Goal: Information Seeking & Learning: Learn about a topic

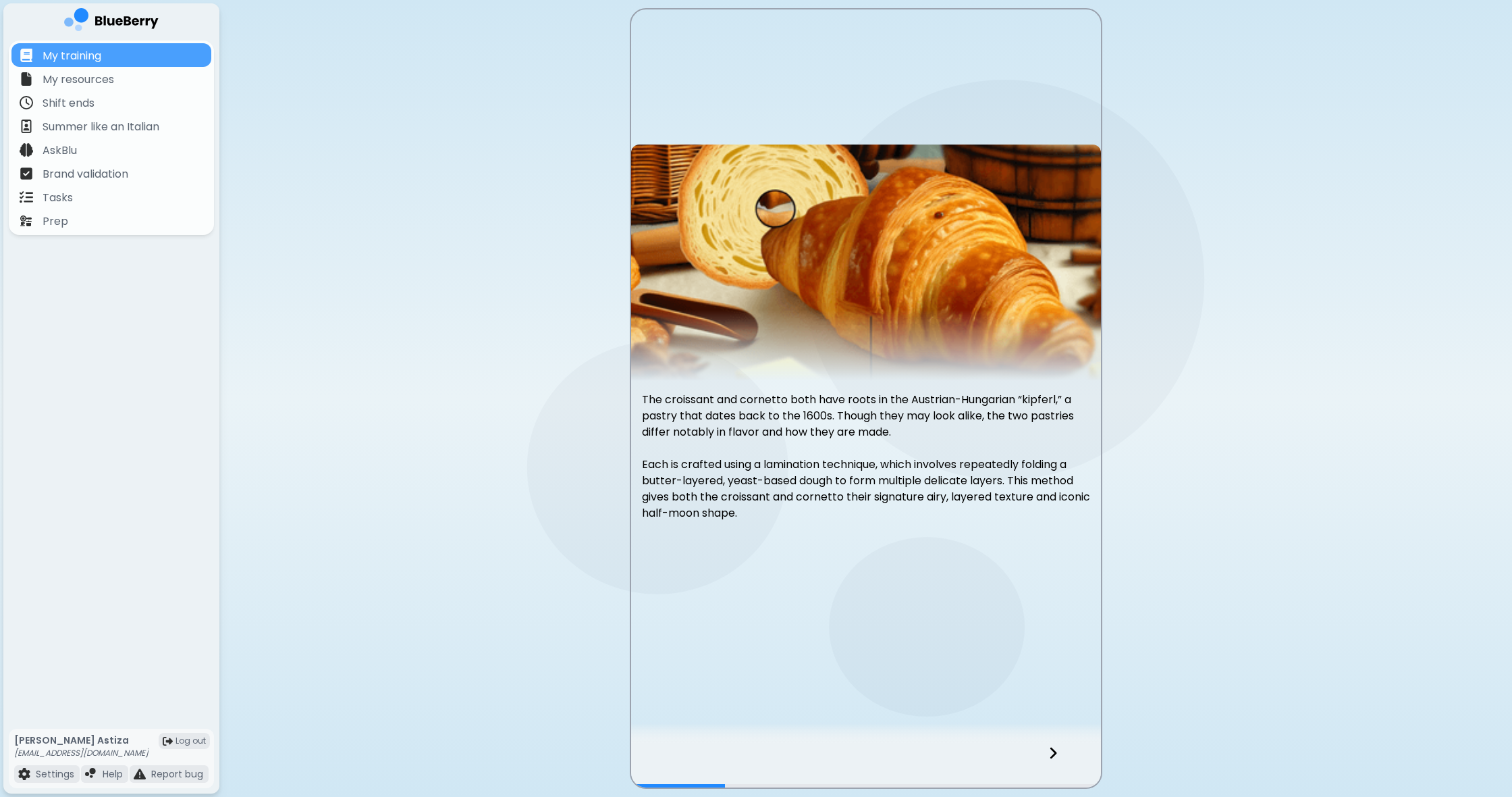
click at [1047, 752] on div at bounding box center [1061, 765] width 80 height 45
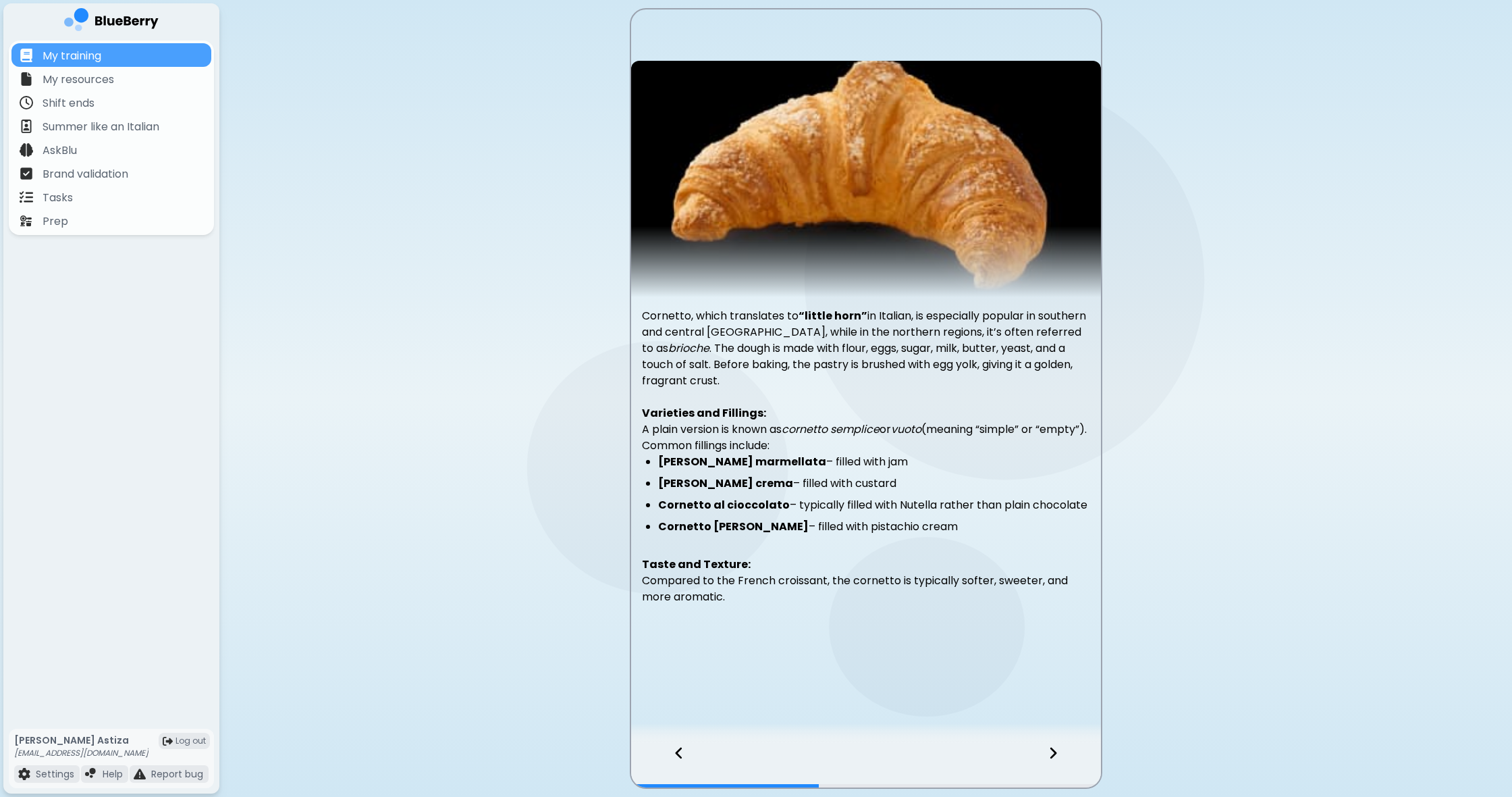
scroll to position [1, 0]
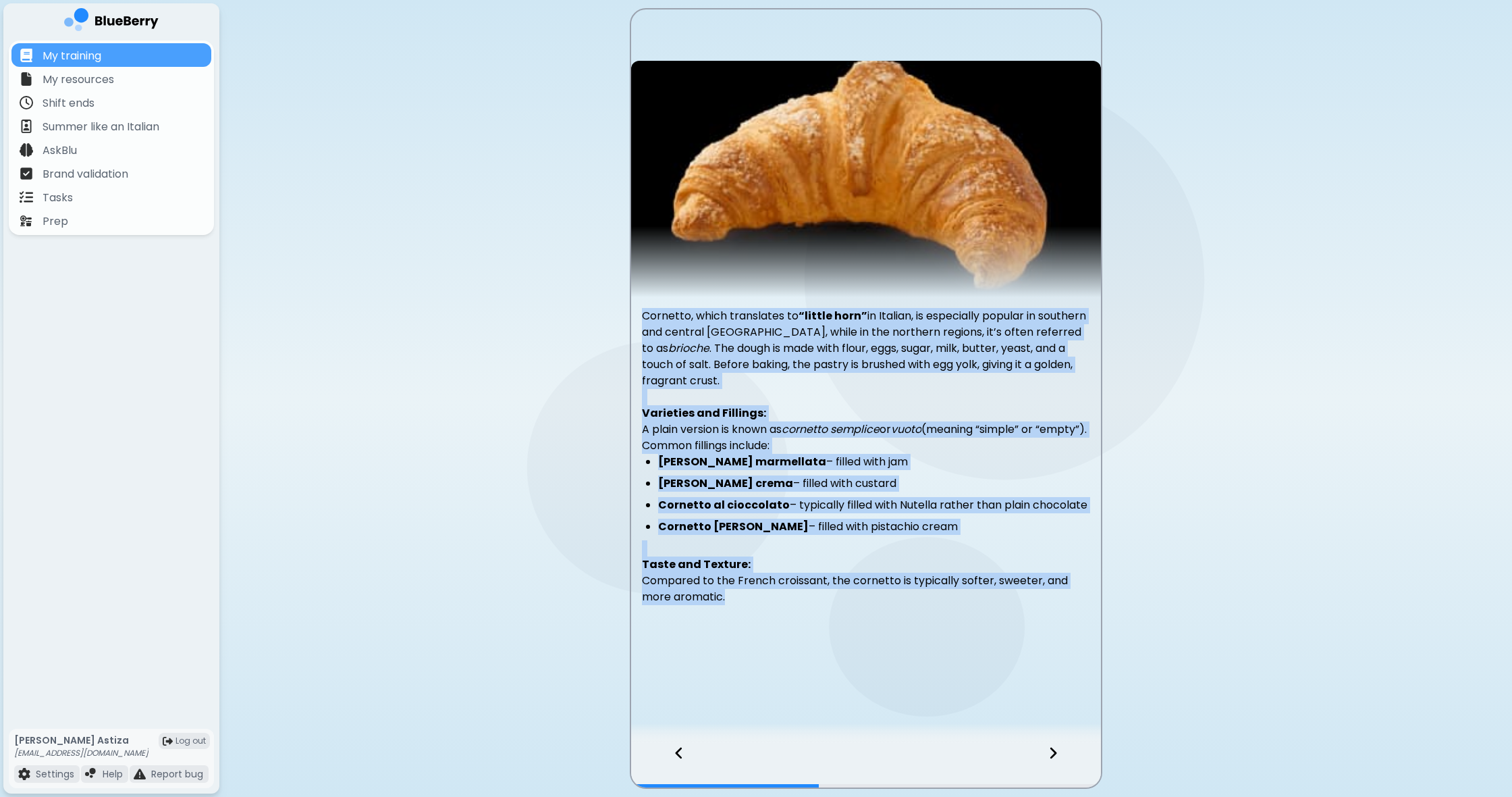
drag, startPoint x: 645, startPoint y: 314, endPoint x: 793, endPoint y: 652, distance: 369.0
click at [793, 653] on div "Cornetto, which translates to “little horn” in Italian, is especially popular i…" at bounding box center [865, 377] width 470 height 632
copy div "Cornetto, which translates to “little horn” in Italian, is especially popular i…"
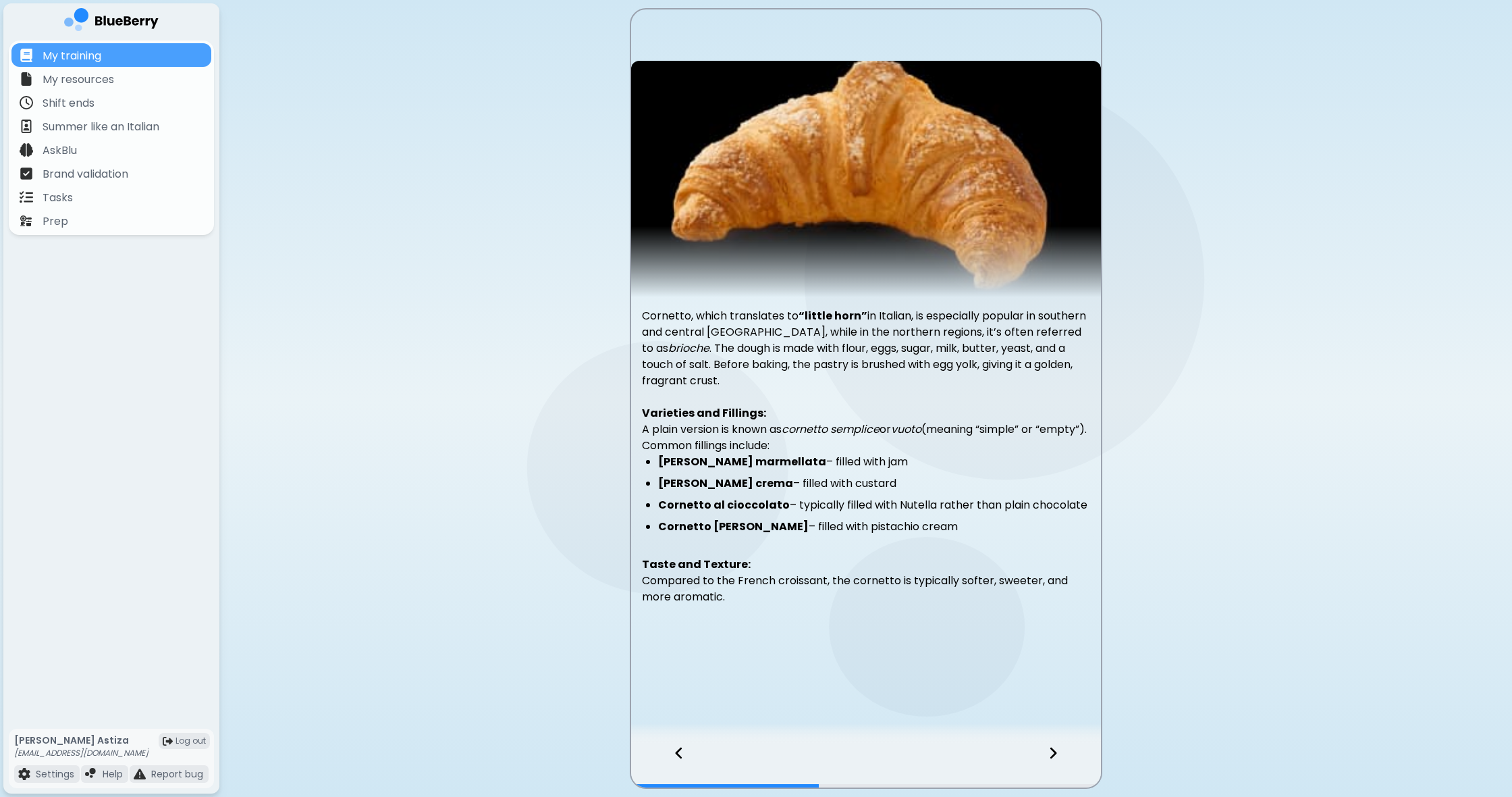
click at [1051, 757] on icon at bounding box center [1052, 753] width 7 height 11
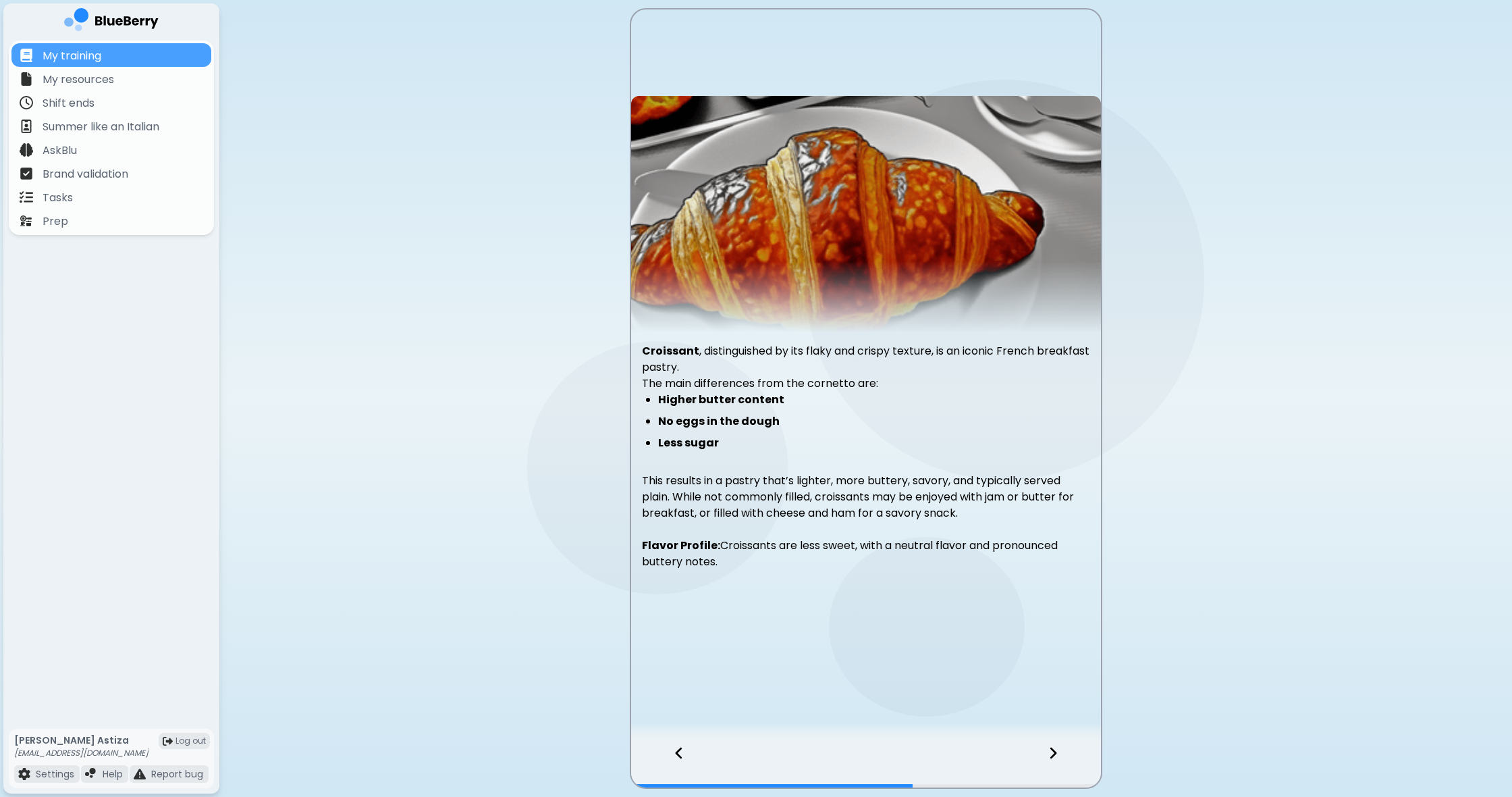
scroll to position [1, 0]
drag, startPoint x: 642, startPoint y: 348, endPoint x: 817, endPoint y: 579, distance: 289.8
click at [820, 586] on div "Croissant , distinguished by its flaky and crispy texture, is an iconic French …" at bounding box center [865, 377] width 470 height 562
copy div "Croissant , distinguished by its flaky and crispy texture, is an iconic French …"
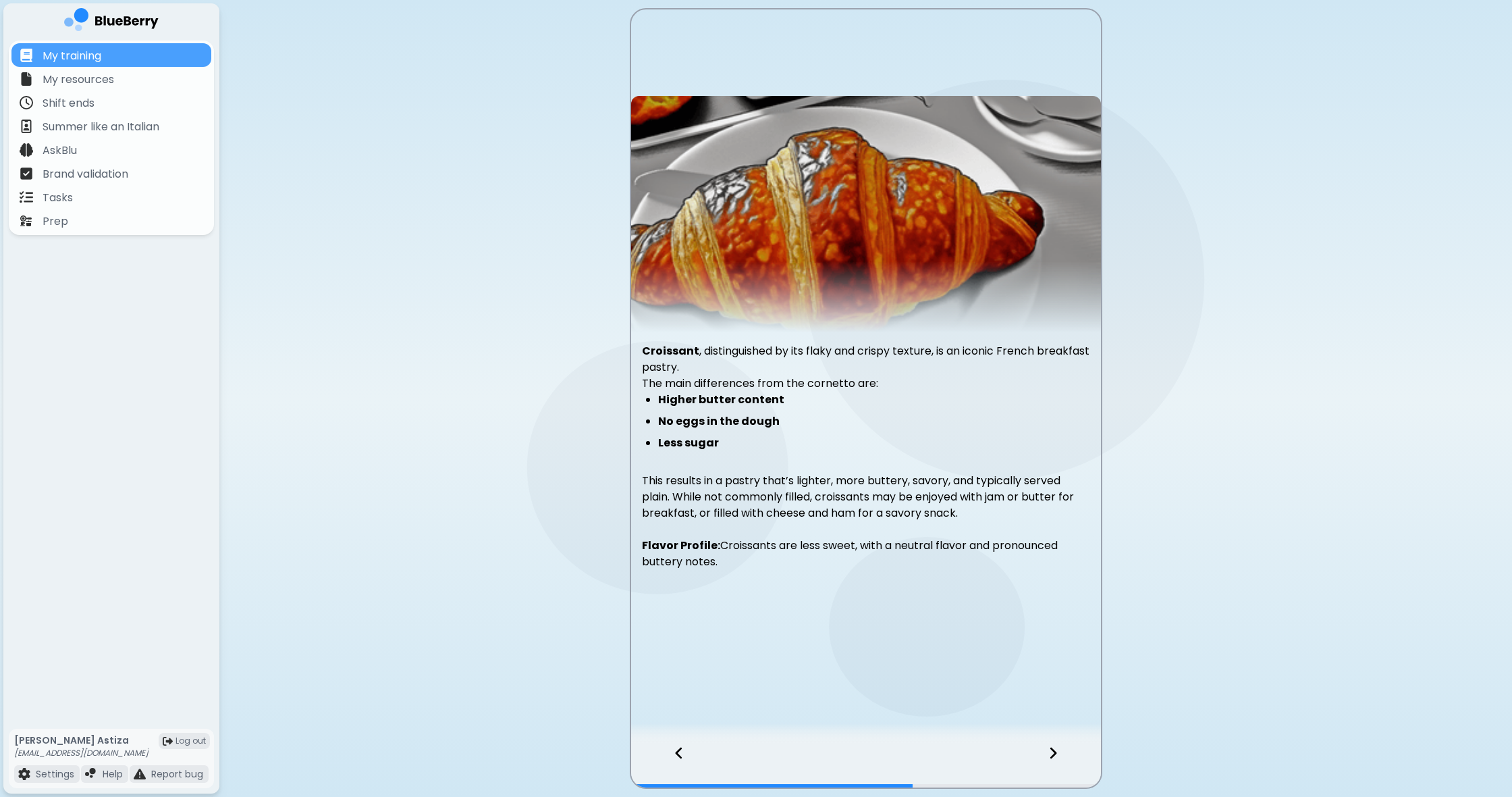
click at [1054, 754] on icon at bounding box center [1052, 753] width 7 height 11
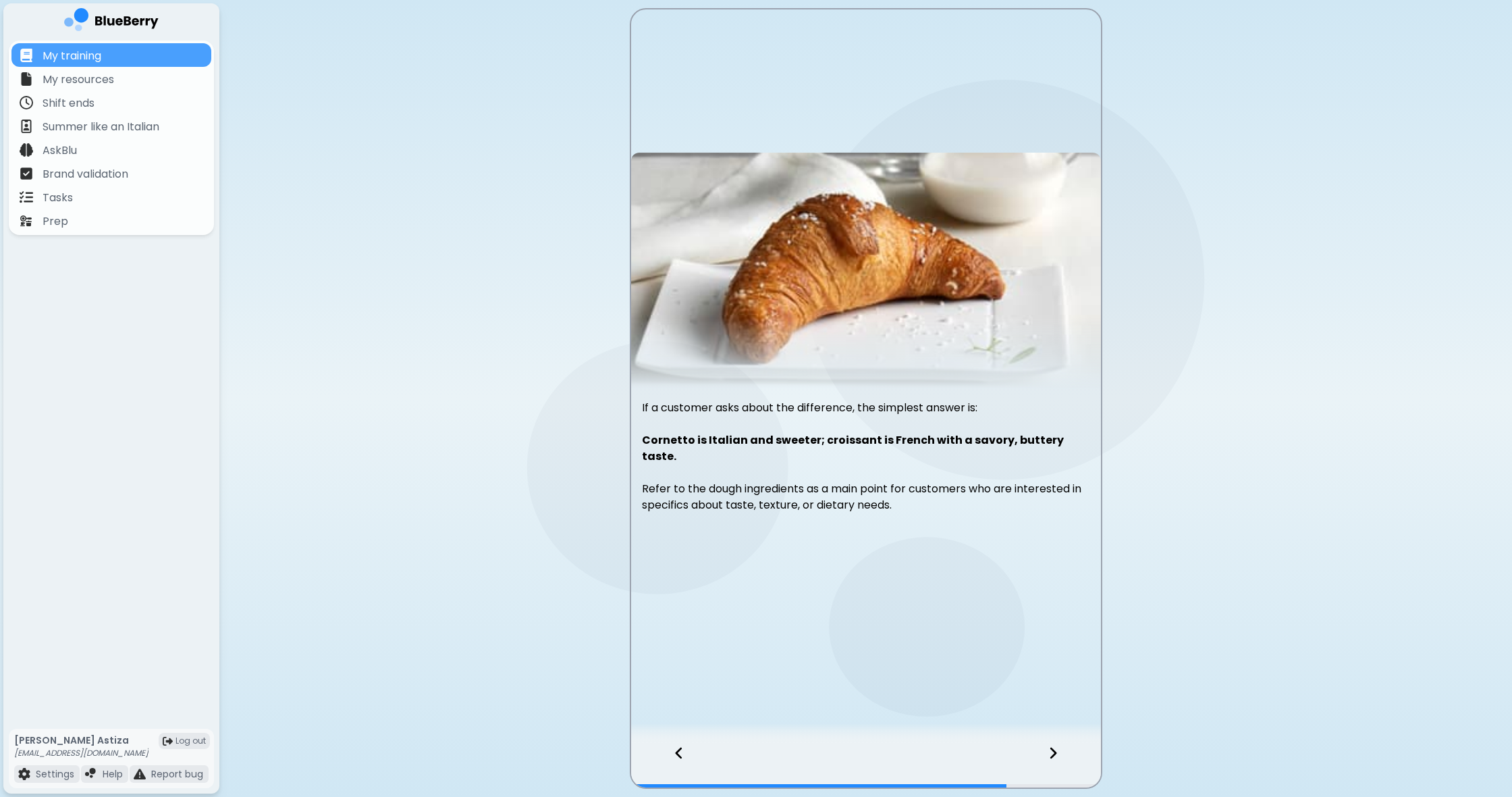
scroll to position [0, 1]
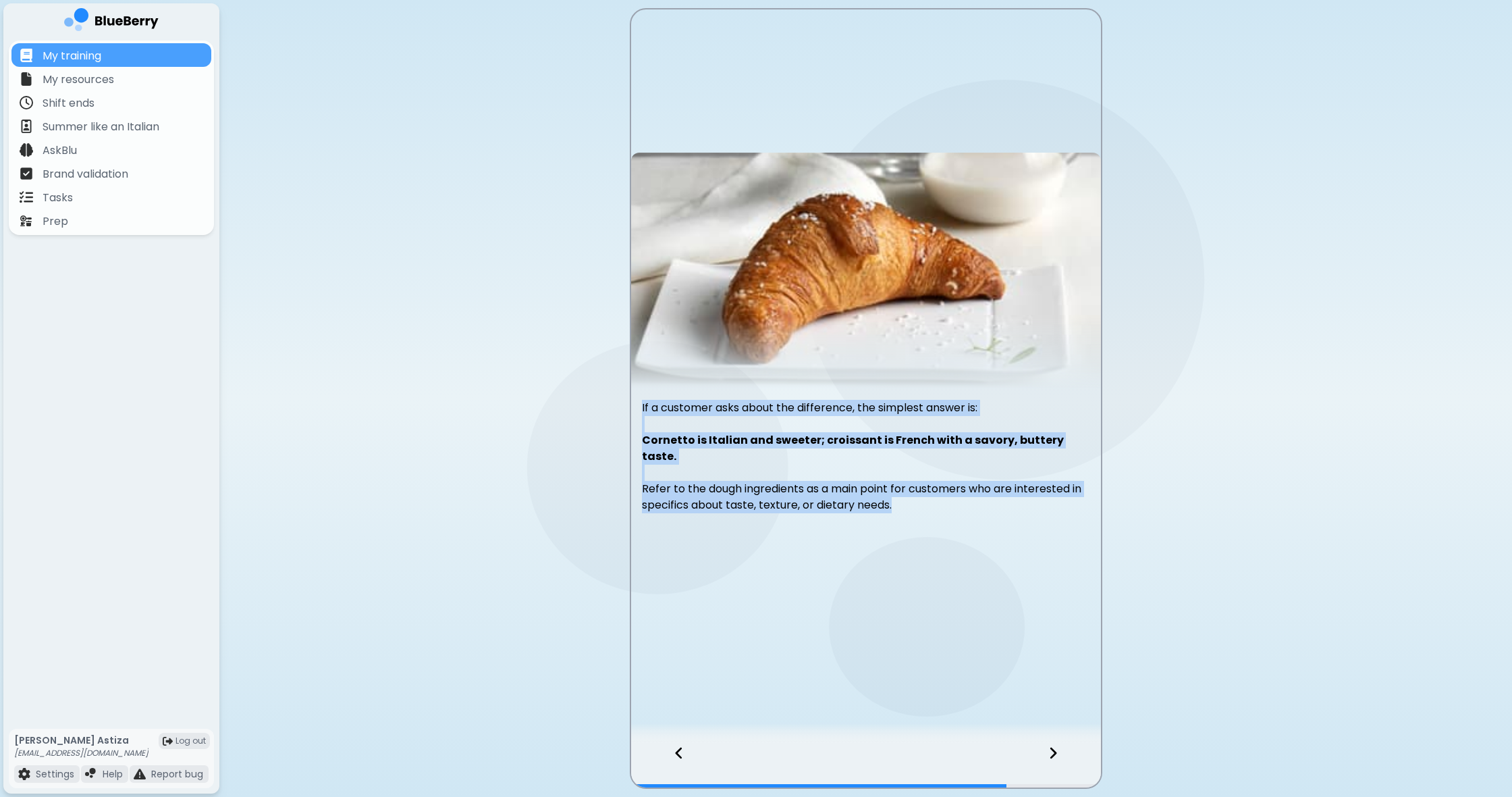
drag, startPoint x: 641, startPoint y: 412, endPoint x: 977, endPoint y: 548, distance: 362.5
click at [985, 550] on div "If a customer asks about the difference, the simplest answer is: [PERSON_NAME] …" at bounding box center [865, 376] width 470 height 448
copy p "If a customer asks about the difference, the simplest answer is: [PERSON_NAME] …"
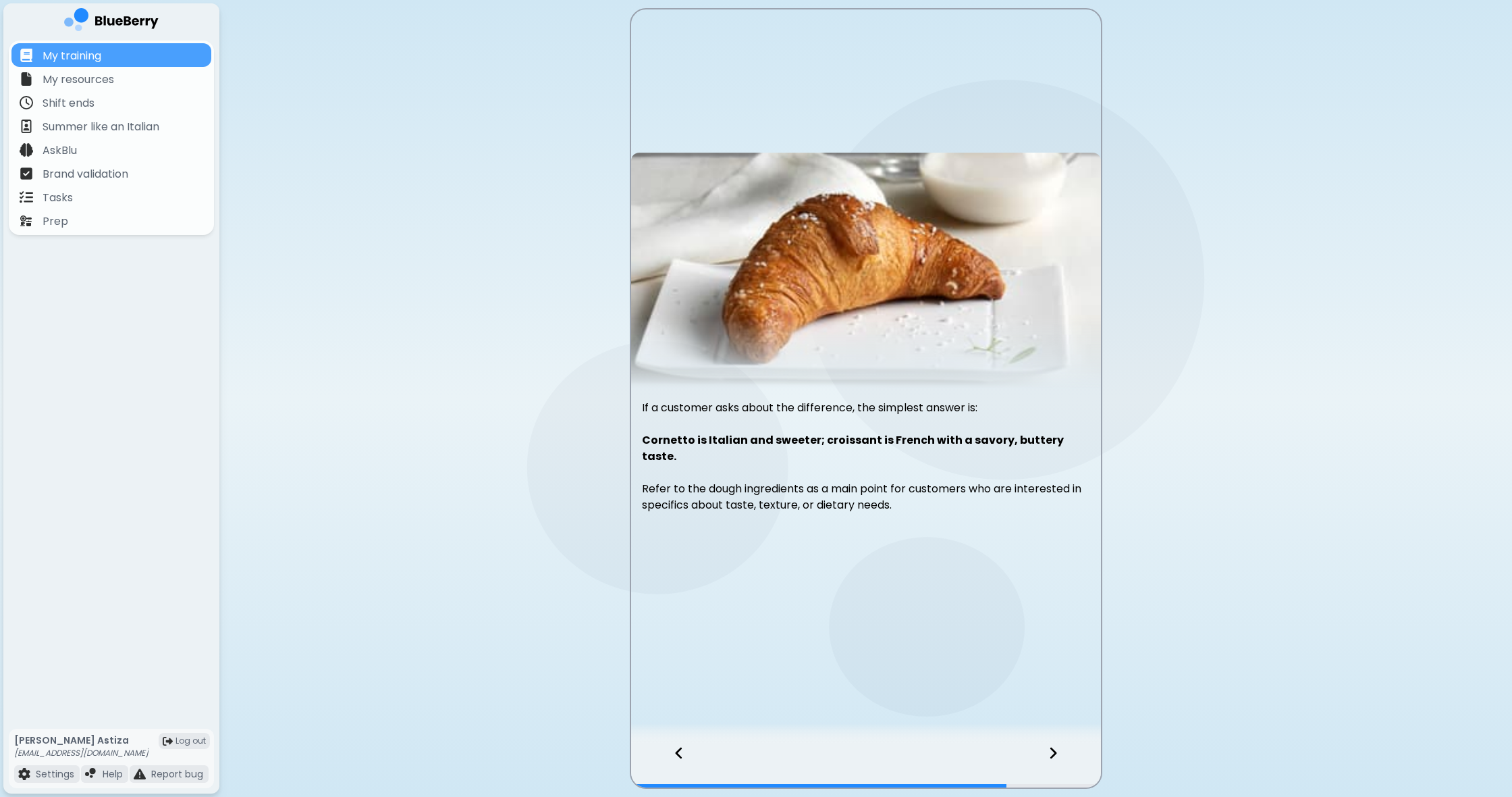
click at [1053, 751] on icon at bounding box center [1052, 753] width 7 height 11
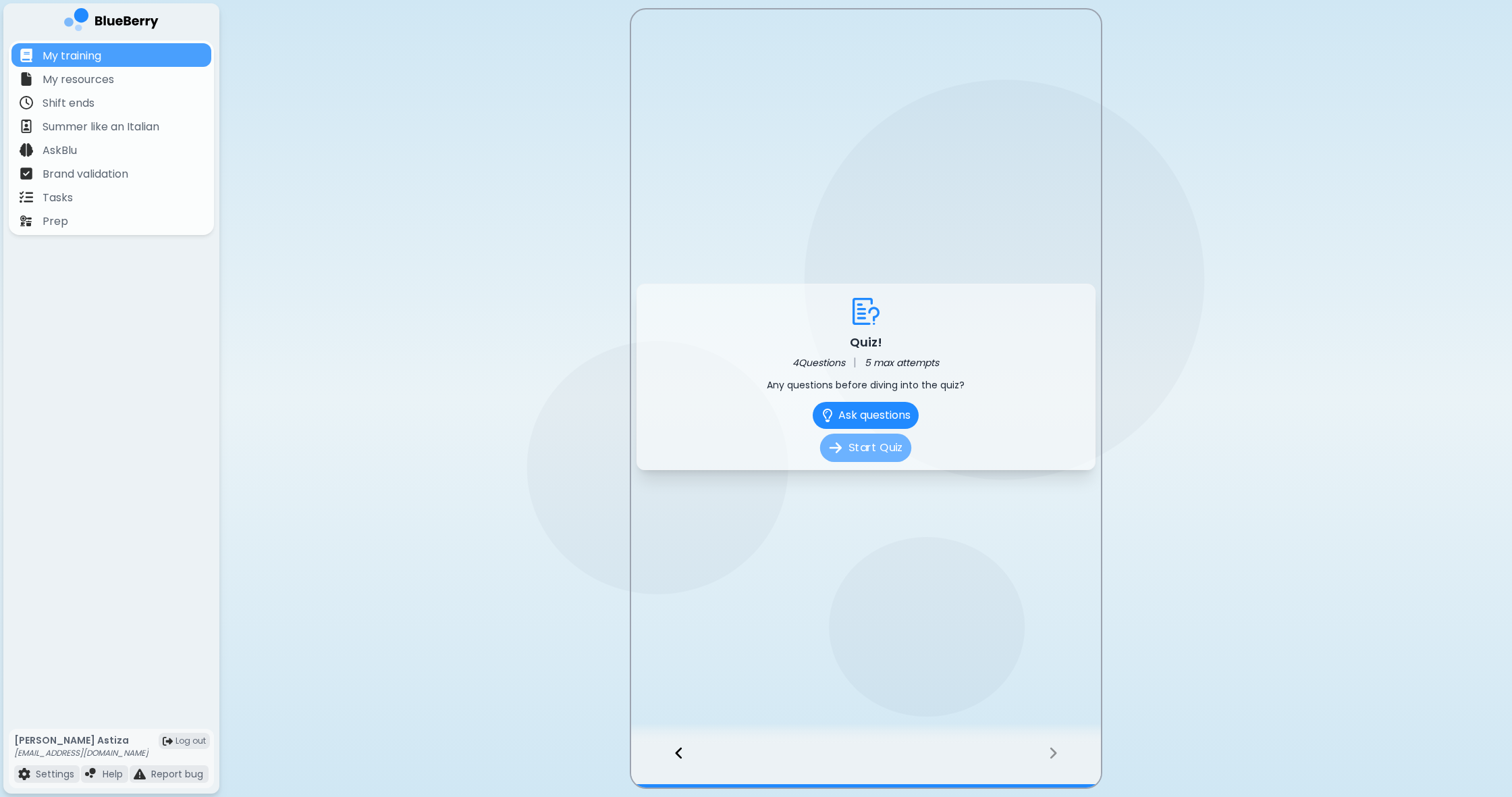
click at [862, 446] on button "Start Quiz" at bounding box center [866, 448] width 91 height 28
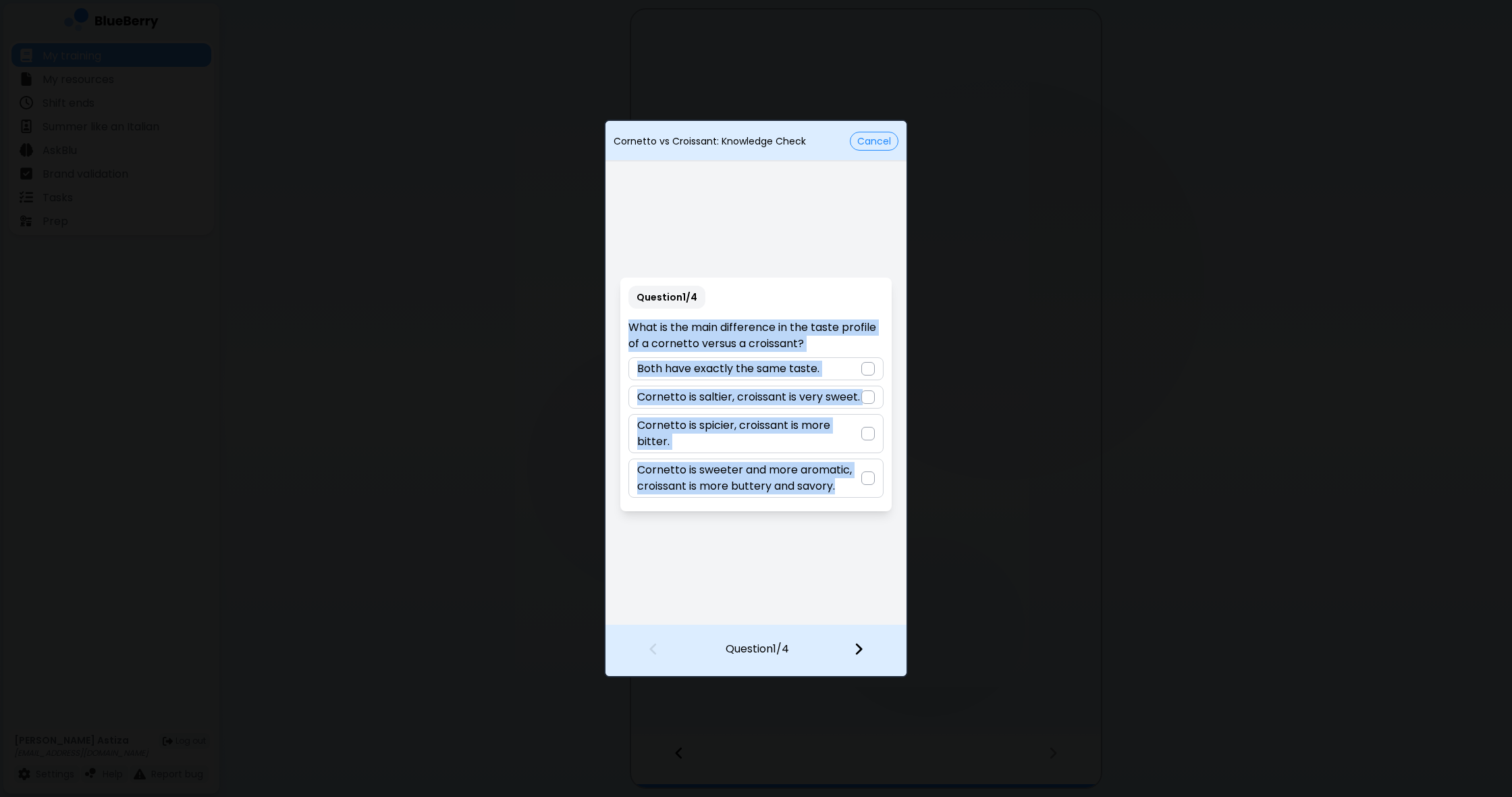
drag, startPoint x: 625, startPoint y: 319, endPoint x: 839, endPoint y: 556, distance: 319.3
click at [842, 558] on div "Question 1 / 4 What is the main difference in the taste profile of a cornetto v…" at bounding box center [756, 394] width 301 height 460
copy div "What is the main difference in the taste profile of a cornetto versus a croissa…"
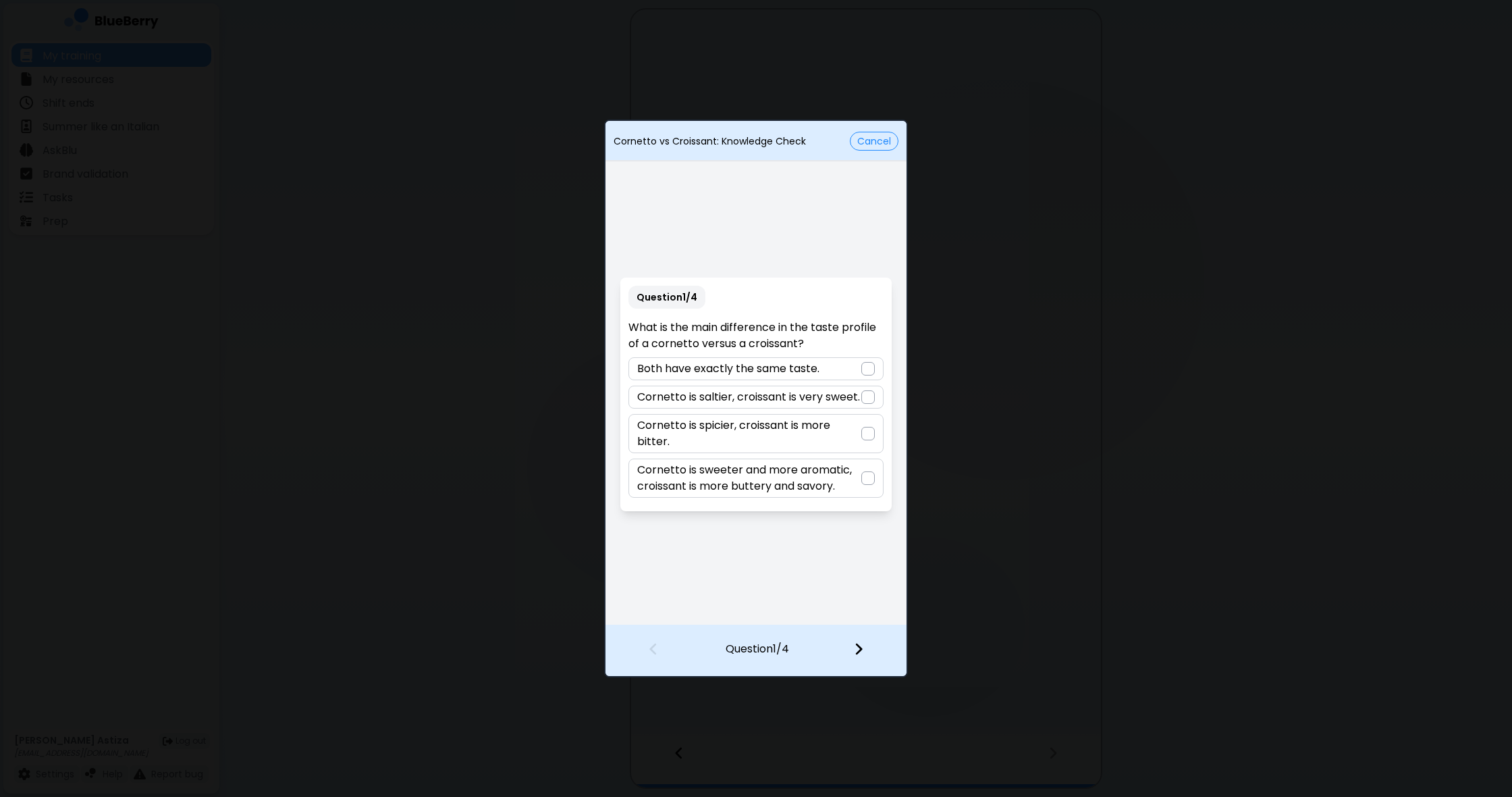
click at [759, 521] on div "Question 1 / 4 What is the main difference in the taste profile of a cornetto v…" at bounding box center [756, 394] width 301 height 460
click at [871, 475] on div at bounding box center [868, 478] width 14 height 14
click at [861, 649] on img at bounding box center [858, 649] width 9 height 15
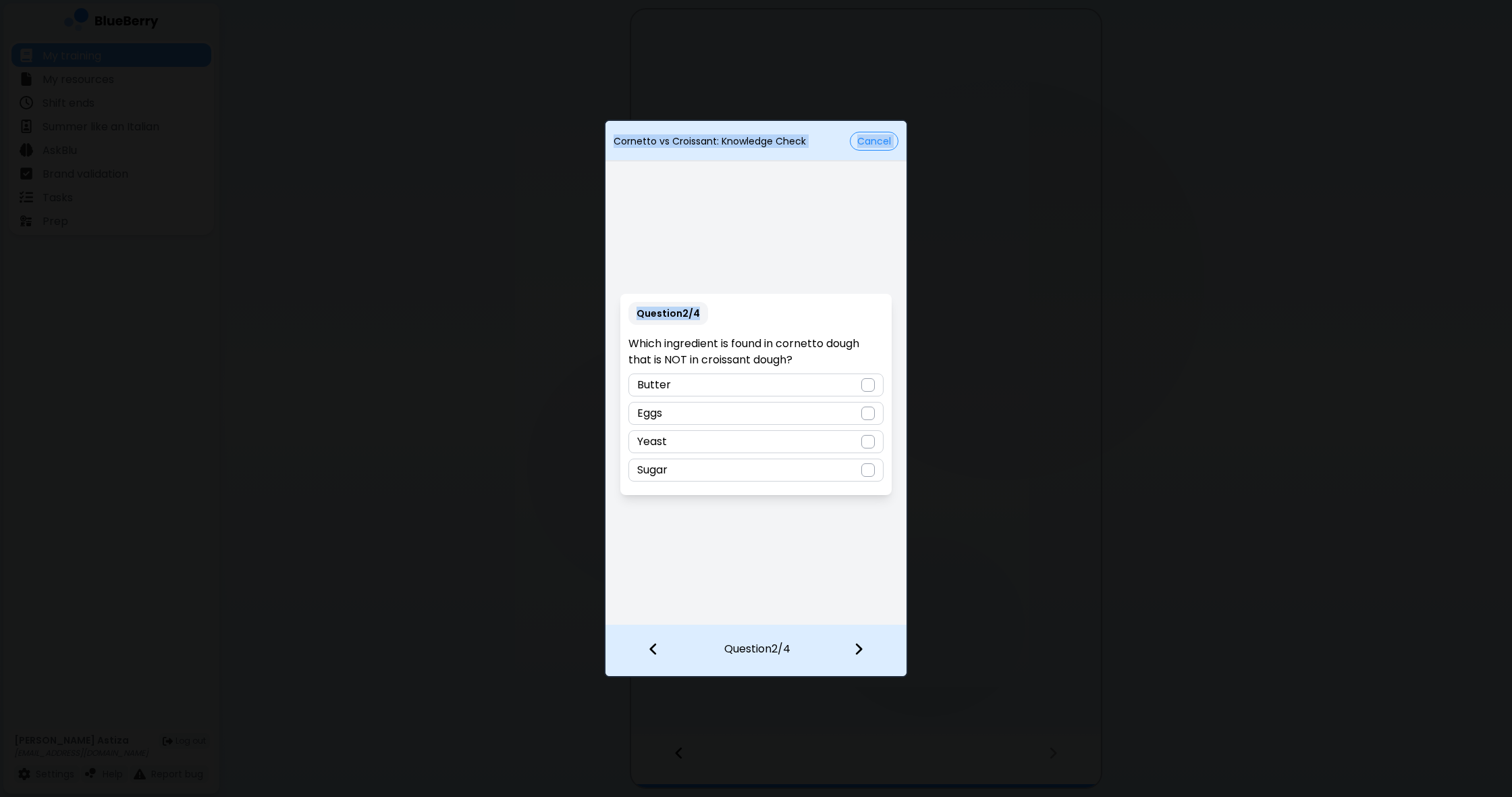
drag, startPoint x: 632, startPoint y: 338, endPoint x: 910, endPoint y: 528, distance: 336.7
click at [910, 528] on div "Cornetto vs Croissant: Knowledge Check Cancel Question 2 / 4 Which ingredient i…" at bounding box center [756, 398] width 1512 height 797
click at [829, 509] on div "Question 2 / 4 Which ingredient is found in cornetto dough that is NOT in crois…" at bounding box center [756, 394] width 301 height 460
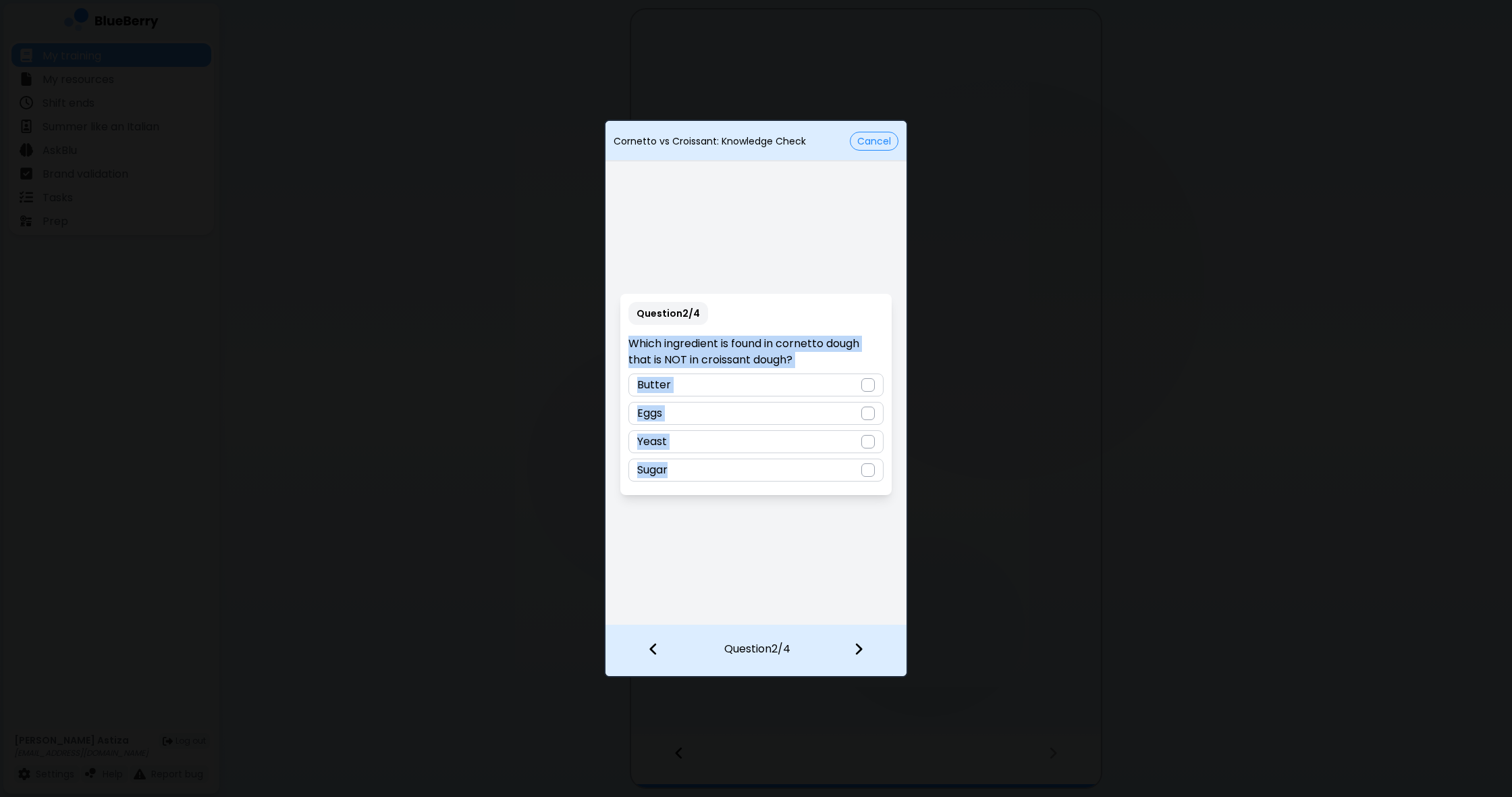
drag, startPoint x: 629, startPoint y: 343, endPoint x: 887, endPoint y: 499, distance: 301.5
click at [888, 499] on div "Question 2 / 4 Which ingredient is found in cornetto dough that is NOT in crois…" at bounding box center [756, 394] width 301 height 460
copy div "Which ingredient is found in cornetto dough that is NOT in croissant dough? But…"
click at [871, 410] on div at bounding box center [868, 413] width 14 height 14
click at [856, 642] on img at bounding box center [858, 649] width 9 height 15
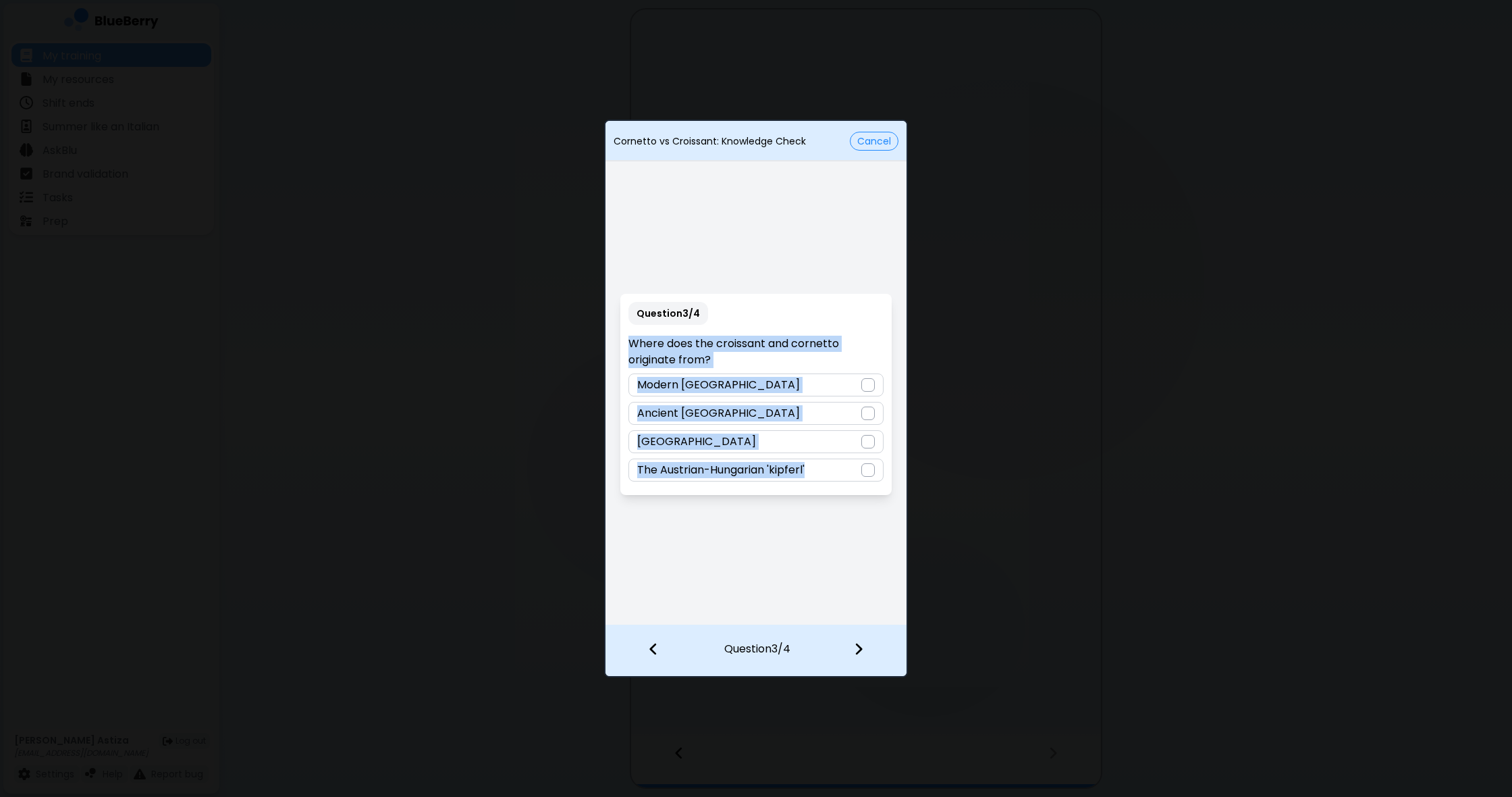
drag, startPoint x: 633, startPoint y: 341, endPoint x: 878, endPoint y: 552, distance: 323.3
click at [878, 552] on div "Question 3 / 4 Where does the croissant and cornetto originate from? Modern [GE…" at bounding box center [756, 394] width 301 height 460
copy div "Where does the croissant and cornetto originate from? Modern [GEOGRAPHIC_DATA] …"
click at [813, 536] on div "Question 3 / 4 Where does the croissant and cornetto originate from? Modern [GE…" at bounding box center [756, 394] width 301 height 460
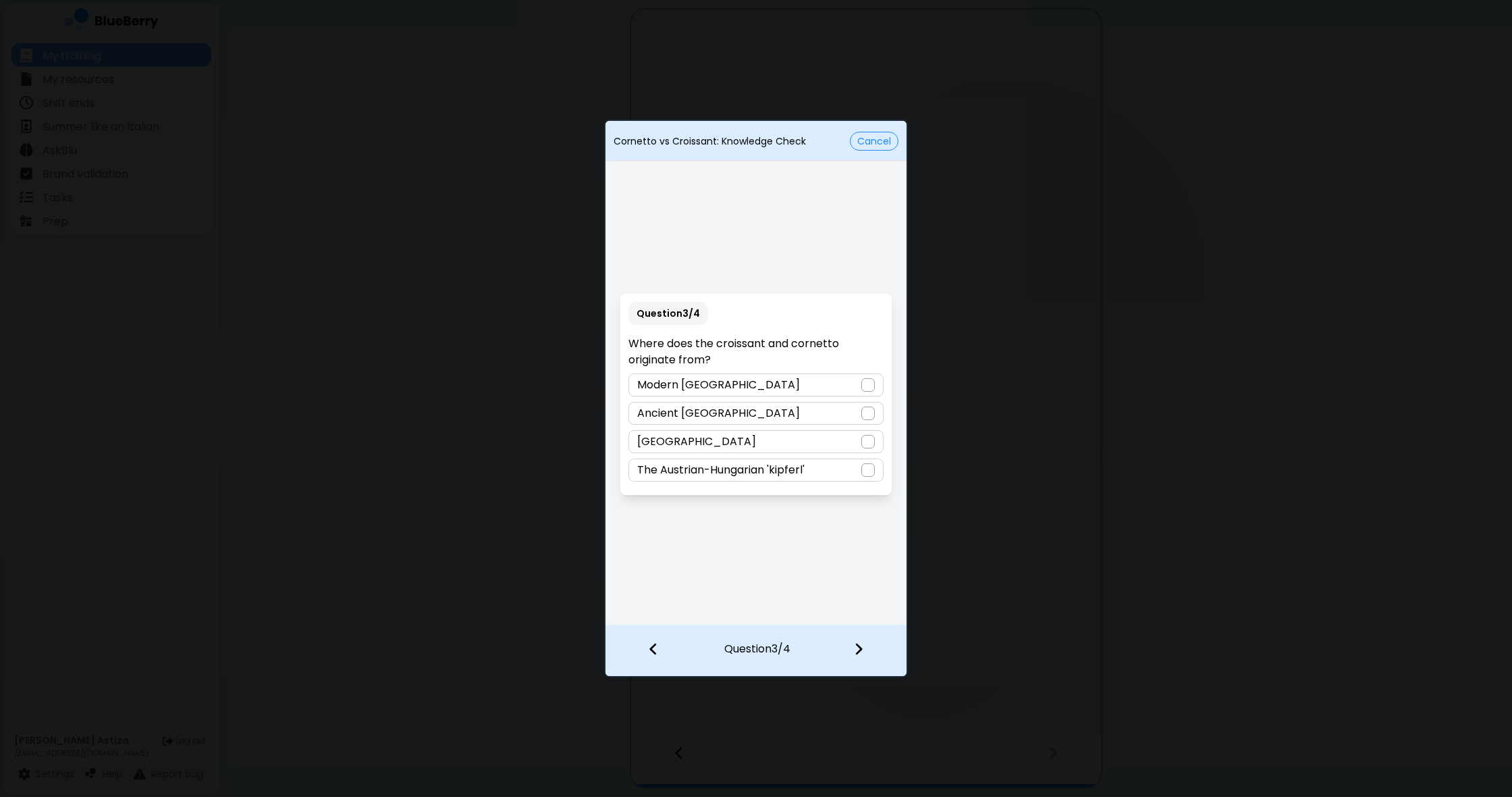
drag, startPoint x: 871, startPoint y: 464, endPoint x: 861, endPoint y: 508, distance: 45.1
click at [871, 466] on div at bounding box center [868, 470] width 14 height 14
click at [863, 652] on img at bounding box center [858, 649] width 9 height 15
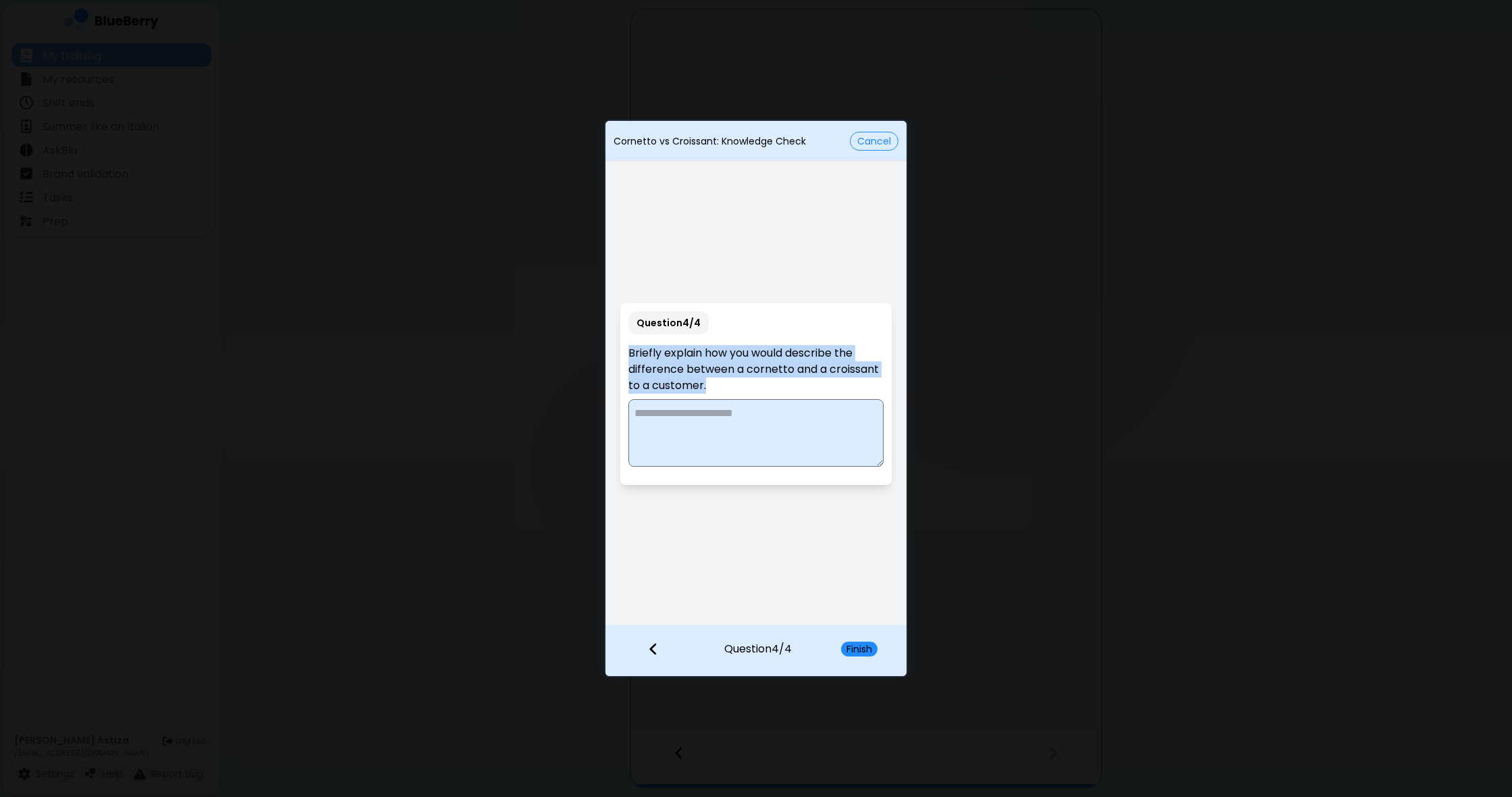
drag, startPoint x: 629, startPoint y: 350, endPoint x: 766, endPoint y: 389, distance: 142.4
click at [768, 388] on p "Briefly explain how you would describe the difference between a cornetto and a …" at bounding box center [756, 369] width 254 height 49
copy p "Briefly explain how you would describe the difference between a cornetto and a …"
click at [718, 442] on textarea at bounding box center [756, 432] width 254 height 68
paste textarea "**********"
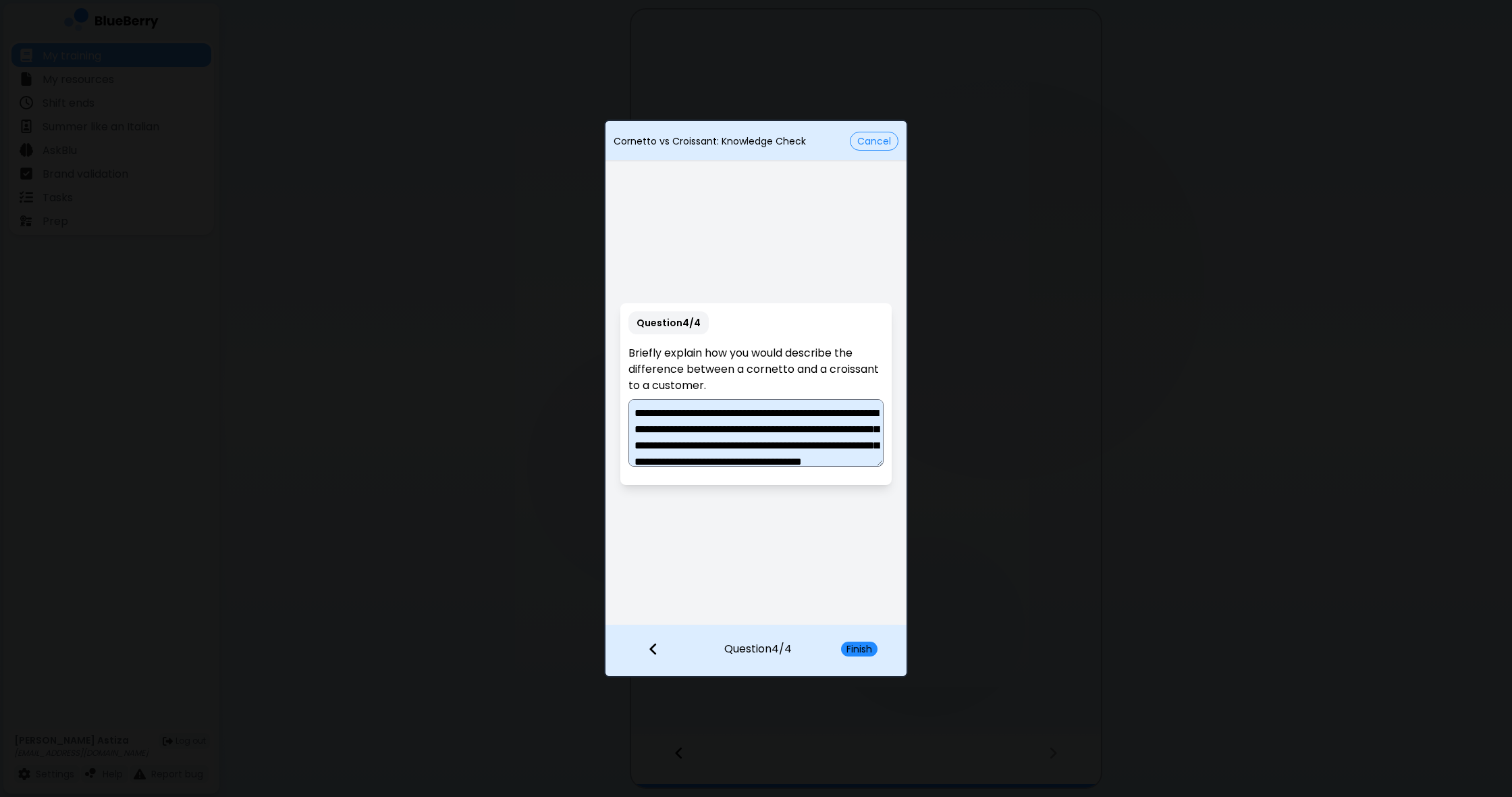
drag, startPoint x: 823, startPoint y: 416, endPoint x: 815, endPoint y: 425, distance: 12.0
click at [822, 416] on textarea "**********" at bounding box center [756, 432] width 254 height 68
drag, startPoint x: 665, startPoint y: 413, endPoint x: 676, endPoint y: 417, distance: 11.7
click at [665, 413] on textarea "**********" at bounding box center [756, 432] width 254 height 68
drag, startPoint x: 794, startPoint y: 414, endPoint x: 826, endPoint y: 438, distance: 40.0
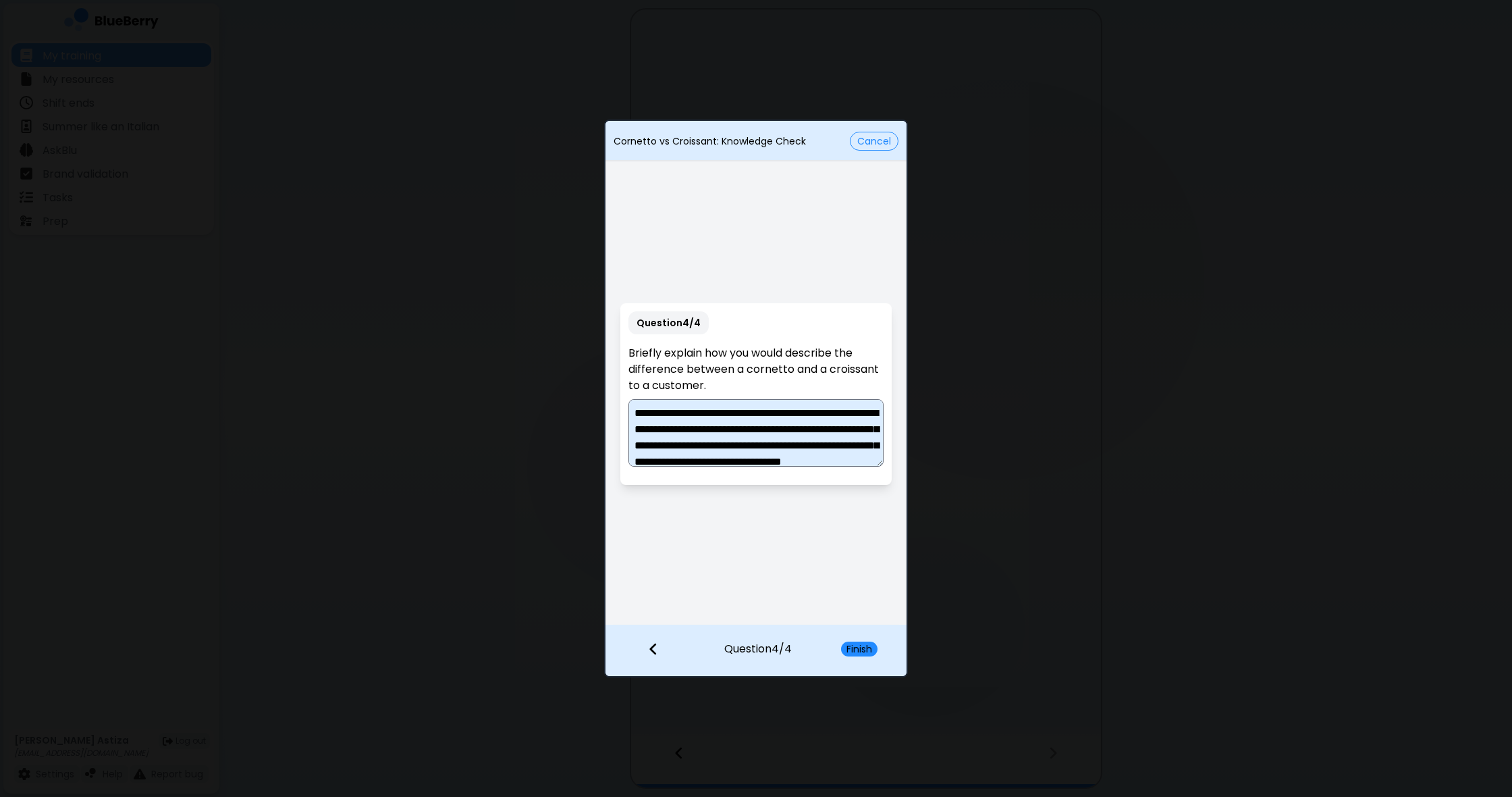
click at [794, 415] on textarea "**********" at bounding box center [756, 432] width 254 height 68
drag, startPoint x: 667, startPoint y: 434, endPoint x: 707, endPoint y: 467, distance: 51.9
click at [667, 436] on textarea "**********" at bounding box center [756, 432] width 254 height 68
click at [740, 422] on textarea "**********" at bounding box center [756, 432] width 254 height 68
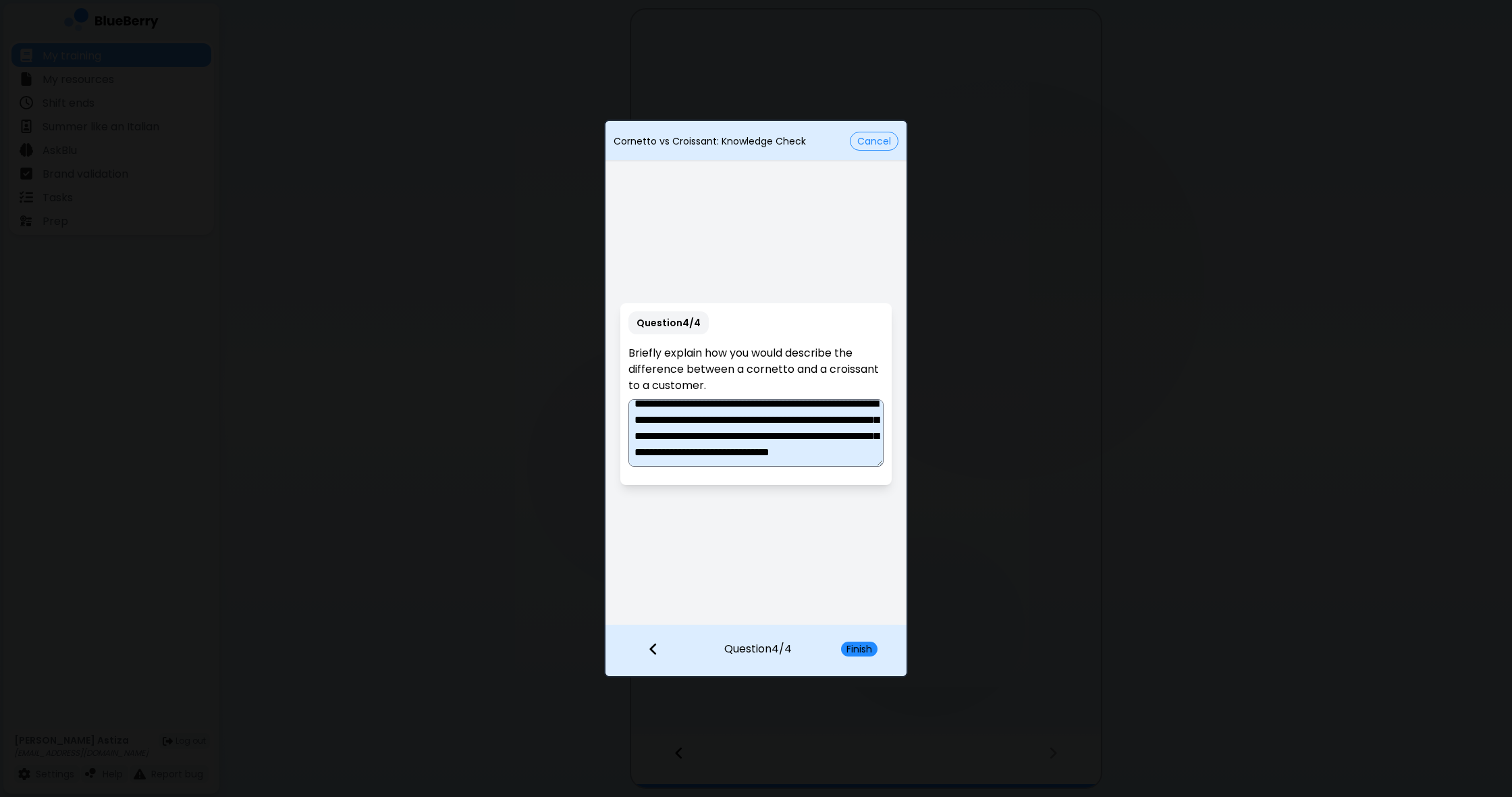
click at [651, 434] on textarea "**********" at bounding box center [756, 432] width 254 height 68
click at [836, 451] on textarea "**********" at bounding box center [756, 432] width 254 height 68
drag, startPoint x: 836, startPoint y: 451, endPoint x: 673, endPoint y: 461, distance: 163.3
click at [666, 457] on textarea "**********" at bounding box center [756, 432] width 254 height 68
type textarea "**********"
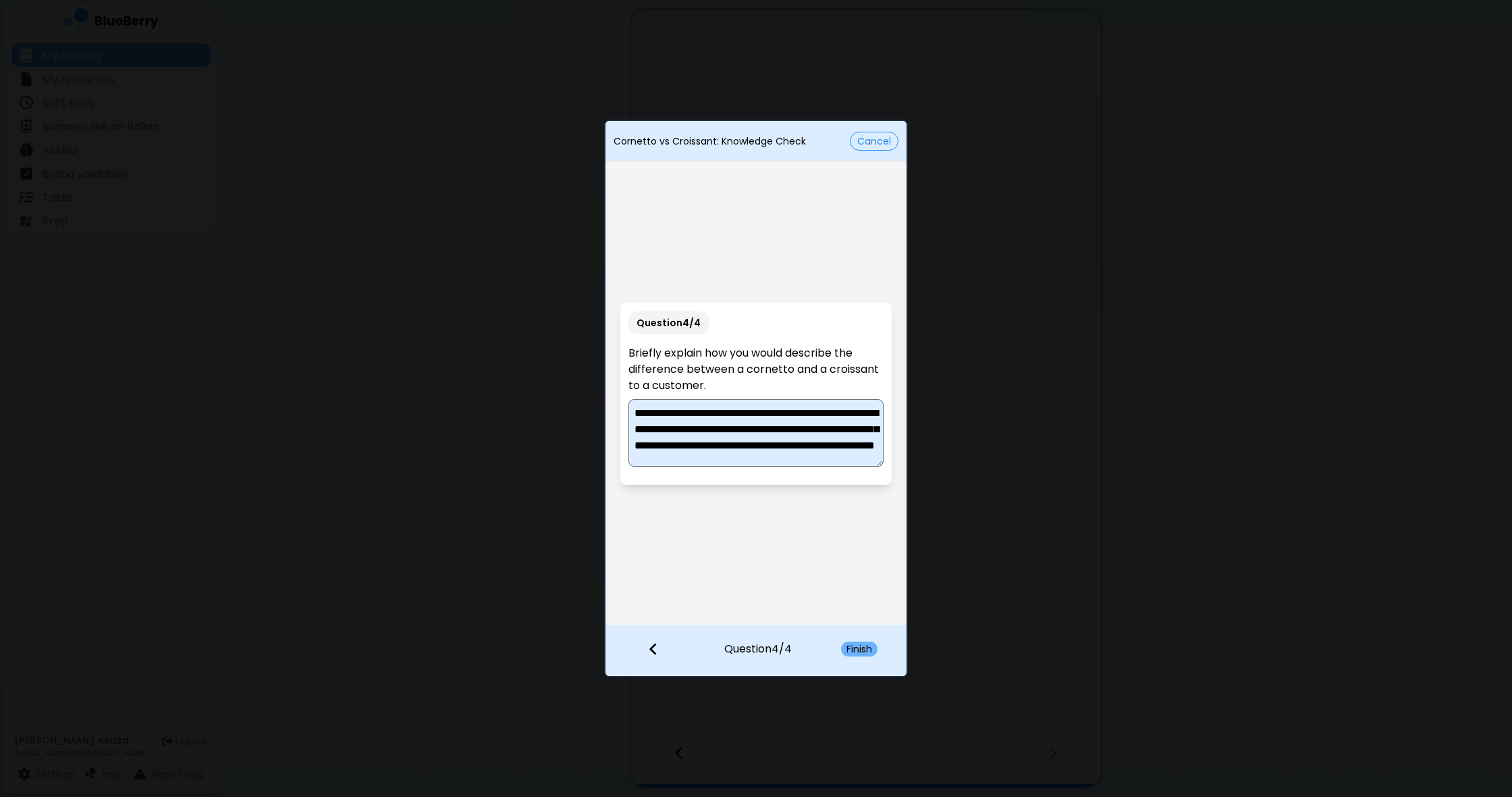
click at [868, 649] on button "Finish" at bounding box center [859, 649] width 37 height 15
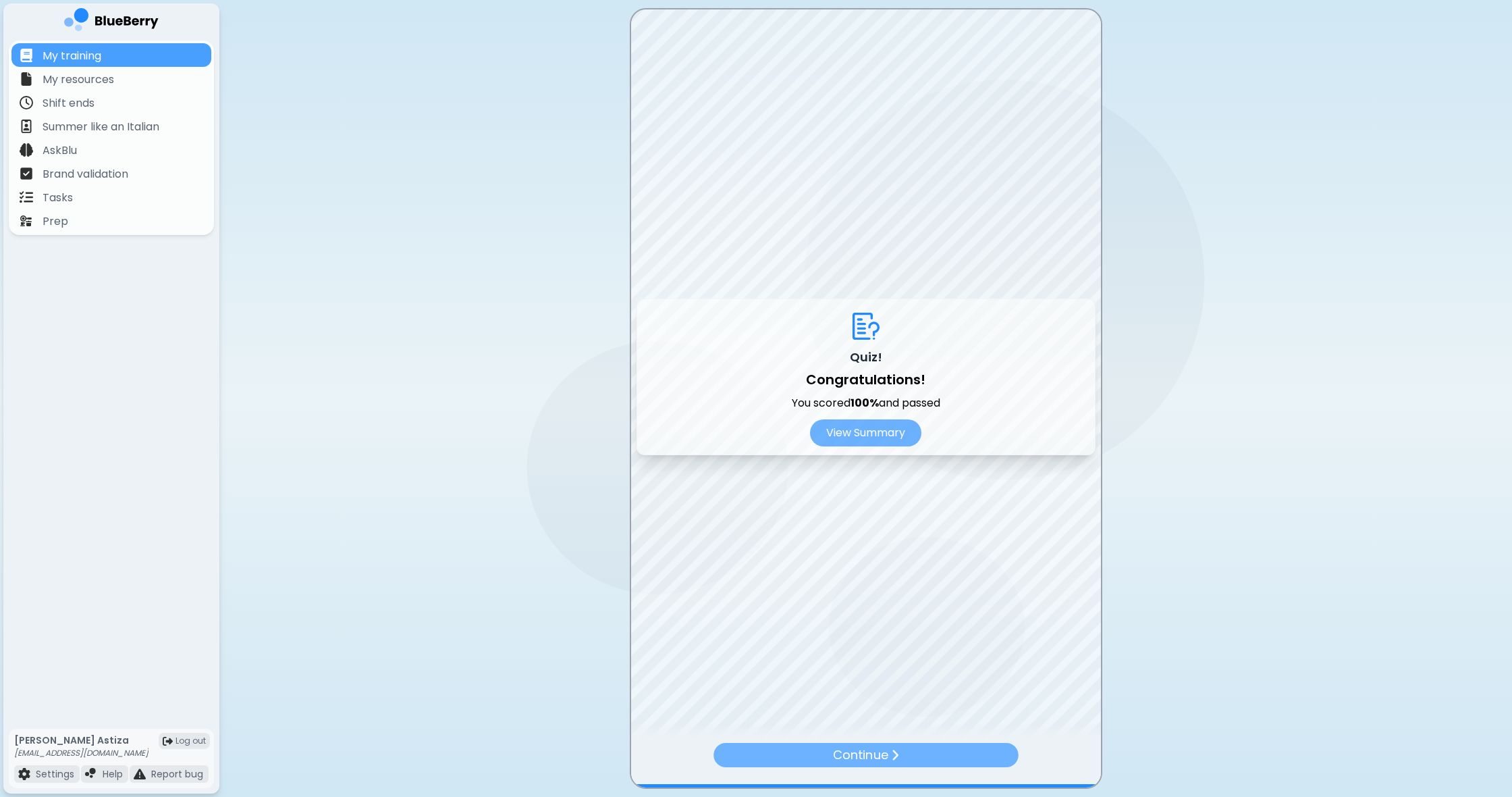
click at [906, 757] on div "Continue" at bounding box center [866, 755] width 305 height 24
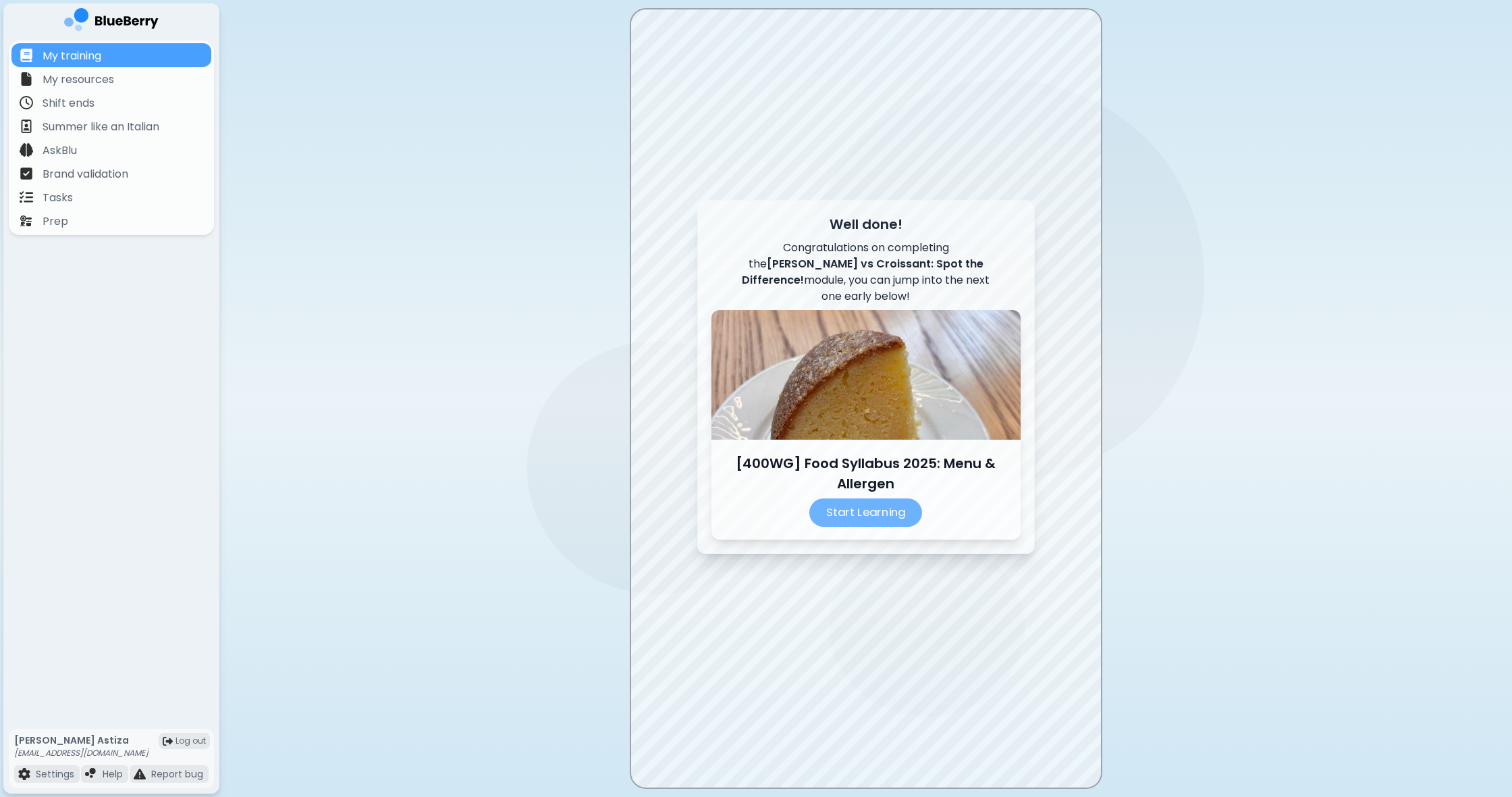
scroll to position [1, 0]
click at [877, 508] on p "Start Learning" at bounding box center [866, 512] width 113 height 28
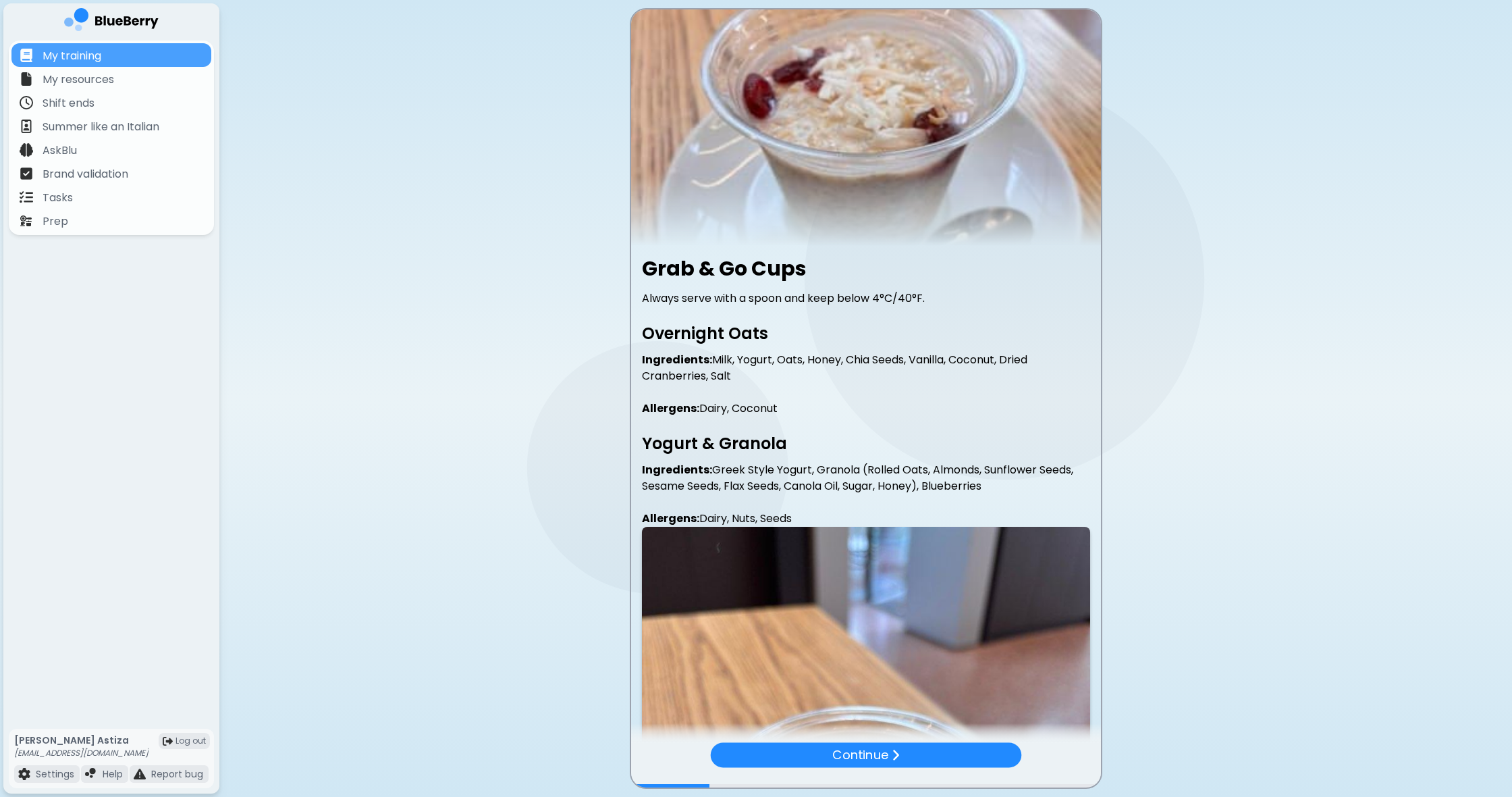
drag, startPoint x: 640, startPoint y: 260, endPoint x: 982, endPoint y: 517, distance: 427.8
click at [984, 518] on div "Grab & Go Cups Always serve with a spoon and keep below 4°C/40°F. Overnight Oat…" at bounding box center [865, 706] width 470 height 898
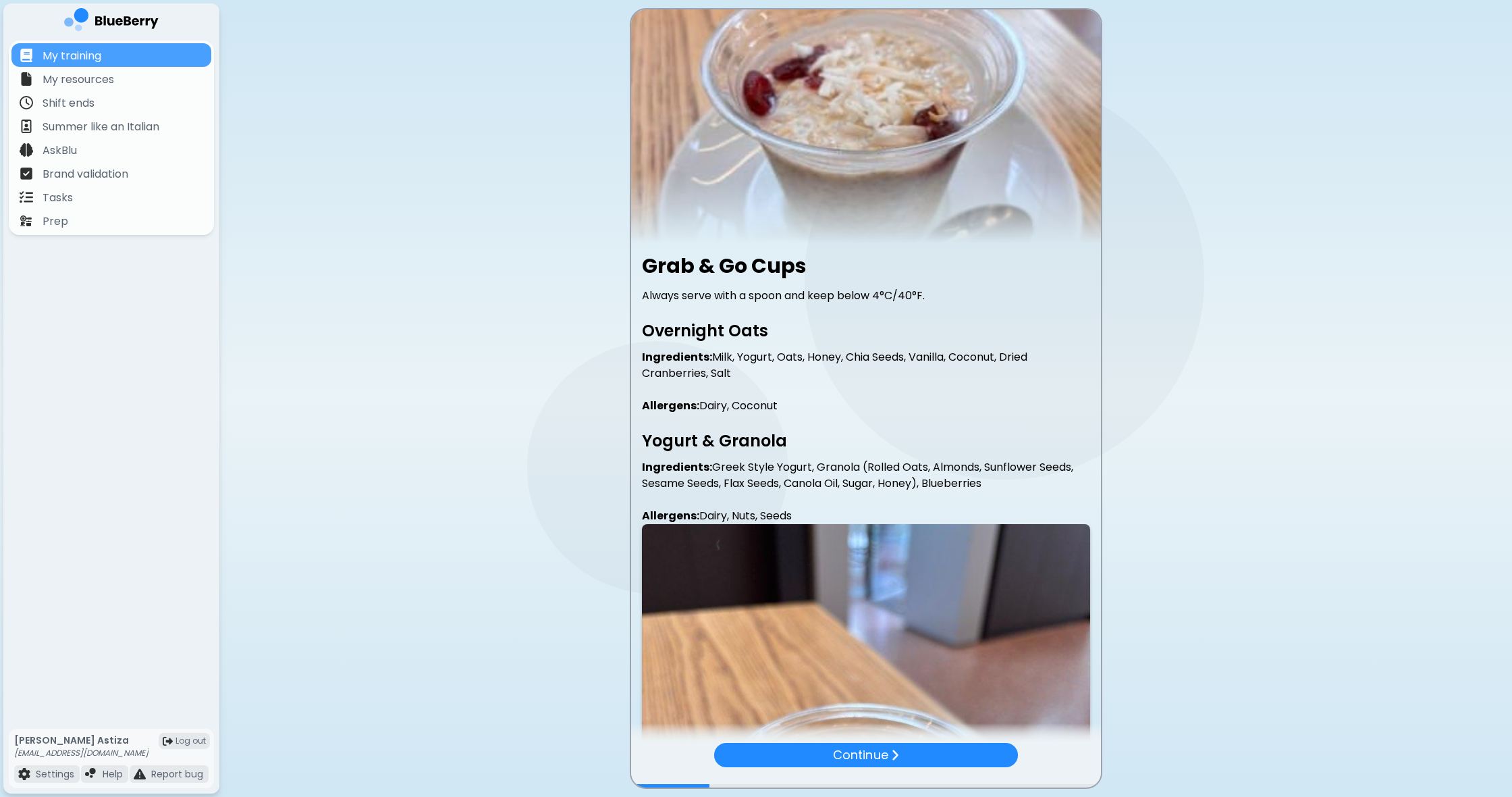
copy div "Grab & Go Cups Always serve with a spoon and keep below 4°C/40°F. Overnight Oat…"
click at [846, 754] on p "Continue" at bounding box center [860, 754] width 56 height 19
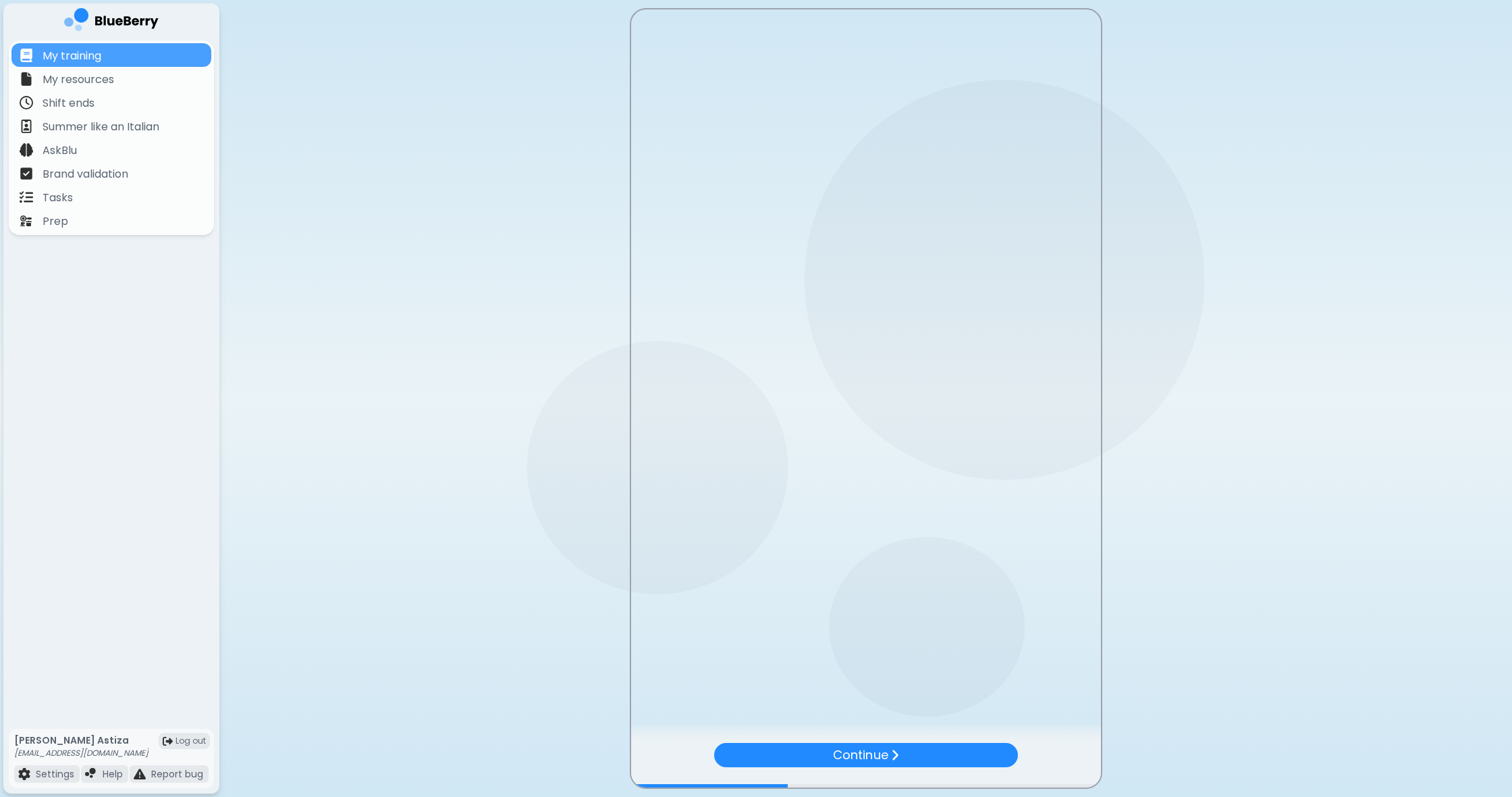
scroll to position [0, 0]
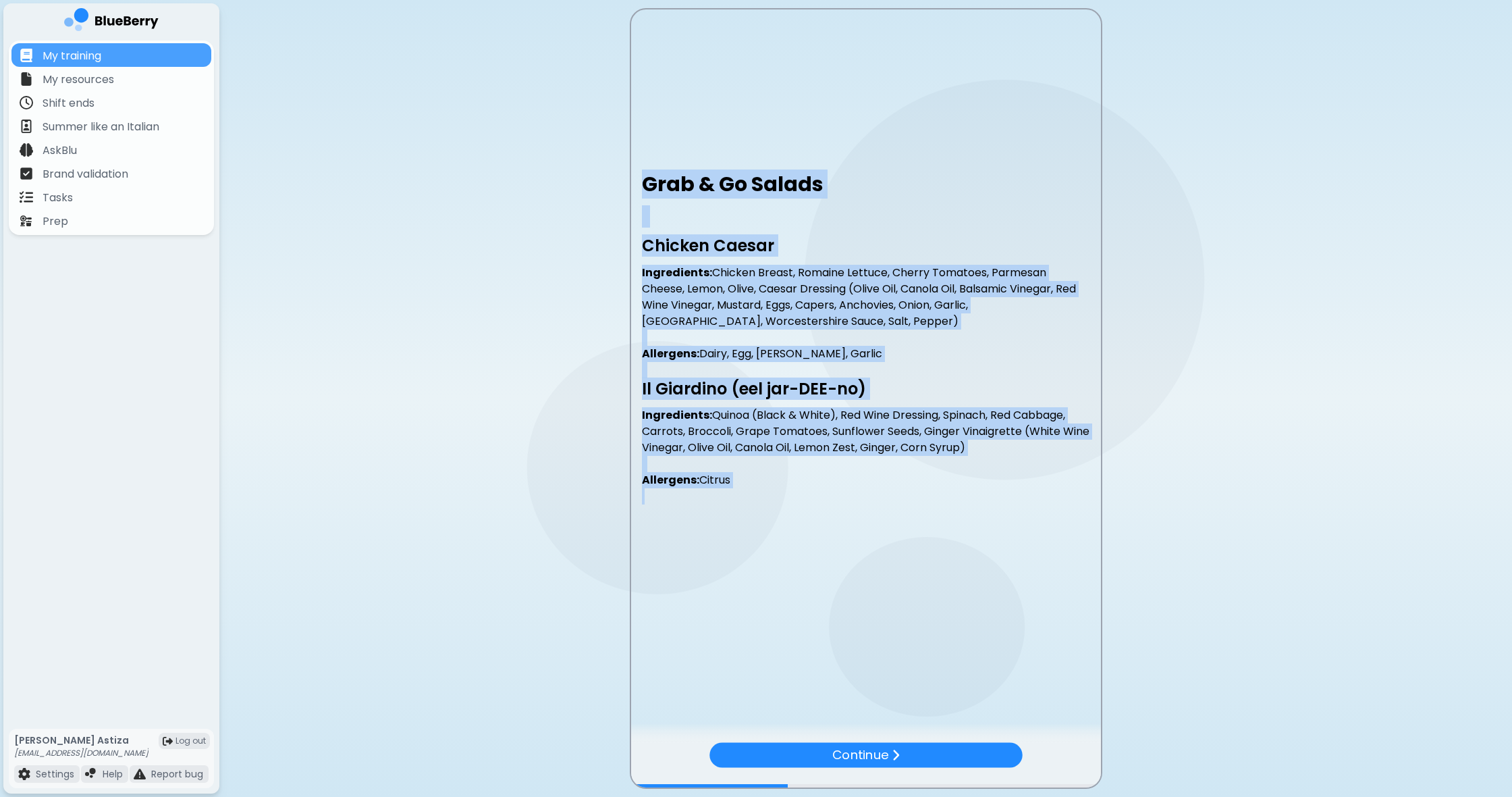
drag, startPoint x: 645, startPoint y: 179, endPoint x: 850, endPoint y: 505, distance: 385.1
click at [851, 505] on div "Grab & Go Salads Chicken Caesar Ingredients: Chicken Breast, Romaine Lettuce, C…" at bounding box center [865, 345] width 470 height 346
copy div "Grab & Go Salads Chicken Caesar Ingredients: Chicken Breast, Romaine Lettuce, C…"
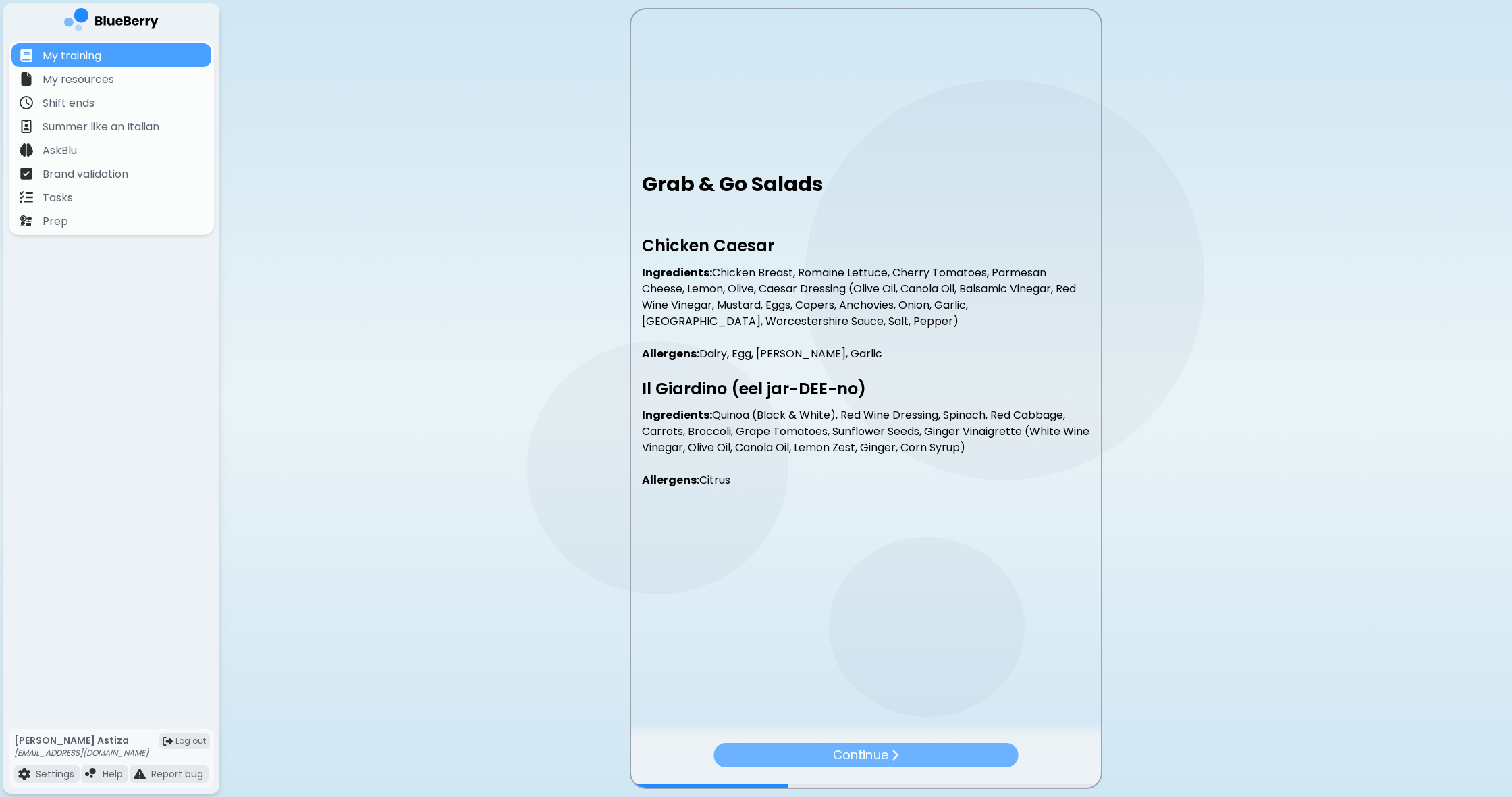
click at [847, 748] on p "Continue" at bounding box center [861, 754] width 55 height 19
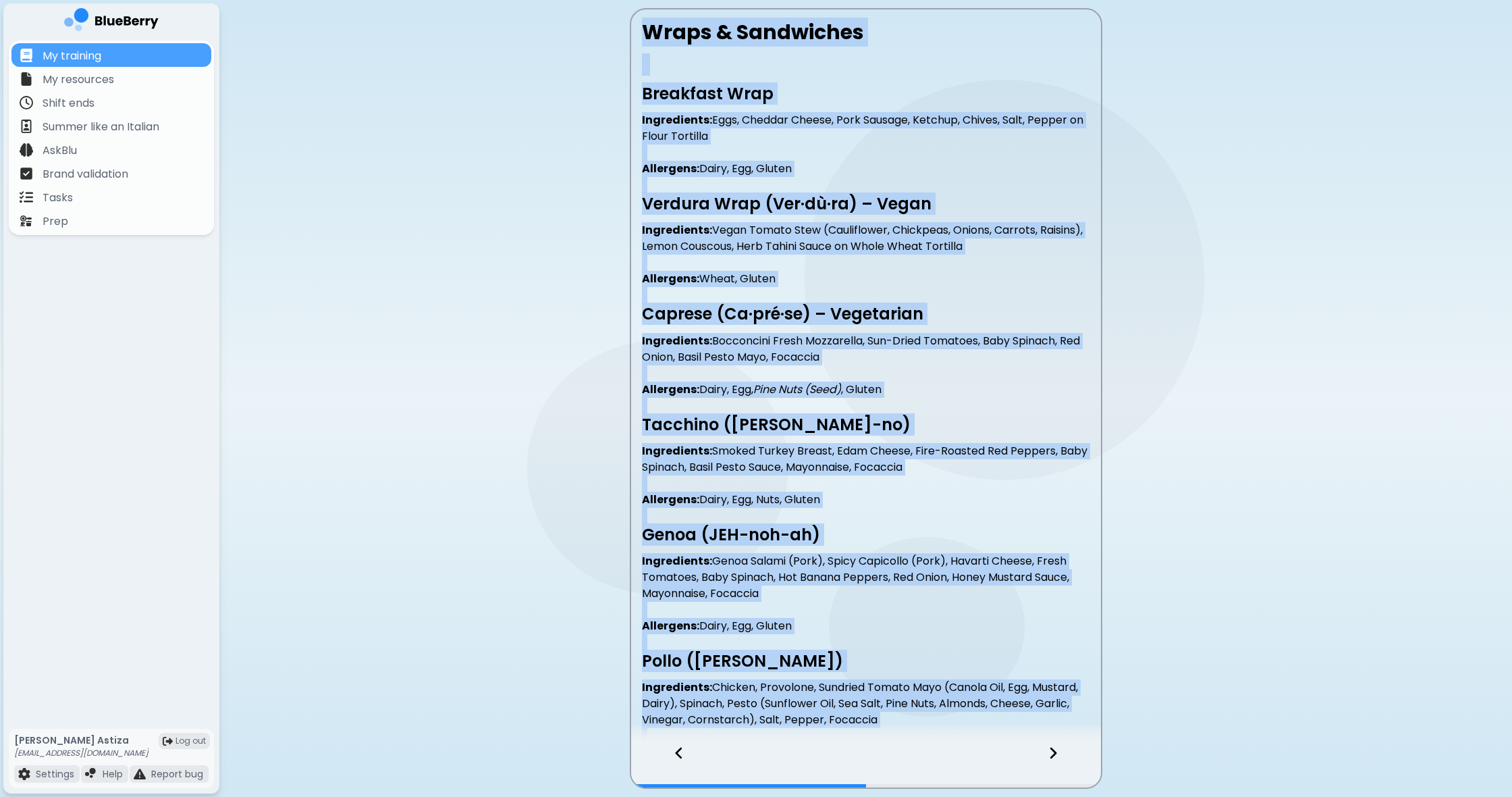
drag, startPoint x: 643, startPoint y: 28, endPoint x: 936, endPoint y: 706, distance: 738.6
click at [957, 737] on div "Wraps & Sandwiches Breakfast Wrap Ingredients: Eggs, Cheddar Cheese, Pork Sausa…" at bounding box center [866, 399] width 473 height 781
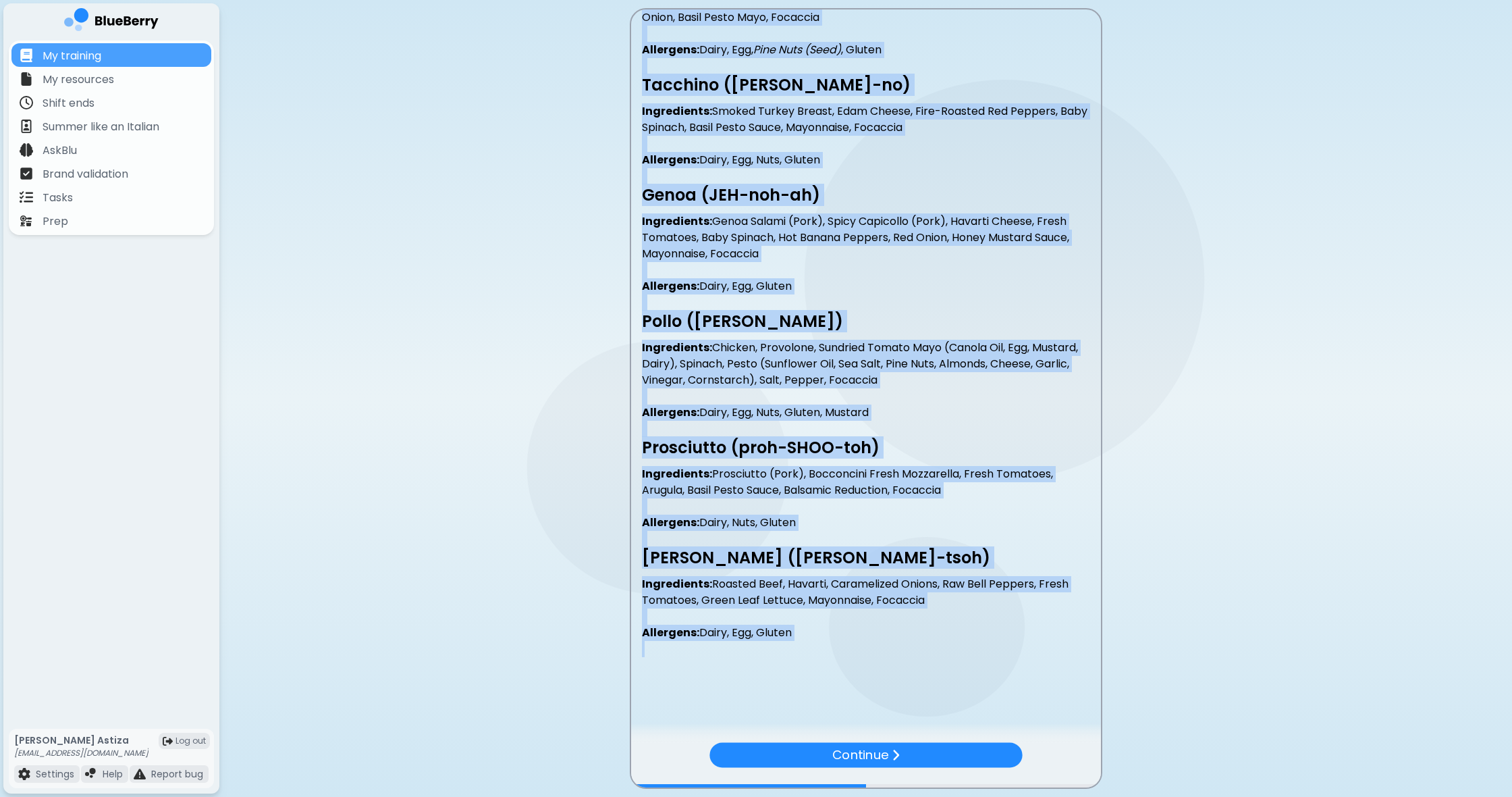
scroll to position [1, 1]
copy div "Lorem & Ipsumdolor Sitametco Adip Elitseddoei: Temp, Incidid Utlabo, Etdo Magna…"
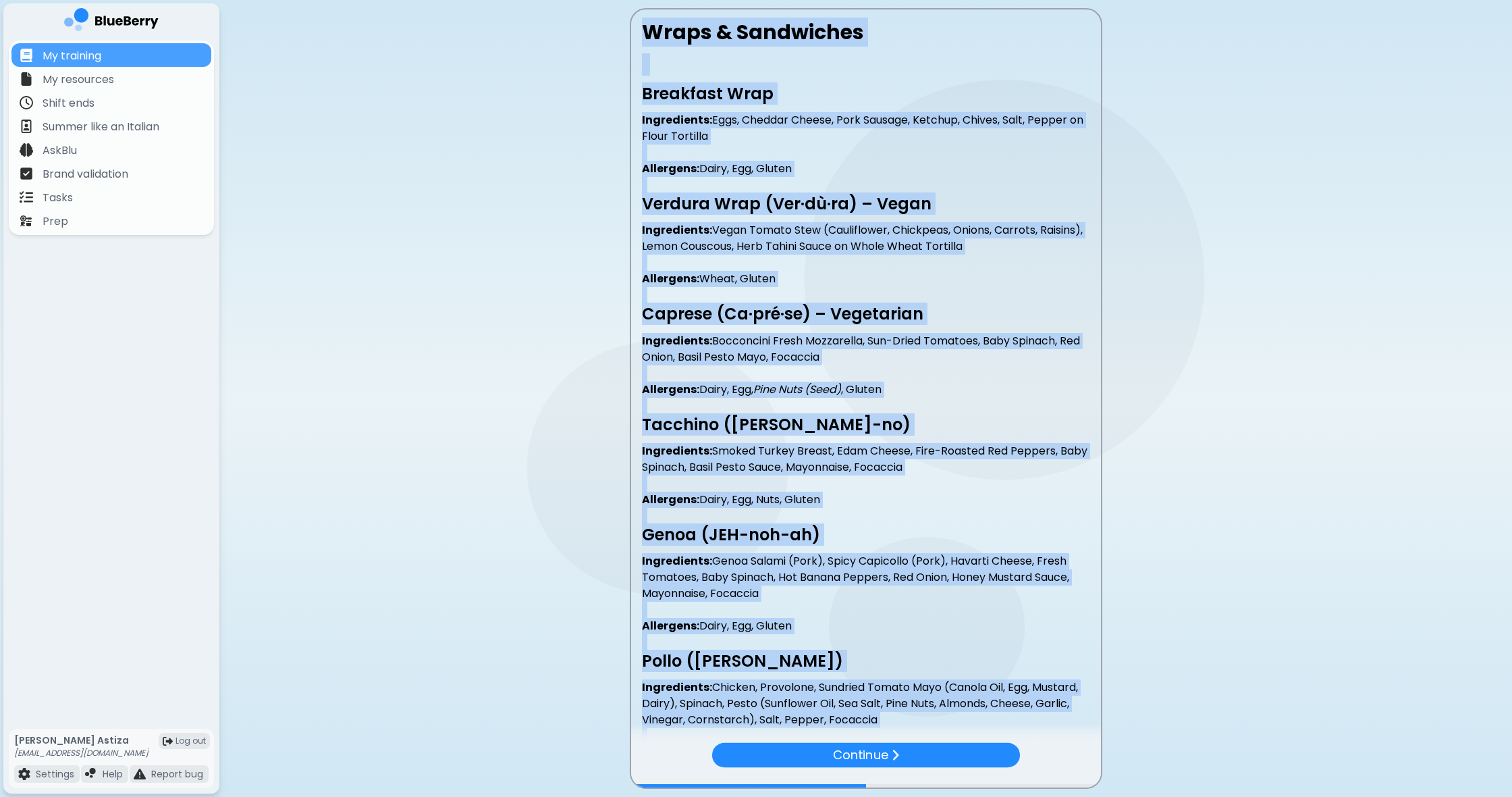
scroll to position [0, 0]
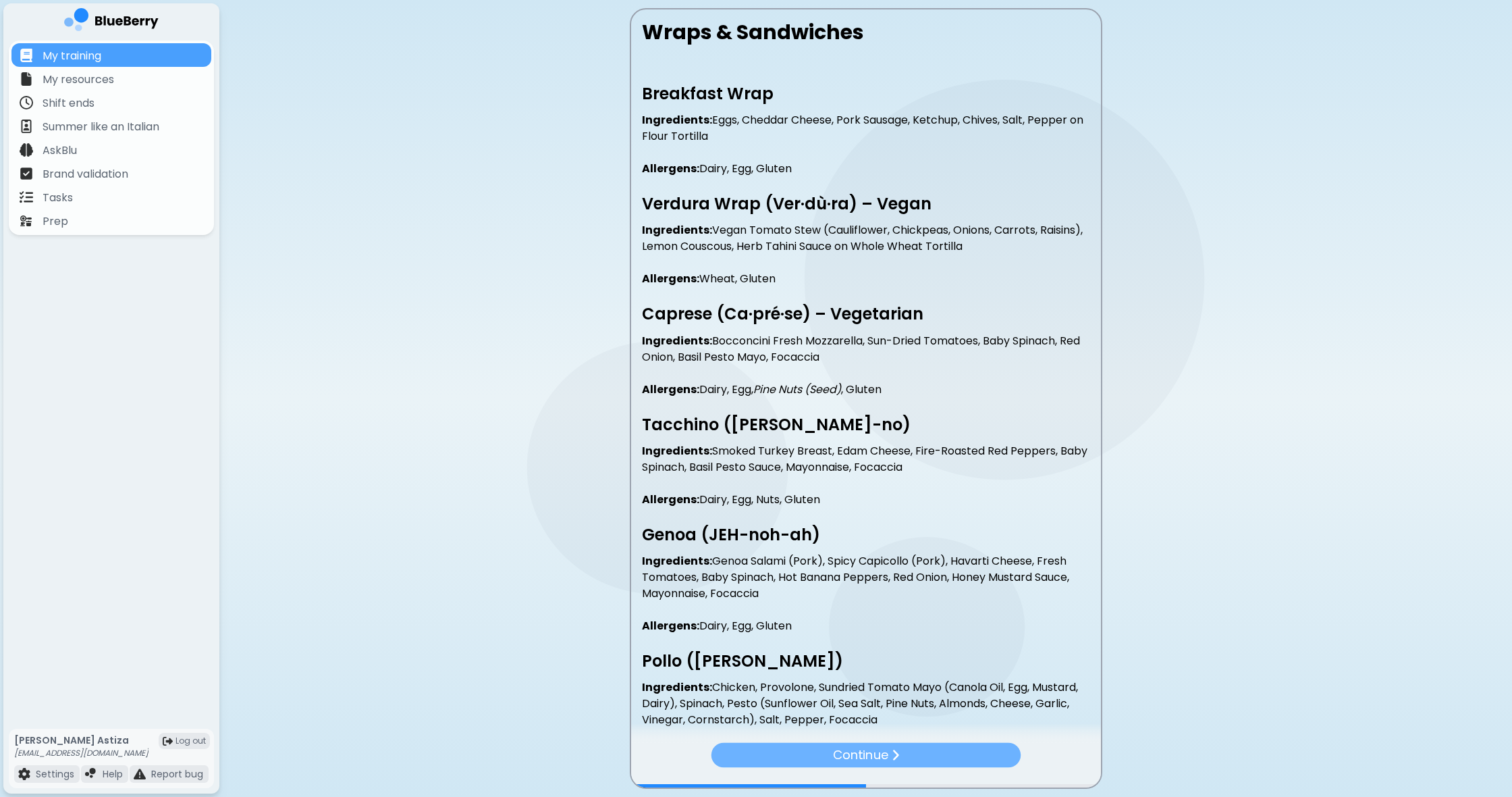
click at [859, 748] on p "Continue" at bounding box center [861, 755] width 56 height 20
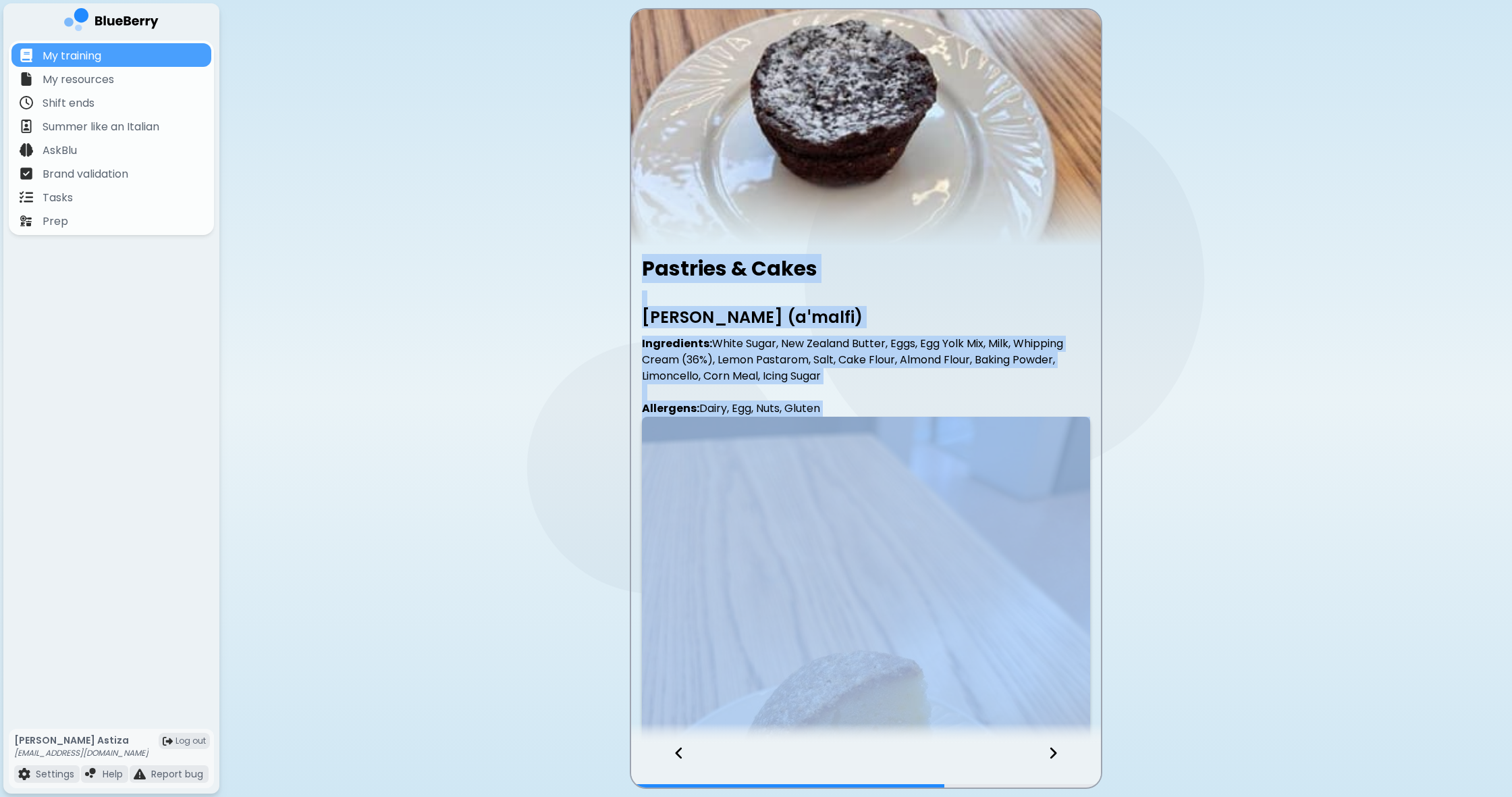
drag, startPoint x: 643, startPoint y: 263, endPoint x: 894, endPoint y: 619, distance: 435.6
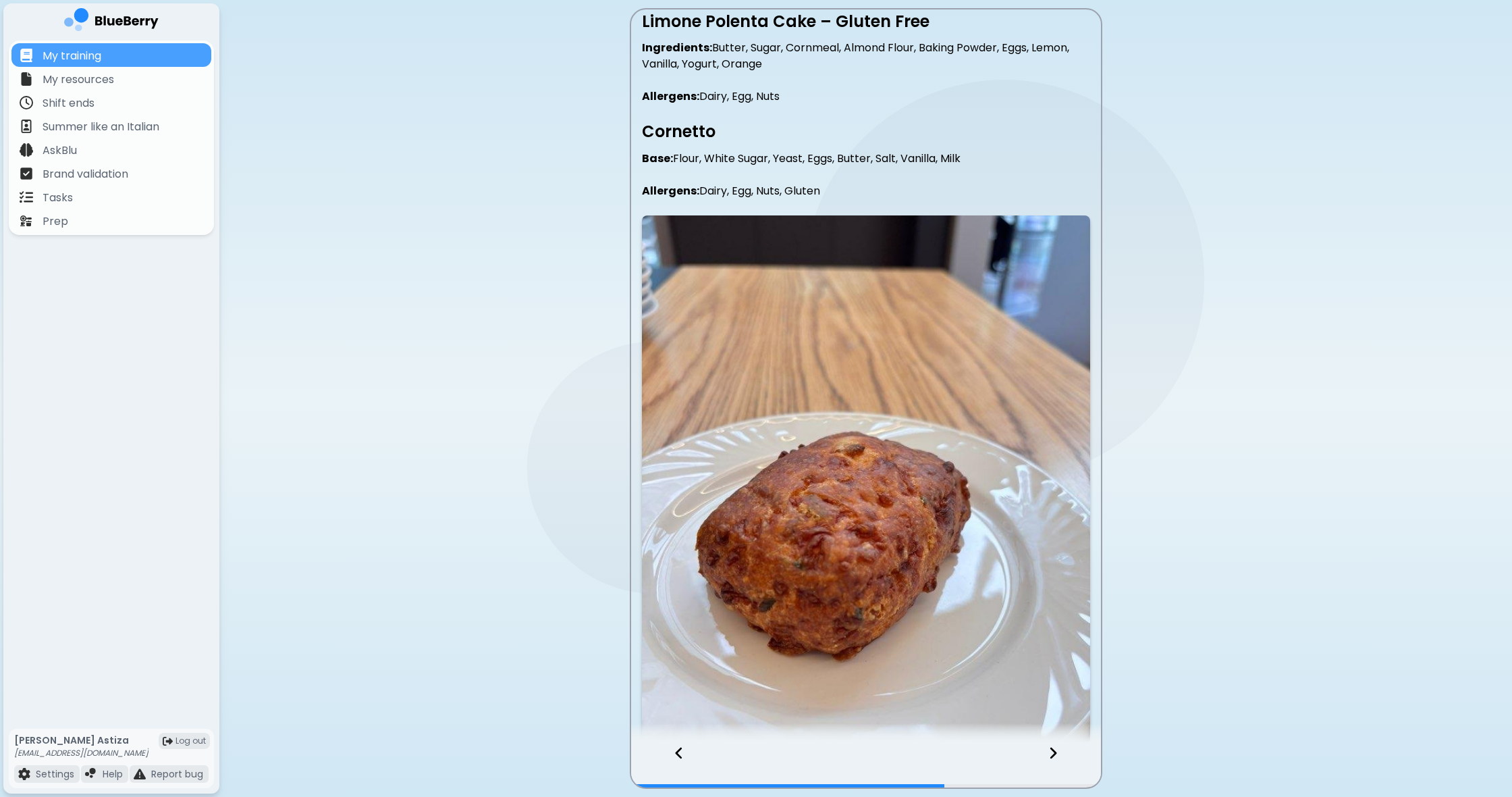
click at [887, 583] on img at bounding box center [866, 514] width 448 height 598
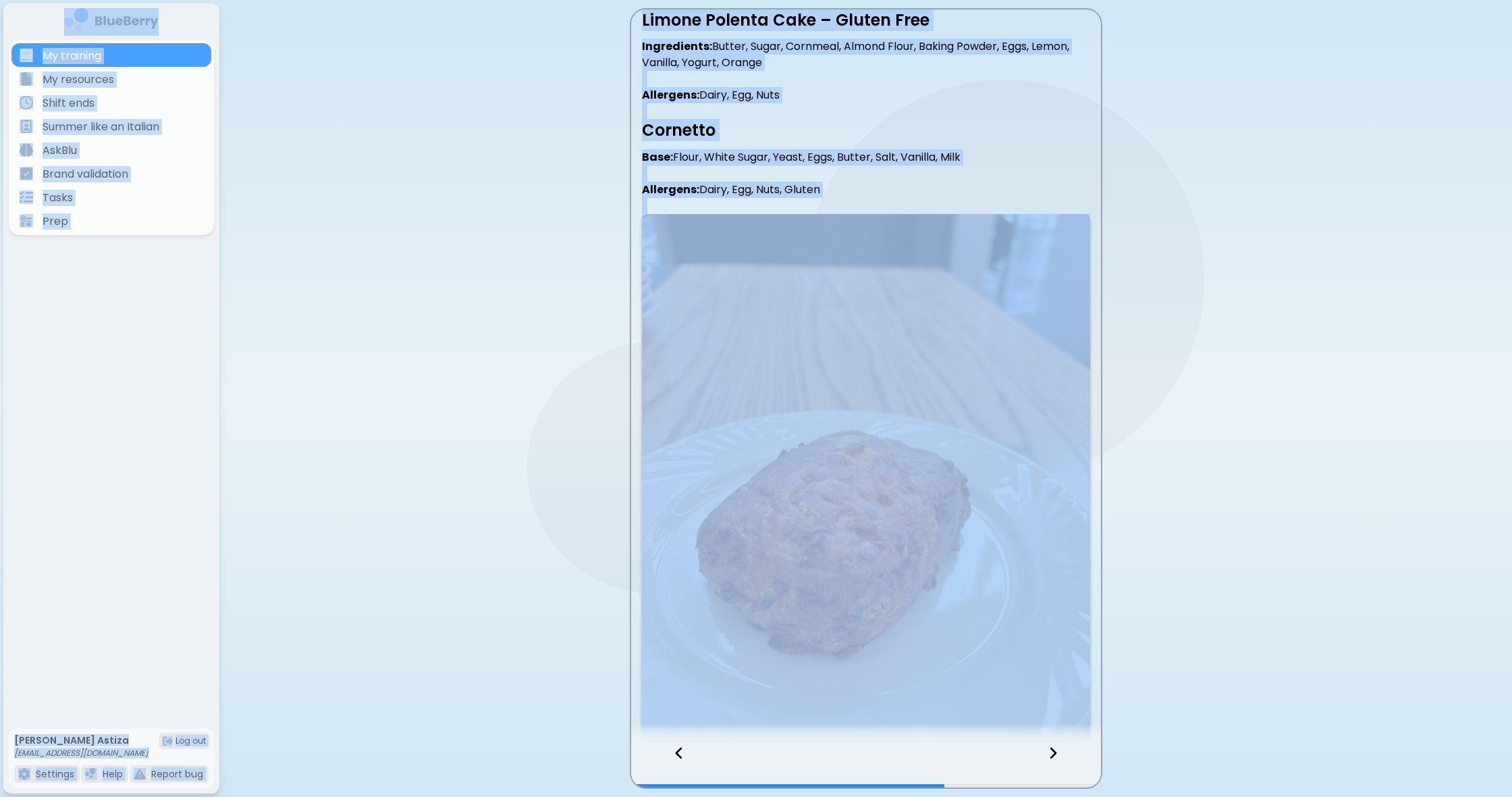
click at [885, 589] on img at bounding box center [866, 512] width 448 height 598
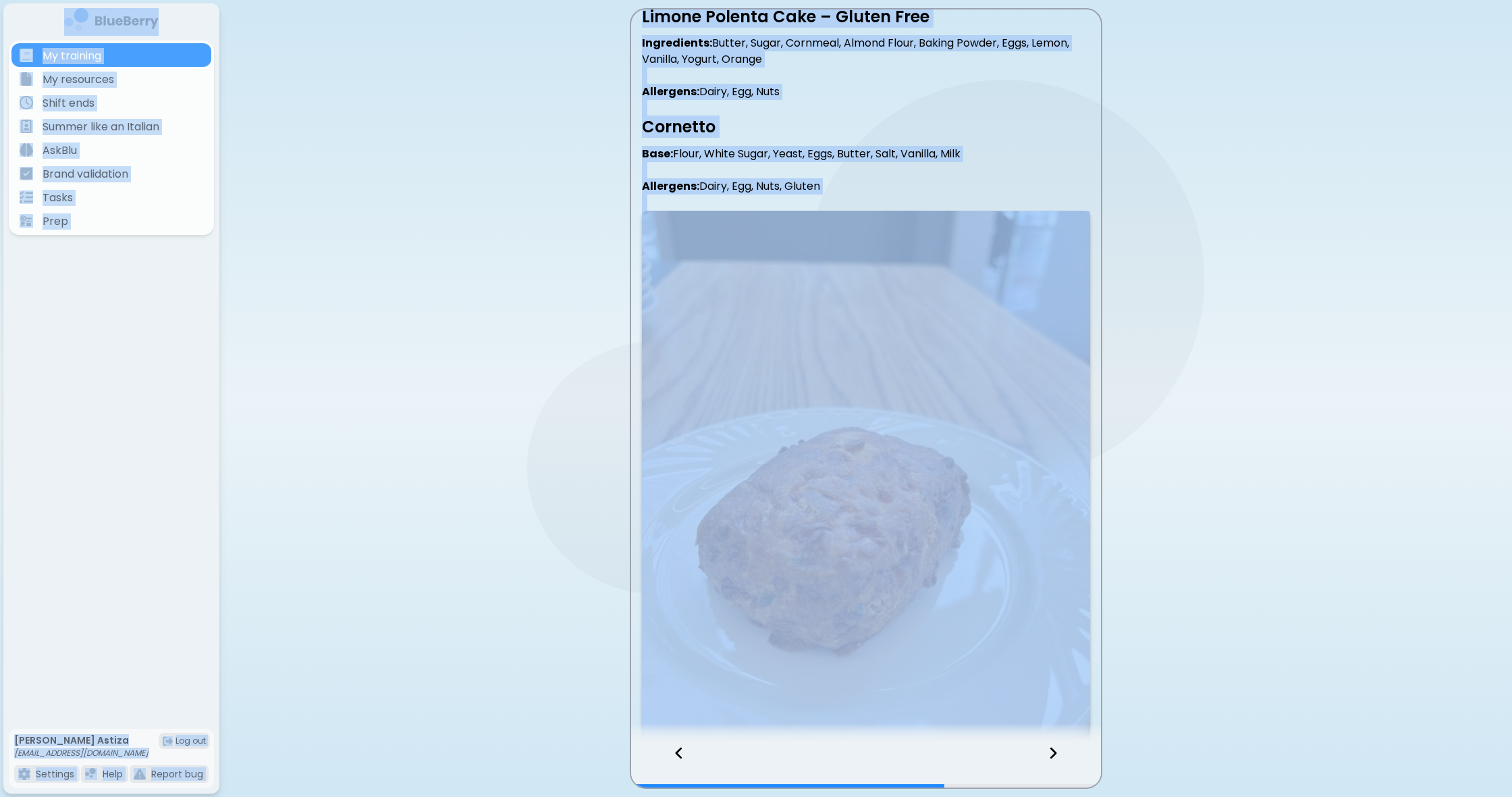
scroll to position [1570, 0]
click at [979, 194] on p at bounding box center [866, 202] width 448 height 16
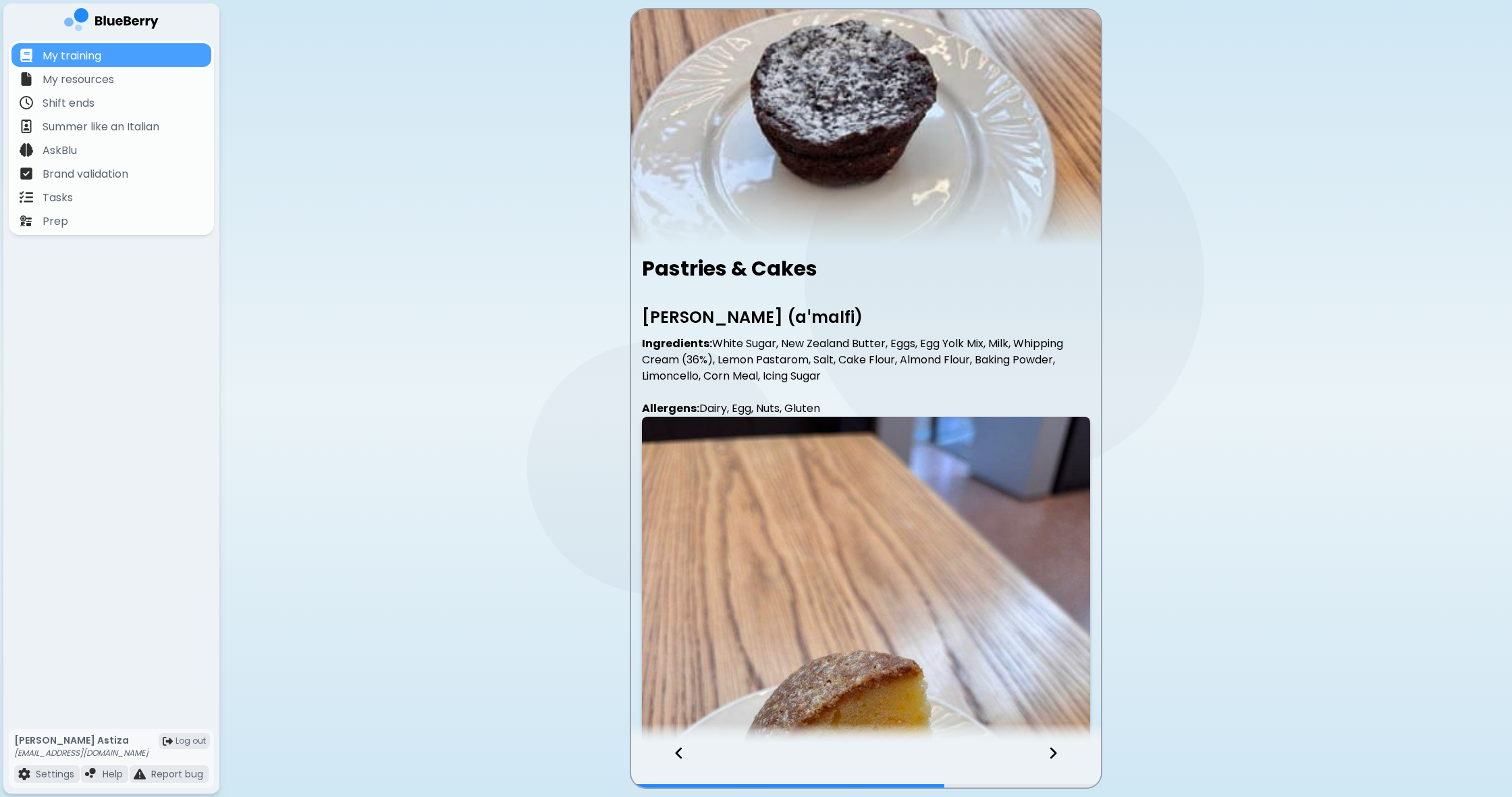
scroll to position [0, 0]
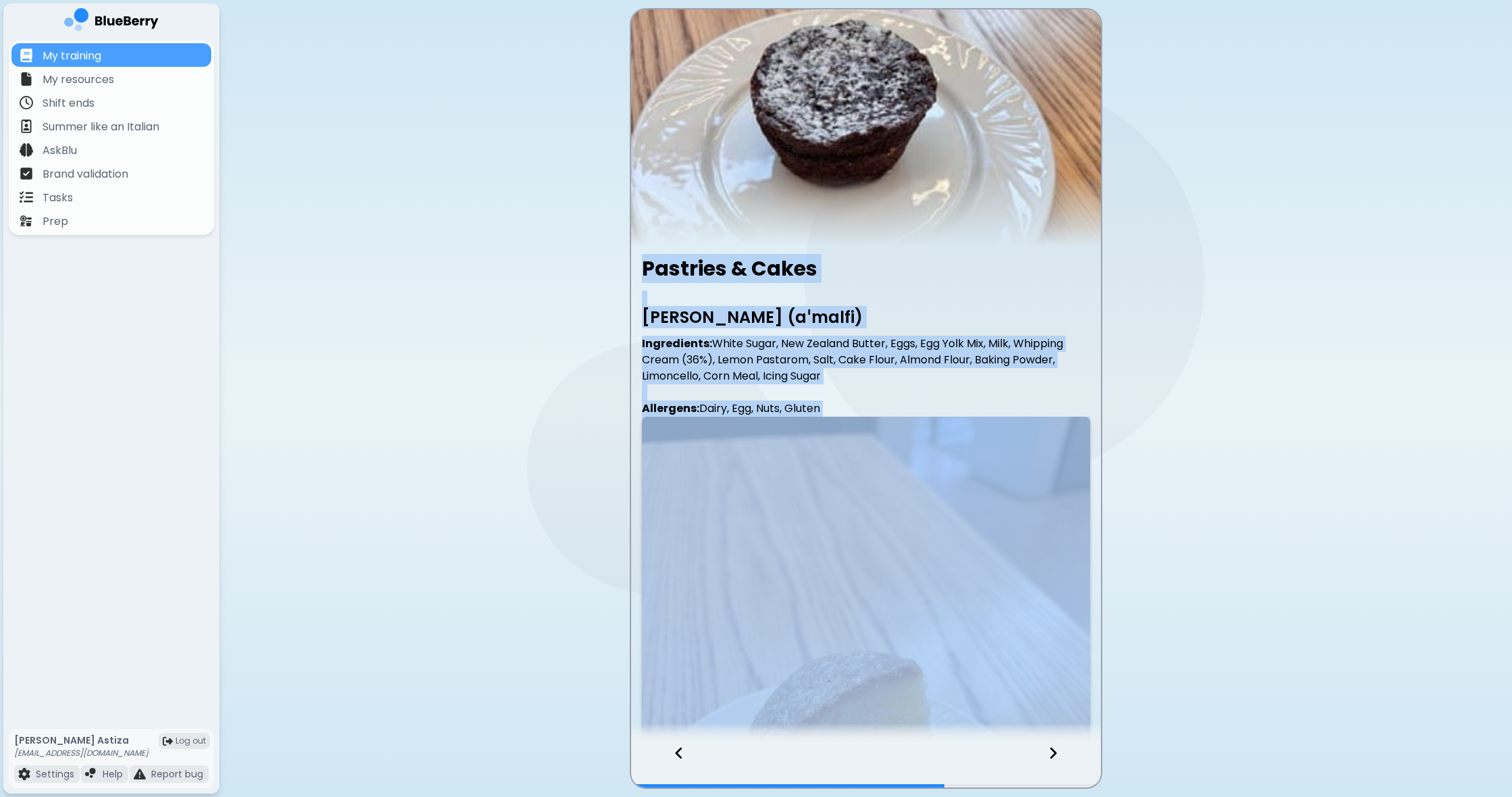
drag, startPoint x: 655, startPoint y: 273, endPoint x: 874, endPoint y: 668, distance: 451.6
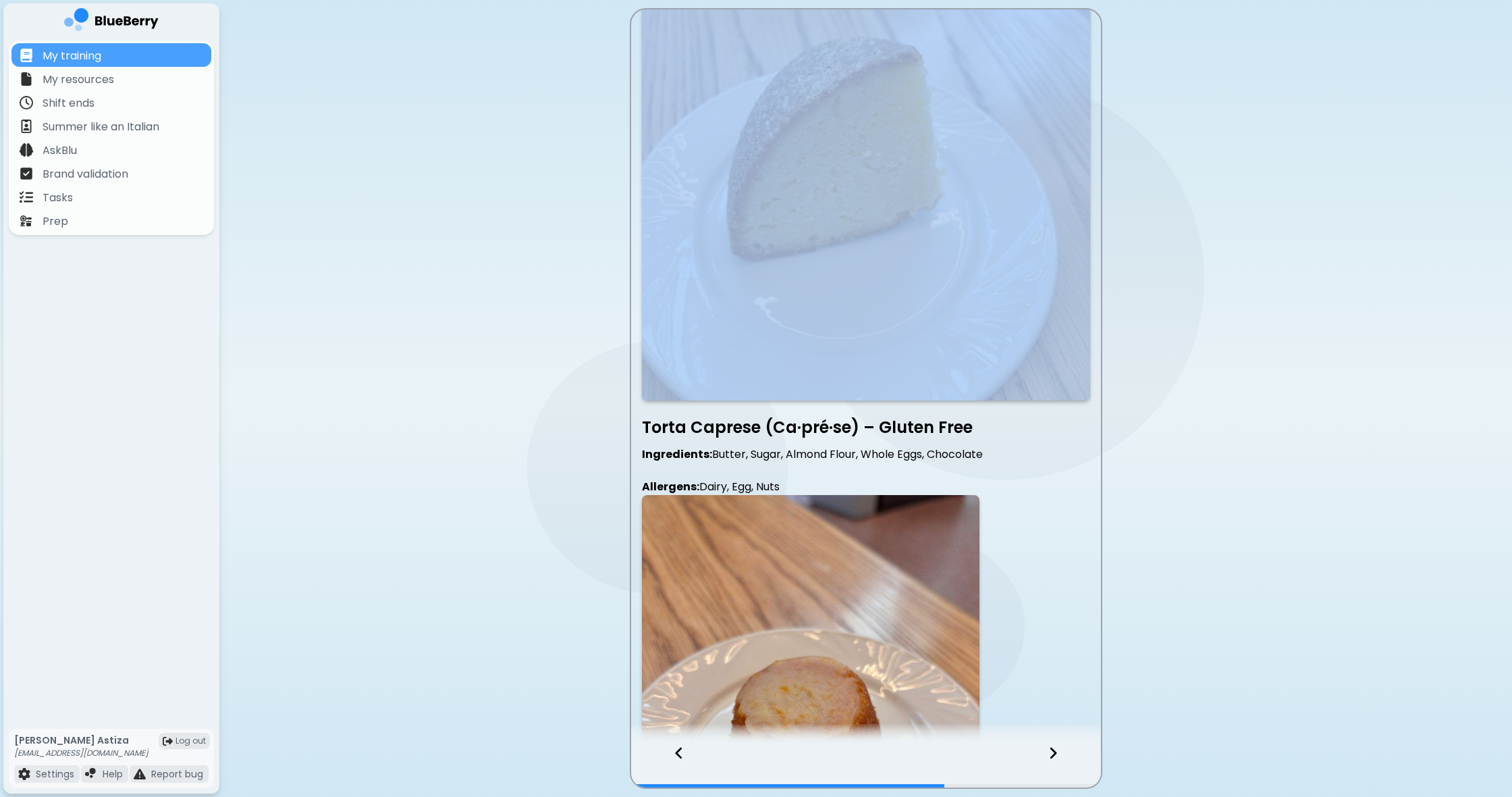
scroll to position [625, 0]
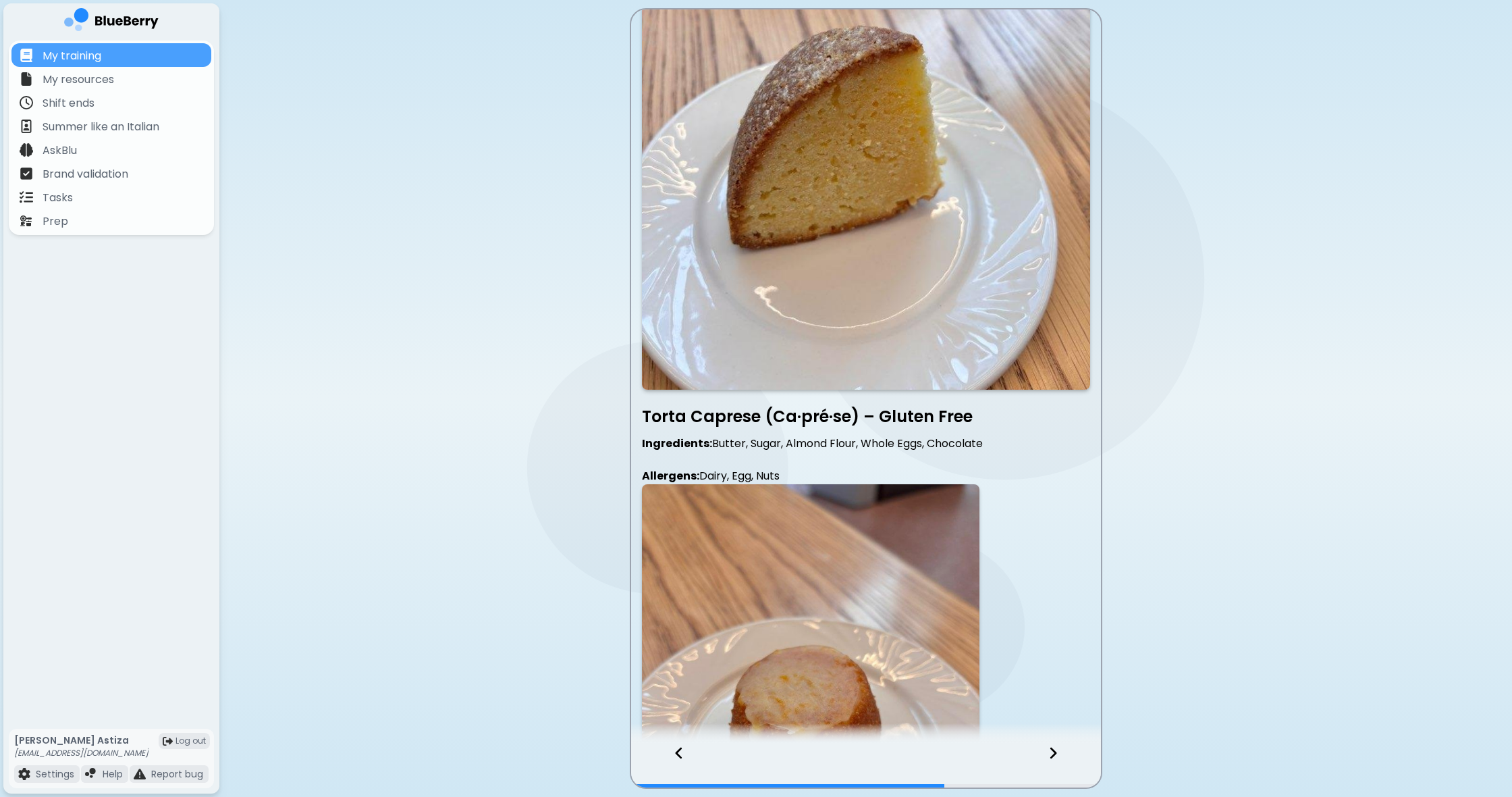
click at [1024, 565] on p at bounding box center [866, 709] width 448 height 451
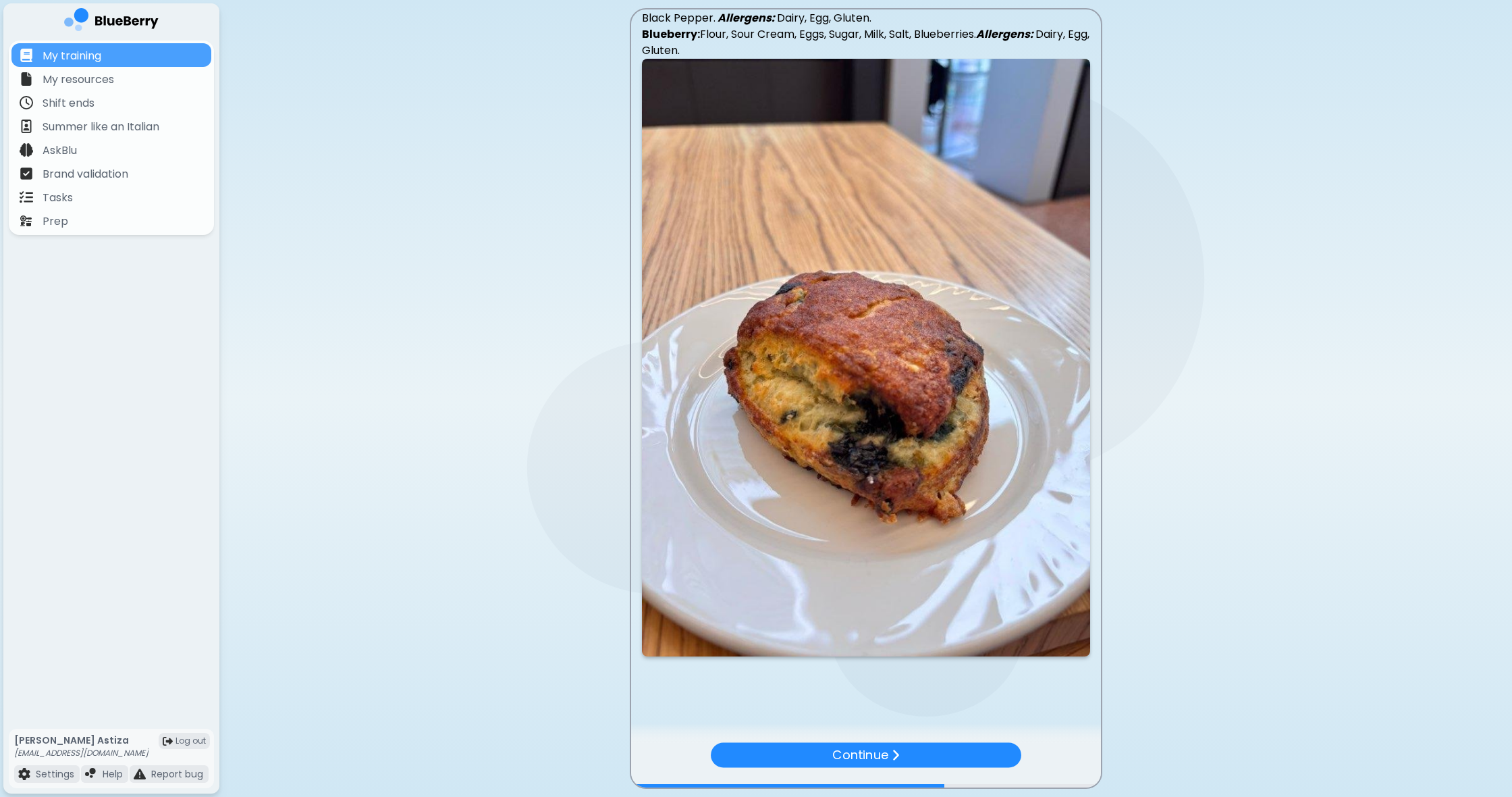
scroll to position [0, 0]
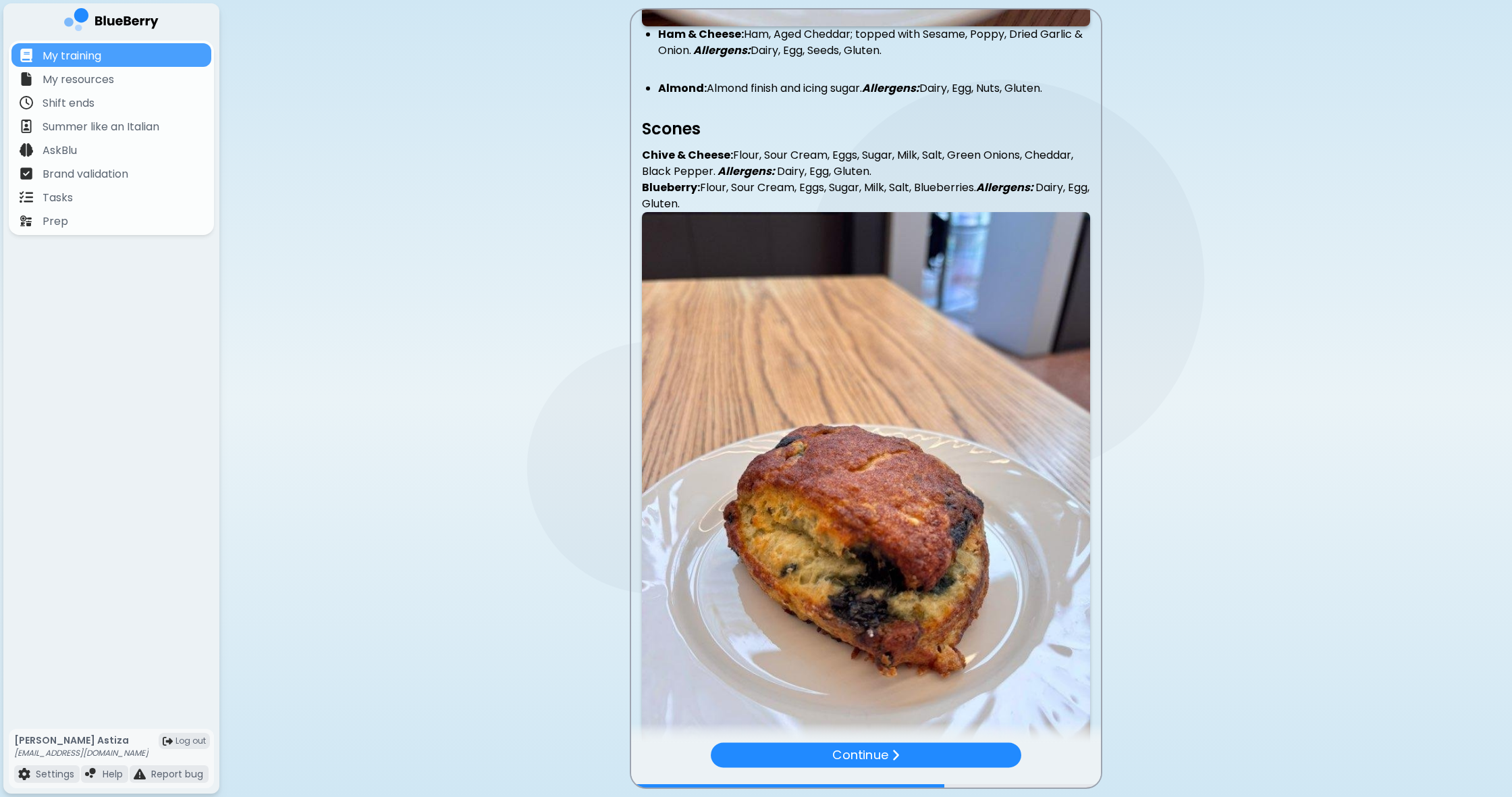
drag, startPoint x: 1029, startPoint y: 676, endPoint x: 733, endPoint y: 488, distance: 350.7
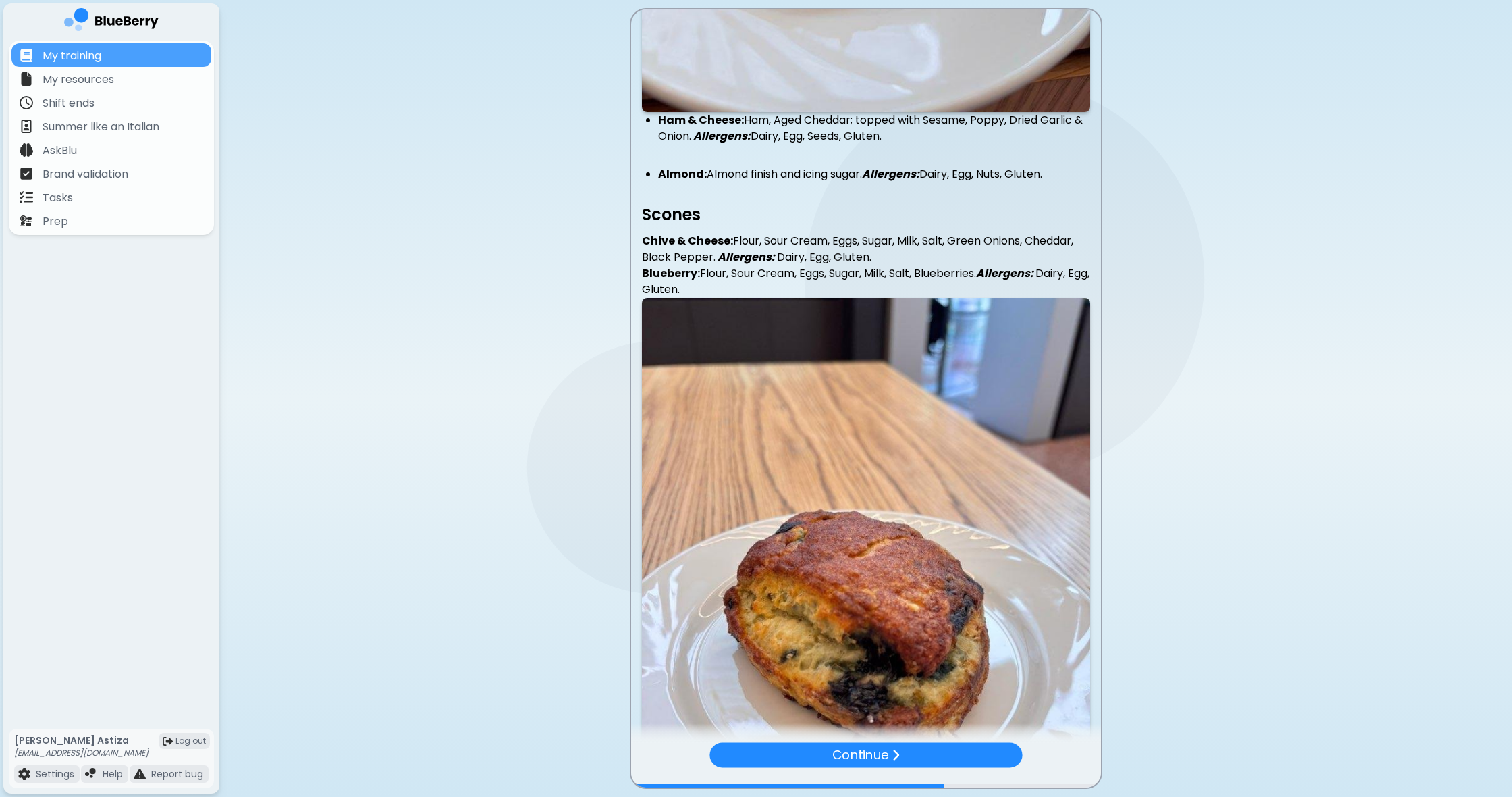
scroll to position [0, 1]
click at [744, 355] on img at bounding box center [866, 596] width 448 height 598
click at [741, 287] on p "Blueberry: Flour, Sour Cream, Eggs, Sugar, Milk, Salt, Blueberries. Allergens: …" at bounding box center [866, 282] width 448 height 33
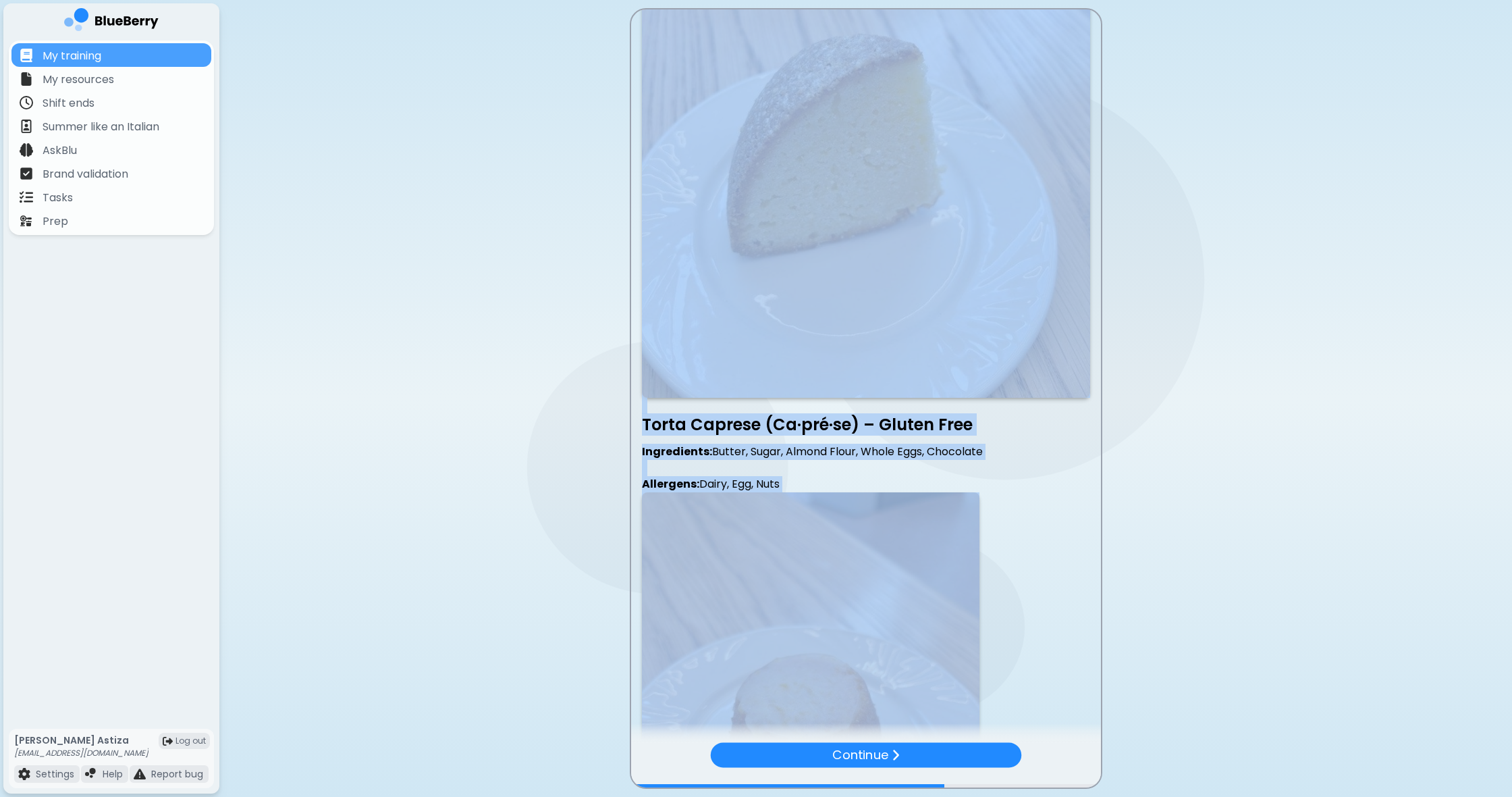
scroll to position [0, 1]
drag, startPoint x: 645, startPoint y: 266, endPoint x: 909, endPoint y: 607, distance: 431.3
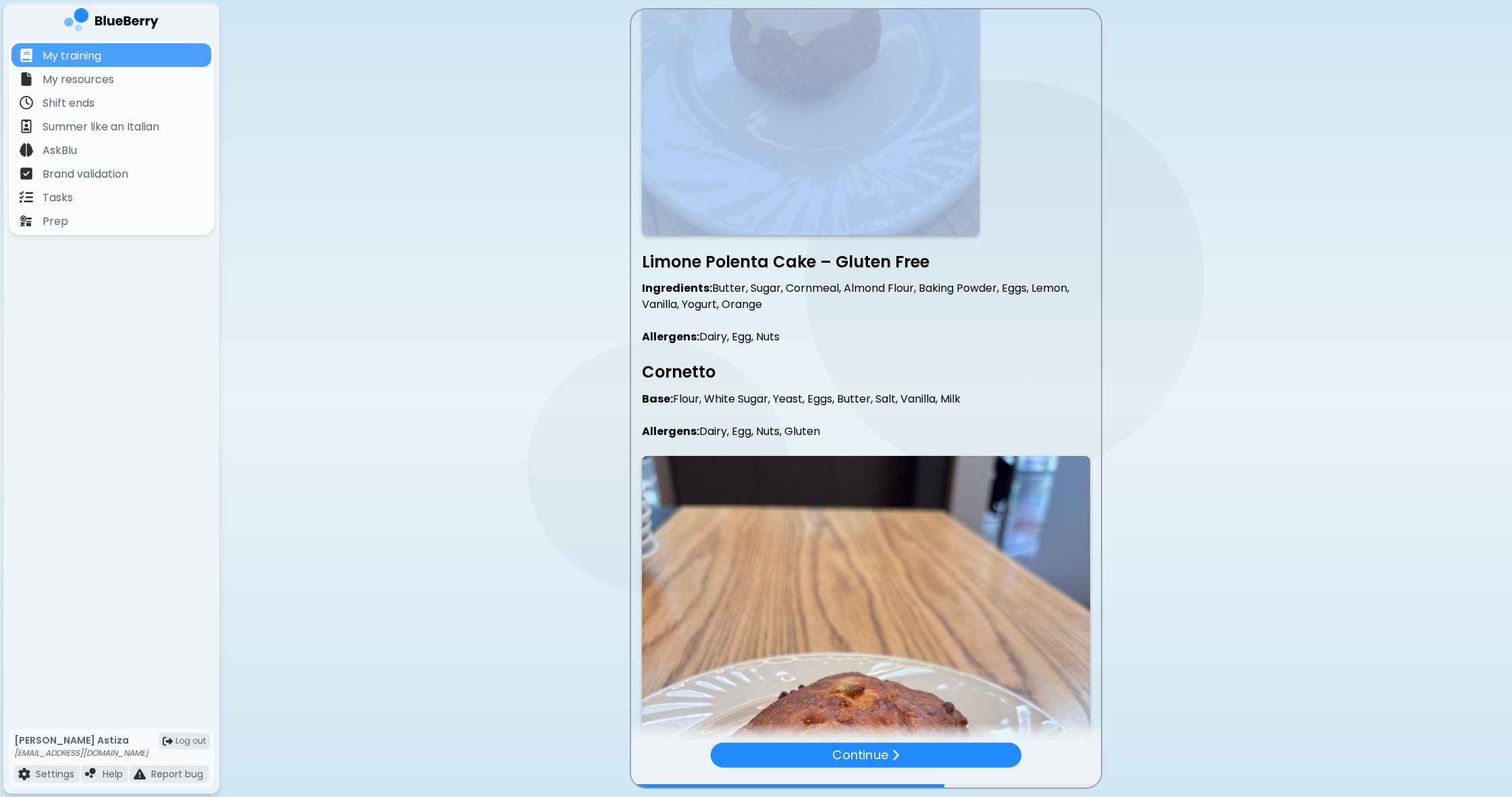
scroll to position [1325, 0]
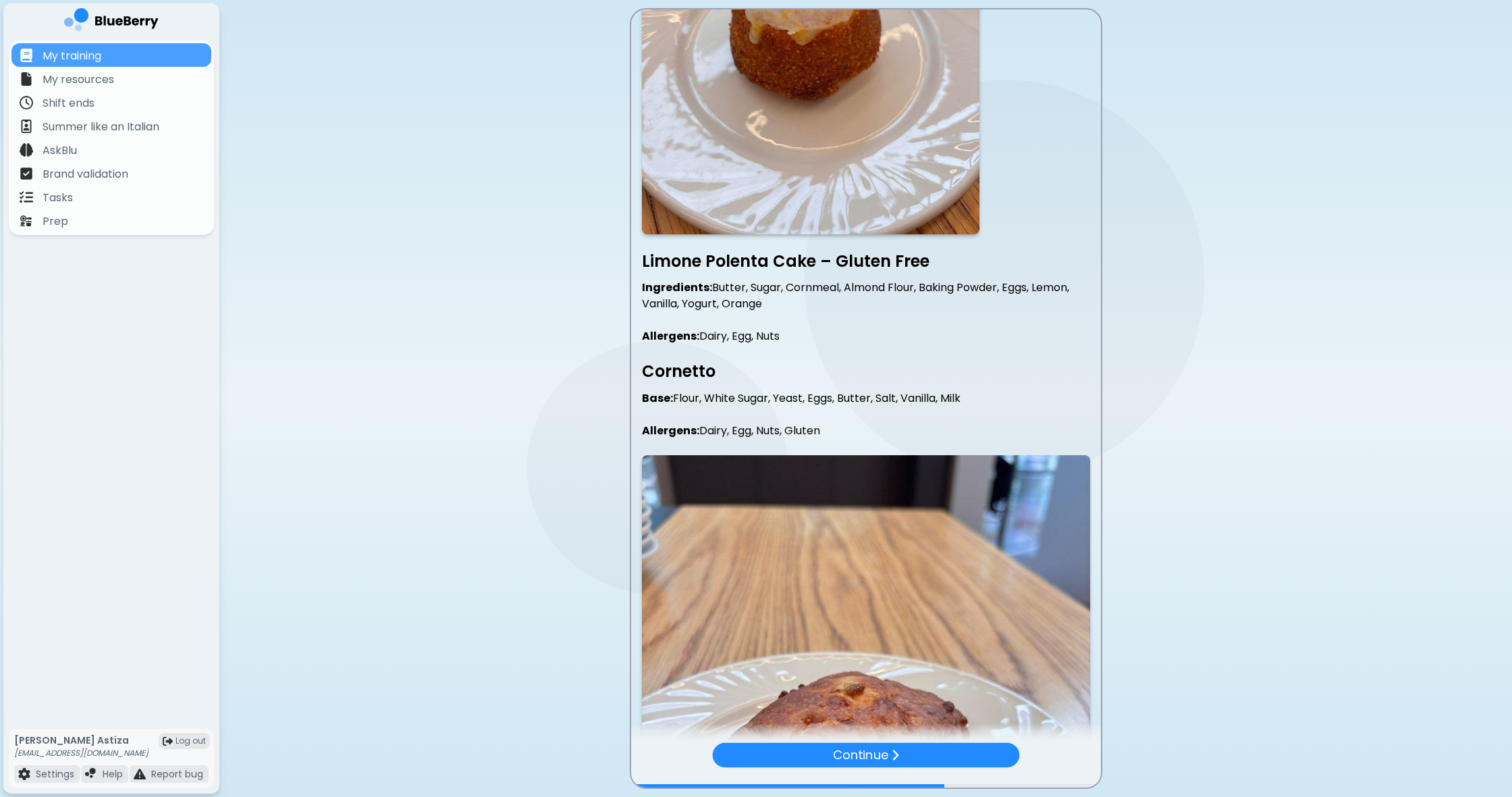
drag, startPoint x: 768, startPoint y: 370, endPoint x: 753, endPoint y: 362, distance: 17.0
click at [768, 370] on h3 "Cornetto" at bounding box center [866, 371] width 448 height 21
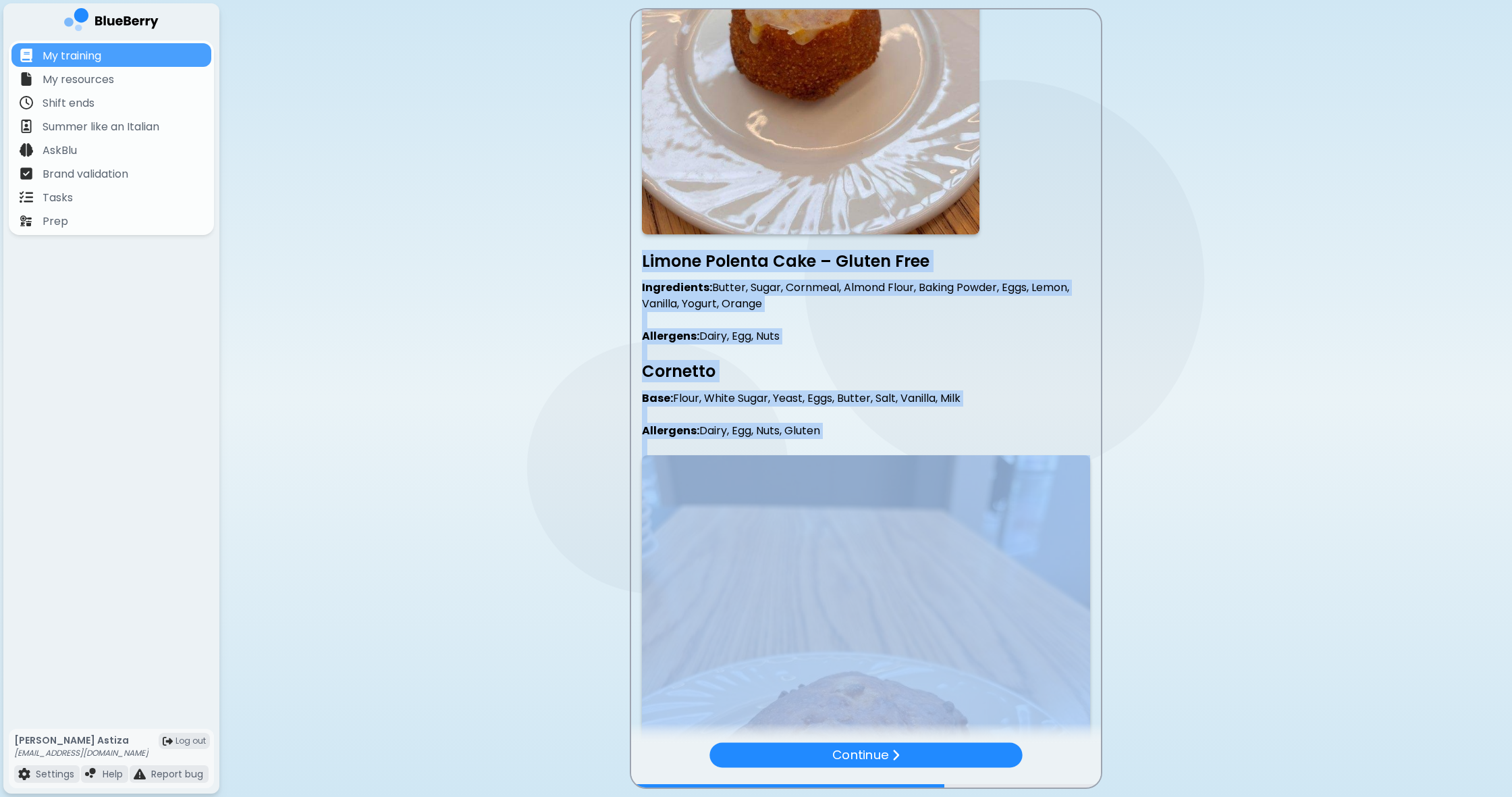
drag, startPoint x: 645, startPoint y: 256, endPoint x: 851, endPoint y: 660, distance: 453.5
click at [851, 665] on div "Pastries & Cakes Amalfi Cake (aˈmalfi) Ingredients: White Sugar, New Zealand Bu…" at bounding box center [865, 391] width 470 height 2918
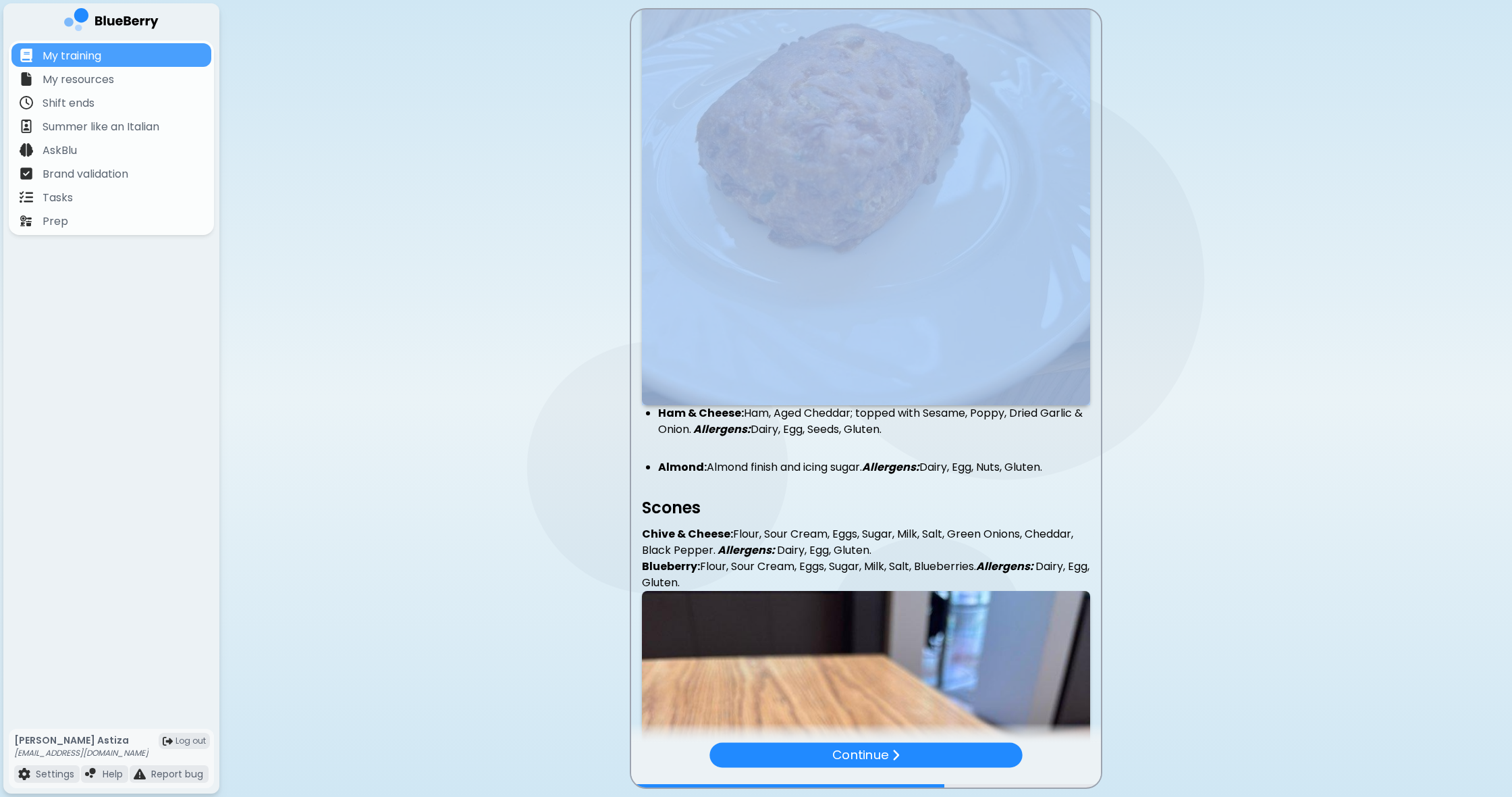
scroll to position [1972, 0]
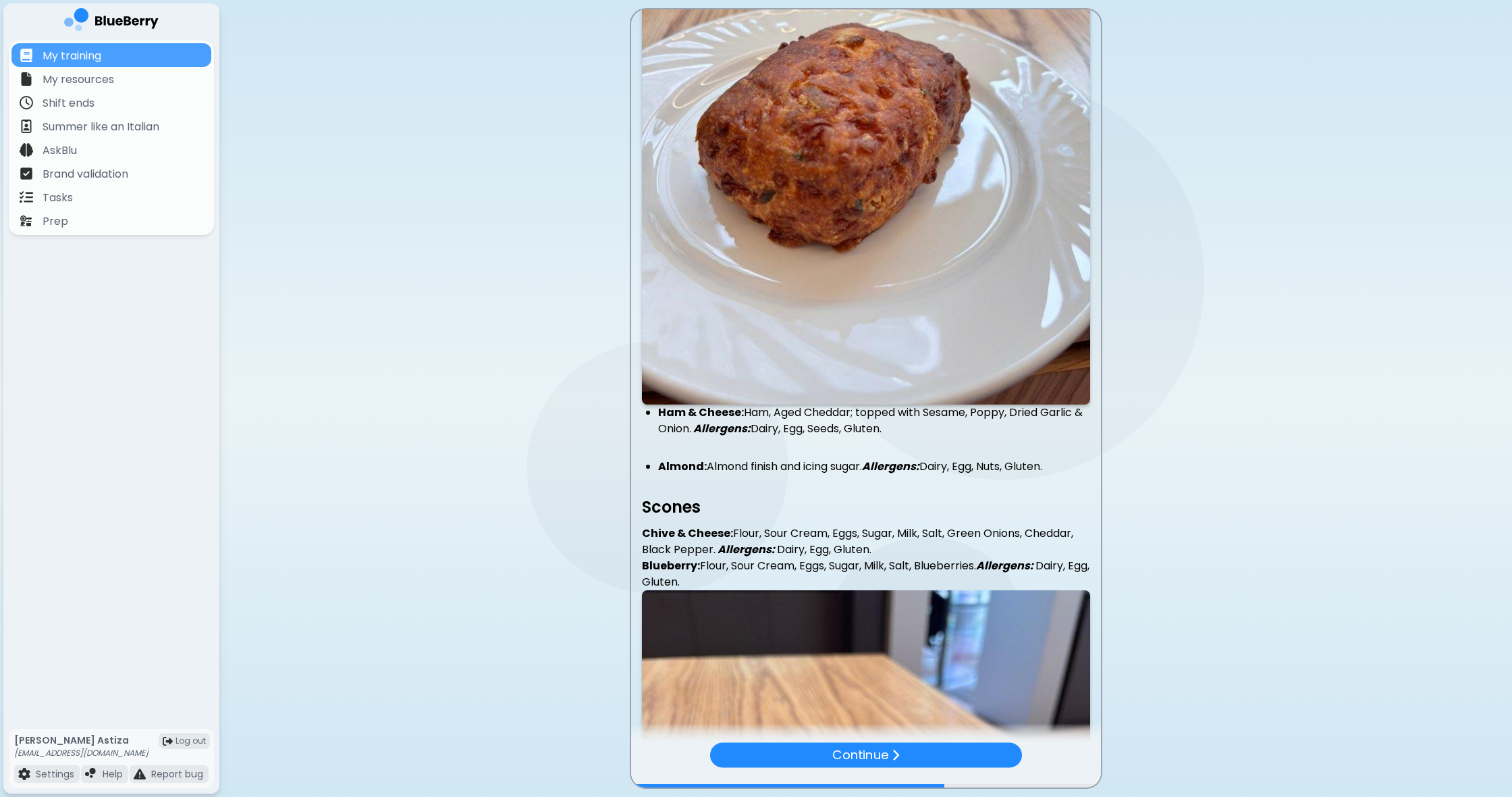
click at [733, 578] on p "Blueberry: Flour, Sour Cream, Eggs, Sugar, Milk, Salt, Blueberries. Allergens: …" at bounding box center [866, 574] width 448 height 33
click at [655, 430] on ul "Ham & Cheese: Ham, Aged Cheddar; topped with Sesame, Poppy, Dried Garlic & Onio…" at bounding box center [866, 420] width 448 height 33
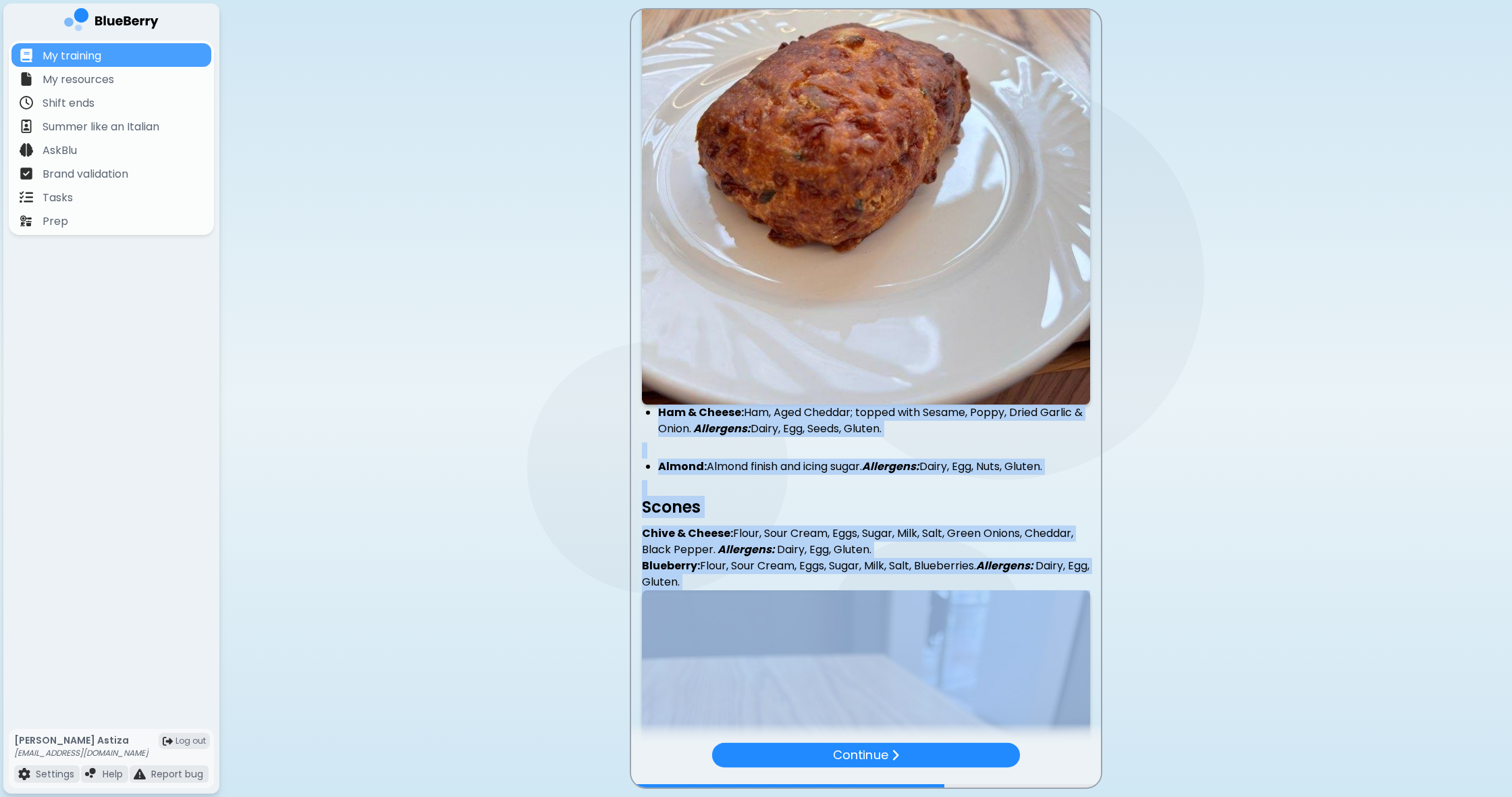
drag, startPoint x: 641, startPoint y: 408, endPoint x: 830, endPoint y: 608, distance: 275.2
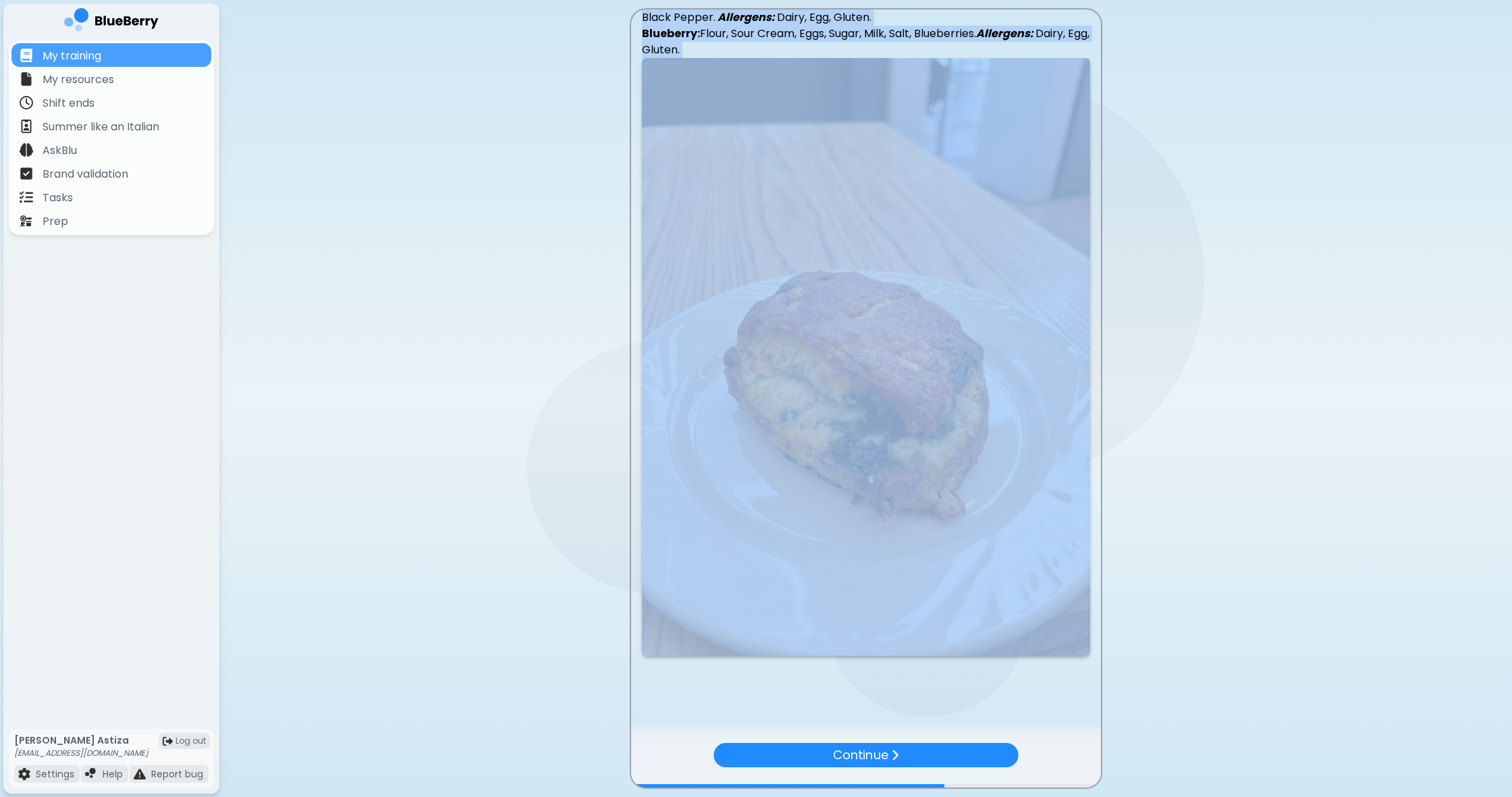
scroll to position [2504, 0]
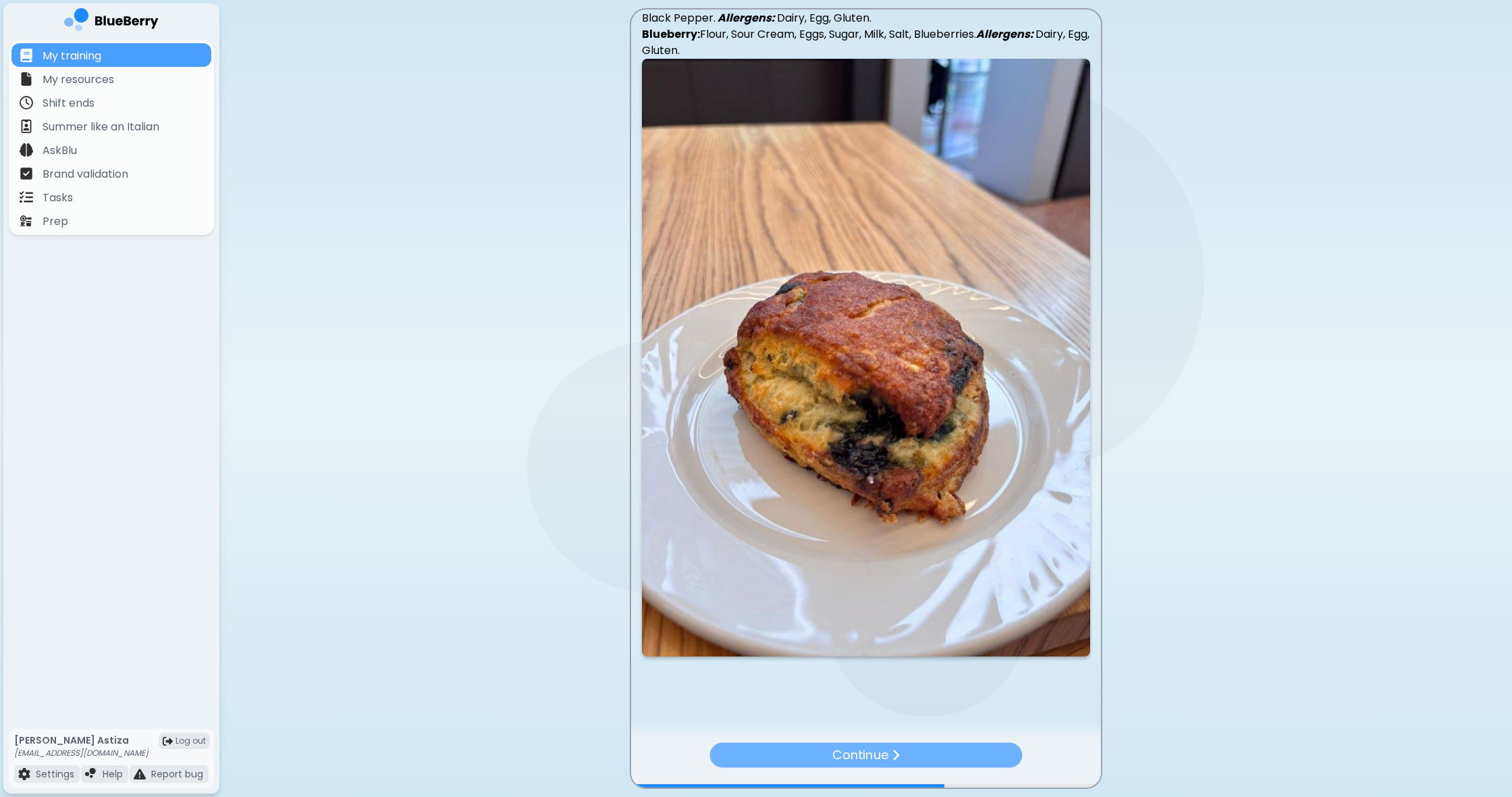
click at [836, 752] on p "Continue" at bounding box center [861, 755] width 56 height 20
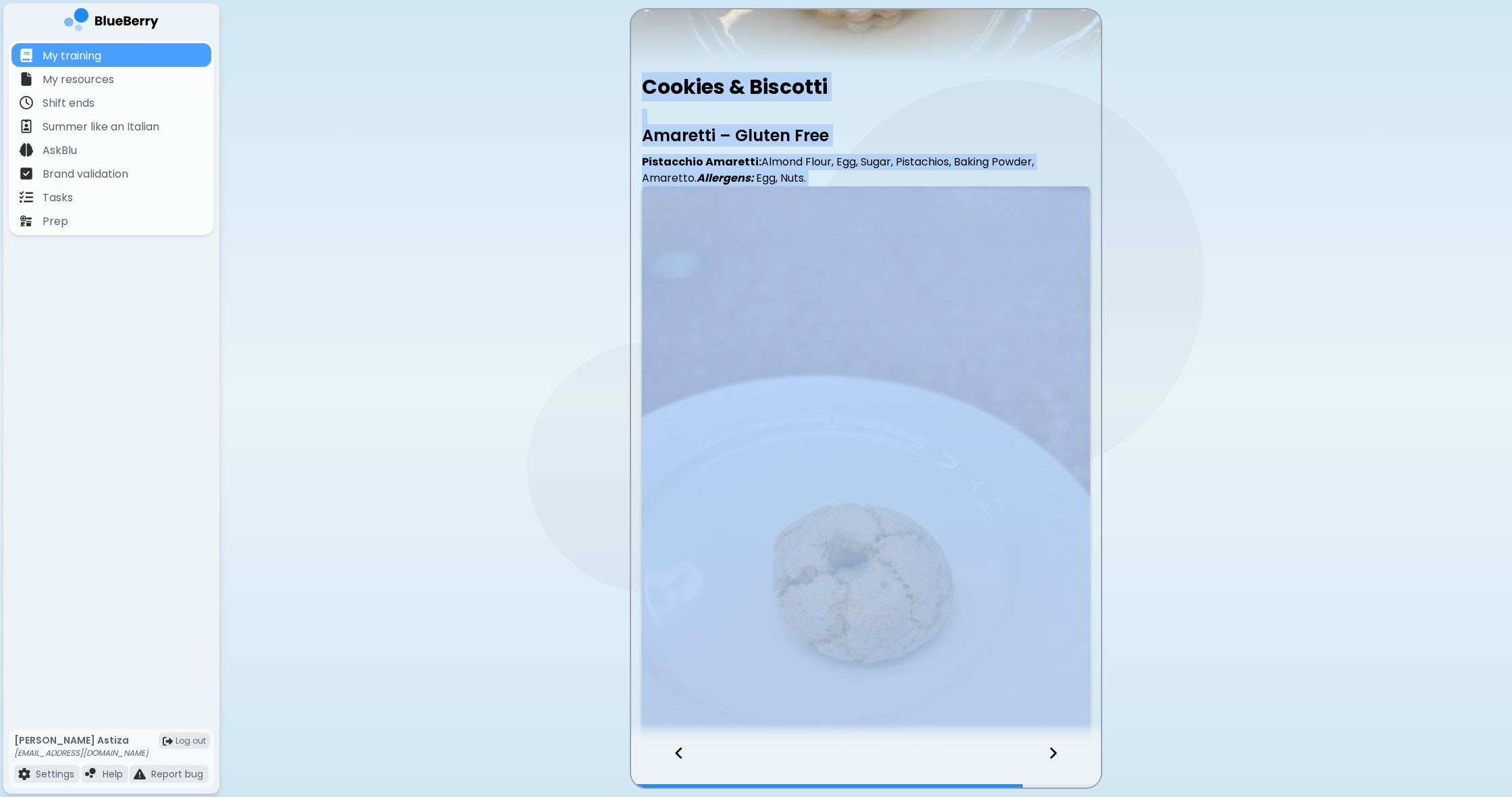
scroll to position [0, 2]
drag, startPoint x: 640, startPoint y: 259, endPoint x: 811, endPoint y: 451, distance: 257.1
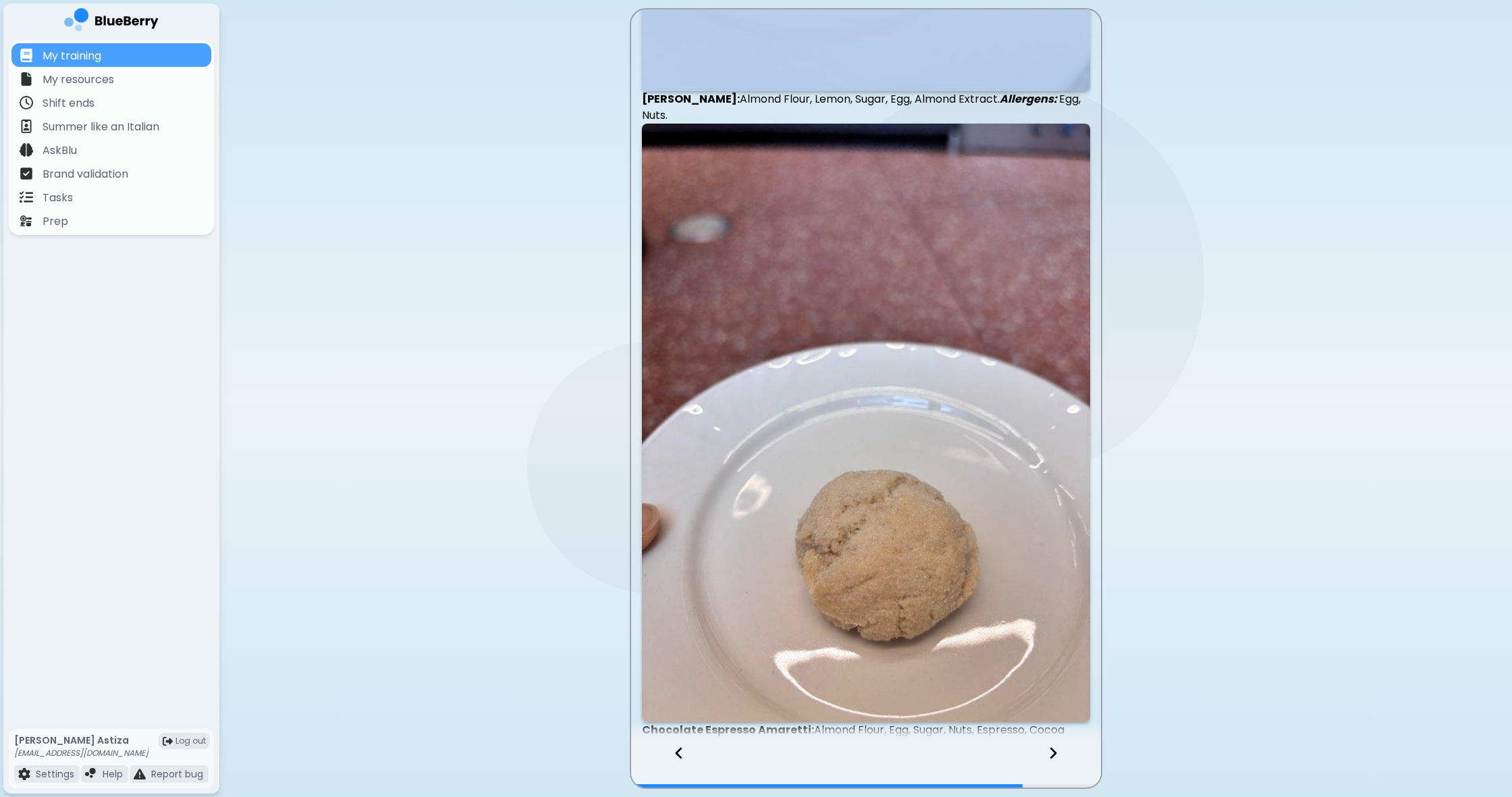
scroll to position [901, 0]
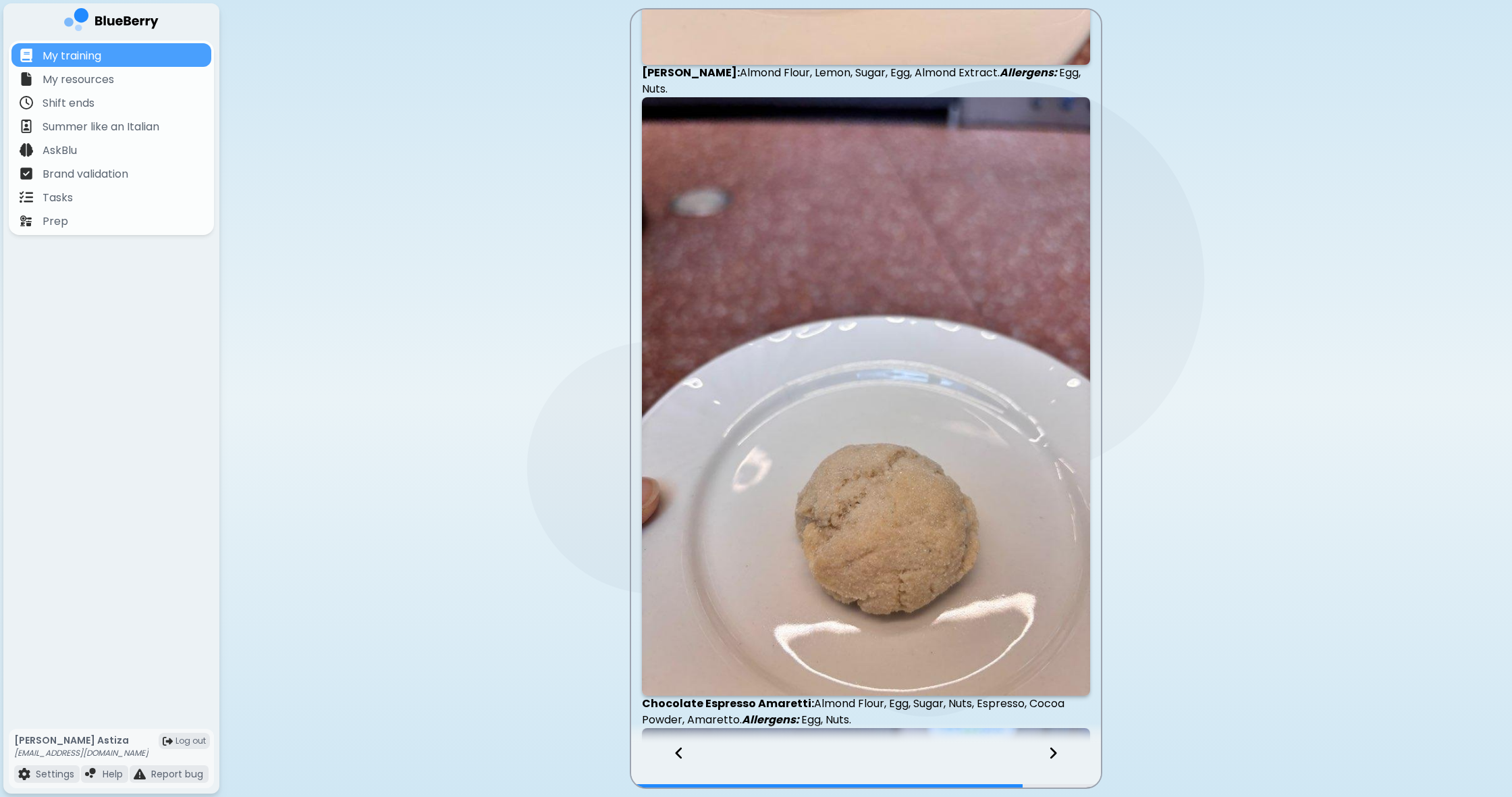
click at [846, 700] on p "Chocolate Espresso Amaretti: Almond Flour, Egg, Sugar, Nuts, Espresso, Cocoa Po…" at bounding box center [866, 712] width 448 height 33
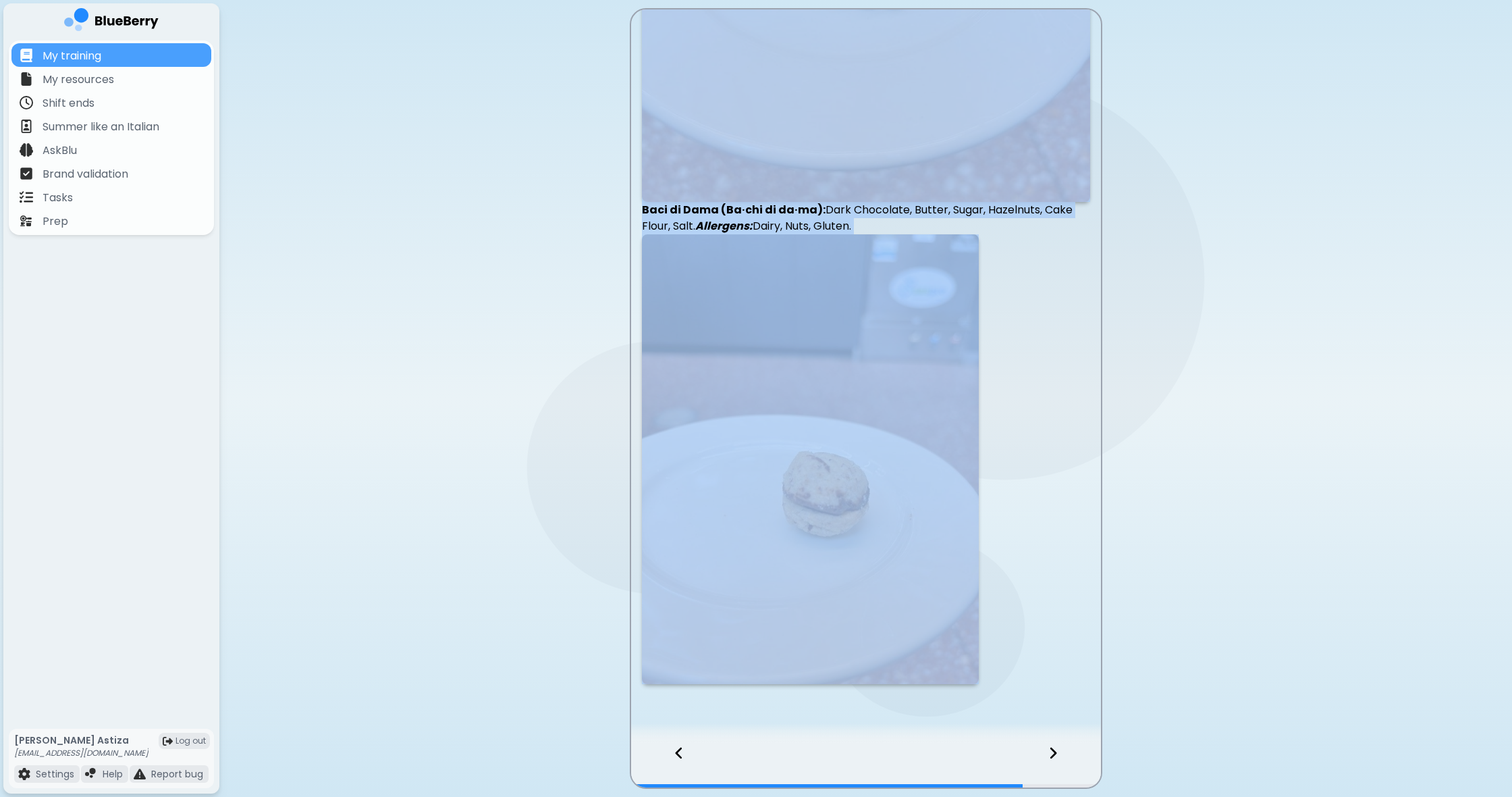
scroll to position [0, 0]
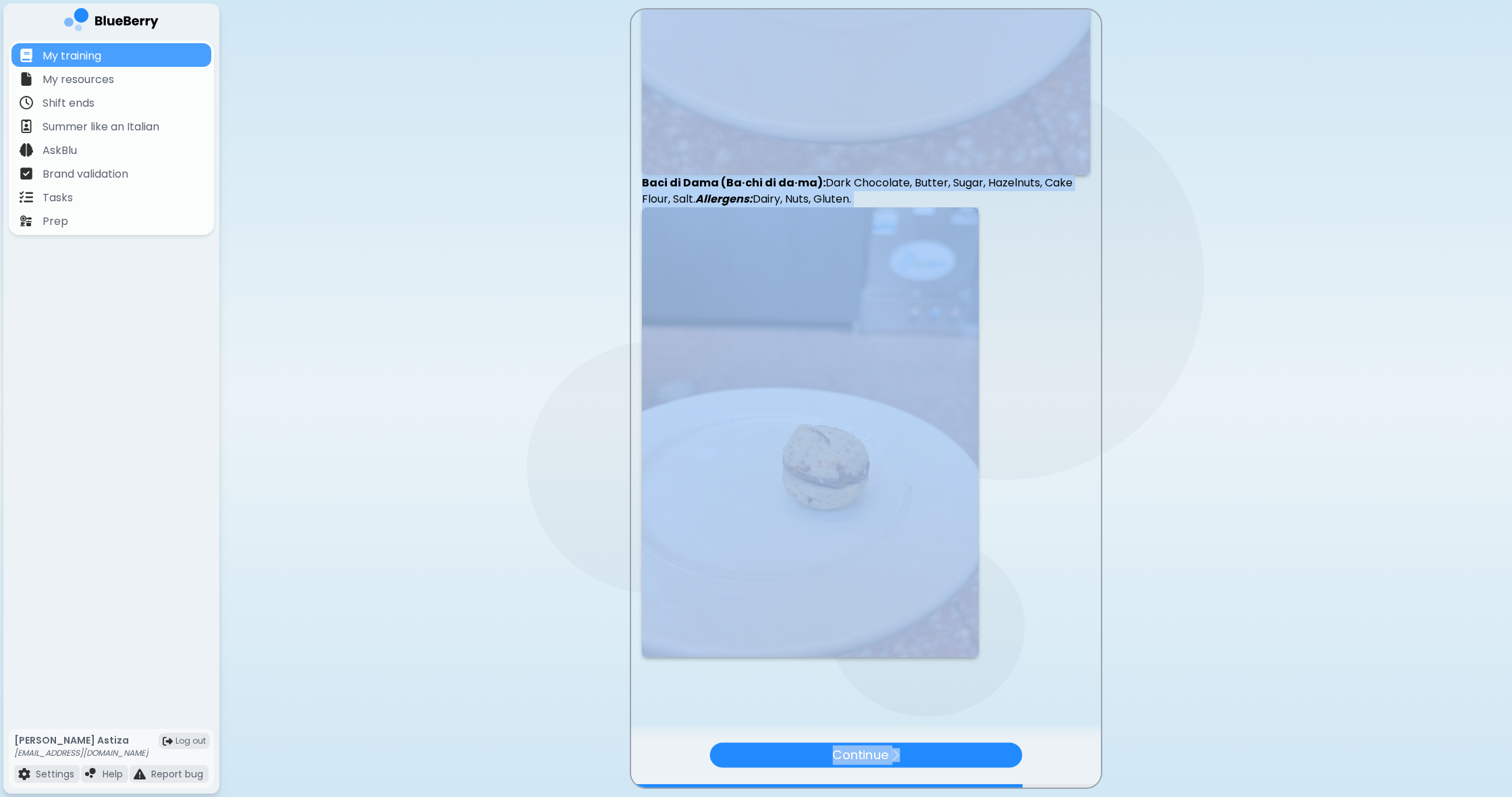
drag, startPoint x: 639, startPoint y: 69, endPoint x: 936, endPoint y: 796, distance: 785.3
click at [936, 796] on main "Cookies & Biscotti Amaretti – Gluten Free Pistacchio Amaretti: Almond Flour, Eg…" at bounding box center [756, 398] width 1512 height 797
click at [851, 751] on p "Continue" at bounding box center [861, 754] width 55 height 19
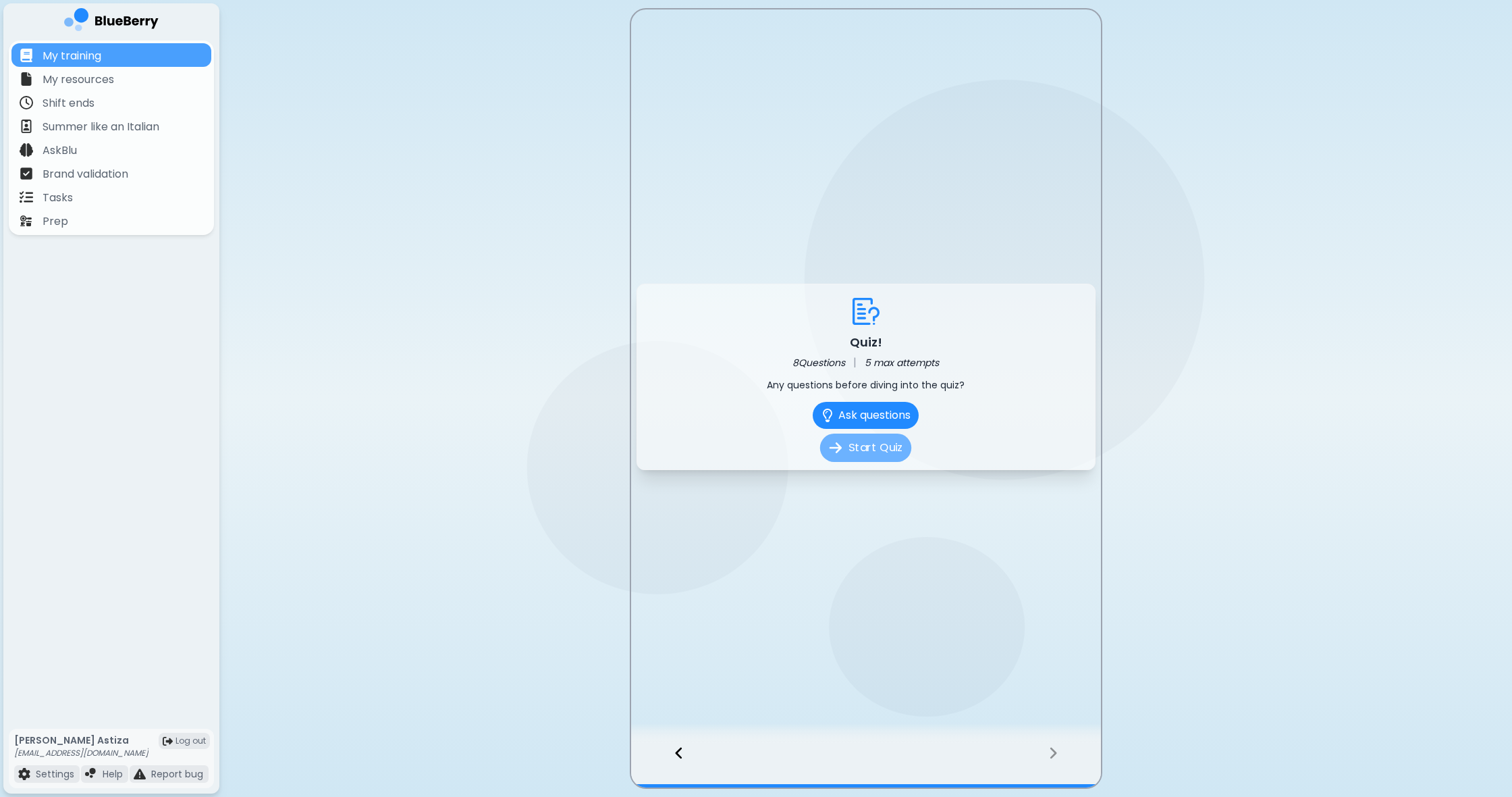
click at [856, 447] on button "Start Quiz" at bounding box center [866, 448] width 91 height 28
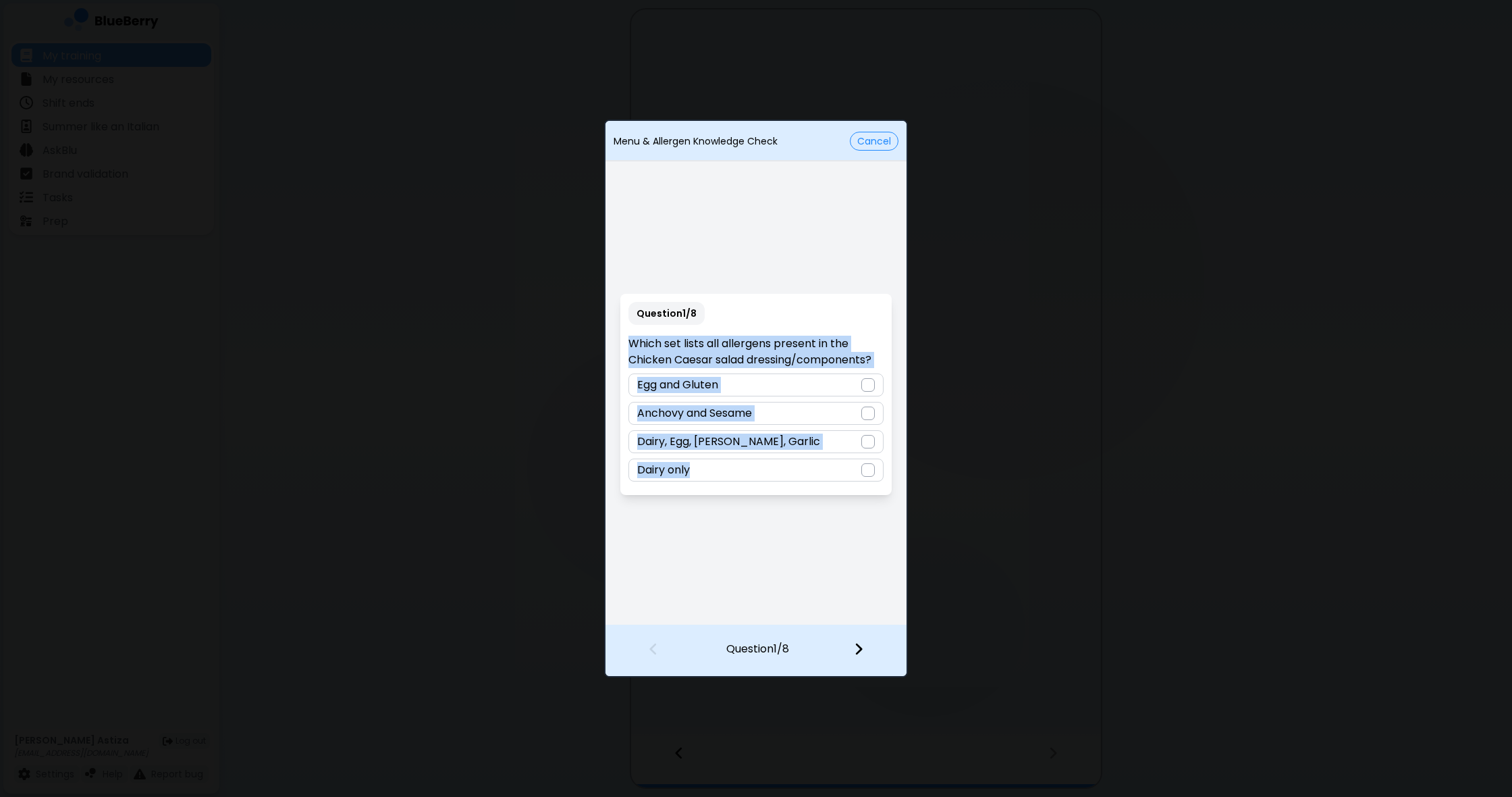
drag, startPoint x: 628, startPoint y: 338, endPoint x: 857, endPoint y: 493, distance: 276.5
click at [857, 493] on div "Question 1 / 8 Which set lists all allergens present in the Chicken Caesar sala…" at bounding box center [756, 394] width 271 height 201
click at [756, 483] on div "Question 1 / 8 Which set lists all allergens present in the Chicken Caesar sala…" at bounding box center [756, 394] width 271 height 201
drag, startPoint x: 631, startPoint y: 343, endPoint x: 753, endPoint y: 546, distance: 236.8
click at [753, 546] on div "Question 1 / 8 Which set lists all allergens present in the Chicken Caesar sala…" at bounding box center [756, 394] width 301 height 460
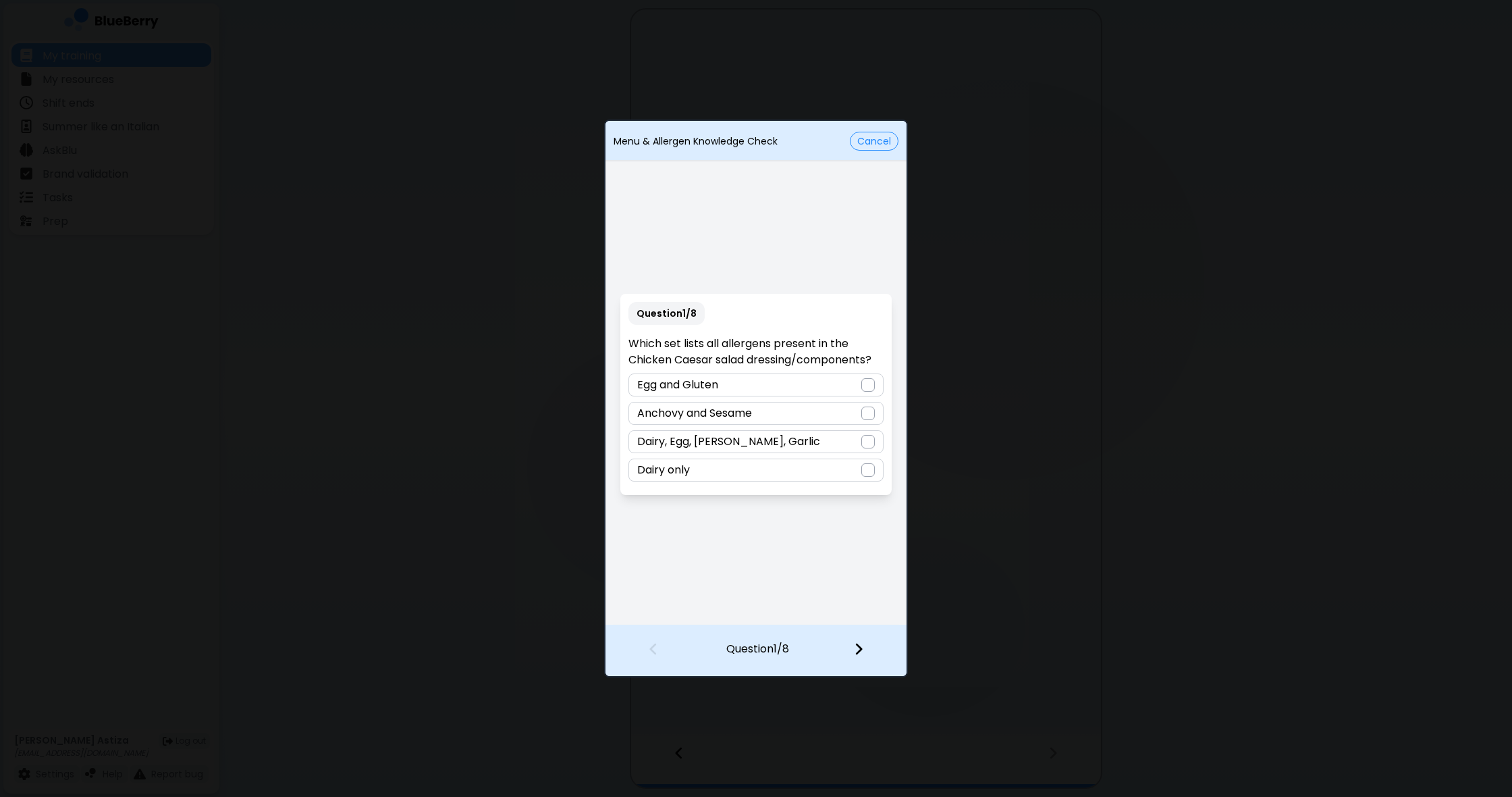
click at [851, 487] on div "Question 1 / 8 Which set lists all allergens present in the Chicken Caesar sala…" at bounding box center [756, 394] width 271 height 201
click at [867, 445] on div at bounding box center [868, 442] width 14 height 14
click at [864, 646] on div at bounding box center [867, 650] width 80 height 50
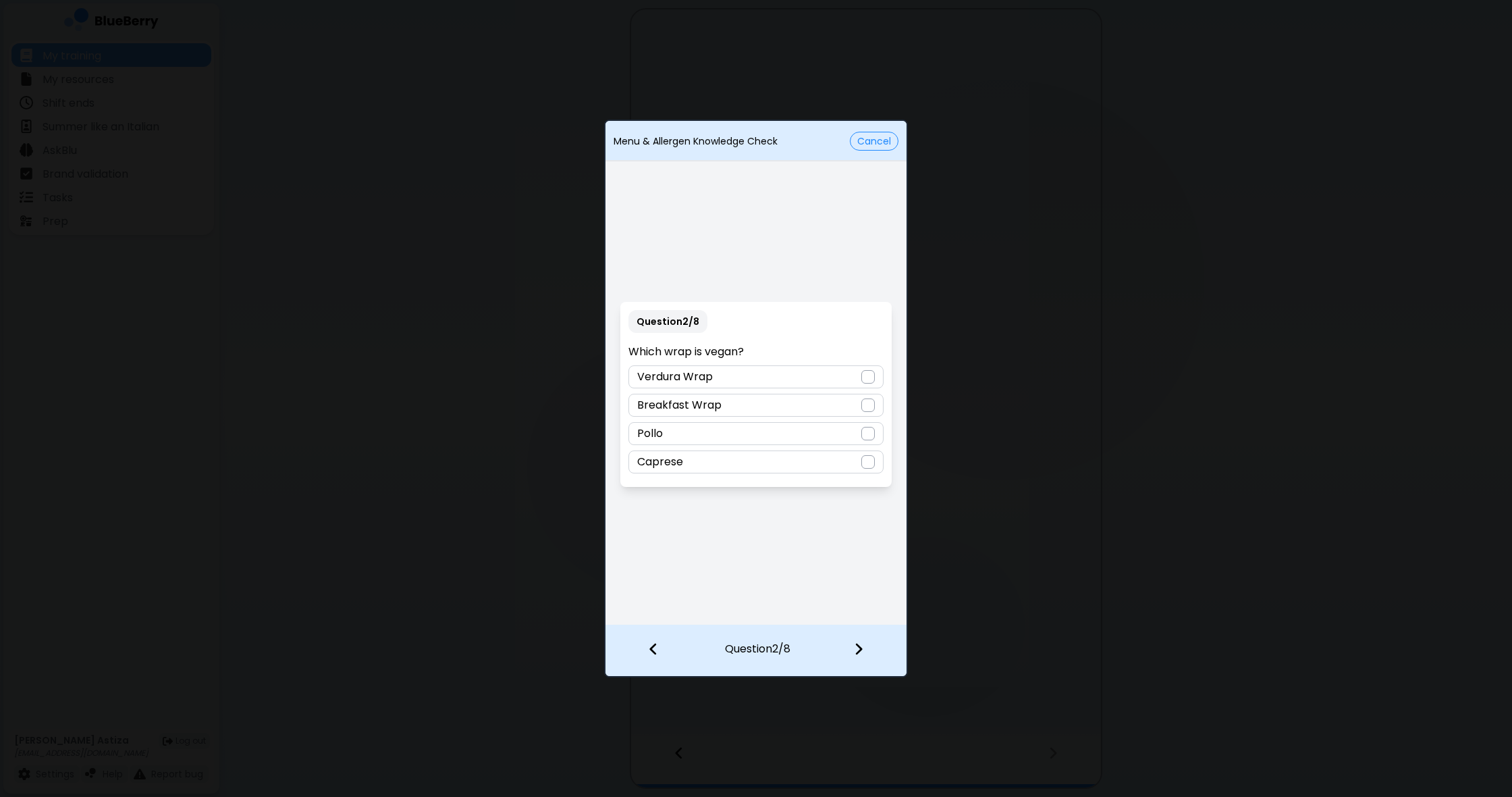
click at [795, 380] on div "Verdura Wrap" at bounding box center [756, 377] width 254 height 23
click at [858, 650] on img at bounding box center [858, 649] width 9 height 15
click at [654, 375] on p "Torta Caprese" at bounding box center [676, 376] width 78 height 16
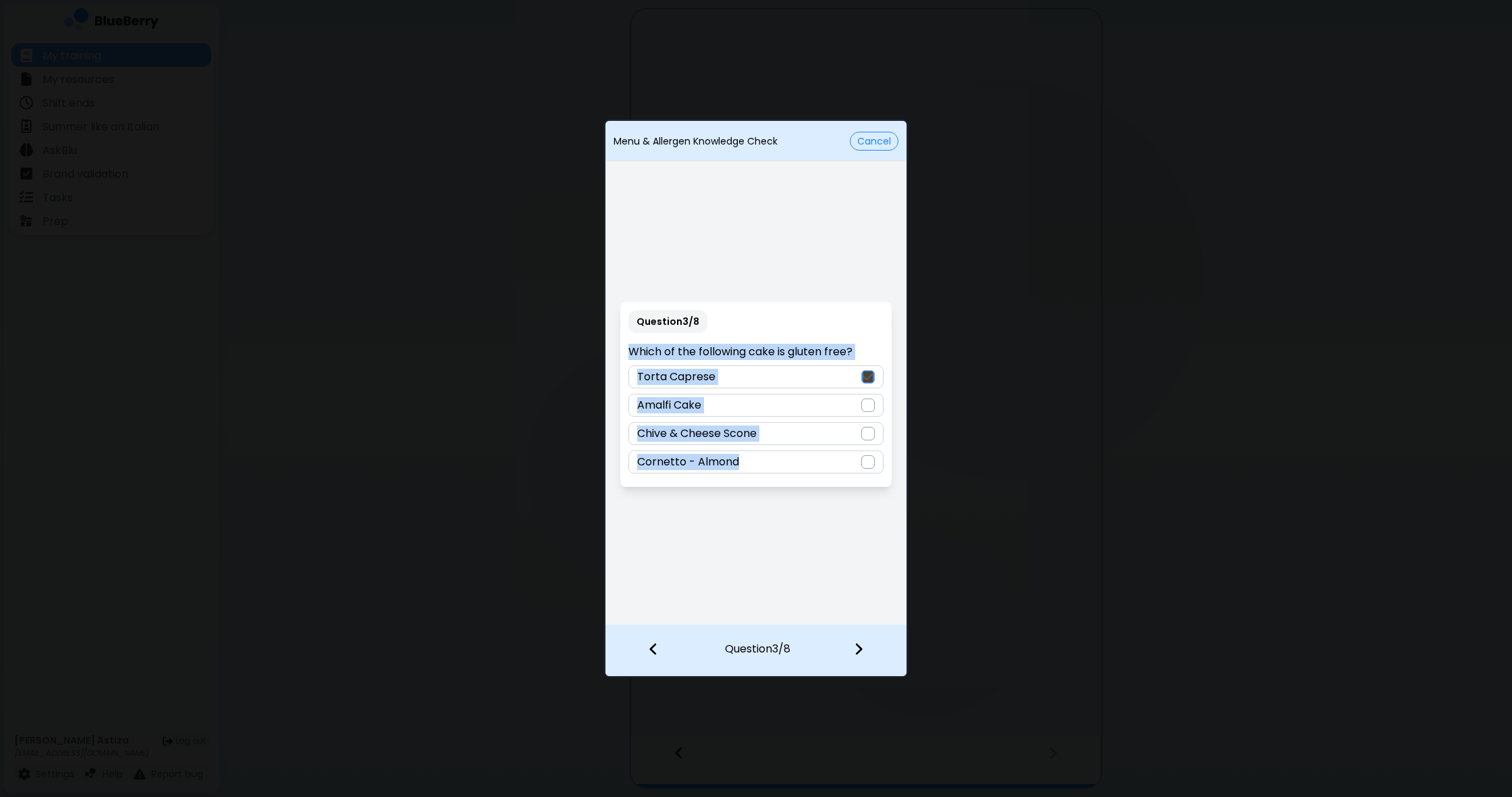
drag, startPoint x: 625, startPoint y: 346, endPoint x: 846, endPoint y: 500, distance: 269.4
click at [846, 500] on div "Question 3 / 8 Which of the following cake is gluten free? Torta Caprese Amalfi…" at bounding box center [756, 394] width 301 height 460
click at [859, 651] on img at bounding box center [858, 649] width 9 height 15
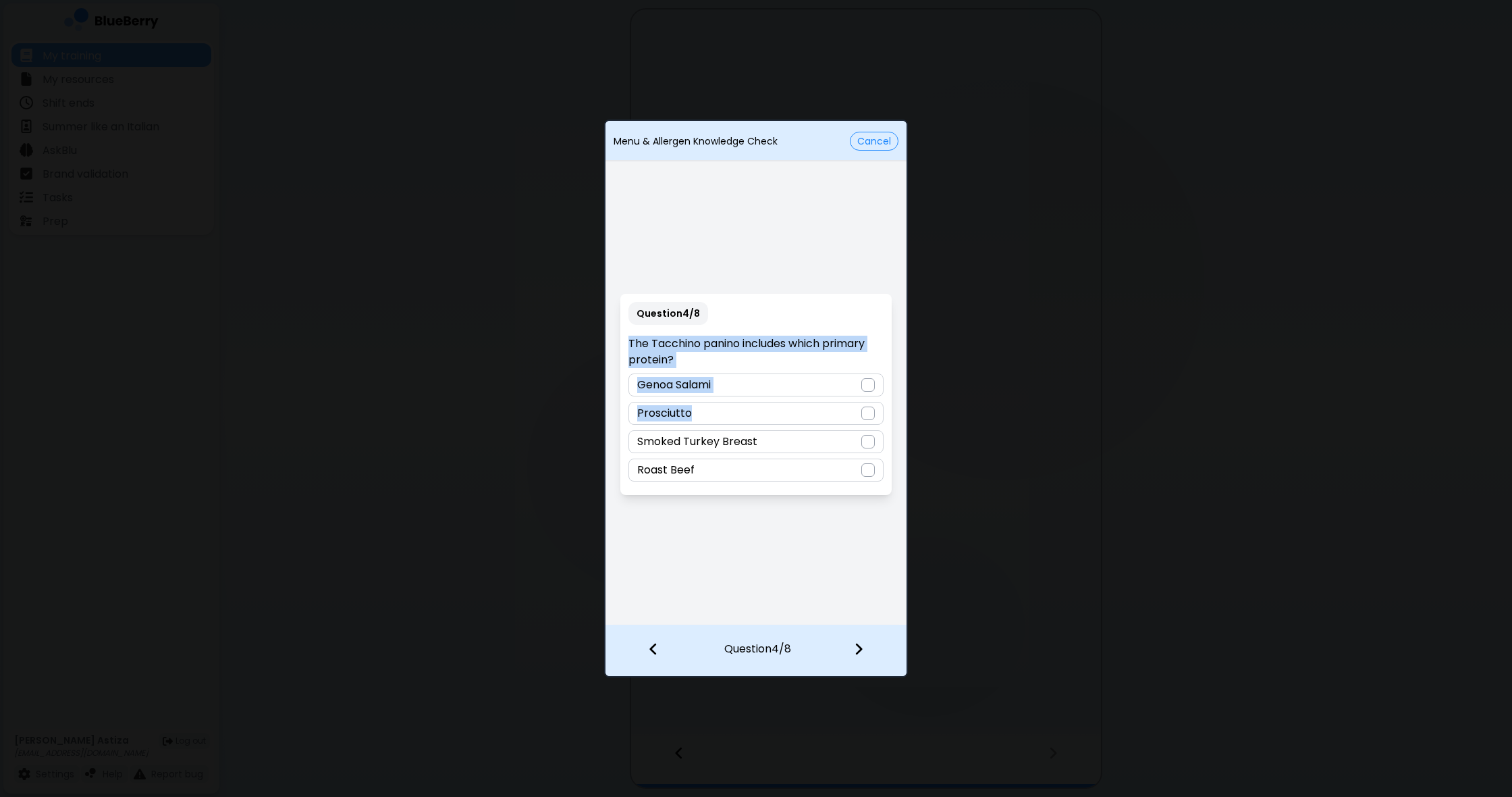
drag, startPoint x: 626, startPoint y: 335, endPoint x: 692, endPoint y: 410, distance: 99.9
click at [692, 410] on div "Question 4 / 8 The Tacchino panino includes which primary protein? Genoa Salami…" at bounding box center [756, 394] width 271 height 201
click at [761, 543] on div "Question 4 / 8 The Tacchino panino includes which primary protein? Genoa Salami…" at bounding box center [756, 394] width 301 height 460
click at [670, 444] on p "Smoked Turkey Breast" at bounding box center [697, 442] width 120 height 16
drag, startPoint x: 632, startPoint y: 345, endPoint x: 888, endPoint y: 545, distance: 324.9
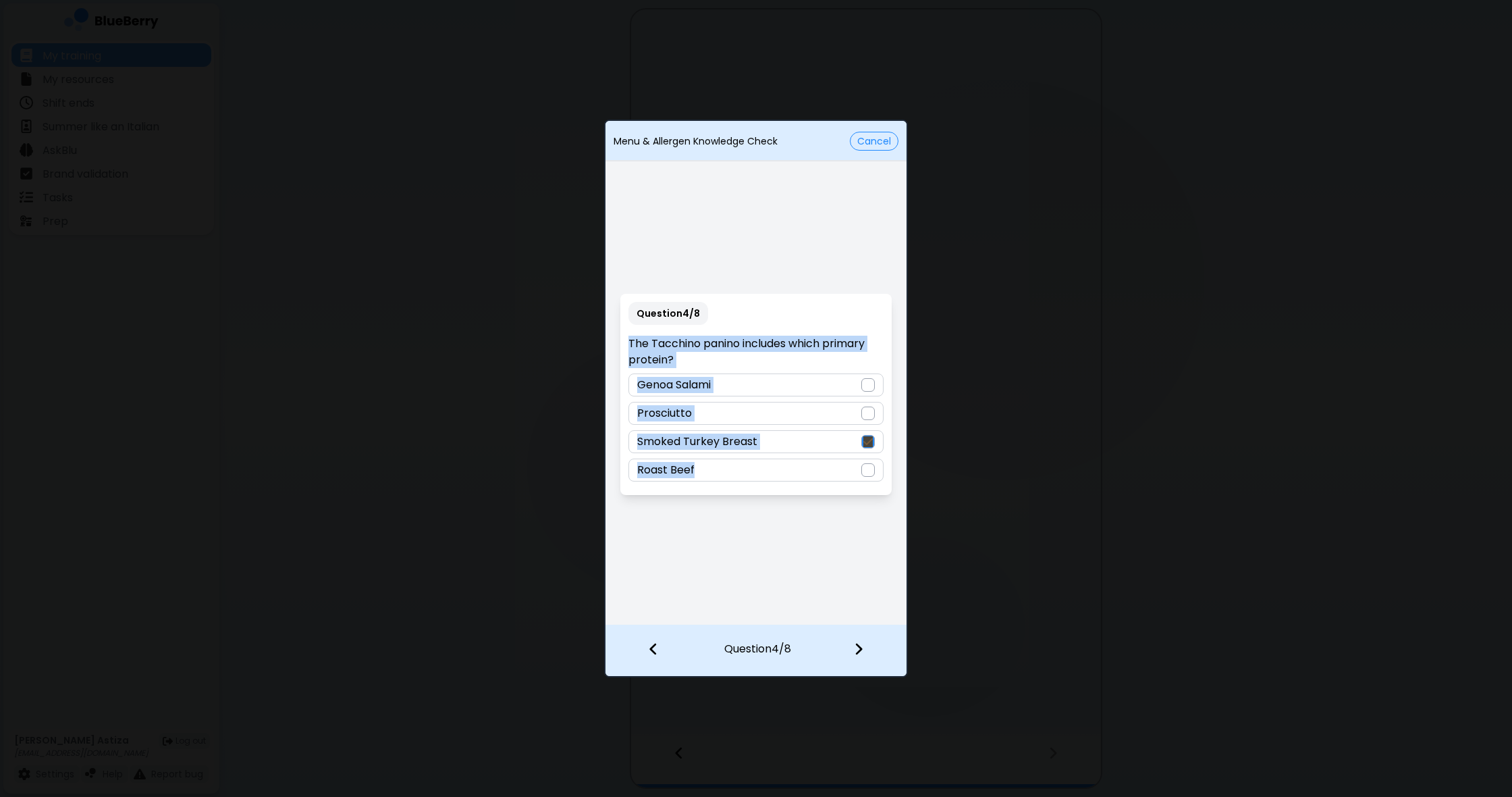
click at [888, 545] on div "Question 4 / 8 The Tacchino panino includes which primary protein? Genoa Salami…" at bounding box center [756, 394] width 301 height 460
click at [862, 583] on div "Question 4 / 8 The Tacchino panino includes which primary protein? Genoa Salami…" at bounding box center [756, 394] width 301 height 460
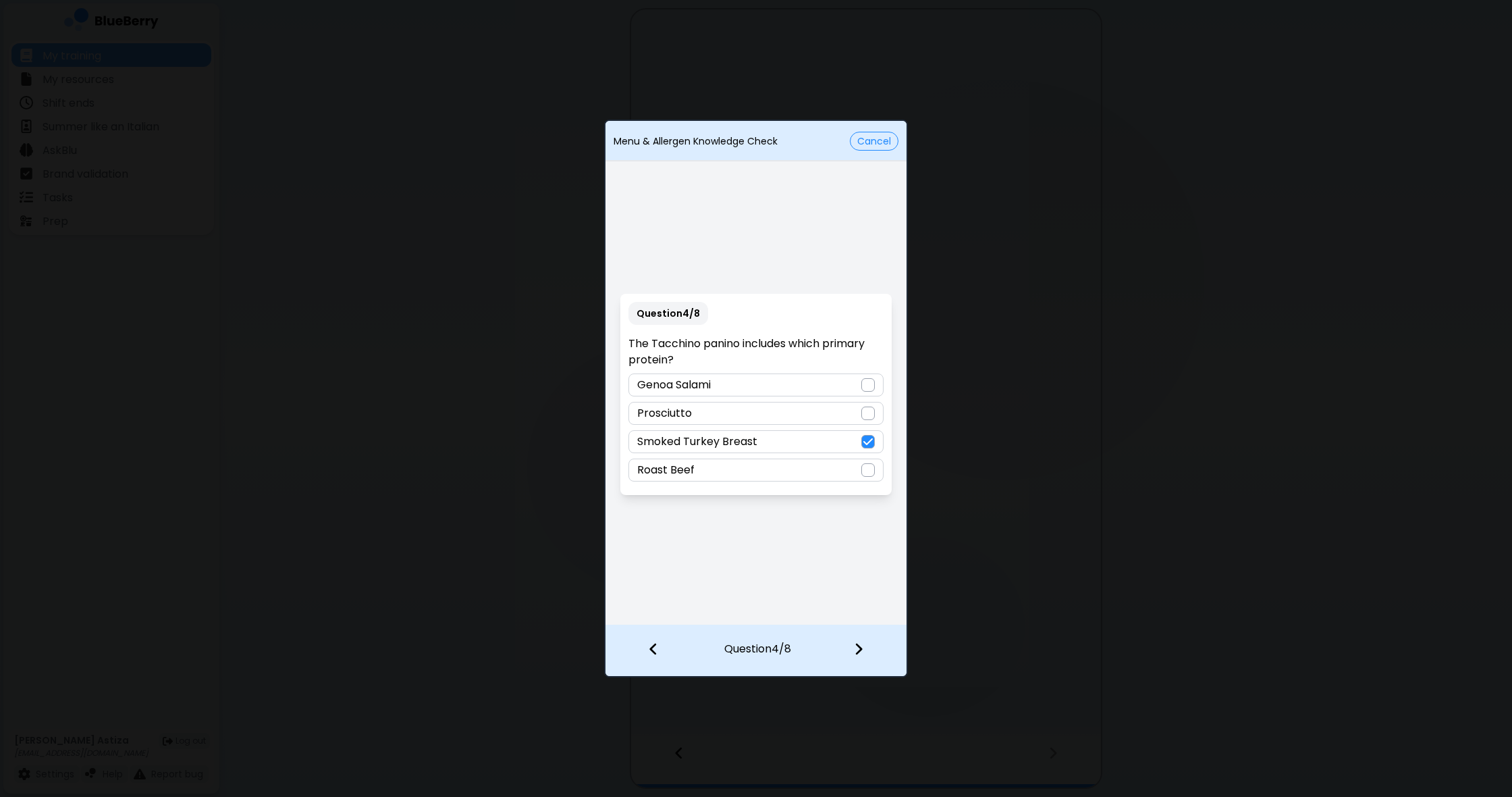
click at [864, 652] on div at bounding box center [867, 650] width 80 height 50
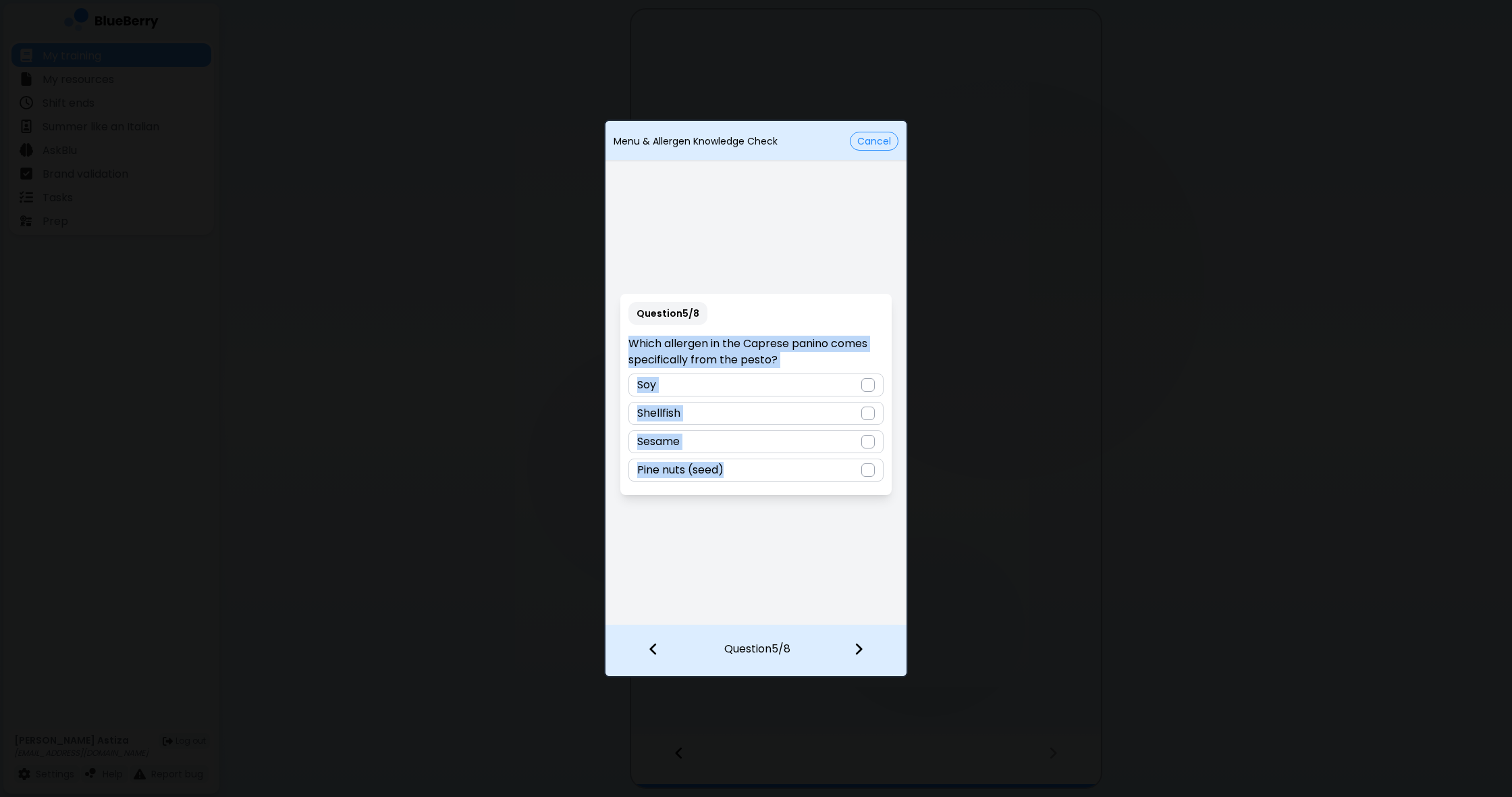
drag, startPoint x: 630, startPoint y: 332, endPoint x: 881, endPoint y: 478, distance: 290.4
click at [881, 478] on div "Question 5 / 8 Which allergen in the Caprese panino comes specifically from the…" at bounding box center [756, 394] width 271 height 201
click at [758, 517] on div "Question 5 / 8 Which allergen in the Caprese panino comes specifically from the…" at bounding box center [756, 394] width 301 height 460
drag, startPoint x: 631, startPoint y: 342, endPoint x: 829, endPoint y: 488, distance: 246.0
click at [829, 488] on div "Question 5 / 8 Which allergen in the Caprese panino comes specifically from the…" at bounding box center [756, 394] width 271 height 201
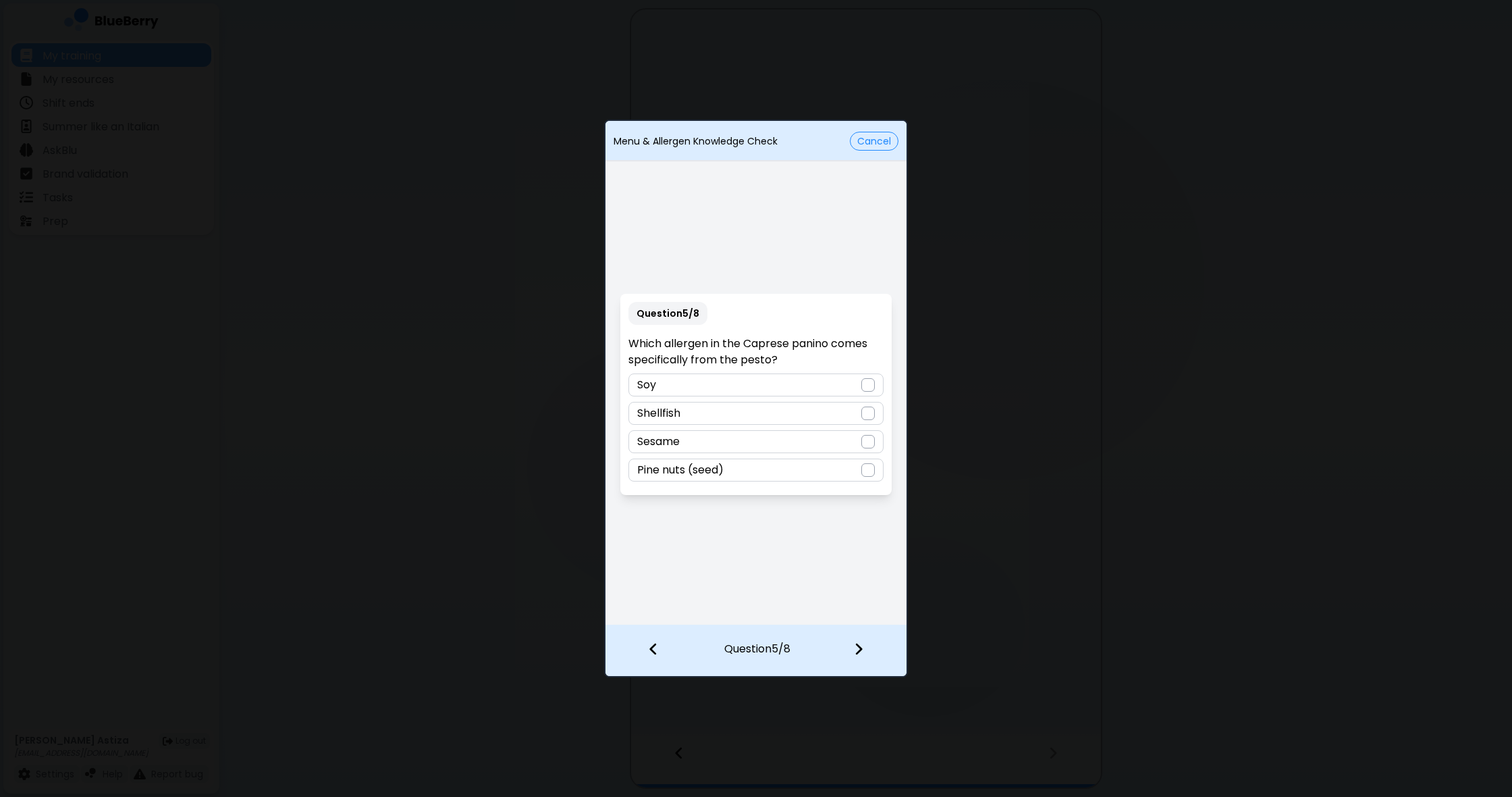
click at [868, 471] on div at bounding box center [868, 470] width 14 height 14
click at [862, 649] on img at bounding box center [858, 649] width 9 height 15
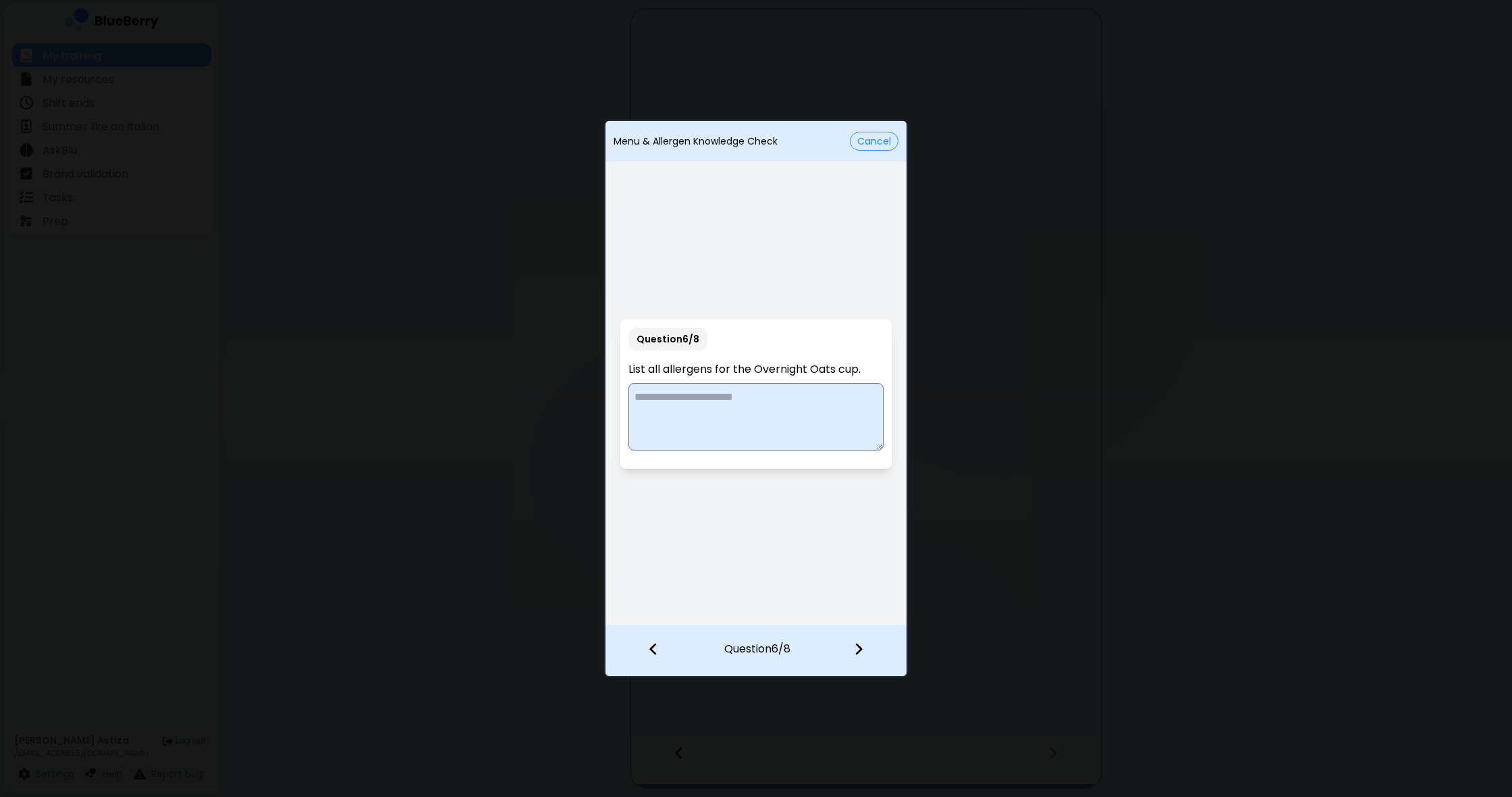
drag, startPoint x: 629, startPoint y: 368, endPoint x: 888, endPoint y: 382, distance: 259.4
click at [888, 382] on div "Question 6 / 8 List all allergens for the Overnight Oats cup." at bounding box center [756, 394] width 271 height 149
click at [734, 428] on textarea at bounding box center [756, 416] width 254 height 68
paste textarea "**********"
type textarea "**********"
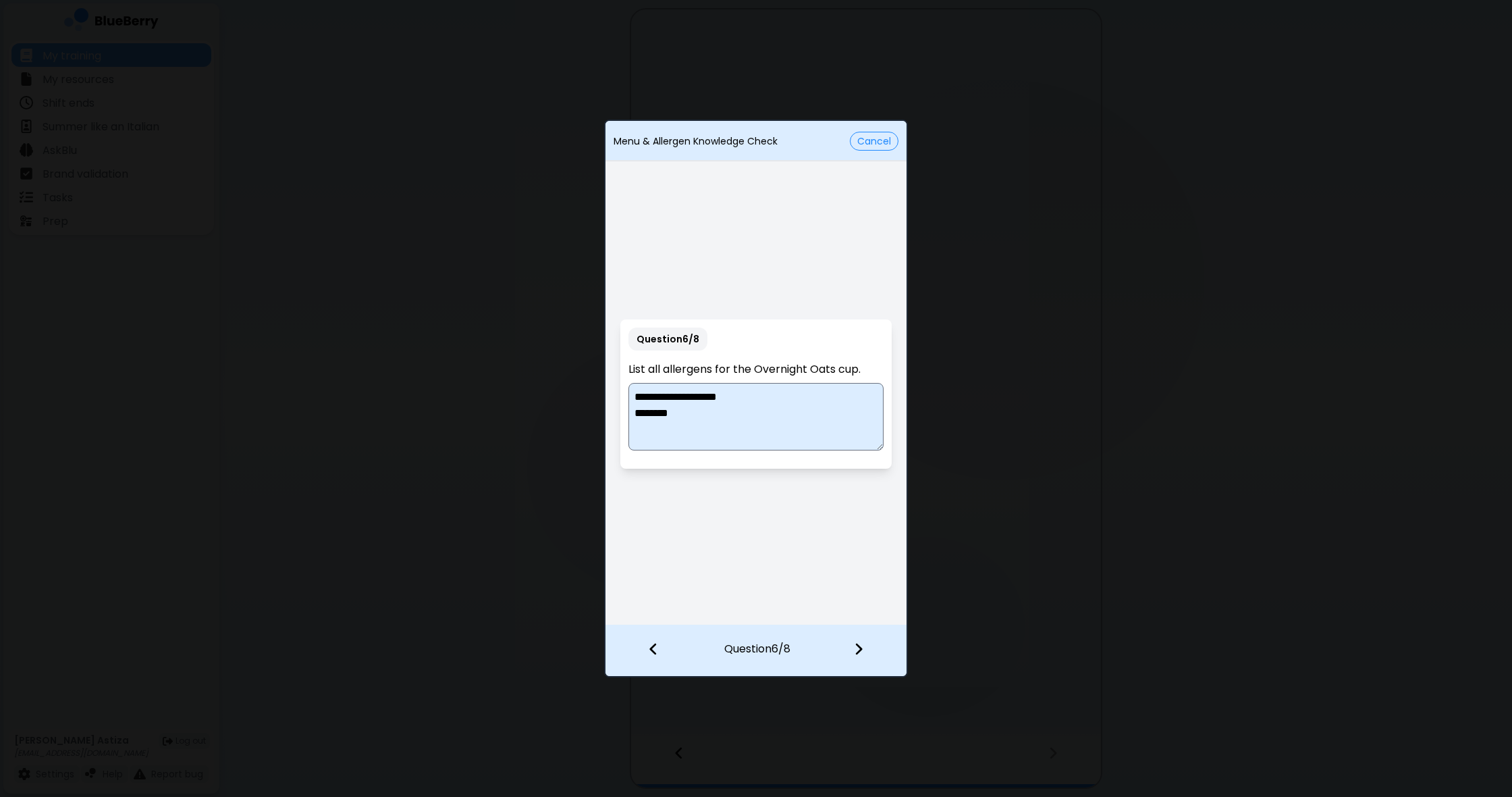
click at [866, 649] on div at bounding box center [867, 650] width 80 height 50
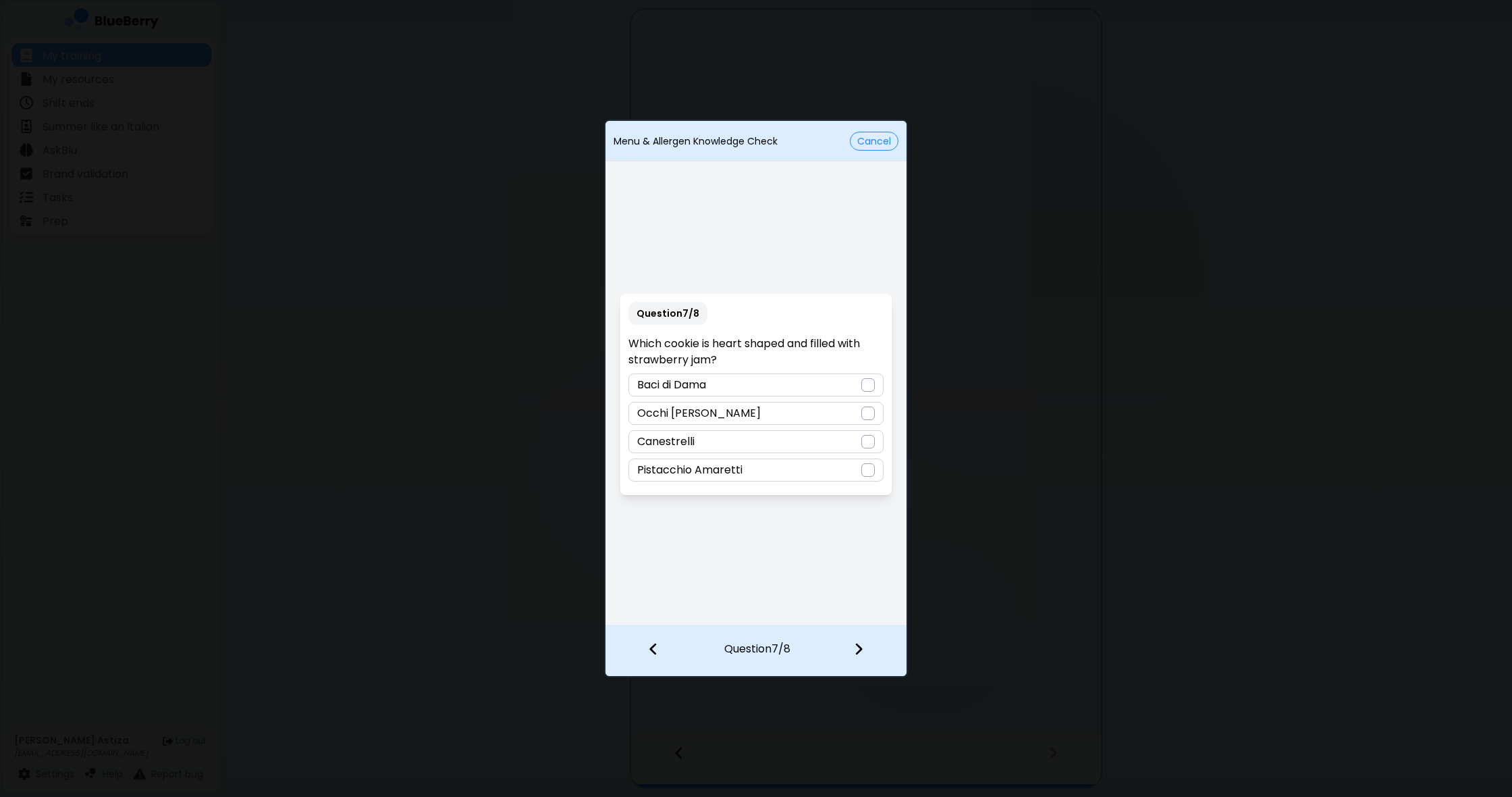
click at [680, 410] on p "Occhi [PERSON_NAME]" at bounding box center [699, 413] width 123 height 16
click at [867, 644] on div at bounding box center [867, 650] width 80 height 50
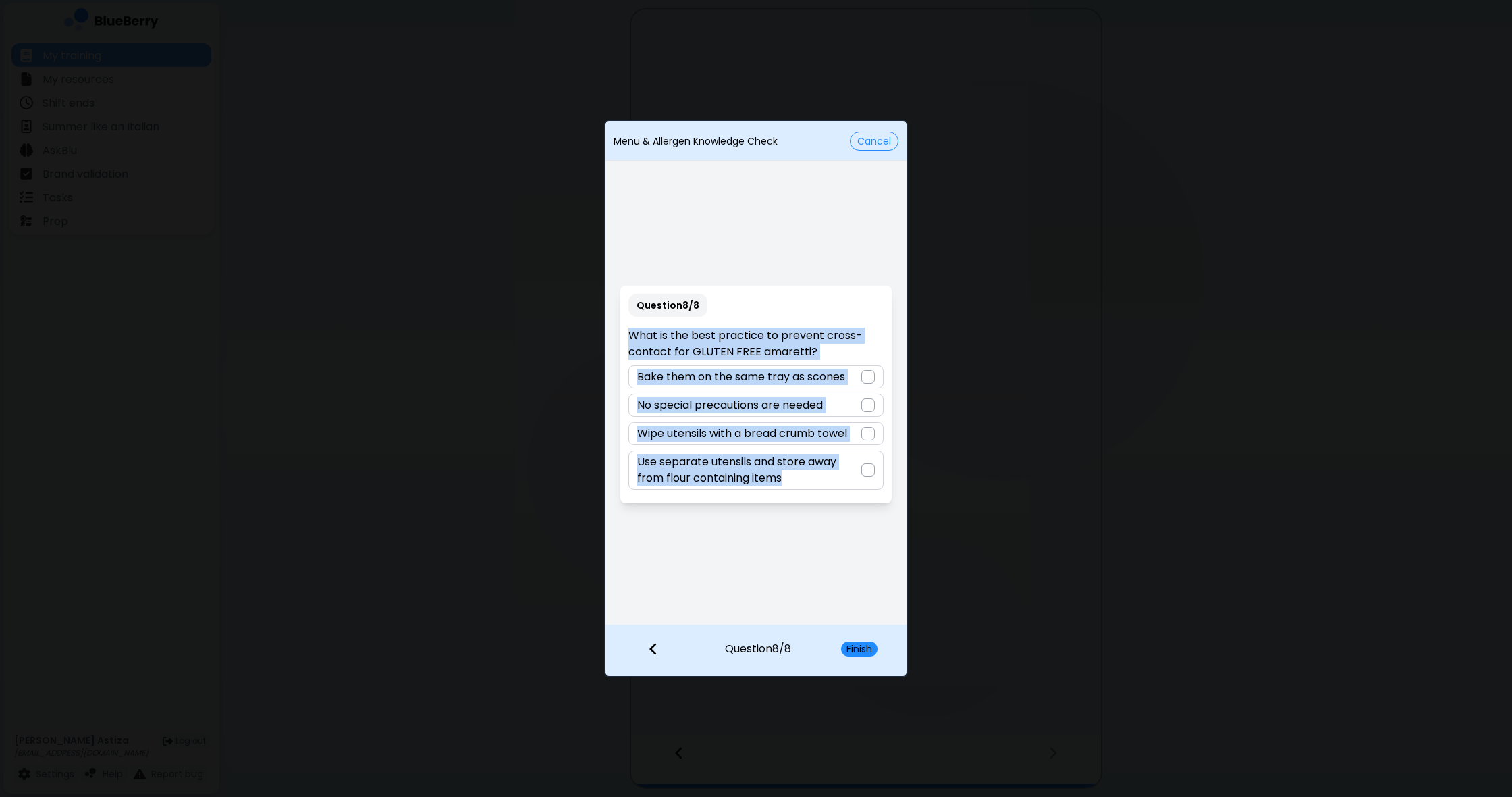
drag, startPoint x: 625, startPoint y: 328, endPoint x: 854, endPoint y: 510, distance: 292.5
click at [854, 510] on div "Question 8 / 8 What is the best practice to prevent cross-contact for GLUTEN FR…" at bounding box center [756, 394] width 301 height 460
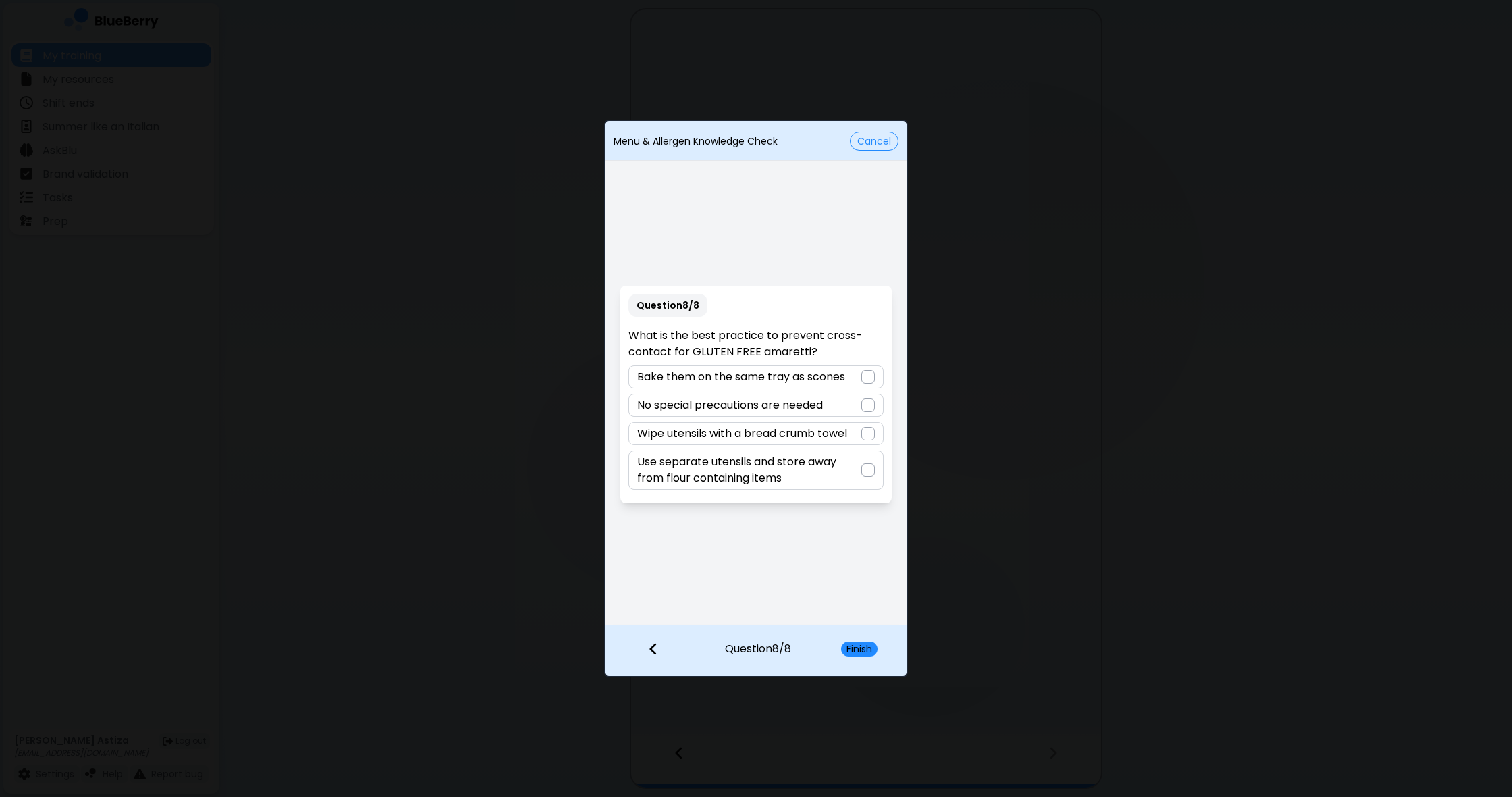
click at [785, 510] on div "Question 8 / 8 What is the best practice to prevent cross-contact for GLUTEN FR…" at bounding box center [756, 394] width 301 height 460
drag, startPoint x: 872, startPoint y: 469, endPoint x: 858, endPoint y: 487, distance: 22.8
click at [872, 470] on div at bounding box center [868, 470] width 14 height 14
click at [858, 651] on button "Finish" at bounding box center [859, 649] width 37 height 15
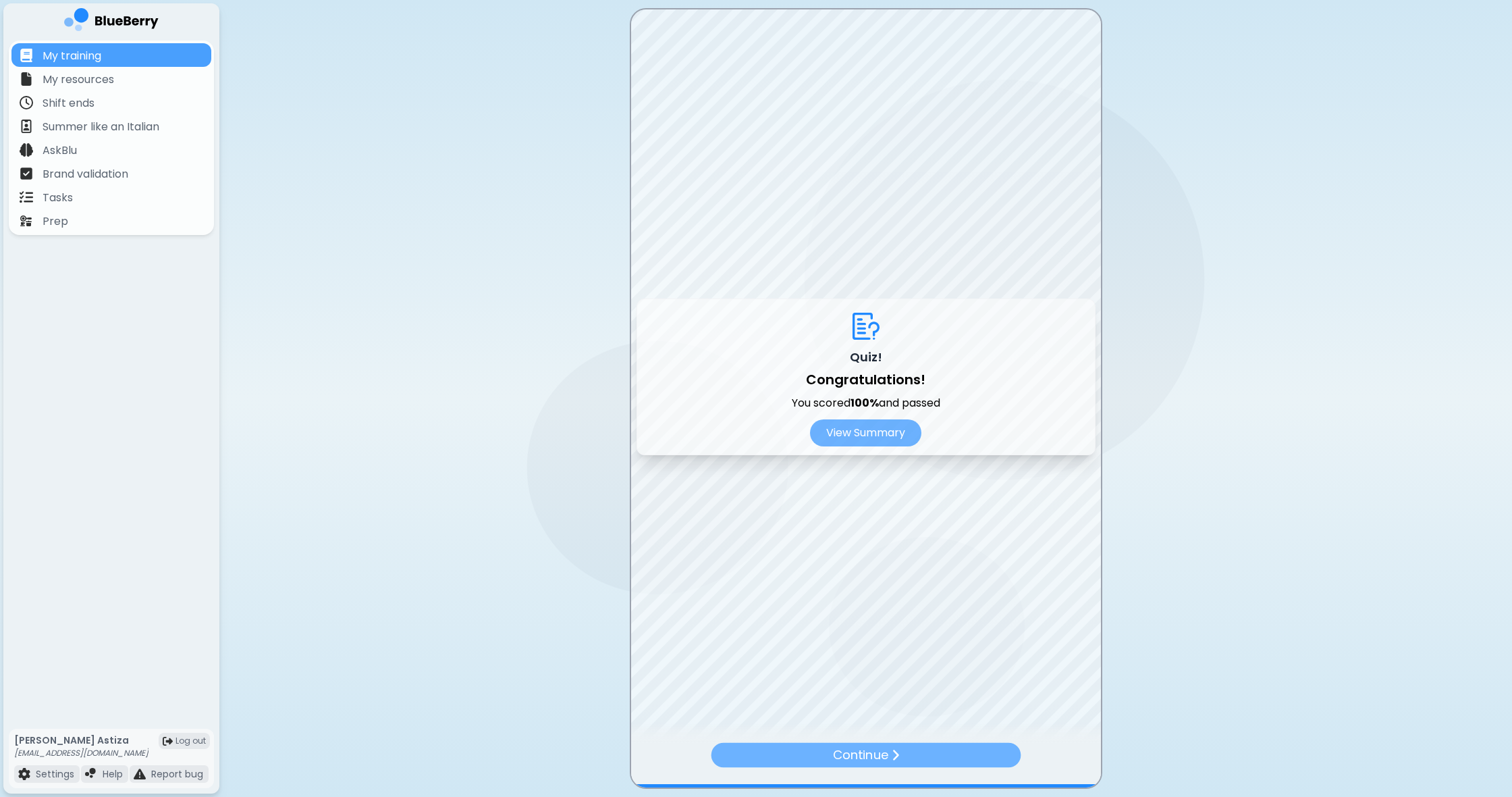
click at [924, 753] on div "Continue" at bounding box center [865, 755] width 310 height 25
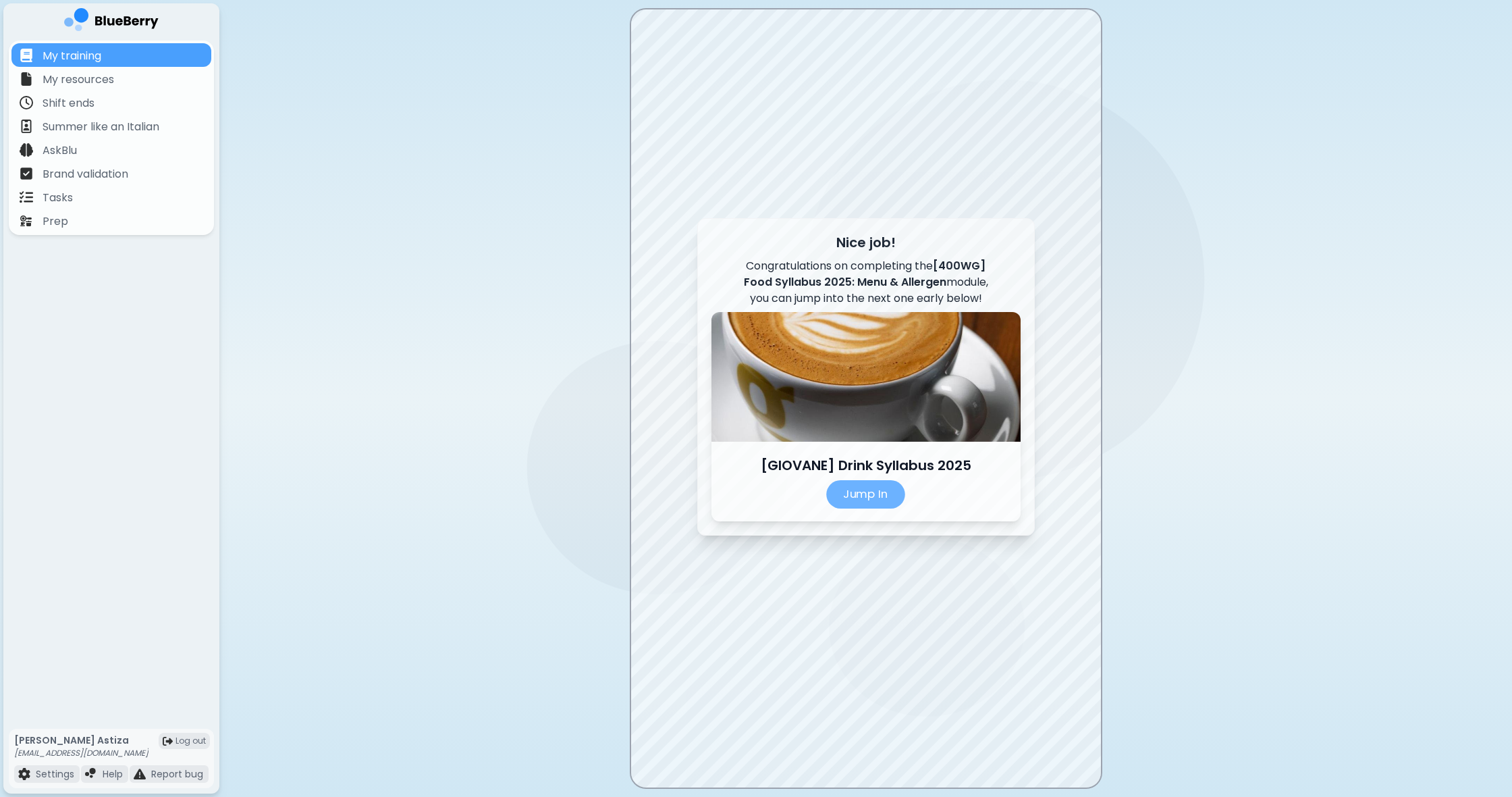
click at [882, 498] on p "Jump In" at bounding box center [866, 494] width 79 height 28
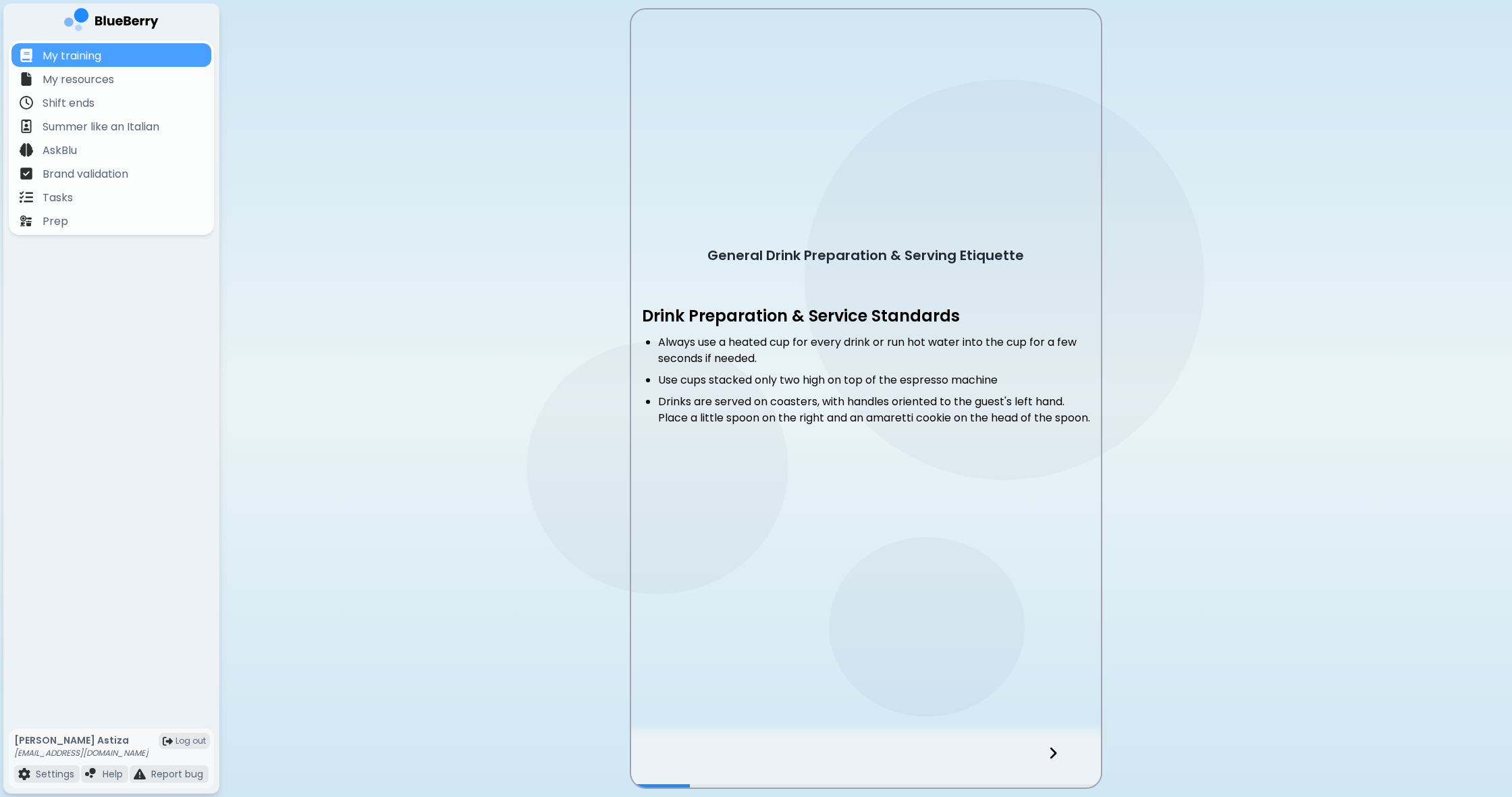
click at [1056, 754] on icon at bounding box center [1053, 753] width 9 height 15
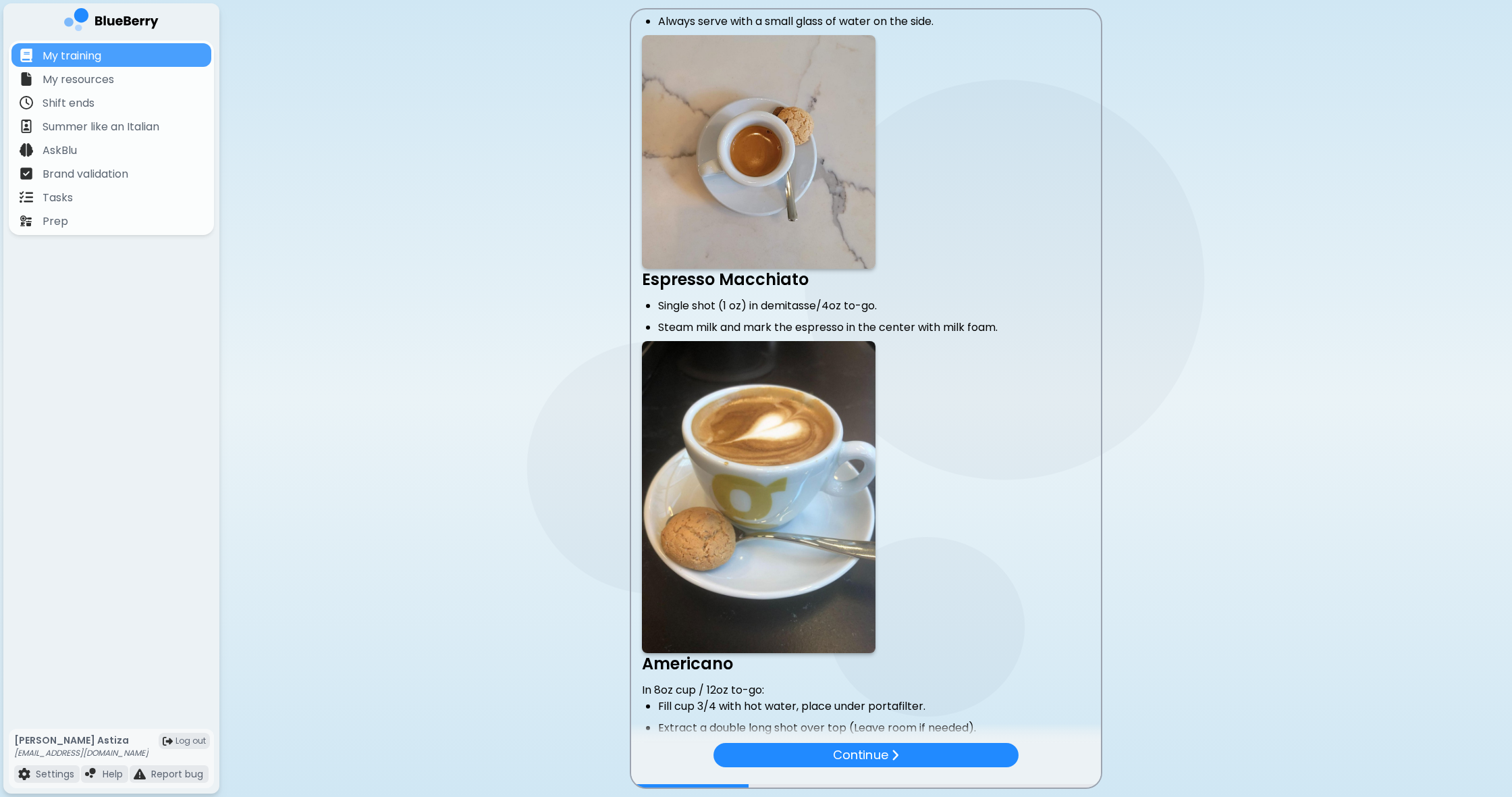
scroll to position [98, 0]
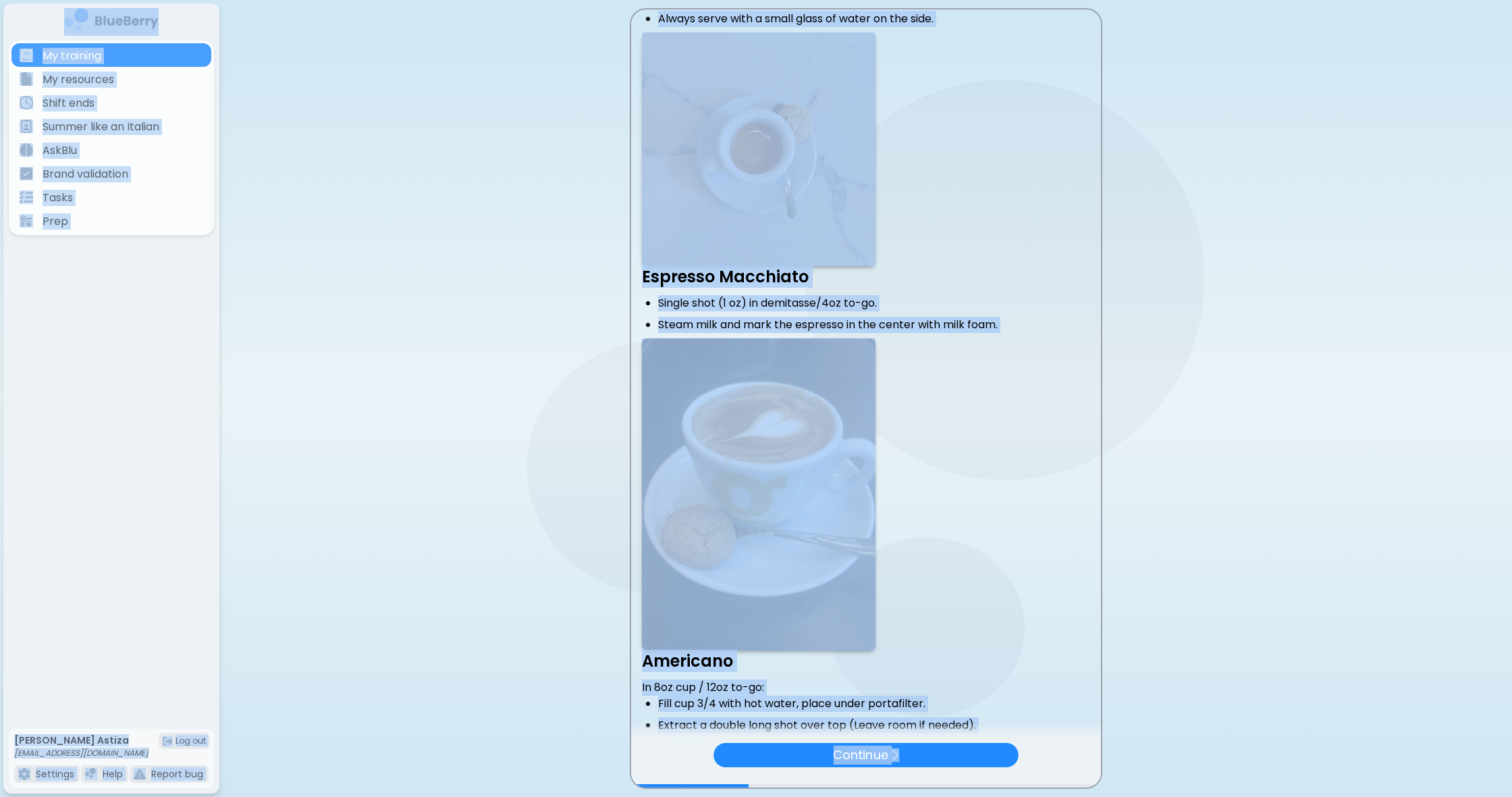
click at [931, 591] on p at bounding box center [866, 493] width 448 height 311
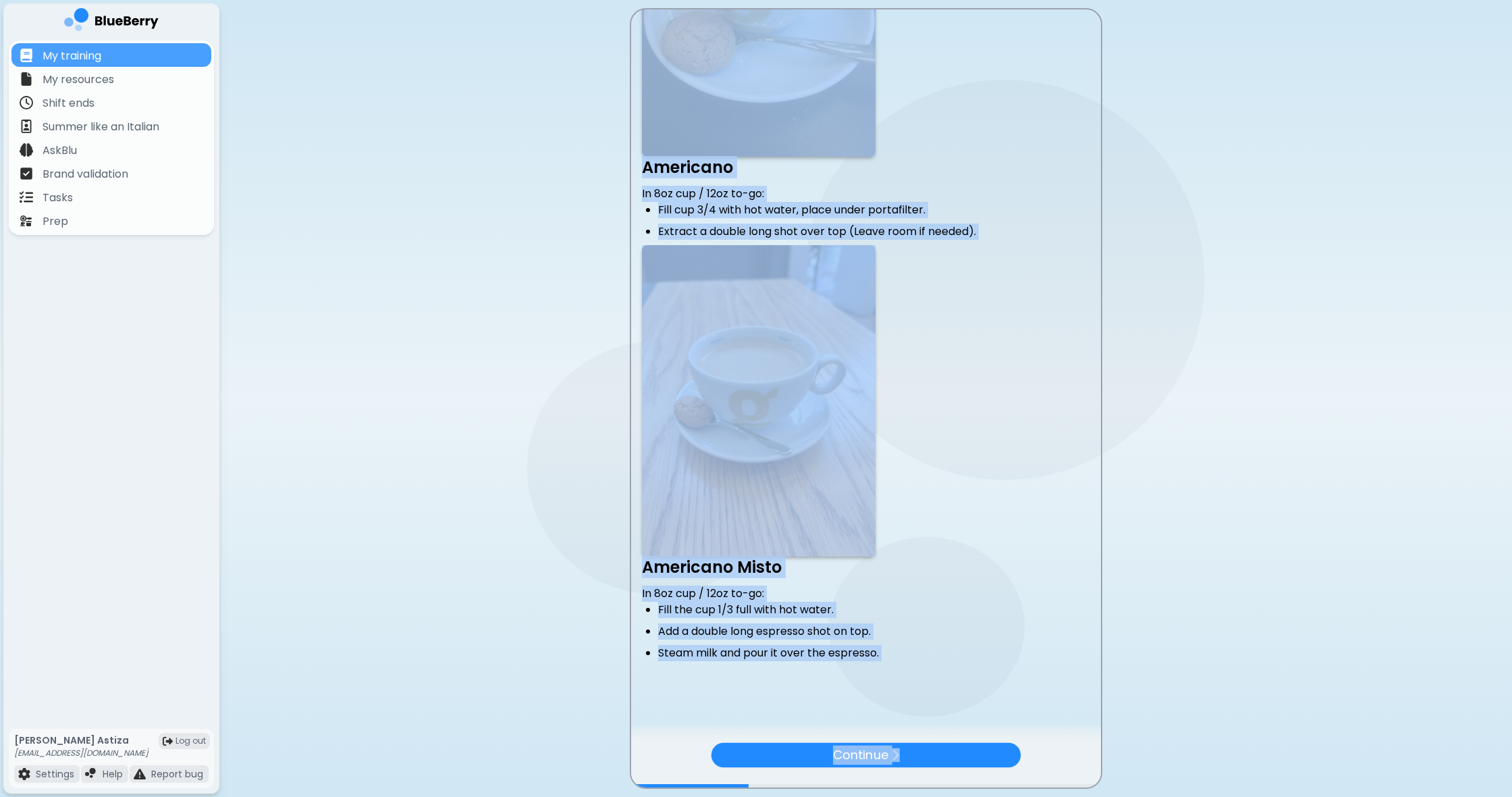
scroll to position [601, 0]
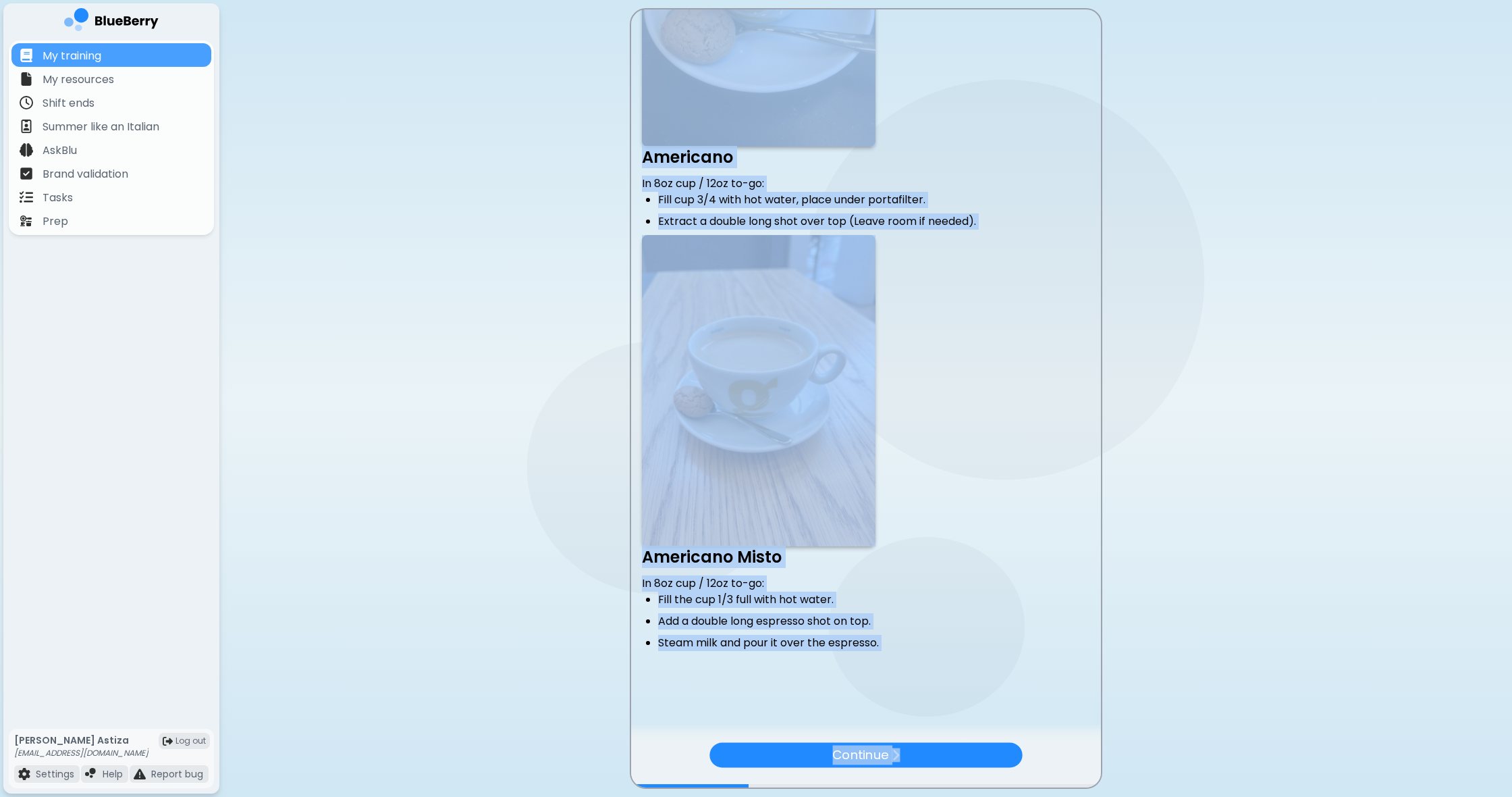
drag, startPoint x: 643, startPoint y: 27, endPoint x: 998, endPoint y: 787, distance: 838.8
click at [998, 787] on div "Espresso Single (1 oz): Place a demitasse cup under one leg of the portafilter …" at bounding box center [866, 399] width 473 height 781
click at [895, 757] on img at bounding box center [895, 755] width 8 height 14
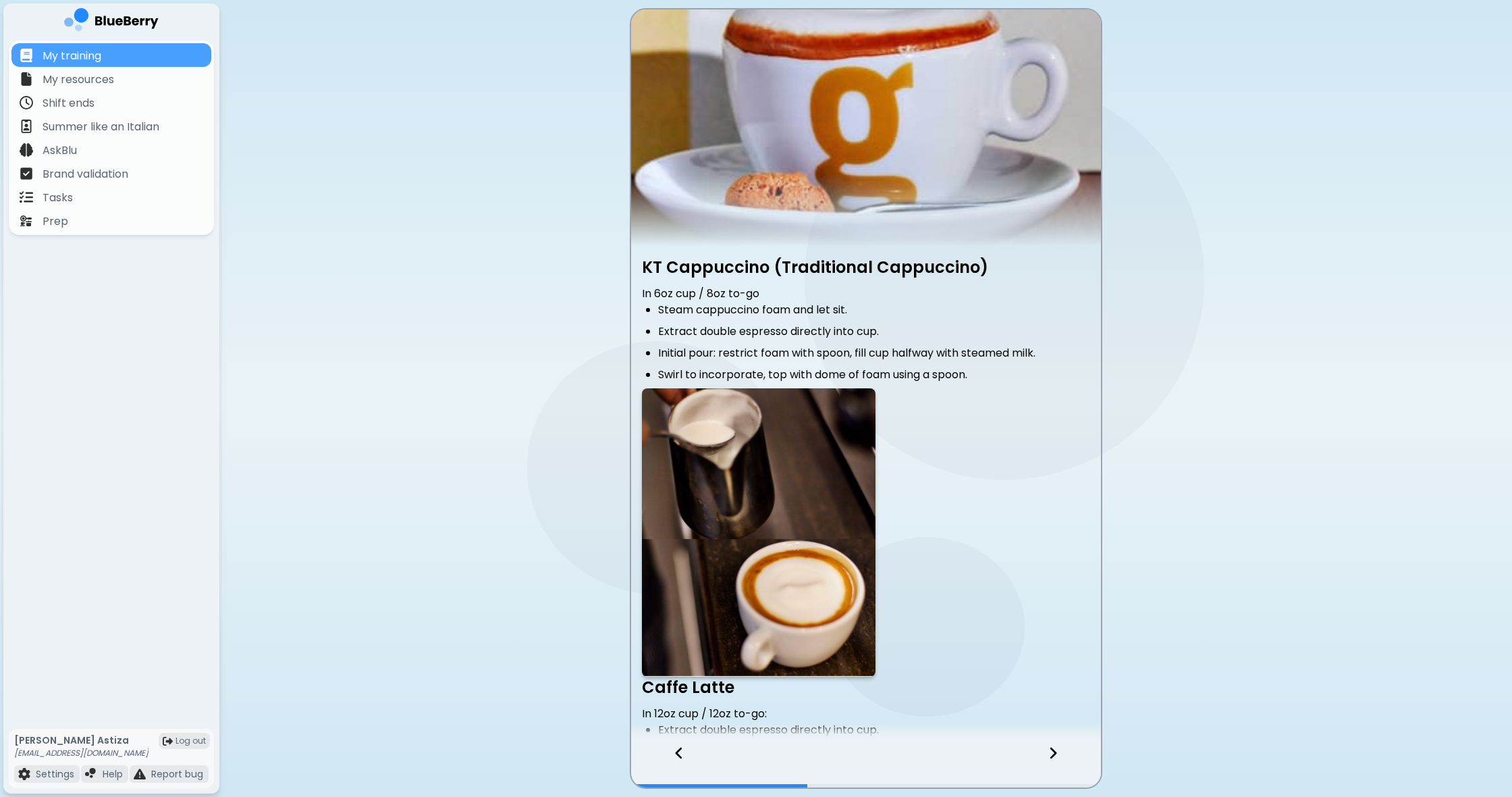
click at [1038, 521] on p at bounding box center [866, 532] width 448 height 289
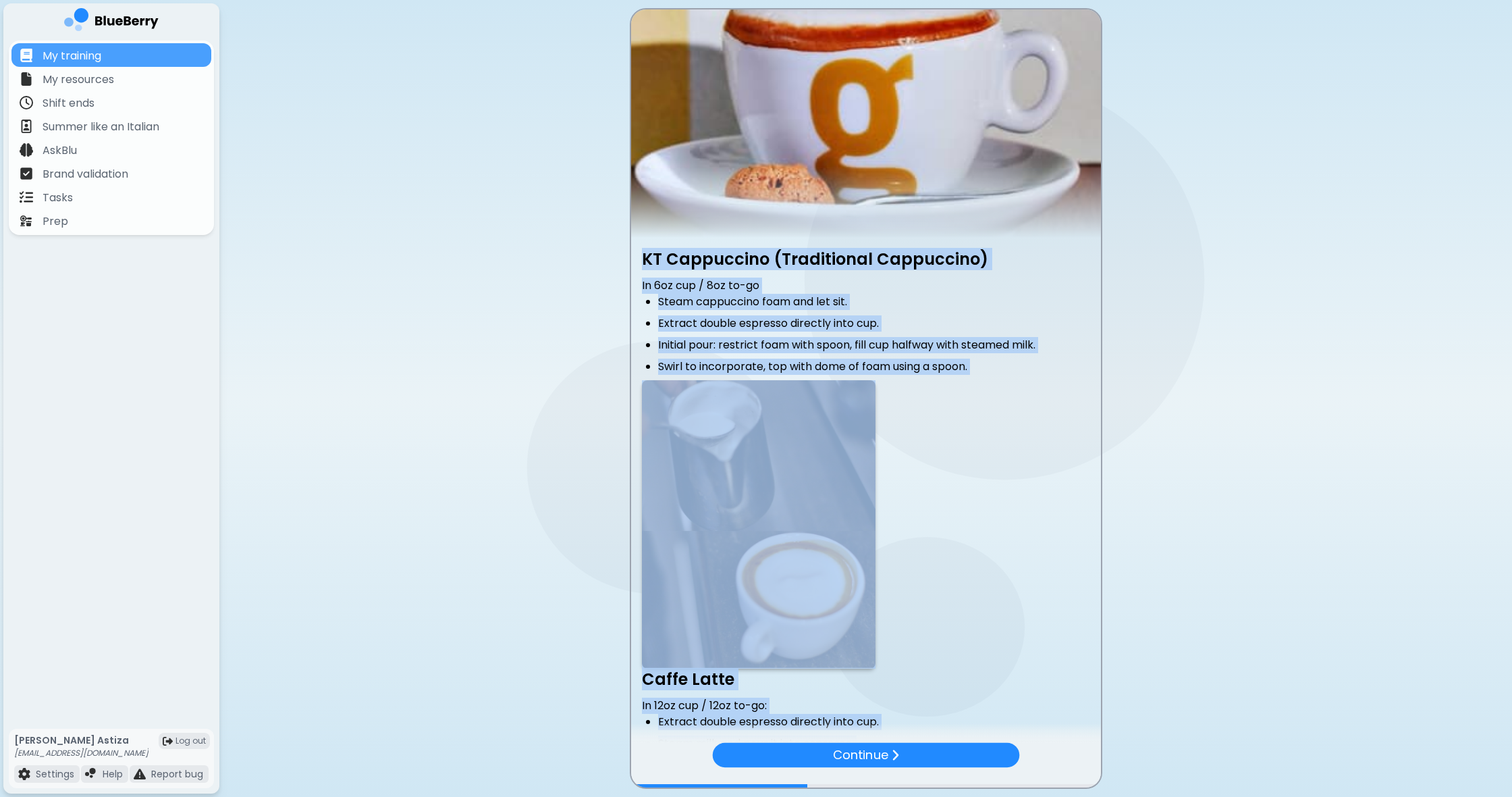
scroll to position [1, 1]
drag, startPoint x: 643, startPoint y: 263, endPoint x: 1025, endPoint y: 679, distance: 564.8
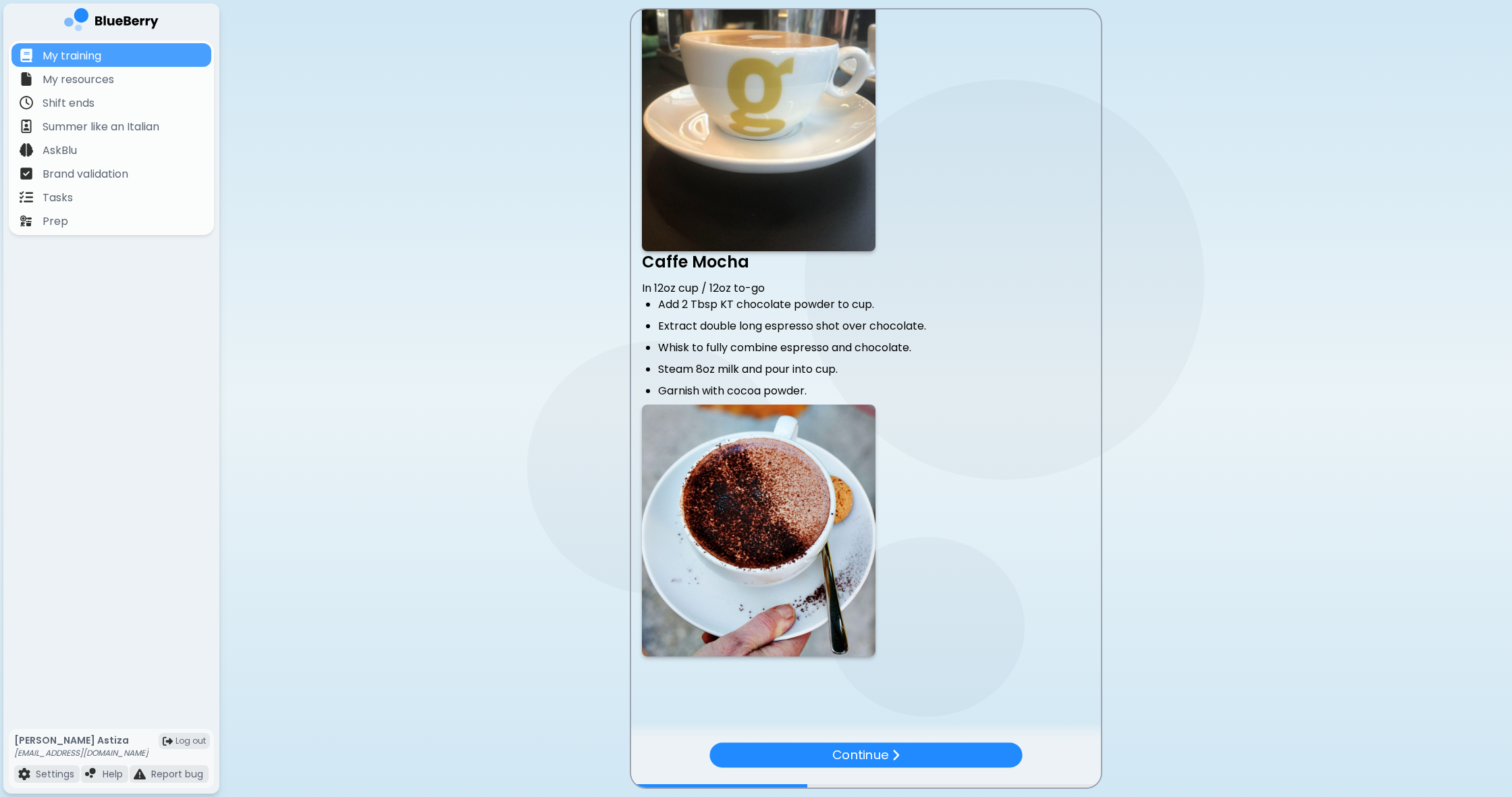
scroll to position [0, 0]
drag, startPoint x: 899, startPoint y: 661, endPoint x: 762, endPoint y: 431, distance: 267.7
click at [1026, 490] on p at bounding box center [866, 531] width 448 height 252
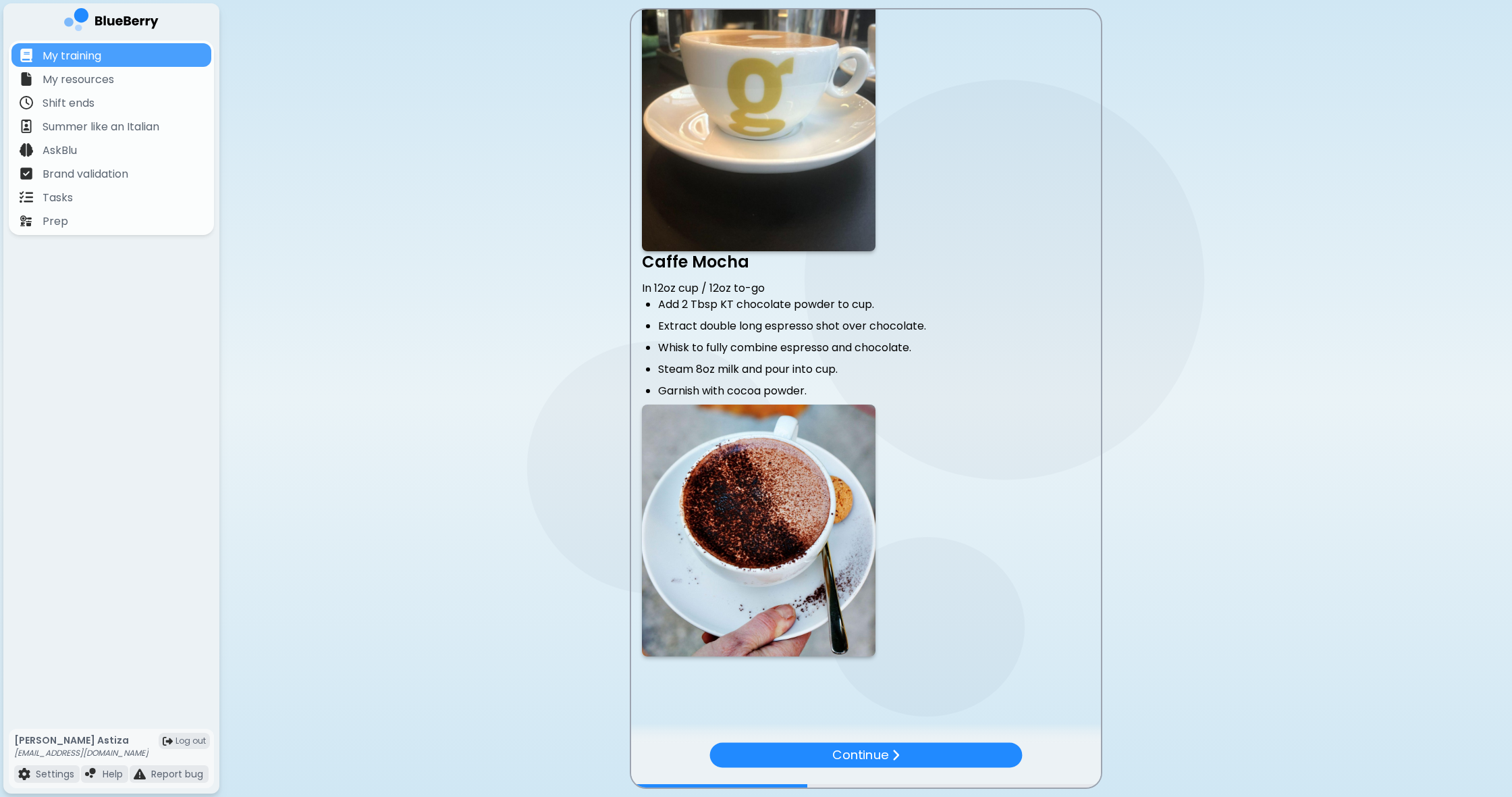
scroll to position [1175, 0]
click at [906, 630] on p at bounding box center [866, 531] width 448 height 252
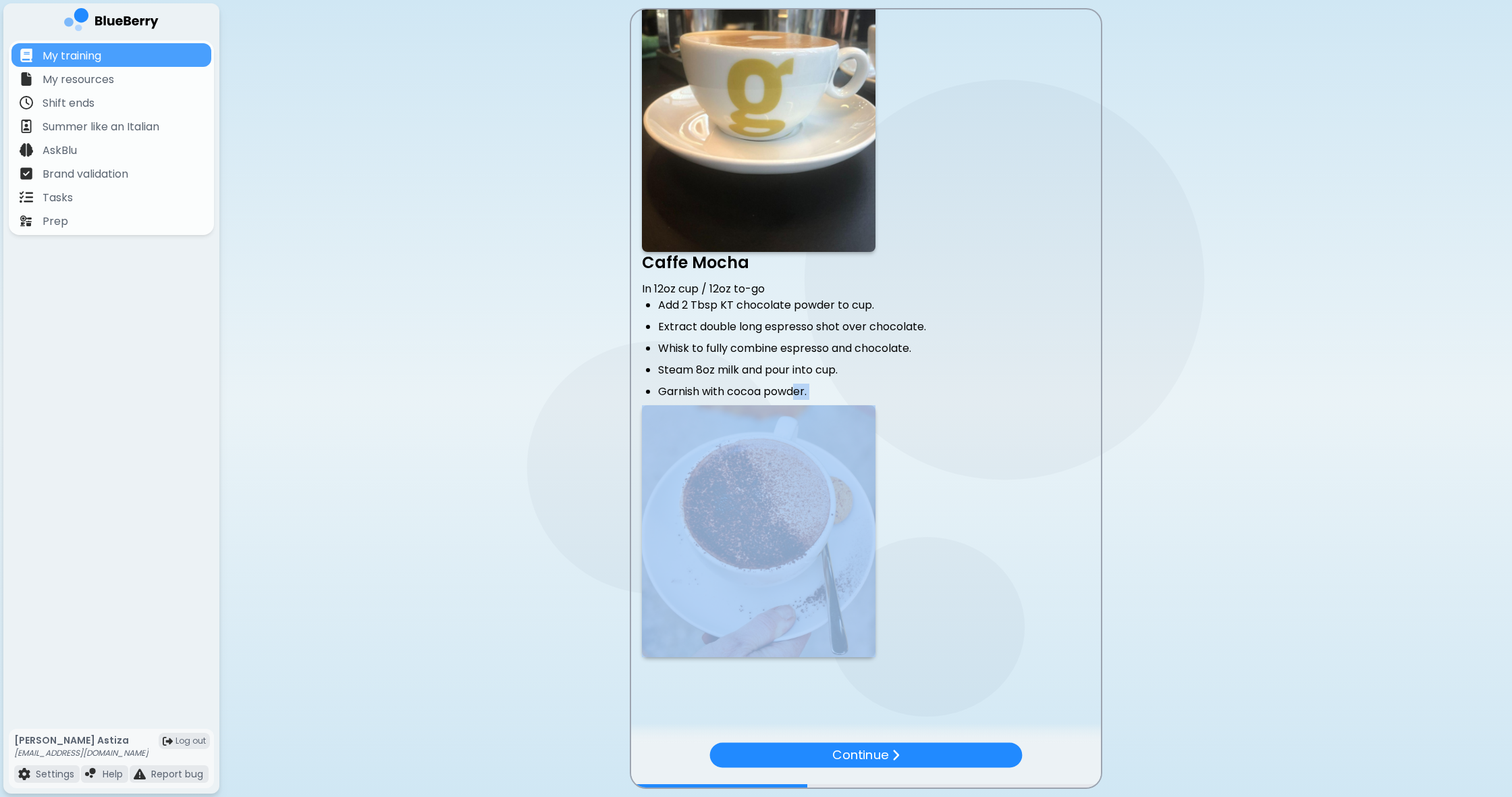
drag, startPoint x: 895, startPoint y: 656, endPoint x: 791, endPoint y: 387, distance: 288.4
click at [960, 430] on p at bounding box center [866, 531] width 448 height 252
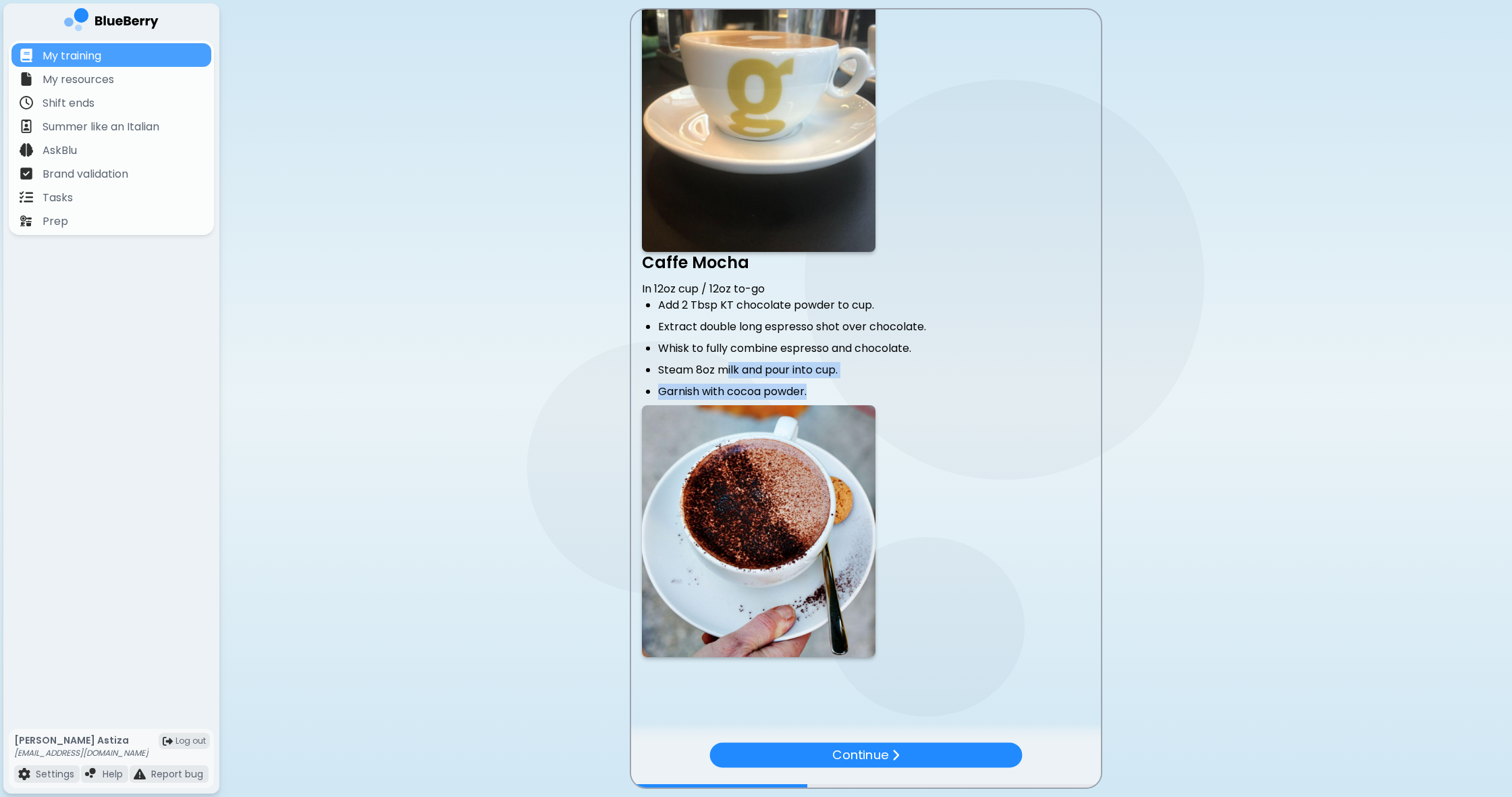
drag, startPoint x: 874, startPoint y: 394, endPoint x: 734, endPoint y: 374, distance: 141.4
click at [730, 369] on ul "Add 2 Tbsp KT chocolate powder to cup. Extract double long espresso shot over c…" at bounding box center [866, 348] width 448 height 103
drag, startPoint x: 985, startPoint y: 505, endPoint x: 947, endPoint y: 583, distance: 86.8
click at [984, 505] on p at bounding box center [866, 531] width 448 height 252
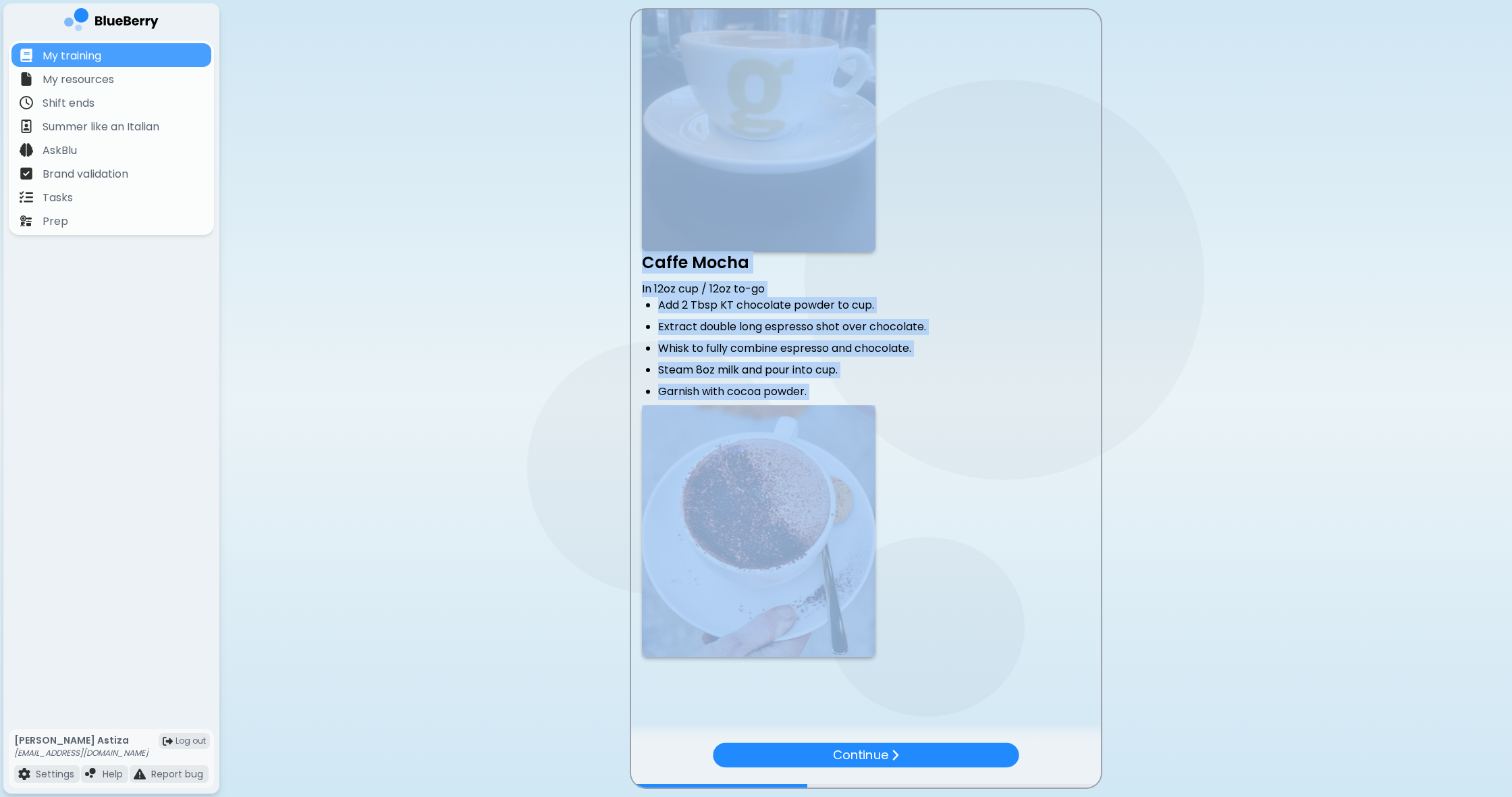
drag, startPoint x: 906, startPoint y: 613, endPoint x: 729, endPoint y: 264, distance: 391.3
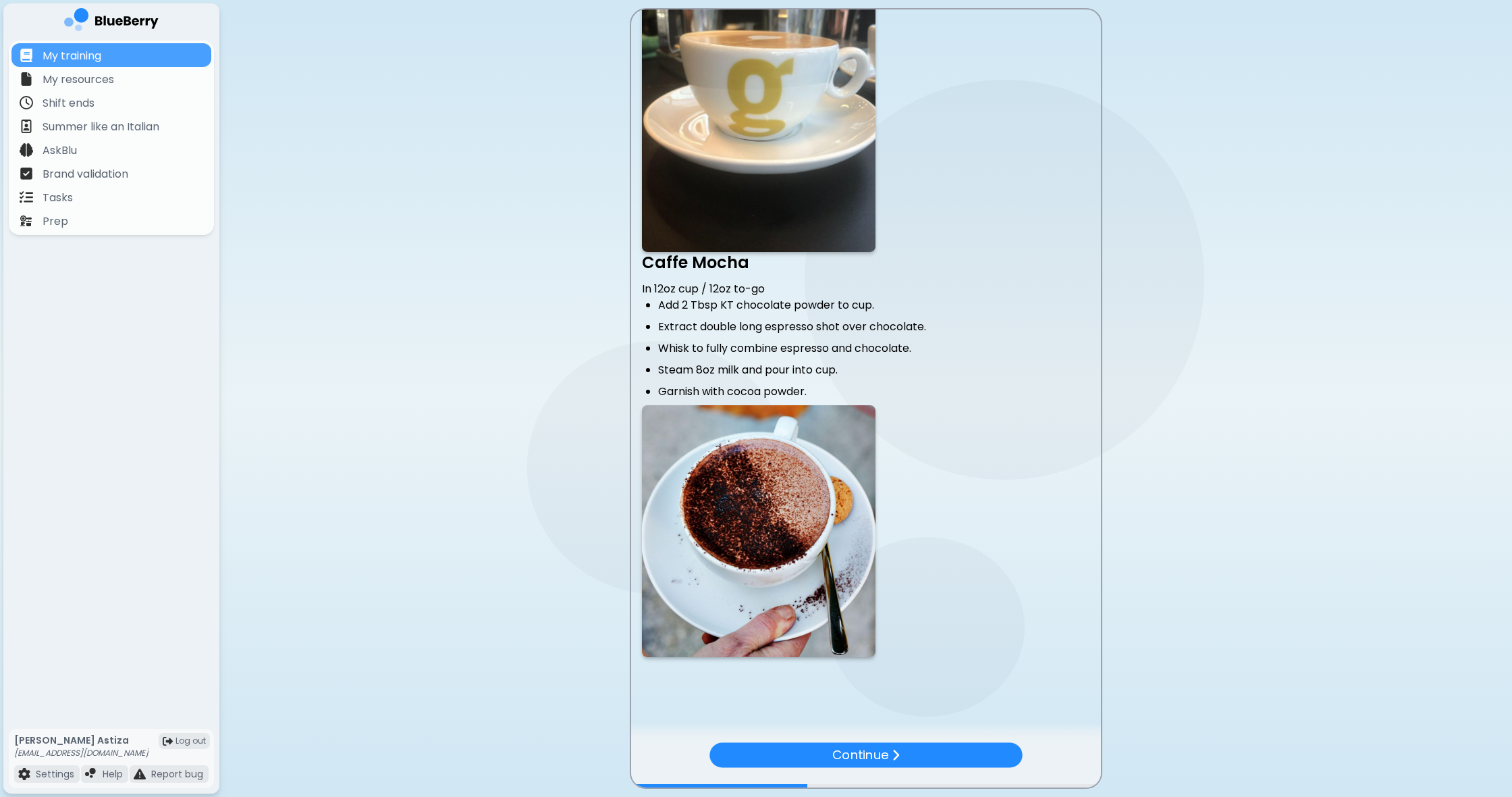
click at [739, 336] on ul "Add 2 Tbsp KT chocolate powder to cup. Extract double long espresso shot over c…" at bounding box center [866, 348] width 448 height 103
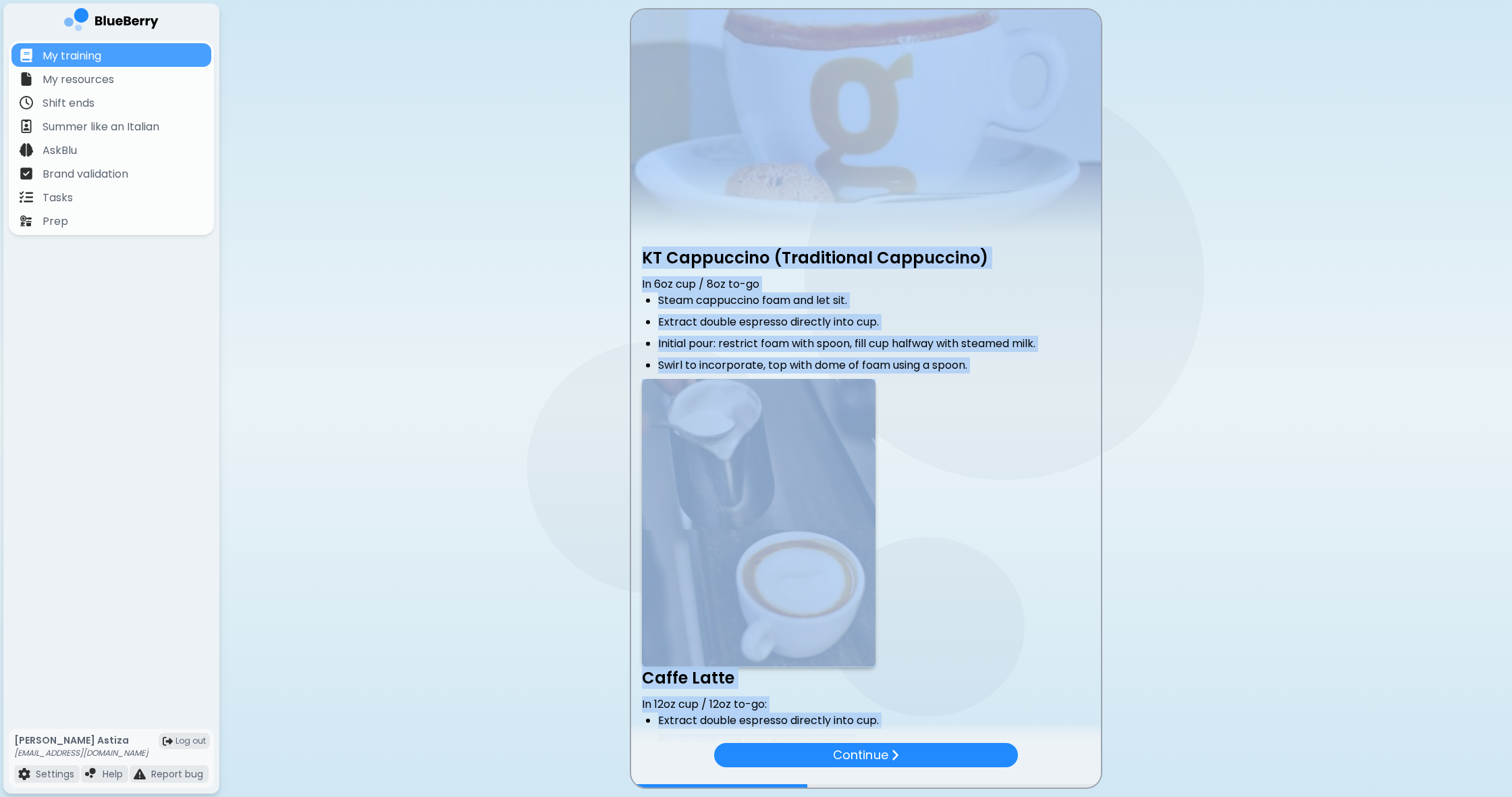
scroll to position [0, 0]
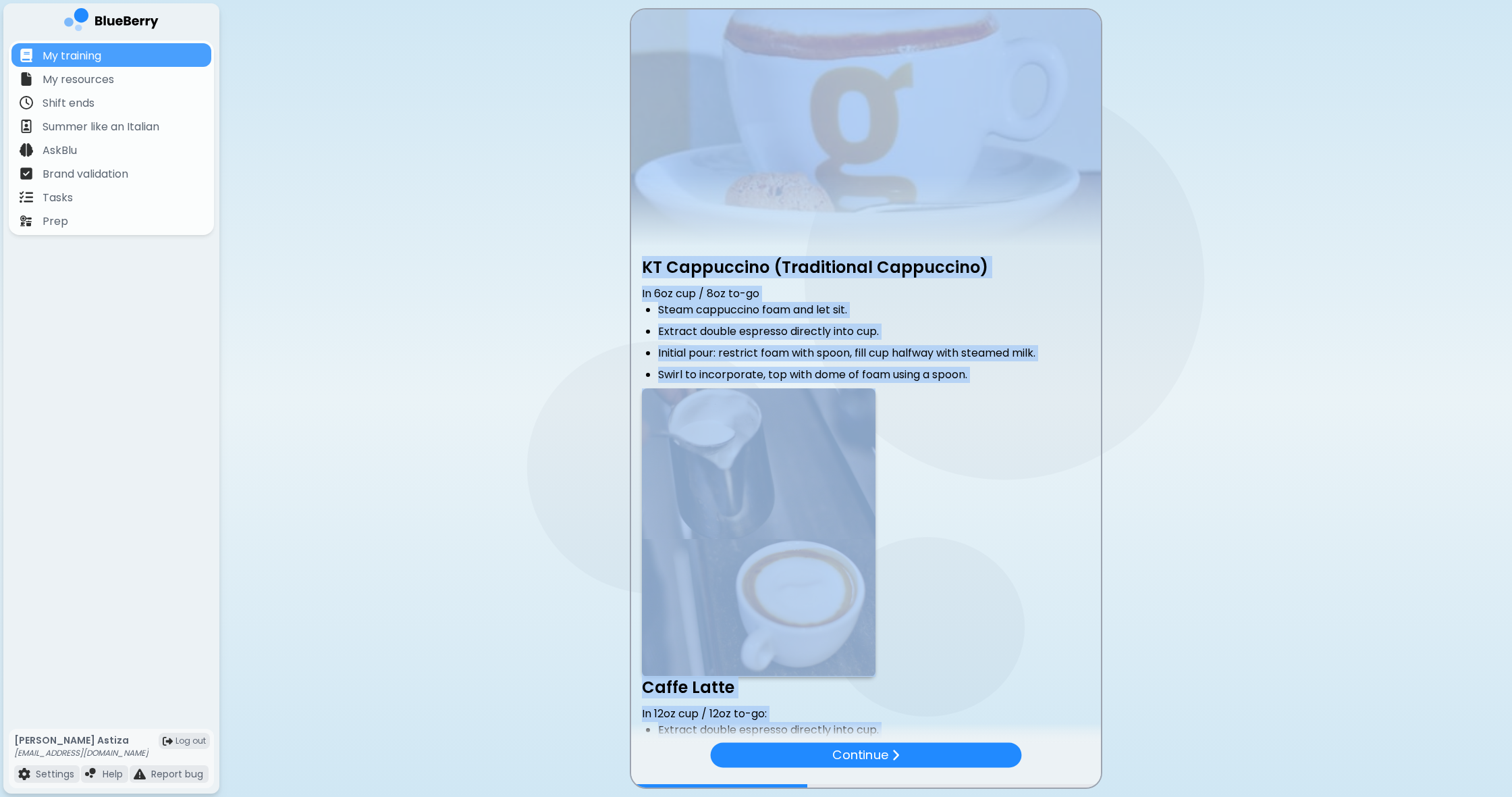
drag, startPoint x: 887, startPoint y: 488, endPoint x: 664, endPoint y: 4, distance: 532.9
click at [664, 4] on div "KT Cappuccino (Traditional Cappuccino) In 6oz cup / 8oz to-go Steam cappuccino …" at bounding box center [866, 32] width 605 height 65
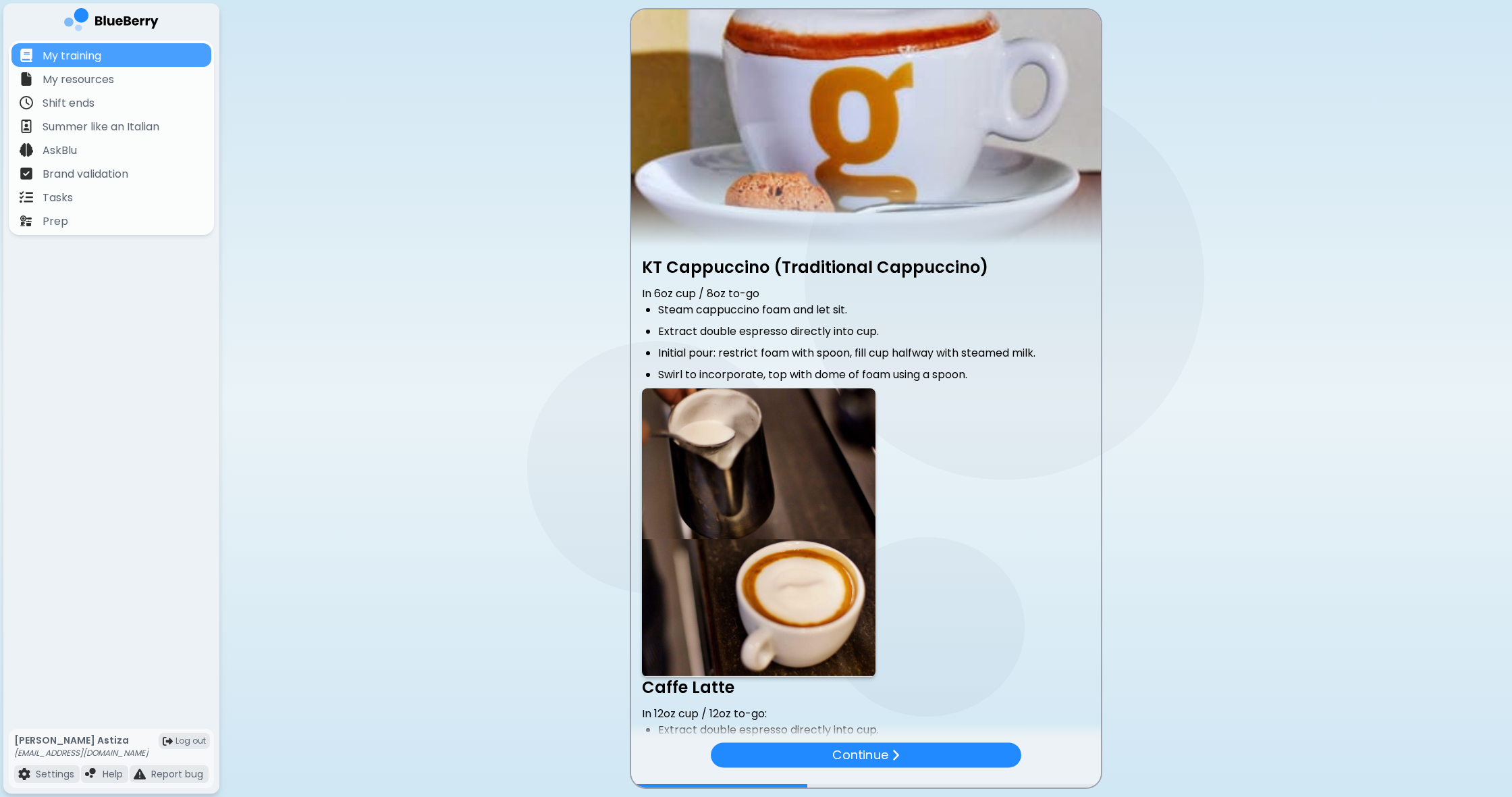
click at [865, 755] on p "Continue" at bounding box center [861, 755] width 56 height 20
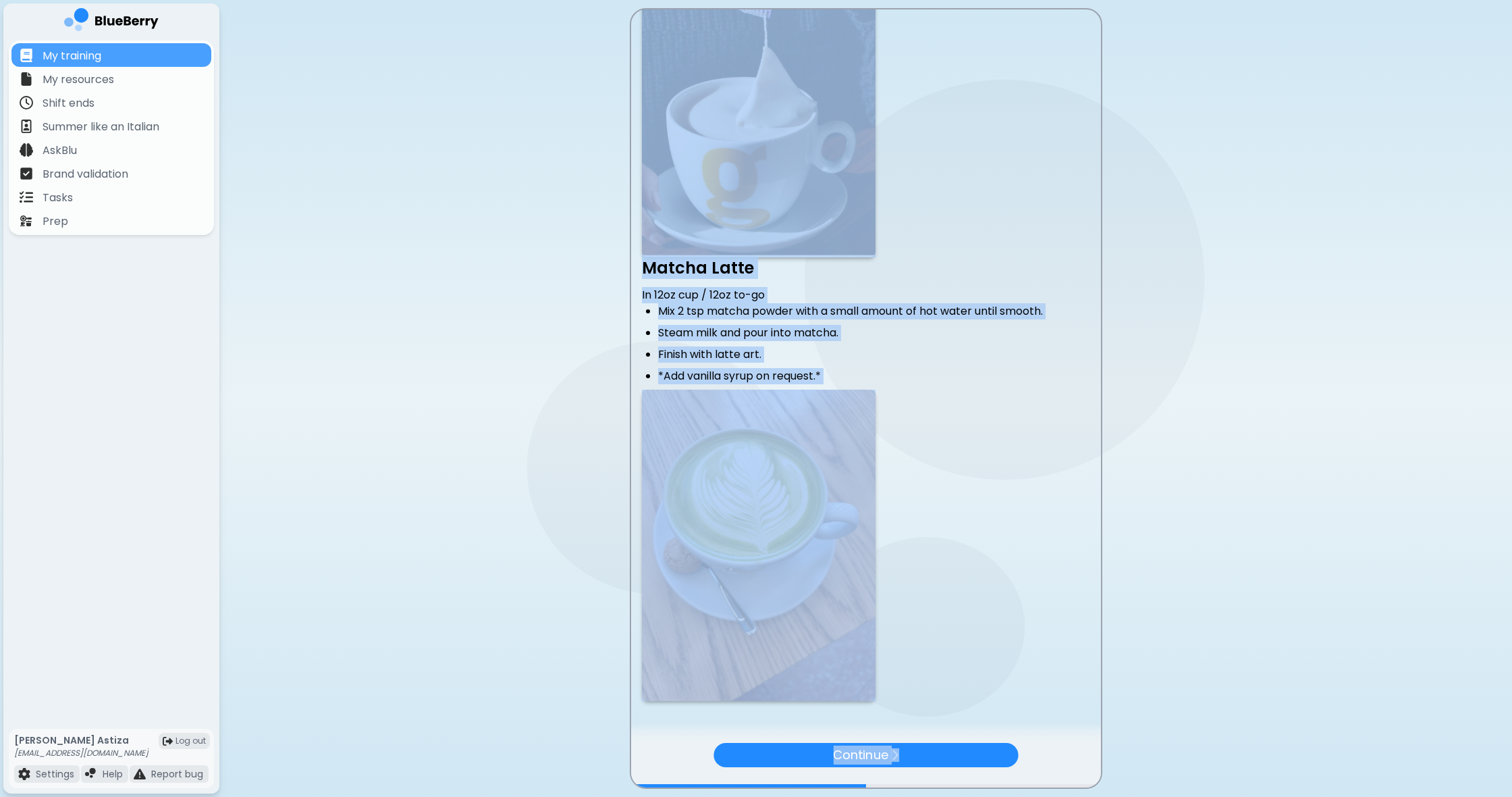
scroll to position [630, 0]
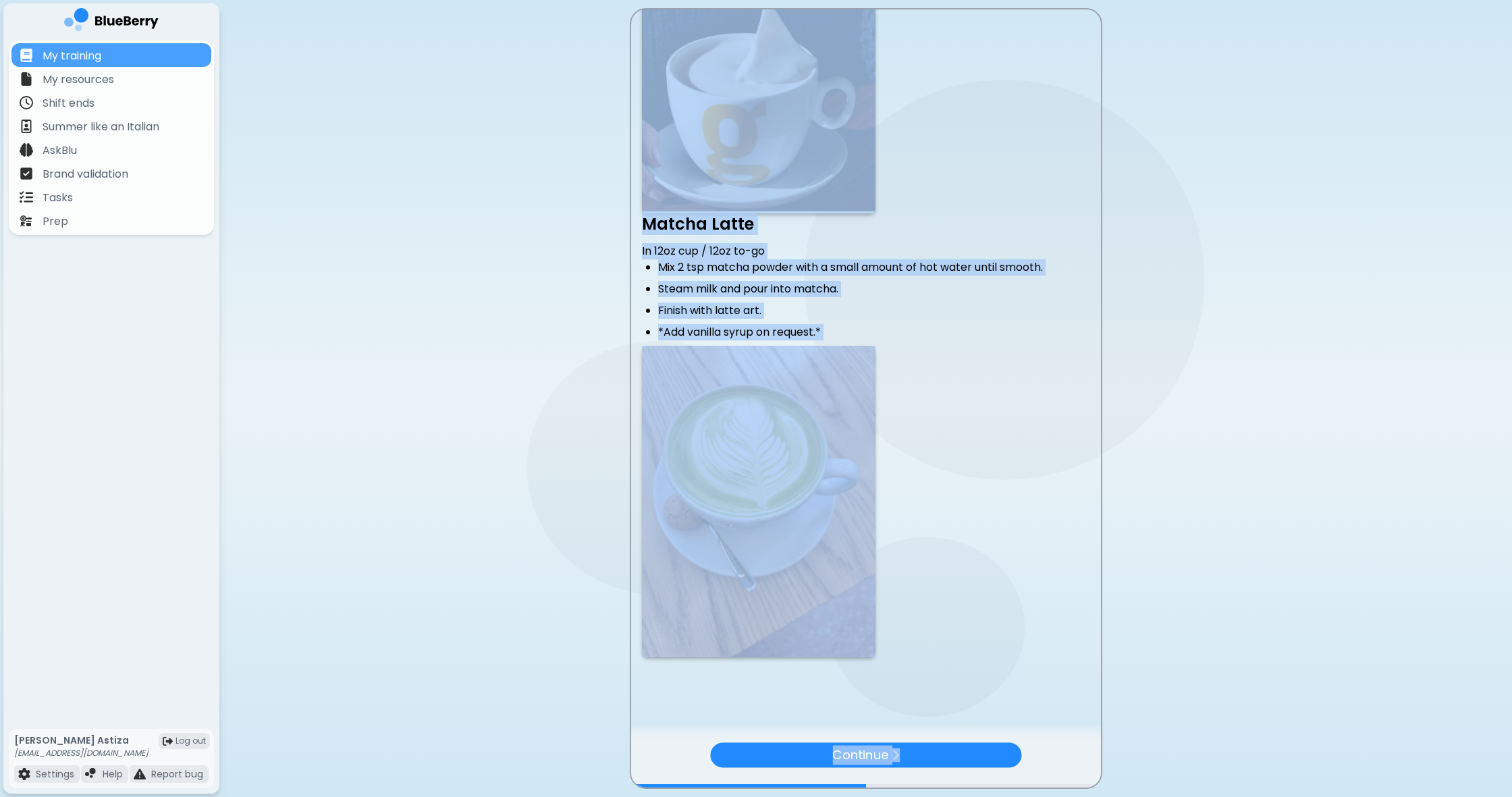
drag, startPoint x: 640, startPoint y: 21, endPoint x: 972, endPoint y: 793, distance: 840.4
click at [972, 793] on main "Hot Chocolate In 8oz cup / 8oz to-go Add 2 Tbsp KT chocolate powder to 6oz milk…" at bounding box center [756, 398] width 1512 height 797
click at [891, 754] on div "Continue" at bounding box center [866, 755] width 307 height 24
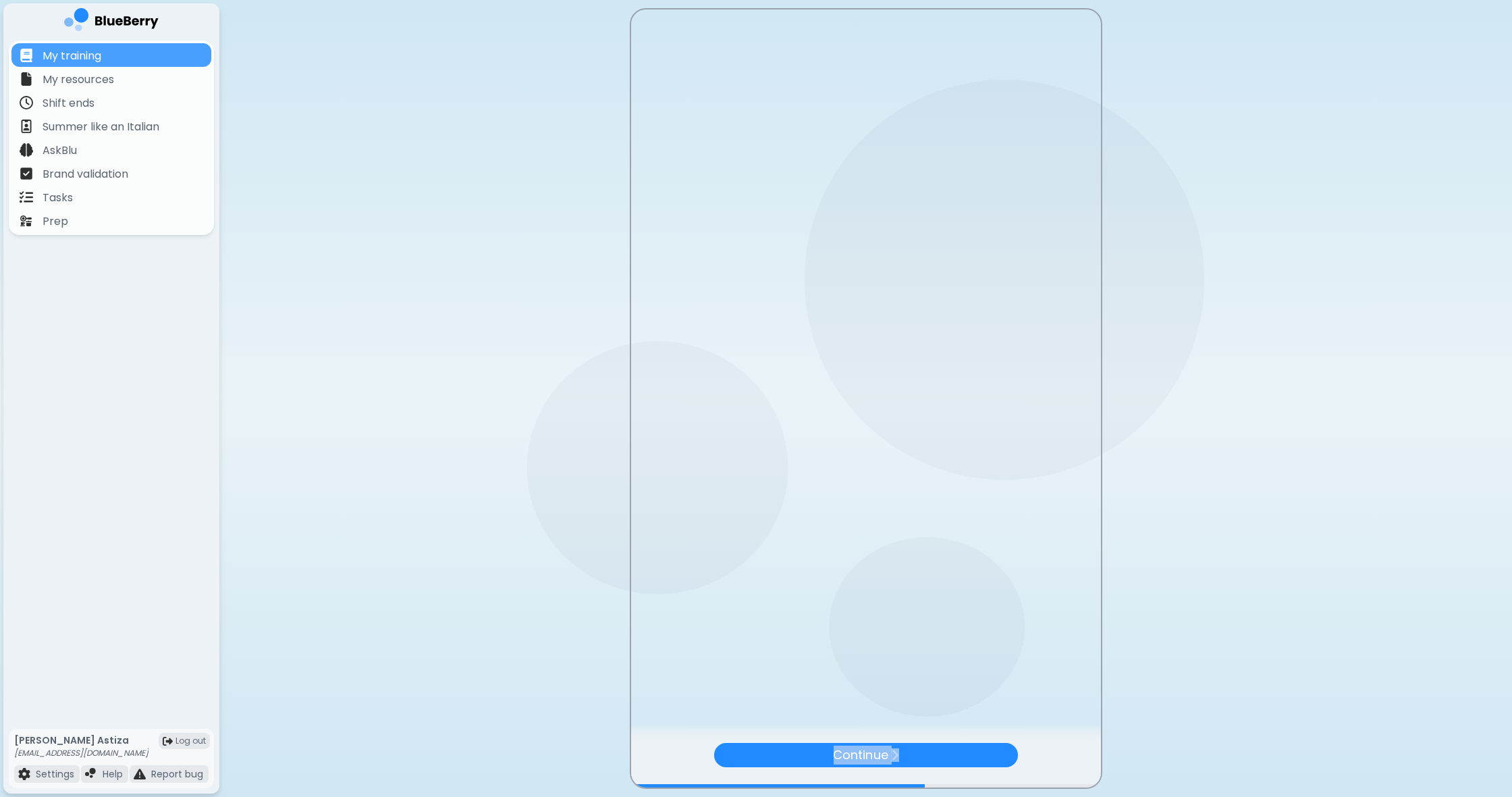
scroll to position [0, 0]
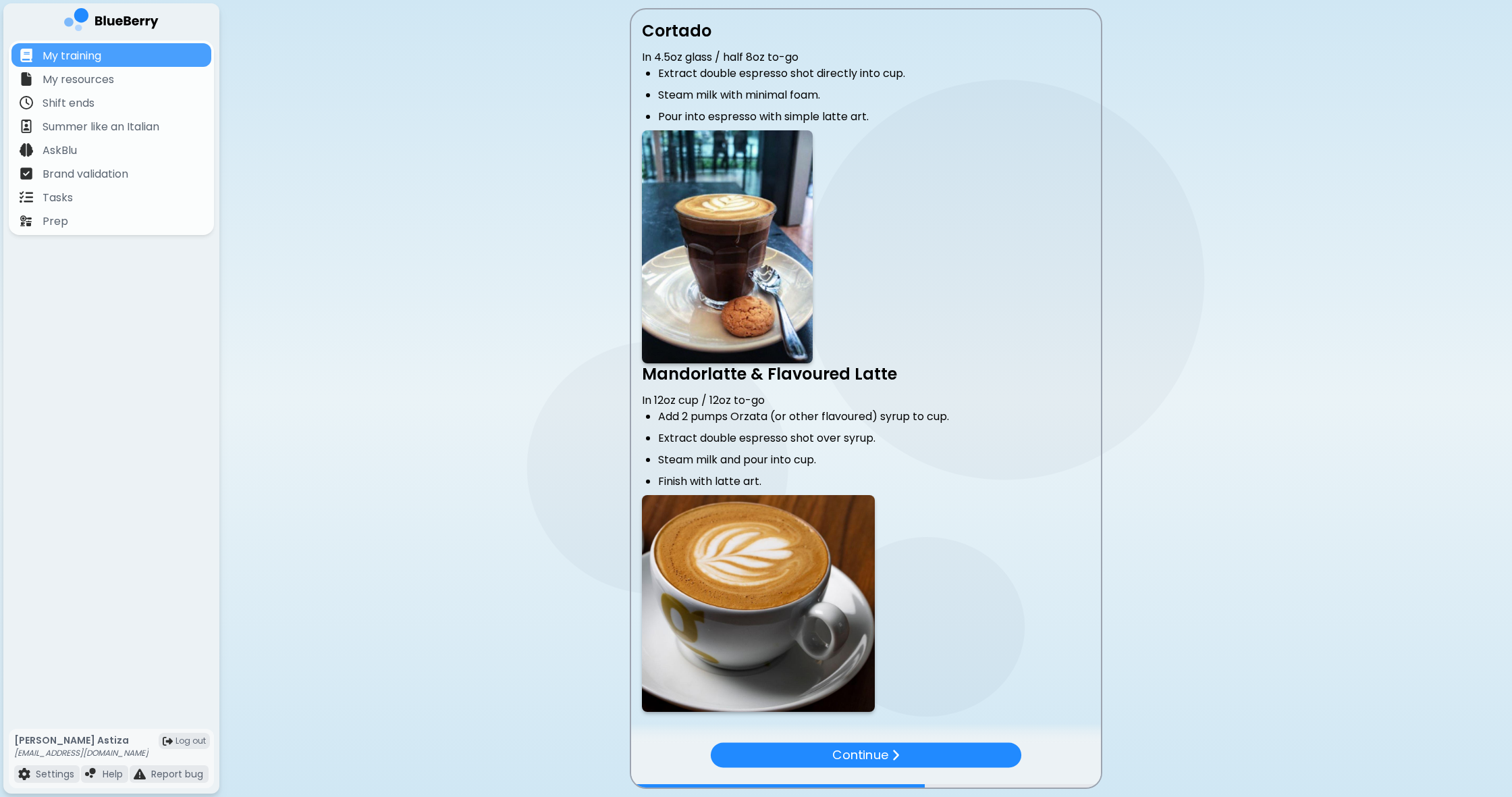
click at [969, 288] on p at bounding box center [866, 247] width 448 height 233
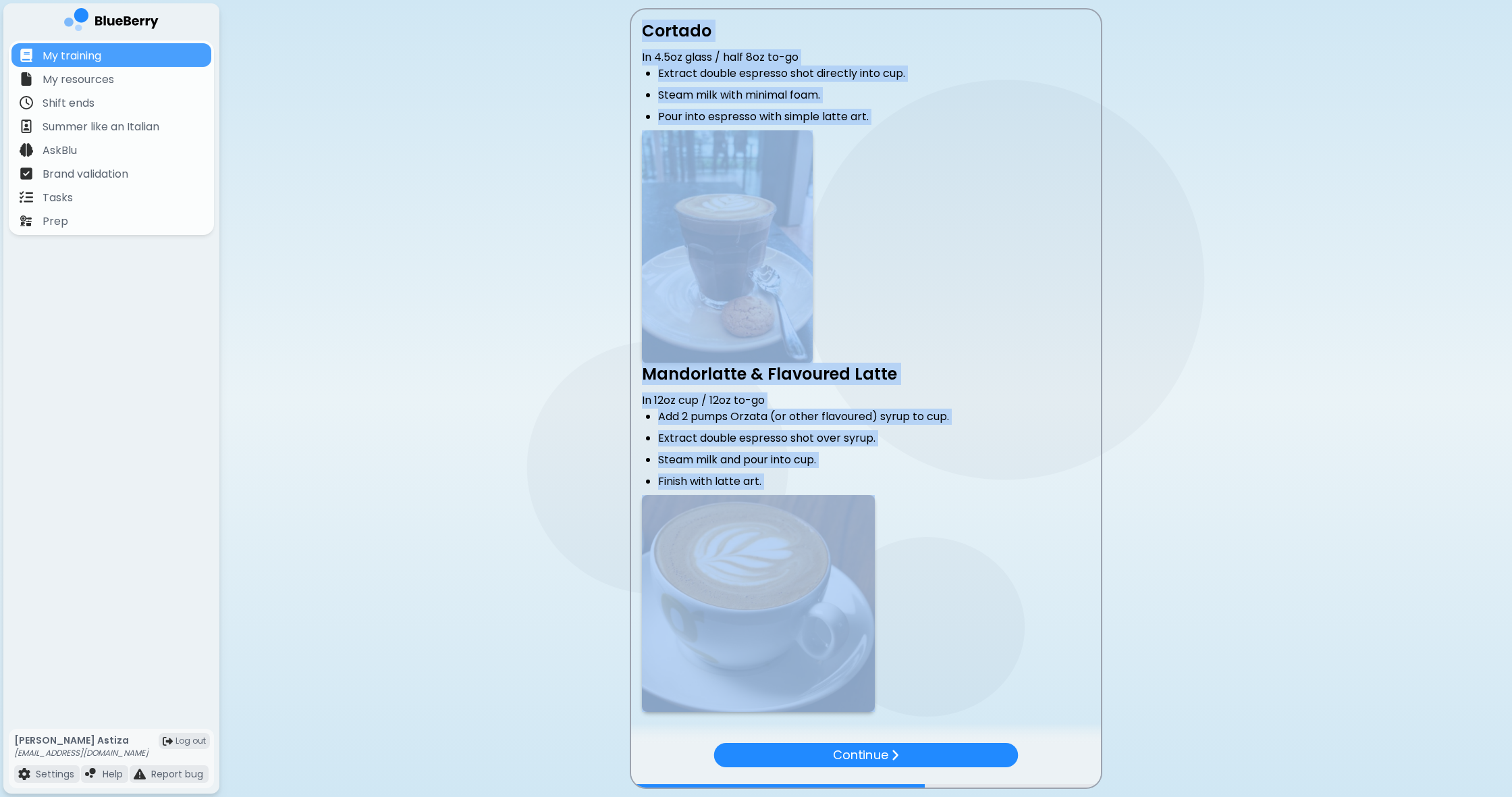
drag, startPoint x: 954, startPoint y: 690, endPoint x: 609, endPoint y: -9, distance: 779.5
click at [609, 0] on html "My training My resources Shift ends Summer like an Italian AskBlu Brand validat…" at bounding box center [756, 398] width 1512 height 797
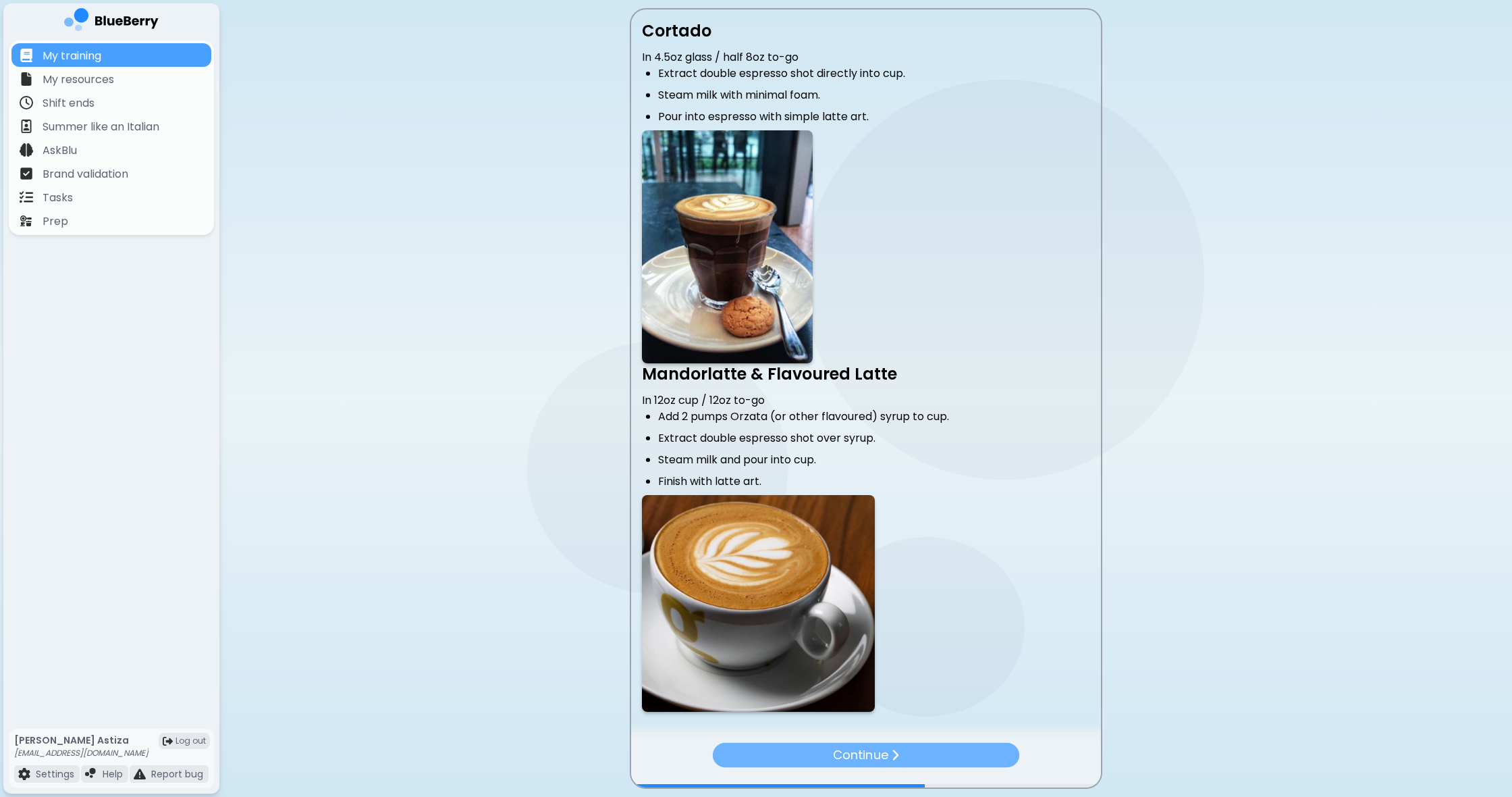
click at [861, 750] on p "Continue" at bounding box center [861, 754] width 56 height 19
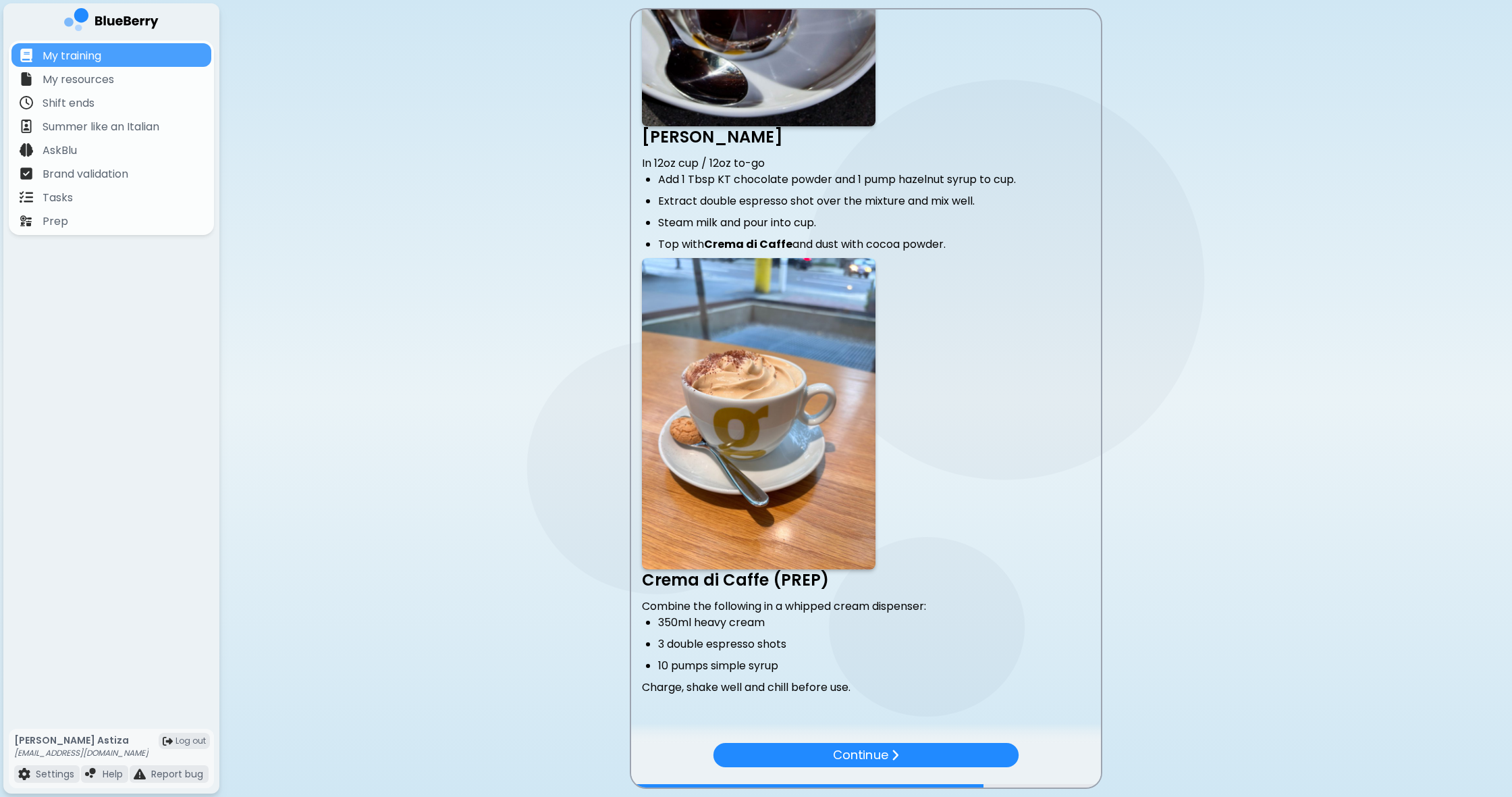
scroll to position [856, 0]
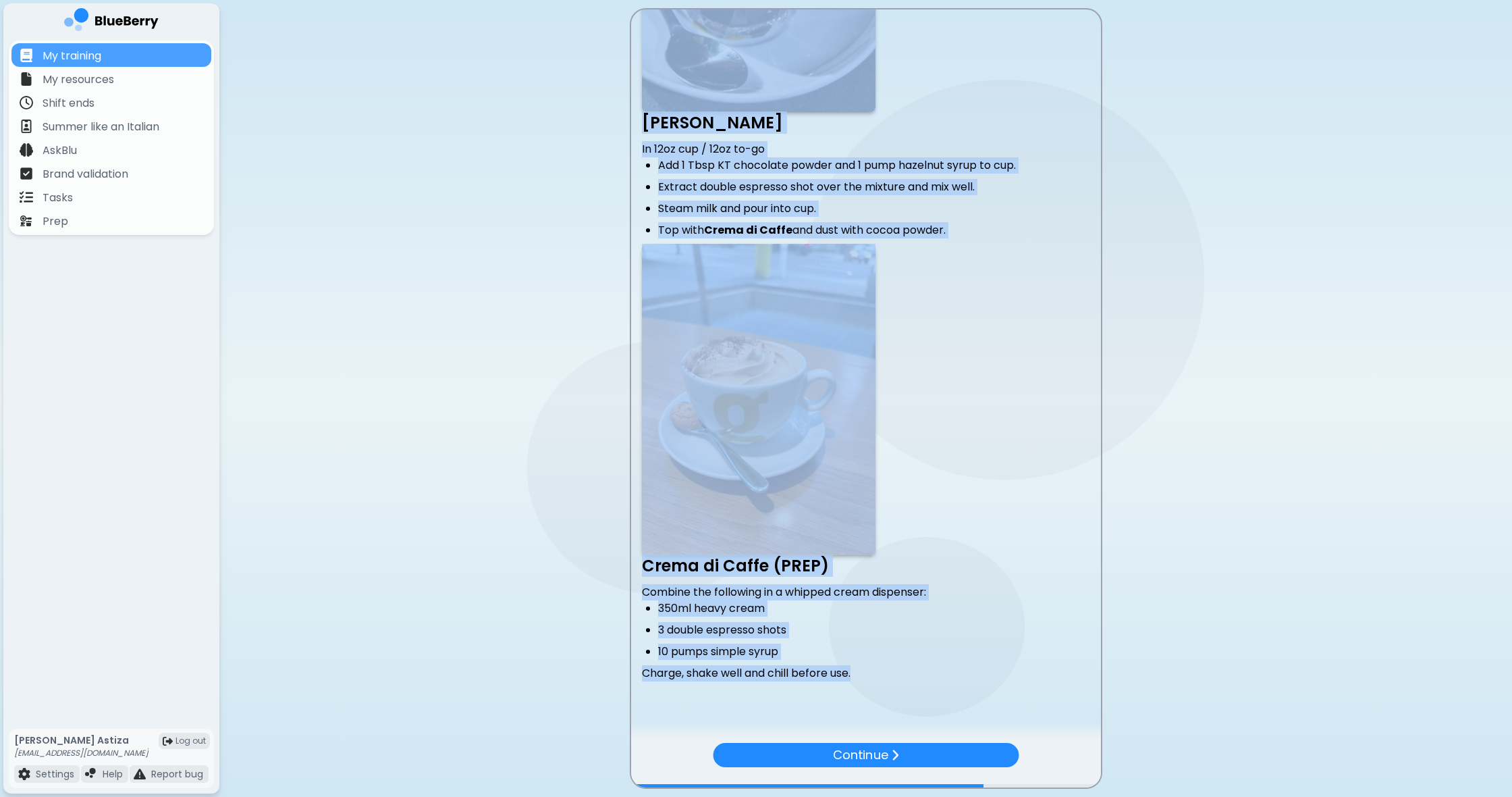
drag, startPoint x: 855, startPoint y: 679, endPoint x: 607, endPoint y: 463, distance: 328.9
click at [607, 463] on main "Marocchino In 6oz clear glass / 8oz to-go Wet glass with steam. Dust cocoa powd…" at bounding box center [756, 398] width 1512 height 797
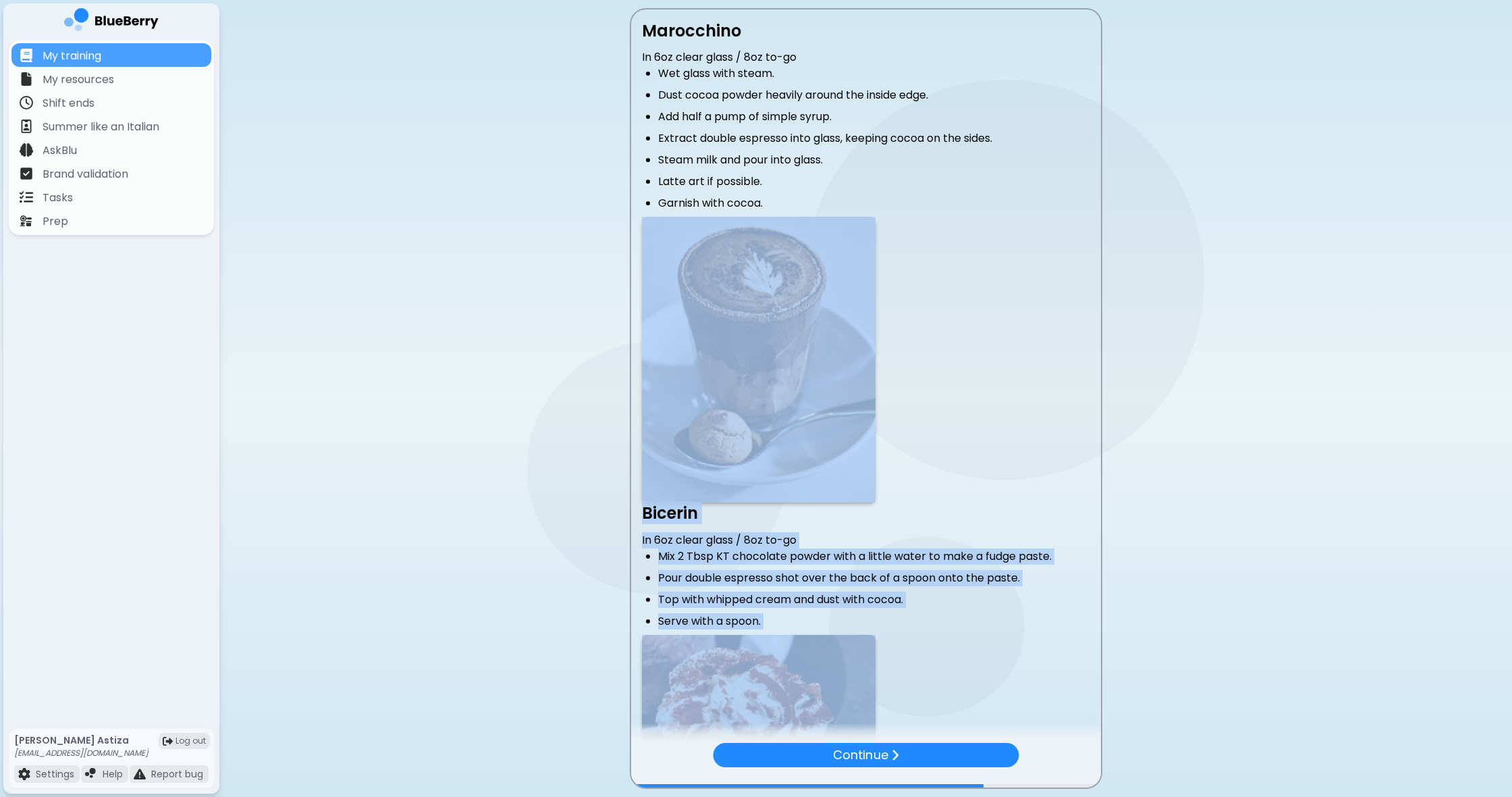
scroll to position [0, 0]
click at [952, 461] on strong at bounding box center [866, 360] width 448 height 286
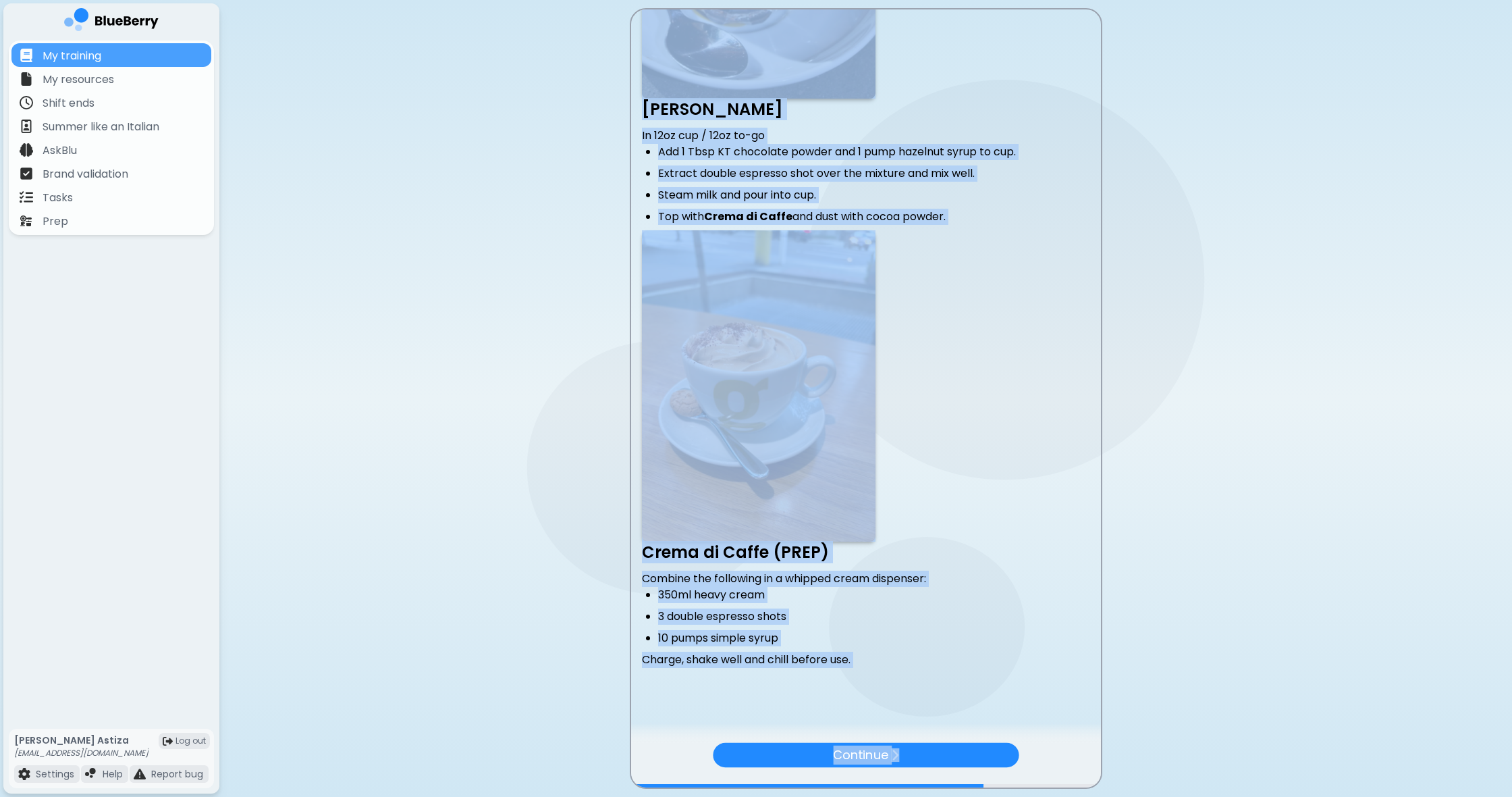
scroll to position [881, 0]
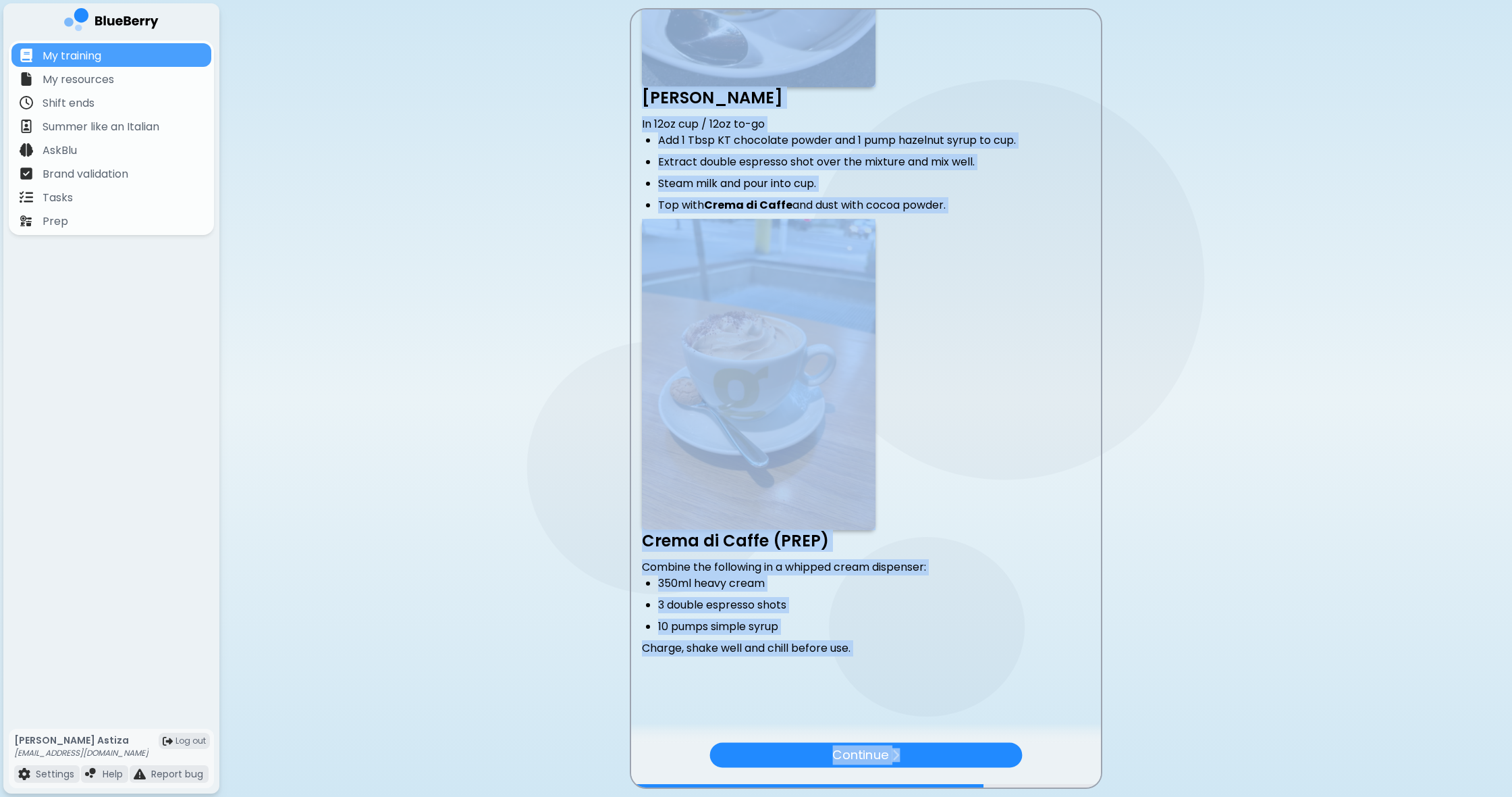
drag, startPoint x: 645, startPoint y: 28, endPoint x: 1042, endPoint y: 767, distance: 838.9
click at [1062, 792] on main "Marocchino In 6oz clear glass / 8oz to-go Wet glass with steam. Dust cocoa powd…" at bounding box center [756, 398] width 1512 height 797
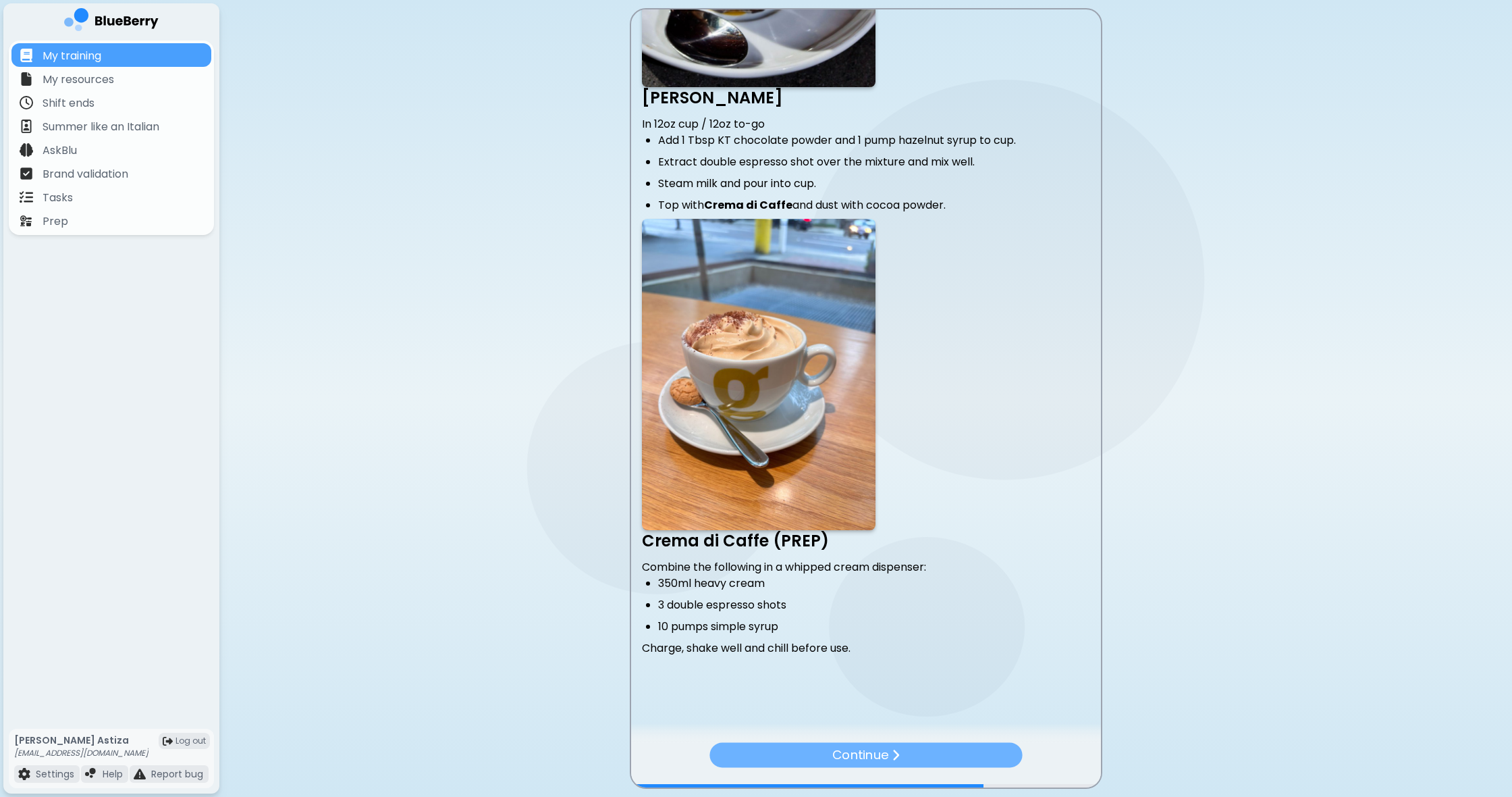
click at [910, 759] on div "Continue" at bounding box center [865, 755] width 313 height 25
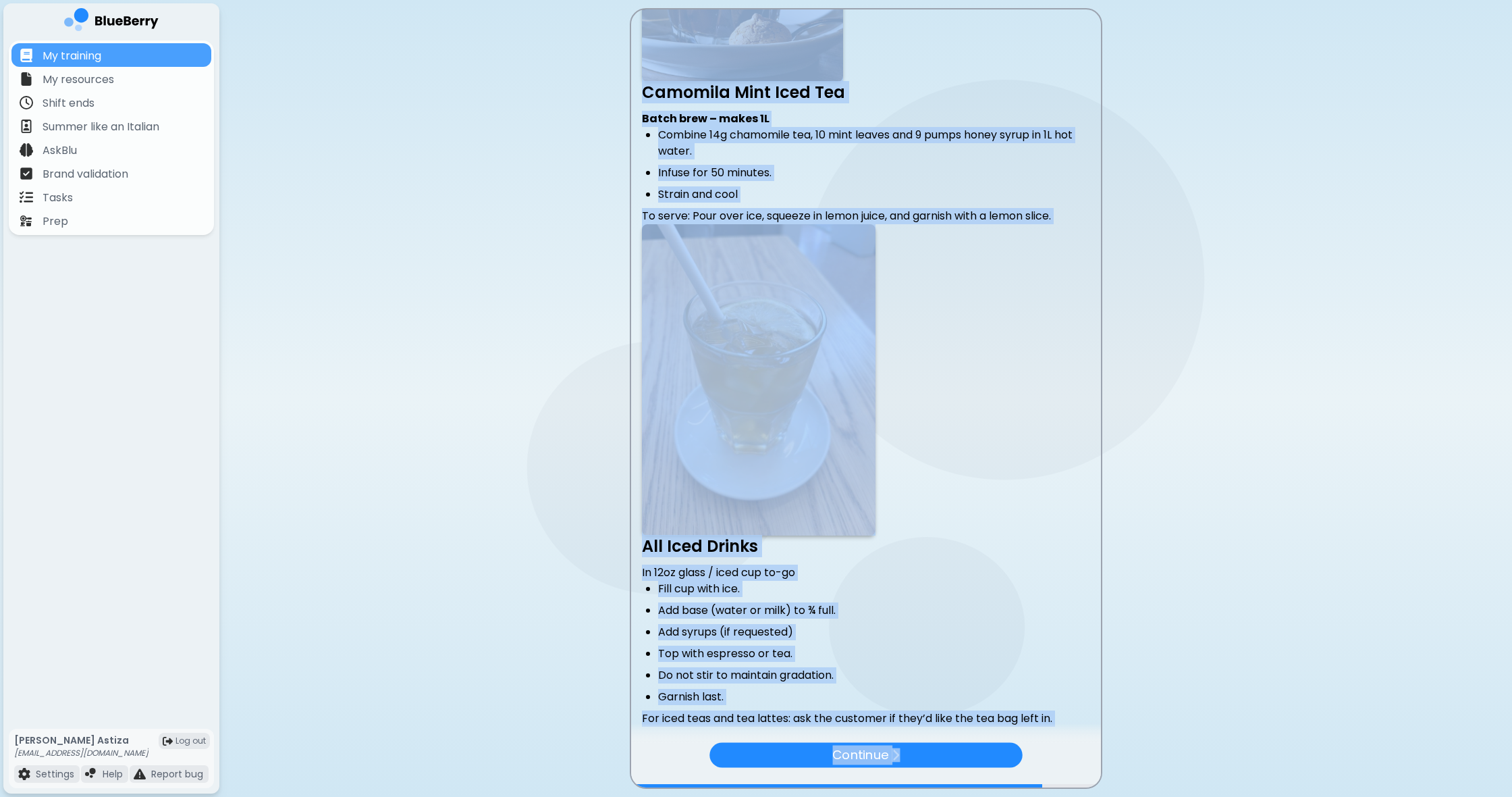
scroll to position [888, 0]
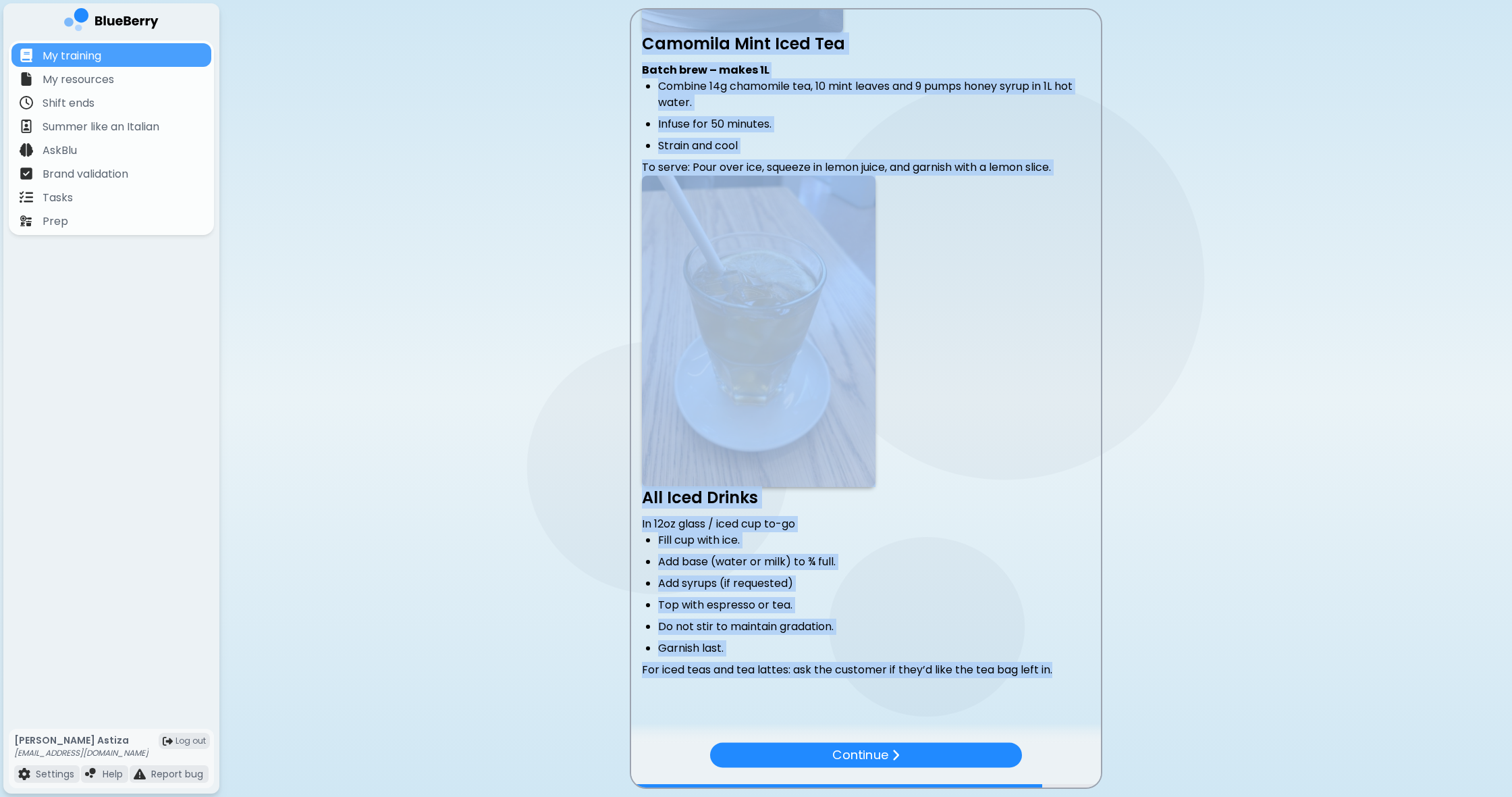
drag, startPoint x: 638, startPoint y: 29, endPoint x: 1036, endPoint y: 674, distance: 757.9
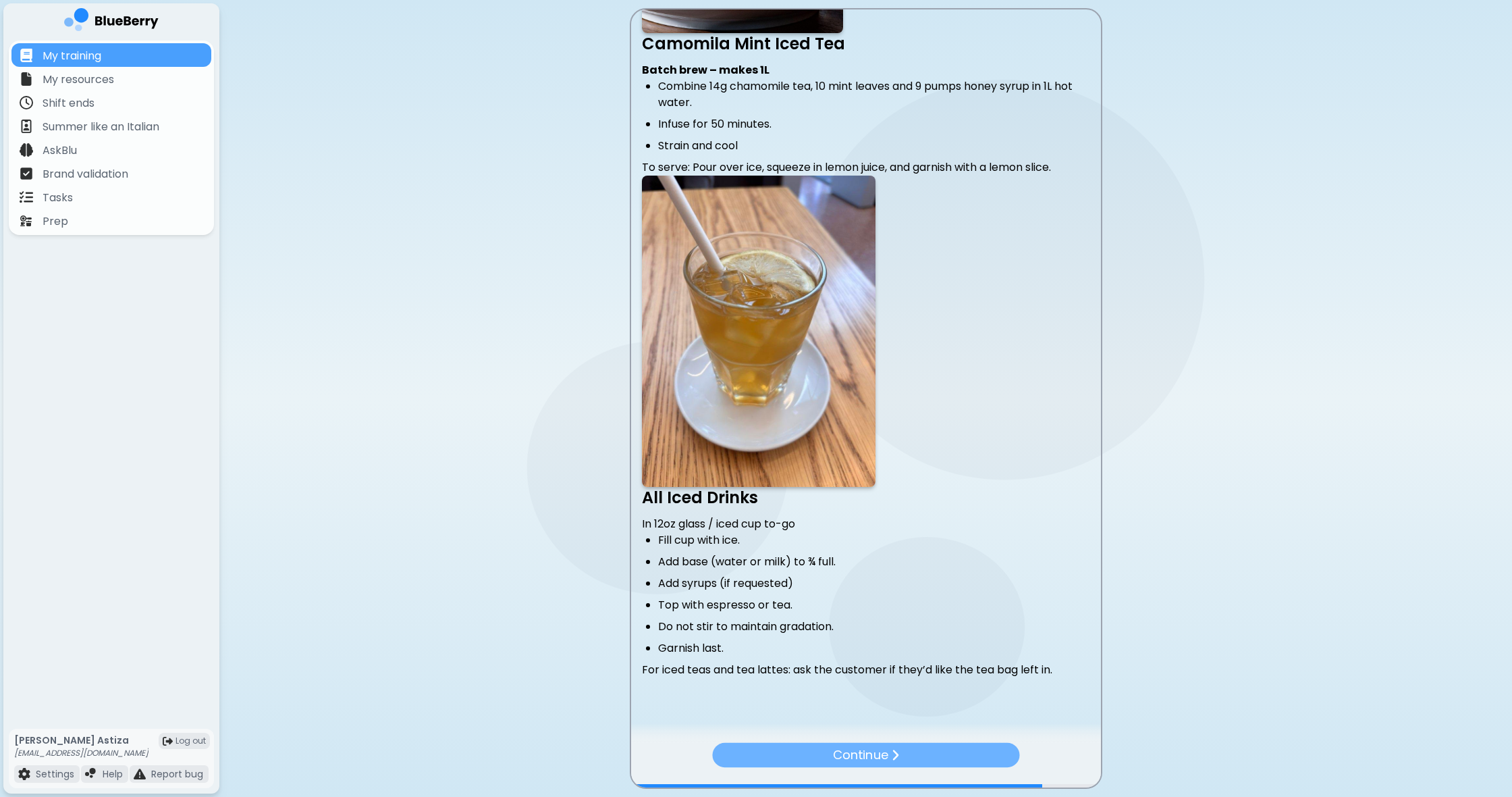
click at [877, 750] on p "Continue" at bounding box center [860, 754] width 56 height 19
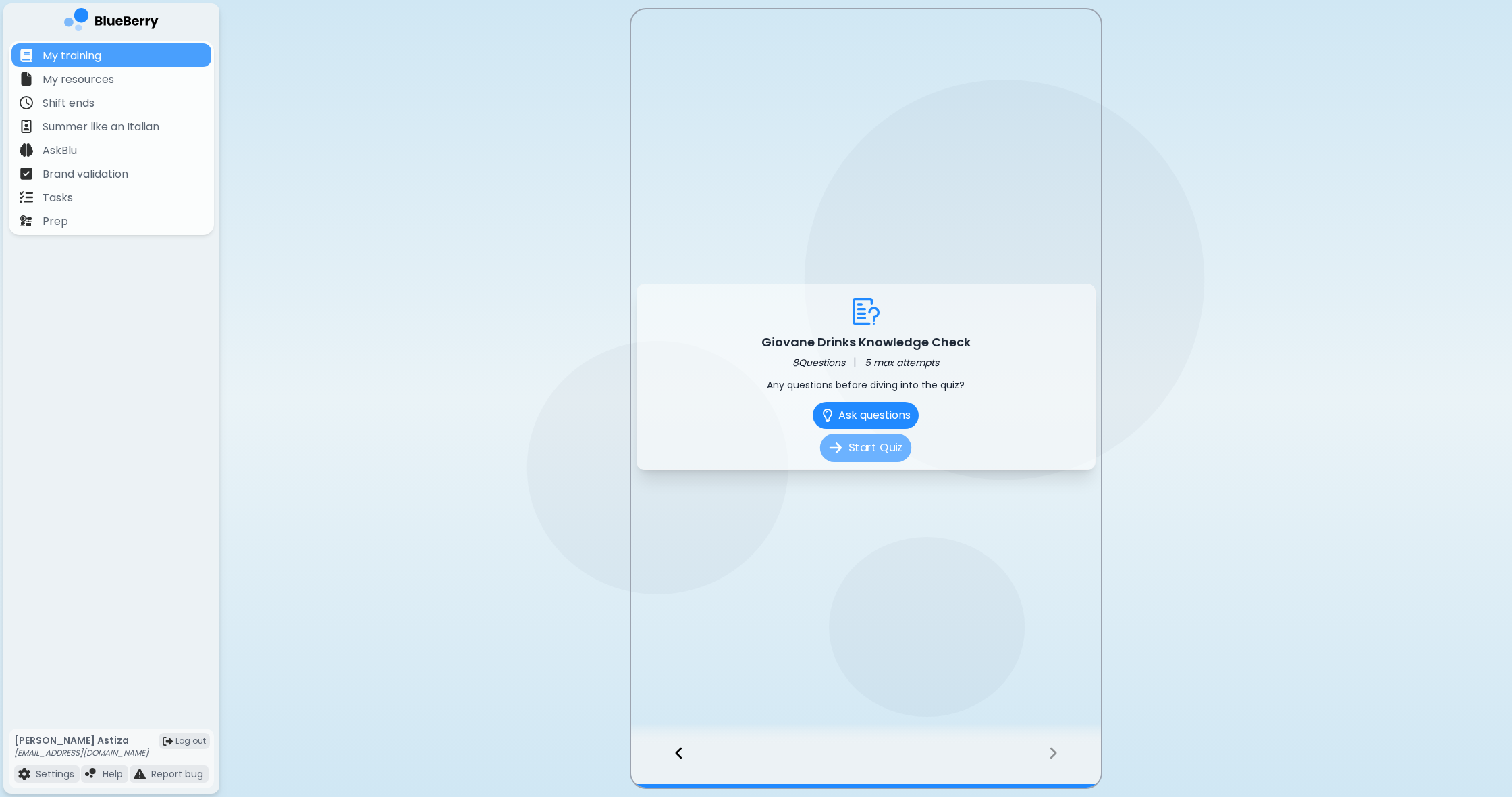
click at [864, 454] on button "Start Quiz" at bounding box center [866, 448] width 91 height 28
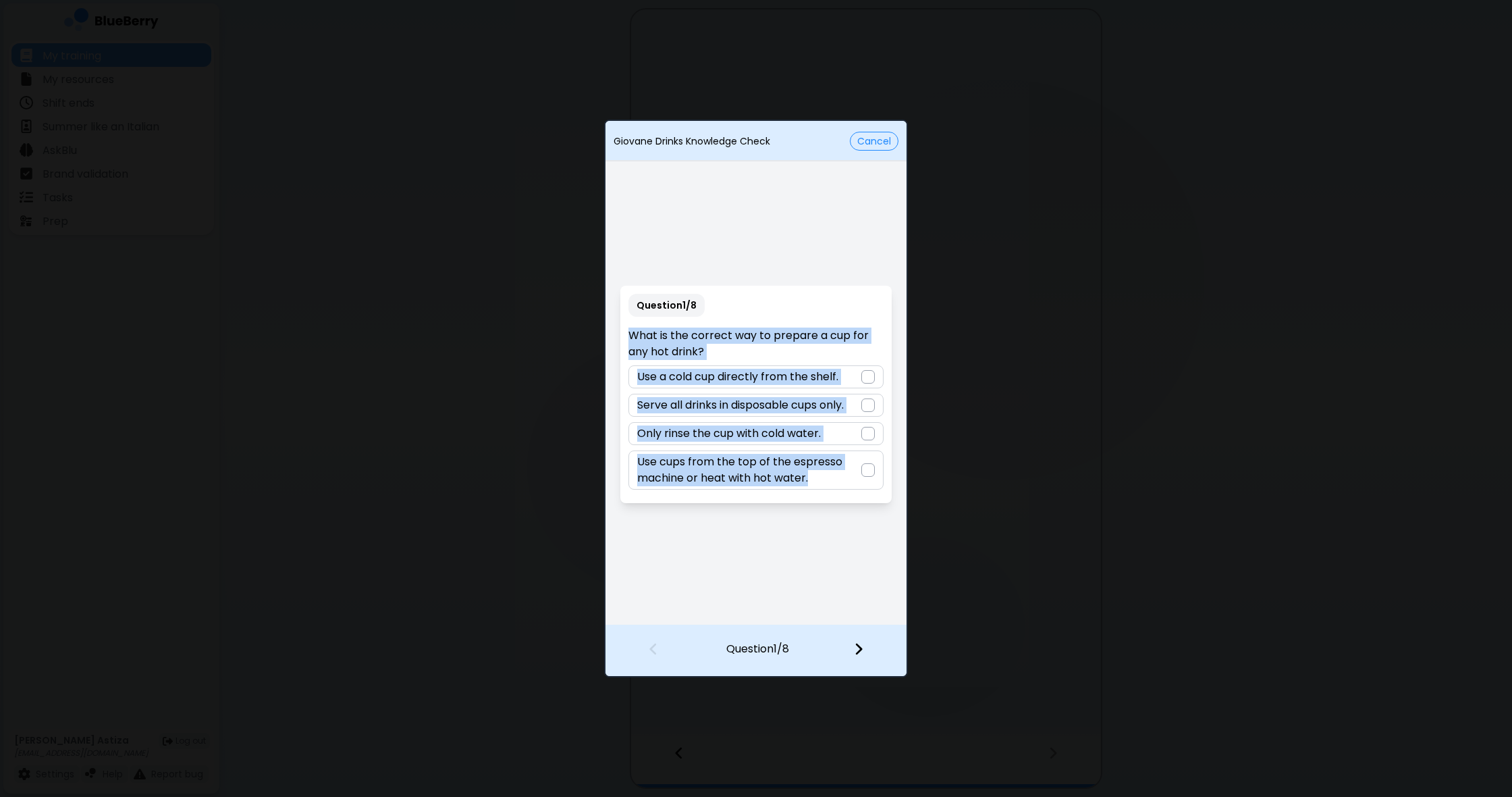
drag, startPoint x: 629, startPoint y: 333, endPoint x: 849, endPoint y: 512, distance: 283.6
click at [849, 512] on div "Question 1 / 8 What is the correct way to prepare a cup for any hot drink? Use …" at bounding box center [756, 394] width 301 height 460
click at [803, 528] on div "Question 1 / 8 What is the correct way to prepare a cup for any hot drink? Use …" at bounding box center [756, 394] width 301 height 460
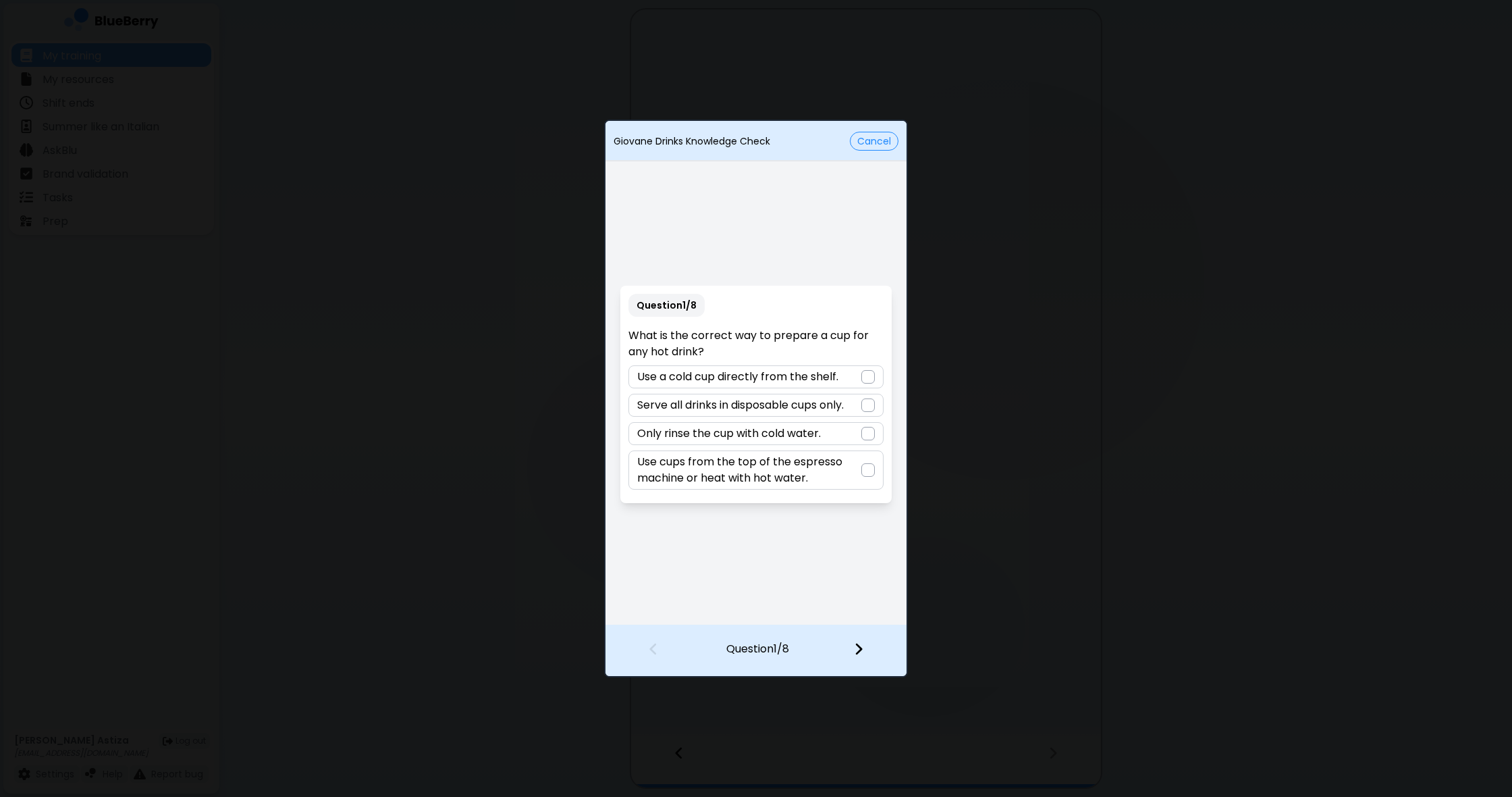
drag, startPoint x: 871, startPoint y: 470, endPoint x: 859, endPoint y: 494, distance: 26.8
click at [871, 470] on div at bounding box center [868, 470] width 14 height 14
click at [861, 644] on img at bounding box center [858, 649] width 9 height 15
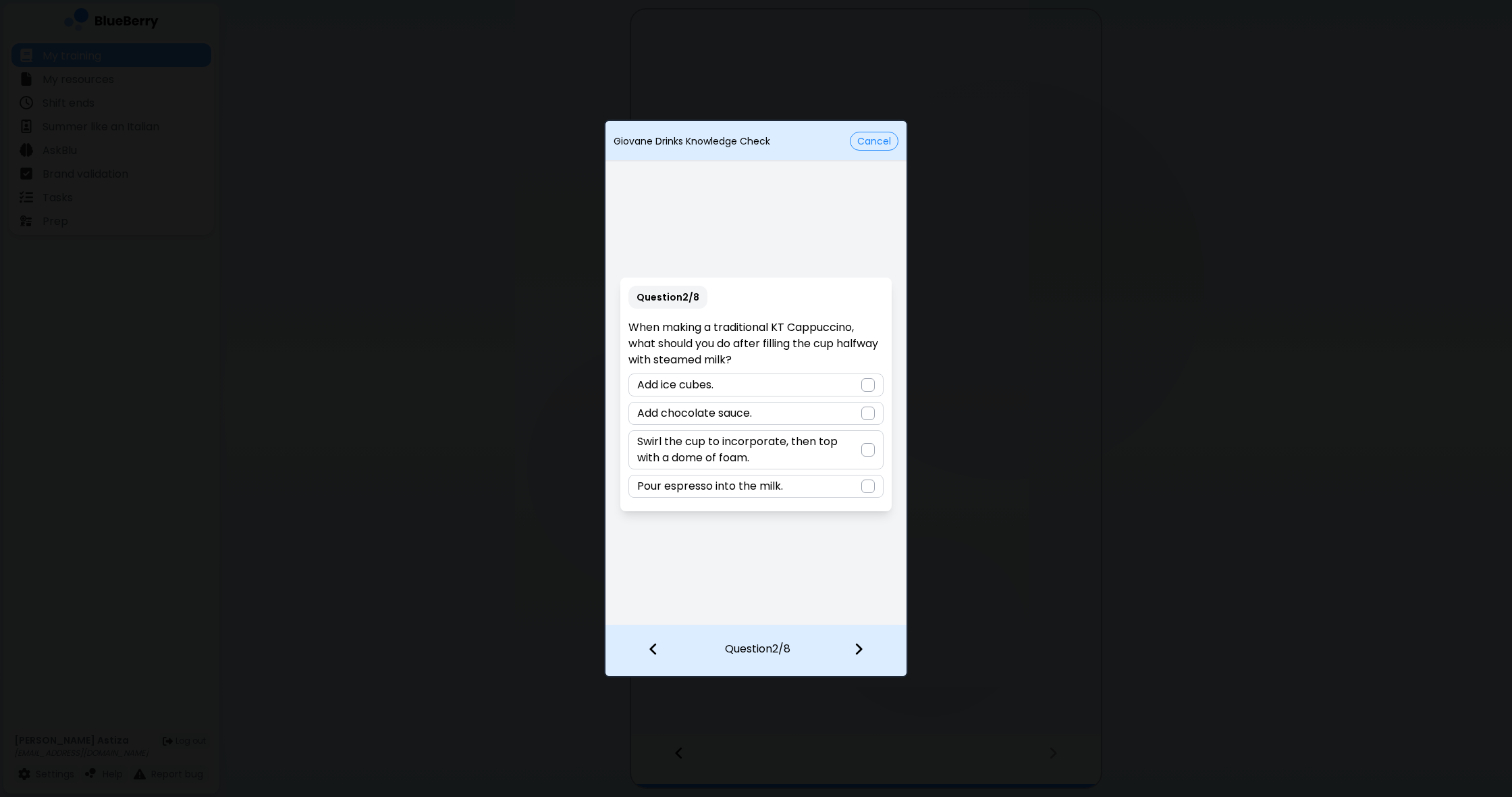
click at [864, 450] on div at bounding box center [868, 450] width 14 height 14
click at [861, 654] on img at bounding box center [858, 649] width 9 height 15
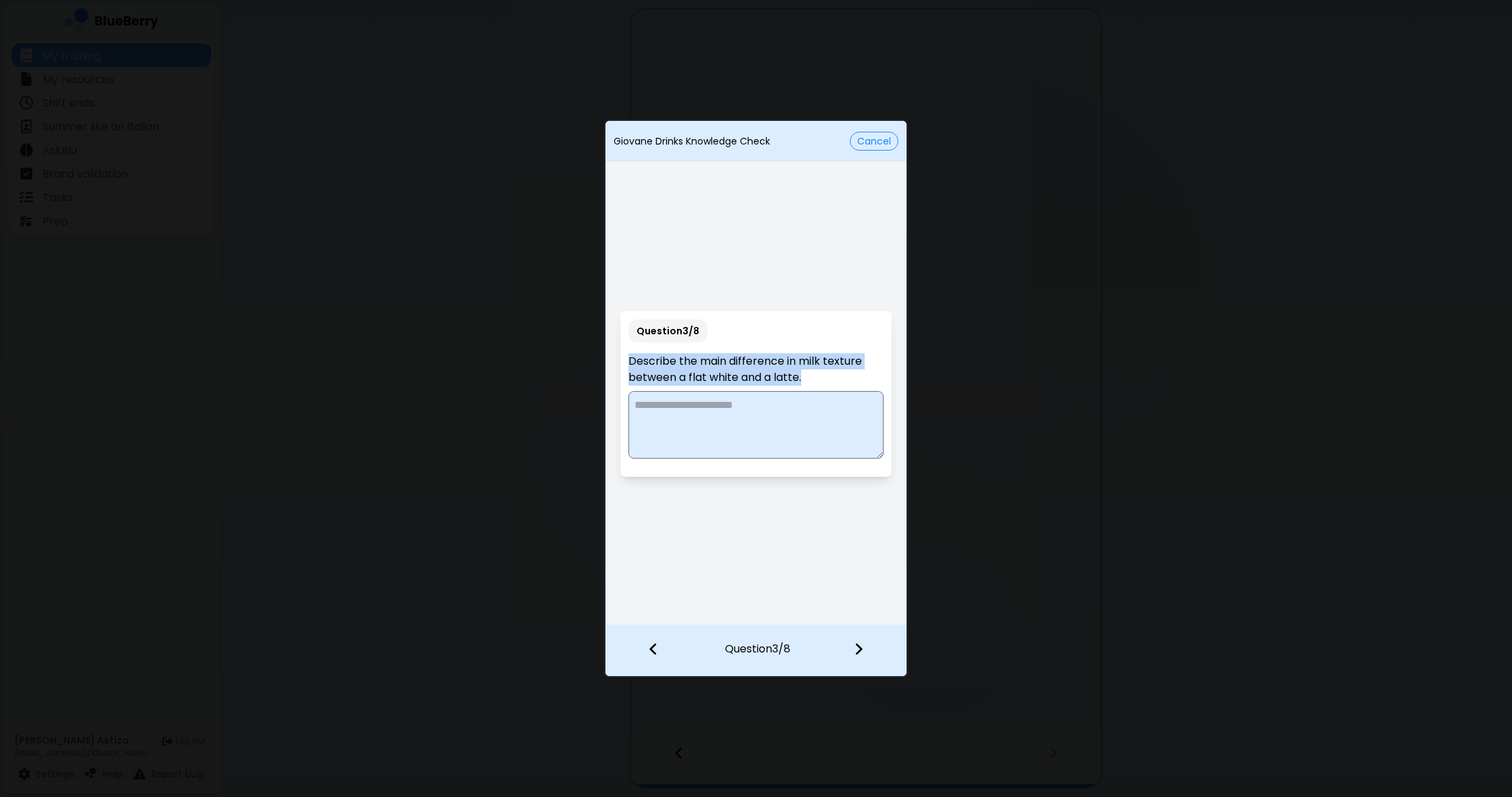
drag, startPoint x: 628, startPoint y: 356, endPoint x: 820, endPoint y: 384, distance: 194.0
click at [821, 384] on div "Question 3 / 8 Describe the main difference in milk texture between a flat whit…" at bounding box center [756, 394] width 271 height 165
click at [766, 428] on textarea at bounding box center [756, 425] width 254 height 68
paste textarea "**********"
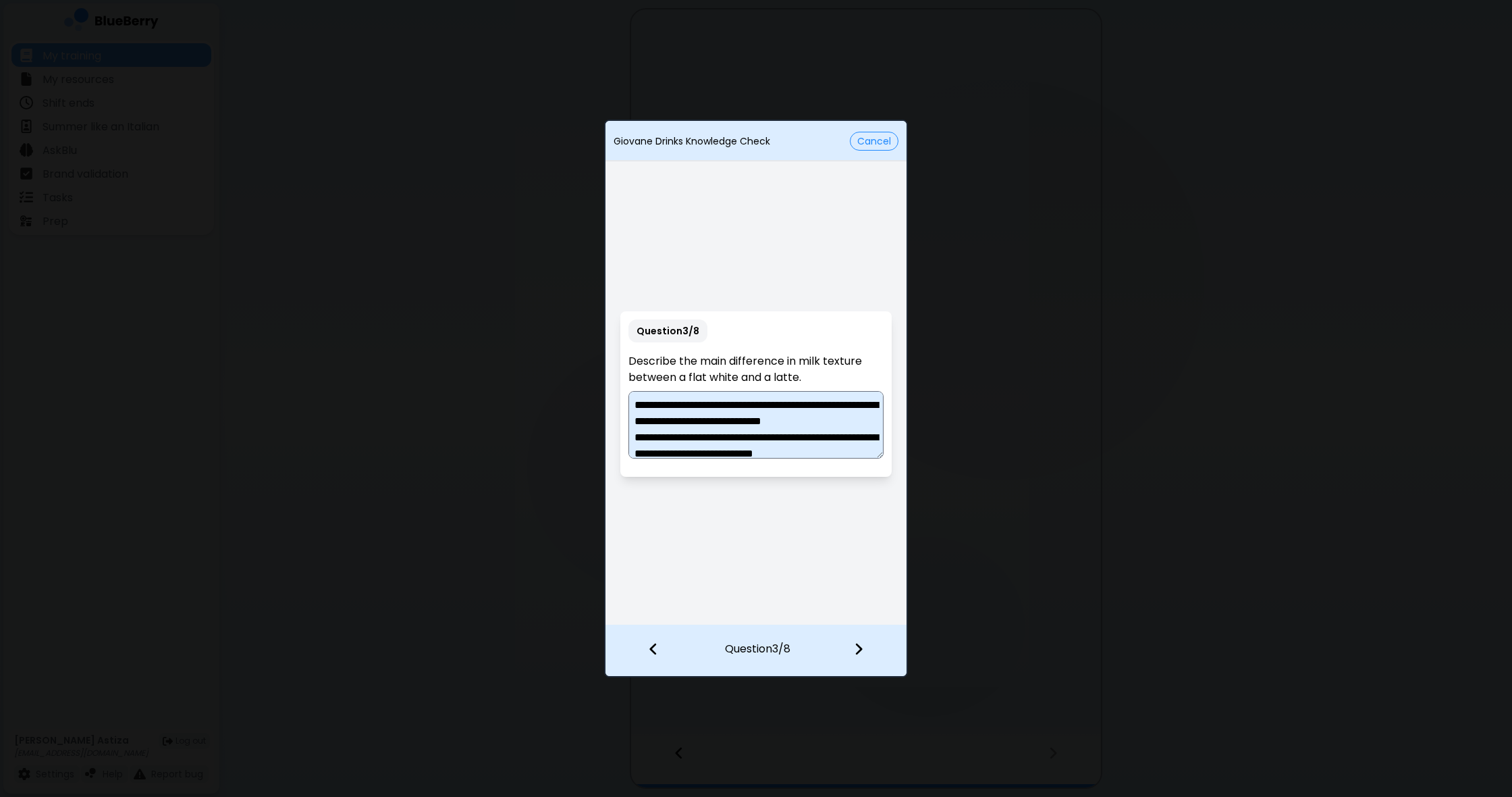
scroll to position [3, 0]
click at [705, 404] on textarea "**********" at bounding box center [756, 425] width 254 height 68
drag, startPoint x: 680, startPoint y: 434, endPoint x: 695, endPoint y: 461, distance: 30.9
click at [680, 434] on textarea "**********" at bounding box center [756, 425] width 254 height 68
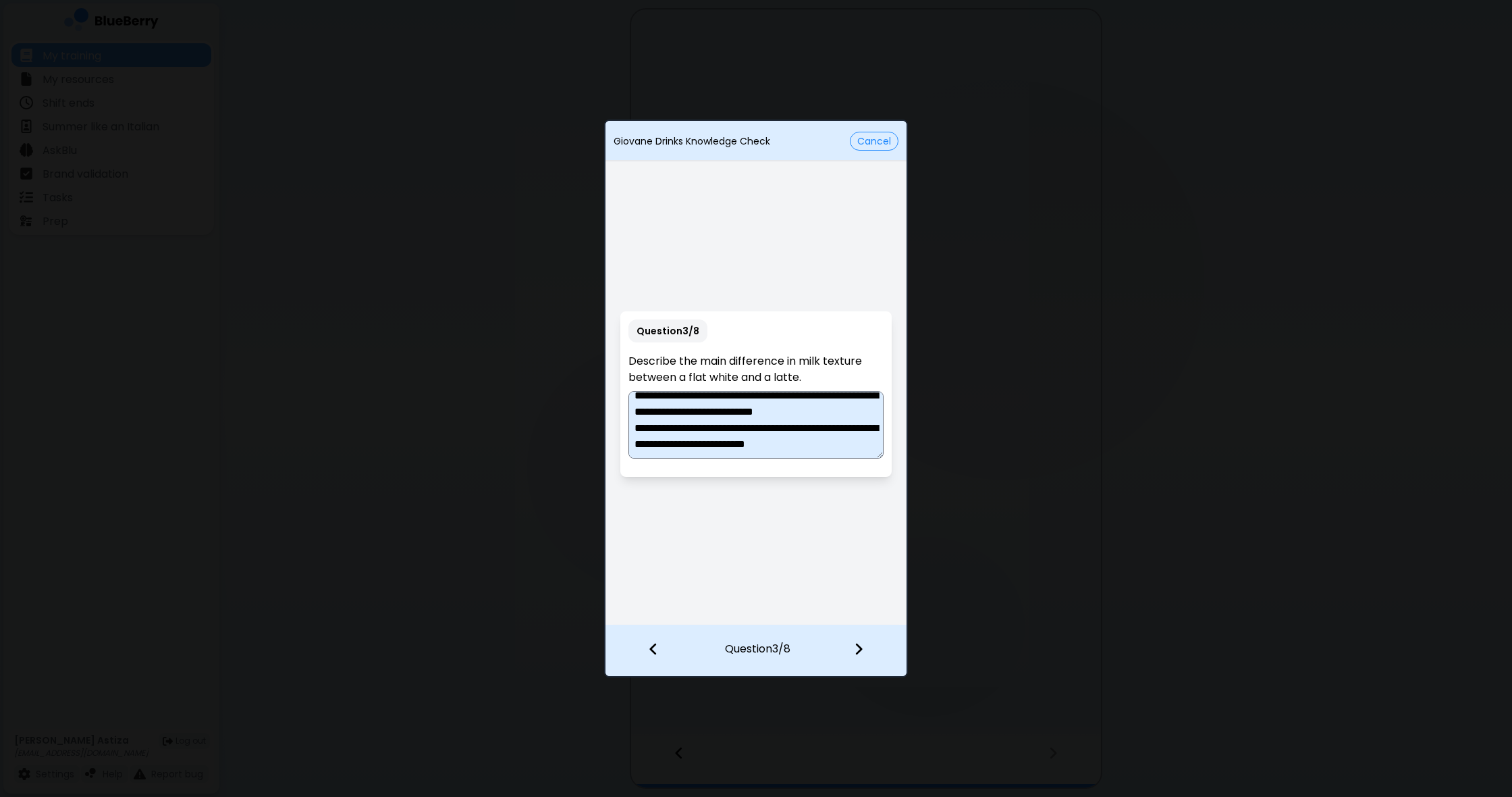
type textarea "**********"
click at [864, 647] on div at bounding box center [867, 650] width 80 height 50
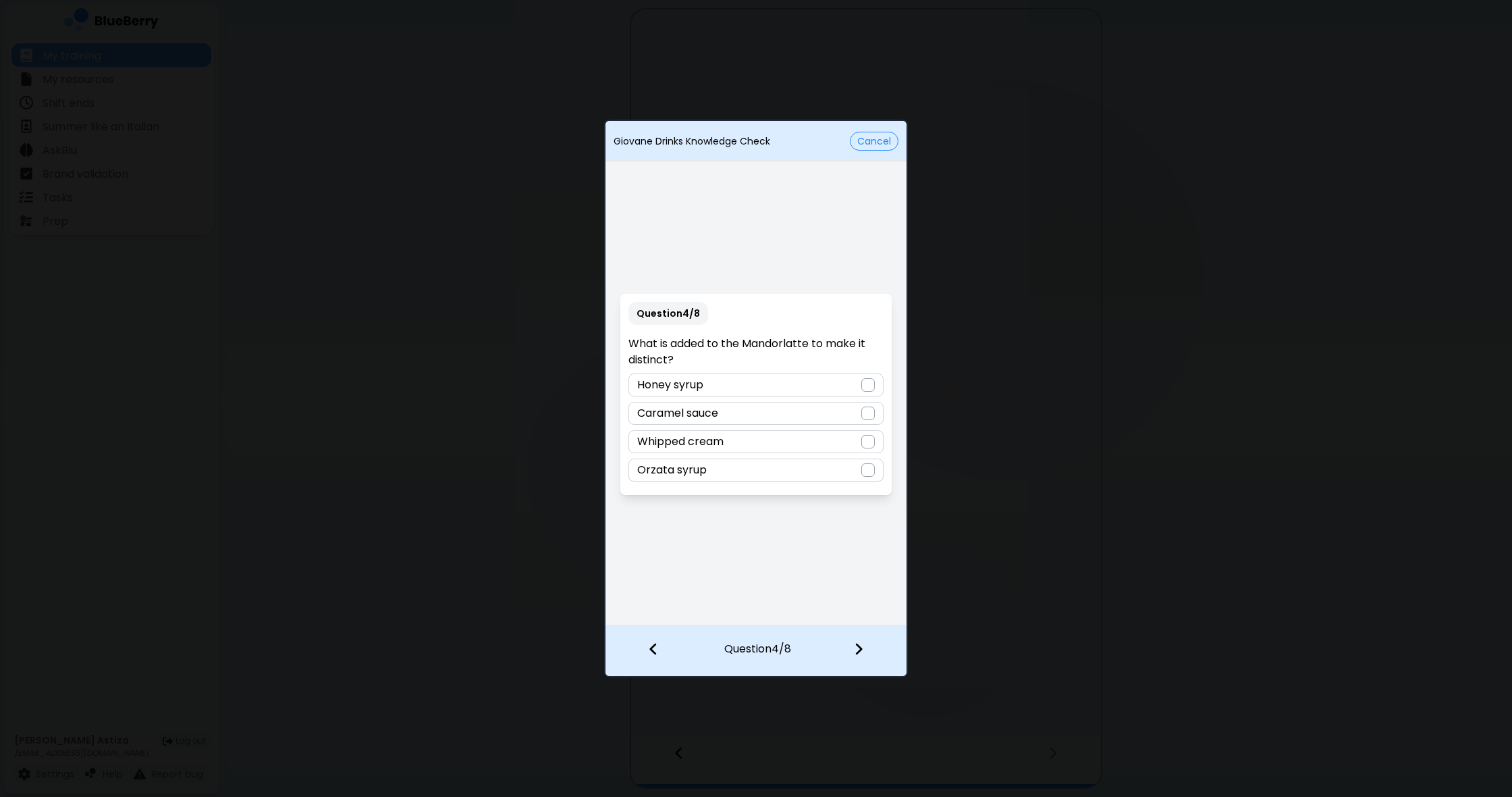
click at [763, 464] on div "Orzata syrup" at bounding box center [756, 470] width 254 height 23
click at [869, 654] on div at bounding box center [867, 650] width 80 height 50
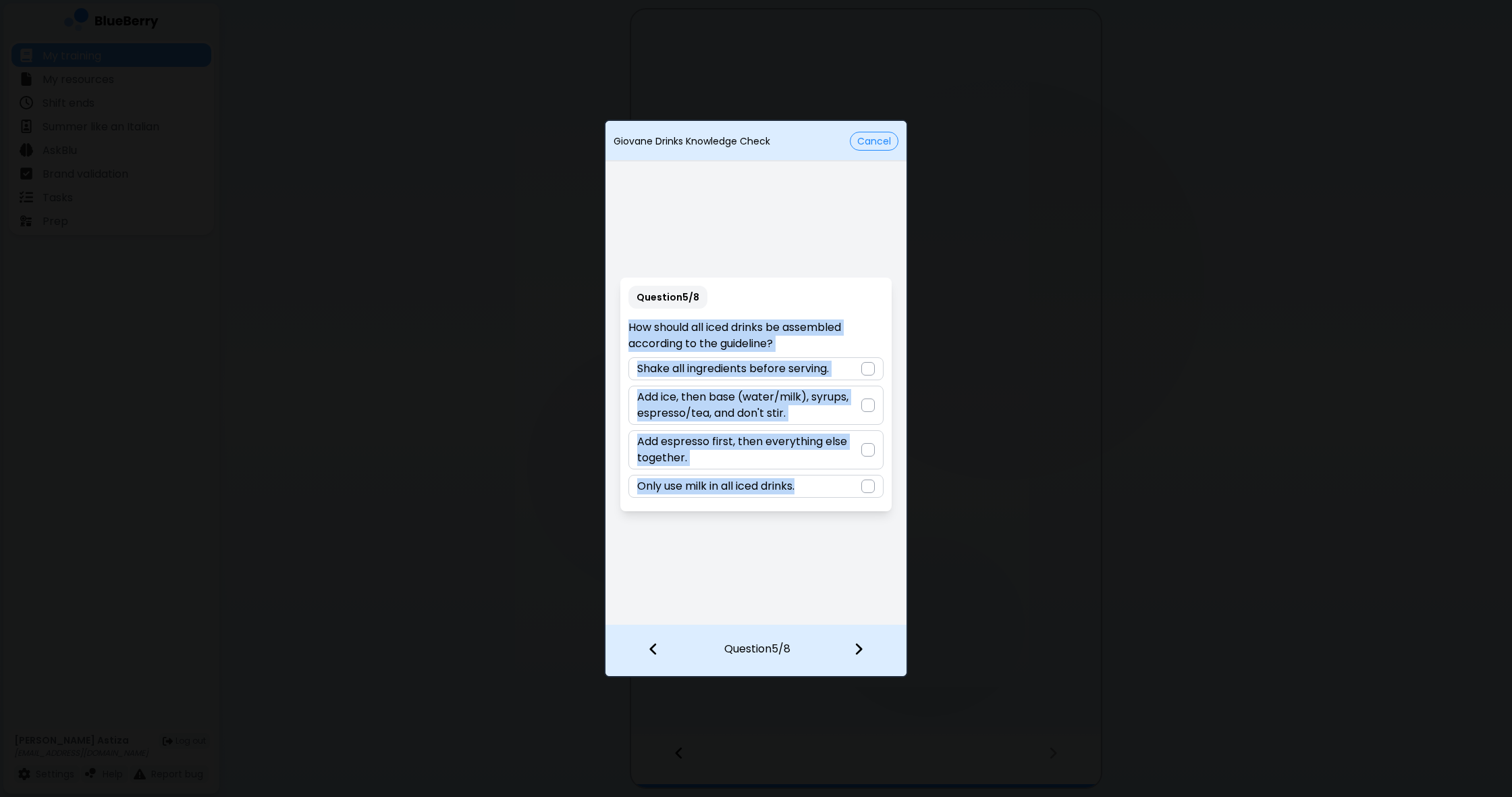
drag, startPoint x: 631, startPoint y: 327, endPoint x: 869, endPoint y: 517, distance: 304.5
click at [871, 518] on div "Question 5 / 8 How should all iced drinks be assembled according to the guideli…" at bounding box center [756, 394] width 301 height 460
click at [760, 534] on div "Question 5 / 8 How should all iced drinks be assembled according to the guideli…" at bounding box center [756, 394] width 301 height 460
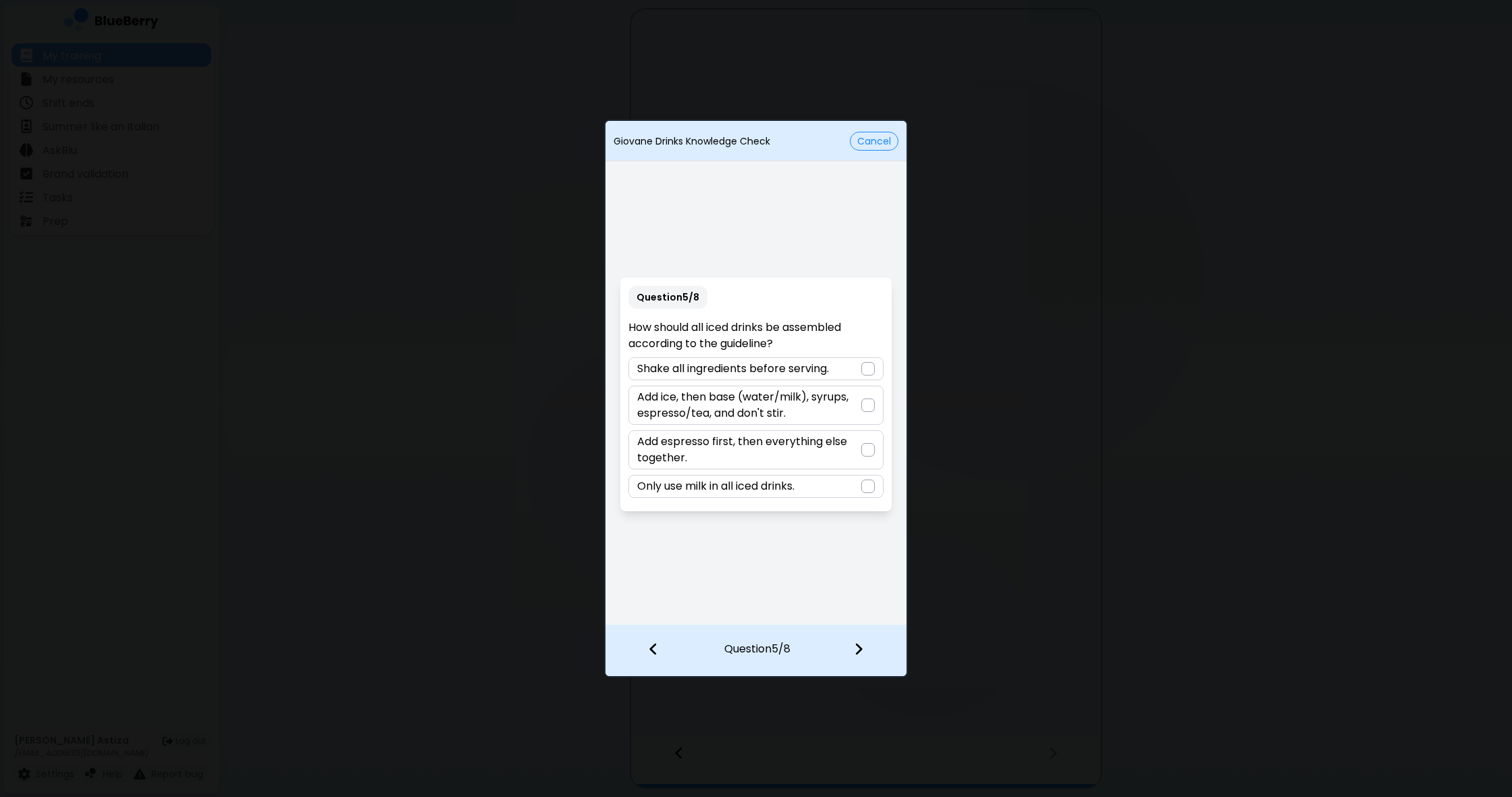
click at [864, 403] on div at bounding box center [868, 405] width 14 height 14
click at [859, 649] on img at bounding box center [858, 649] width 9 height 15
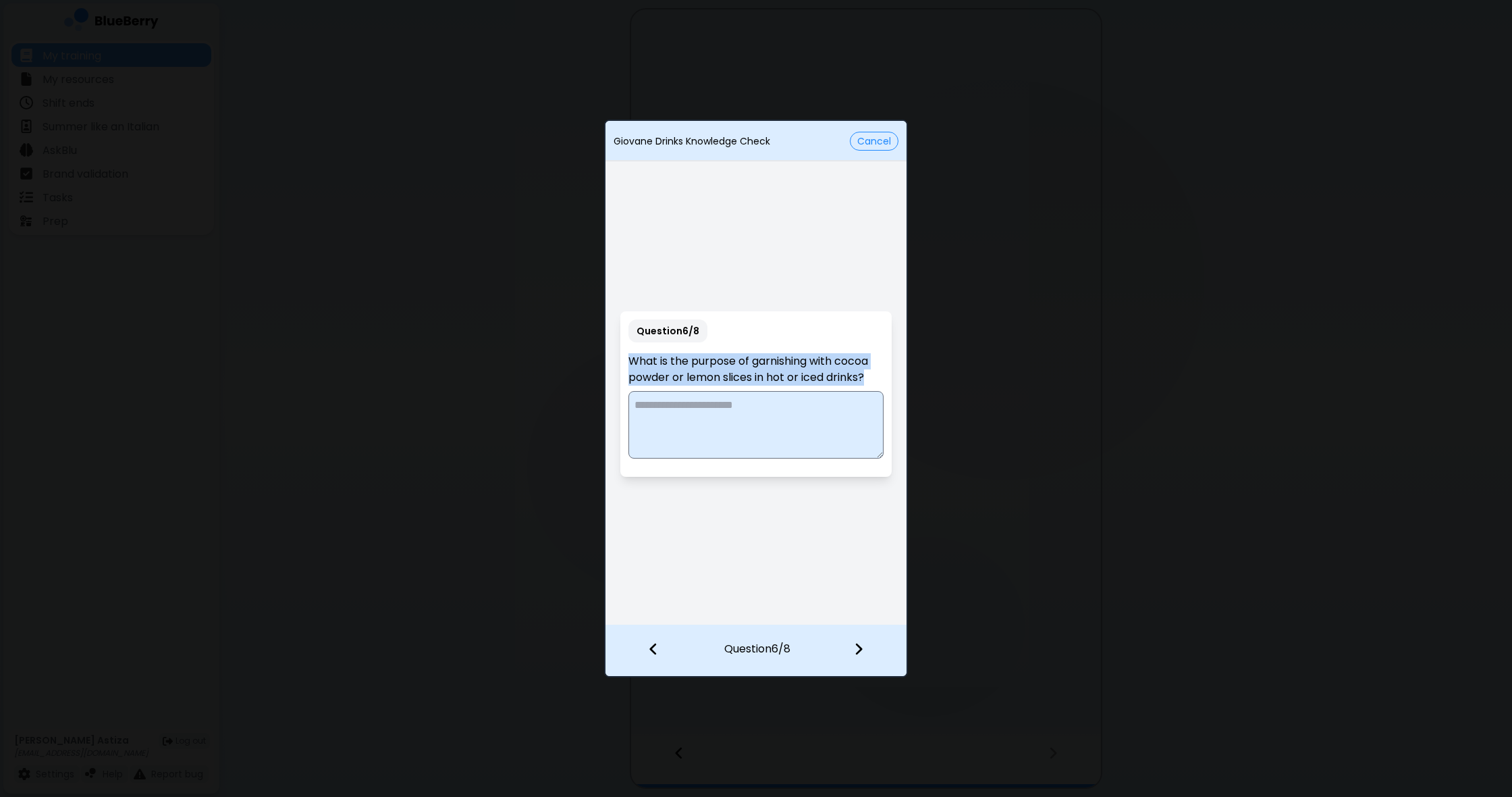
drag, startPoint x: 625, startPoint y: 359, endPoint x: 871, endPoint y: 381, distance: 247.0
click at [880, 380] on div "Question 6 / 8 What is the purpose of garnishing with cocoa powder or lemon sli…" at bounding box center [756, 394] width 271 height 165
click at [736, 424] on textarea at bounding box center [756, 425] width 254 height 68
paste textarea "**********"
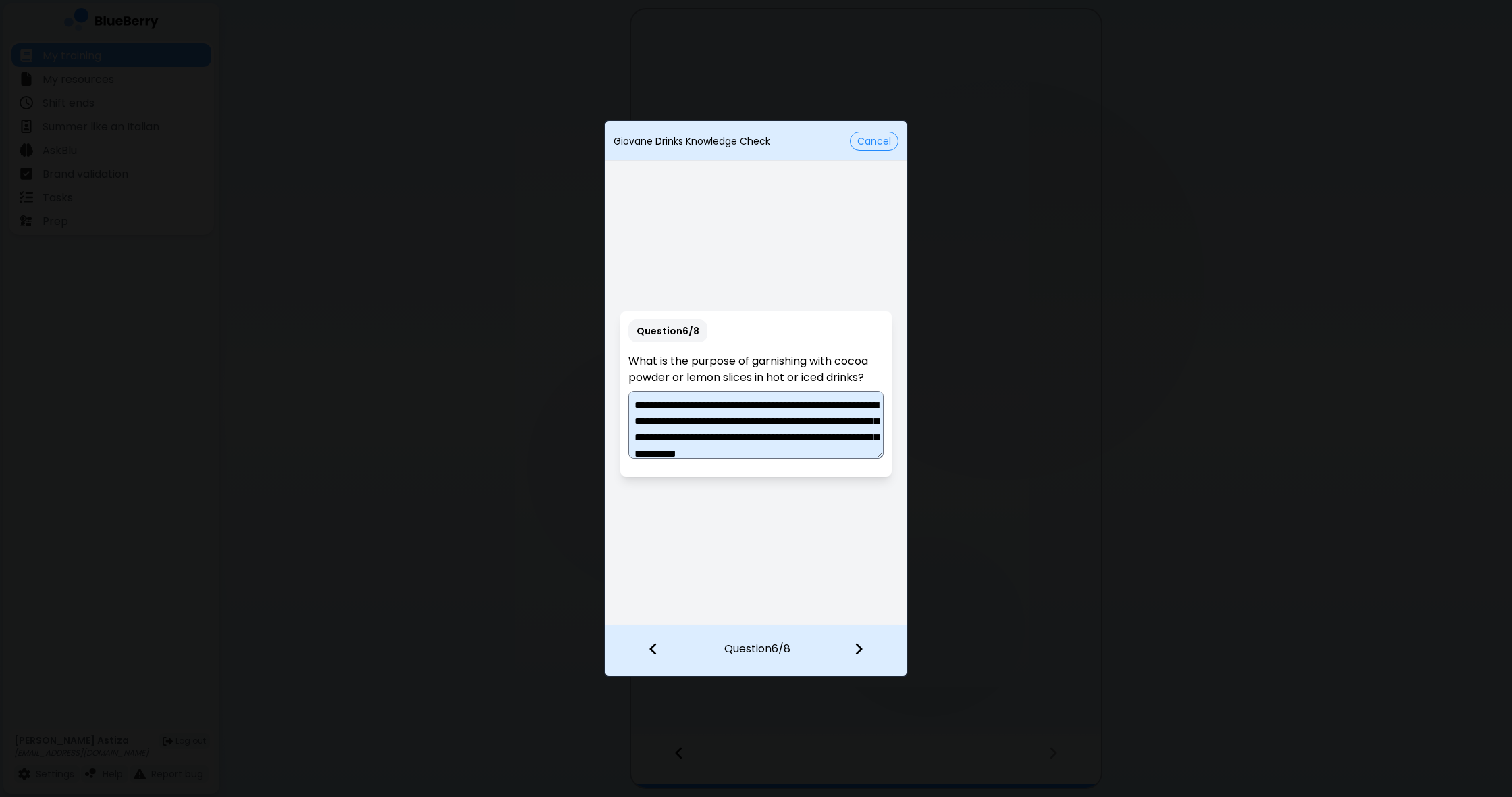
scroll to position [0, 0]
click at [776, 440] on textarea "**********" at bounding box center [756, 425] width 254 height 68
type textarea "**********"
click at [855, 653] on img at bounding box center [858, 649] width 9 height 15
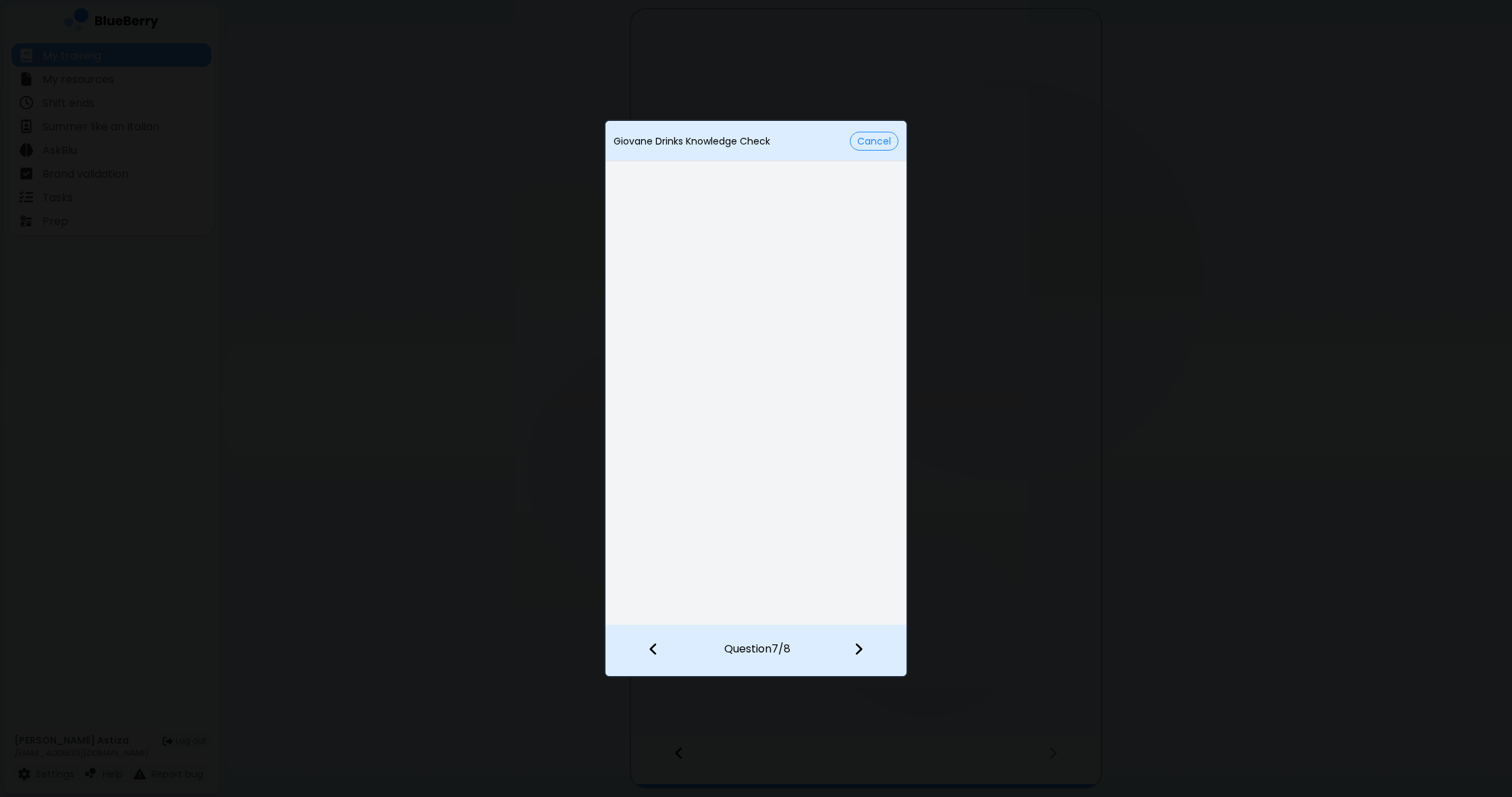
scroll to position [0, 0]
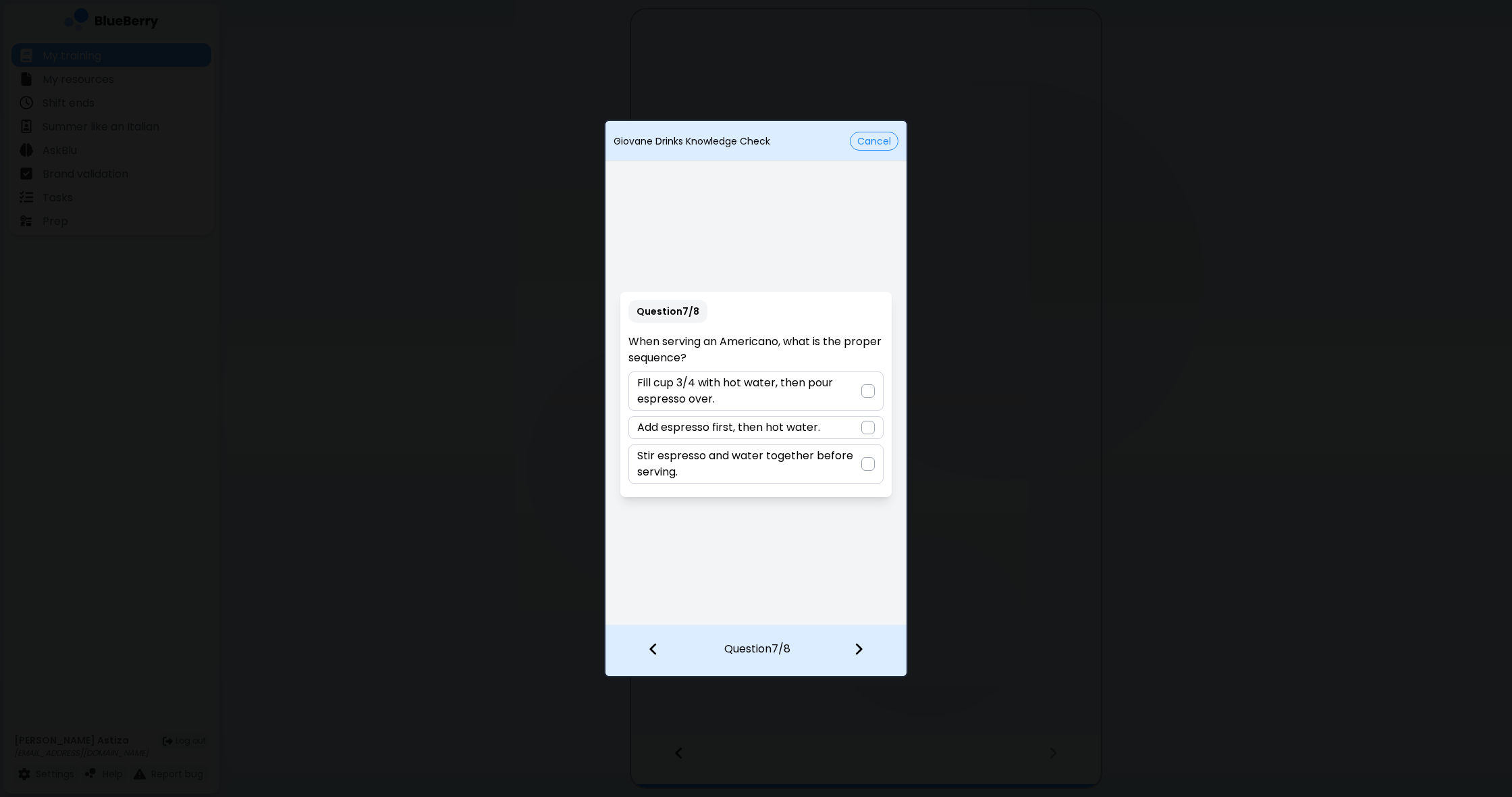
click at [869, 389] on div at bounding box center [868, 391] width 14 height 14
click at [862, 649] on img at bounding box center [858, 649] width 9 height 15
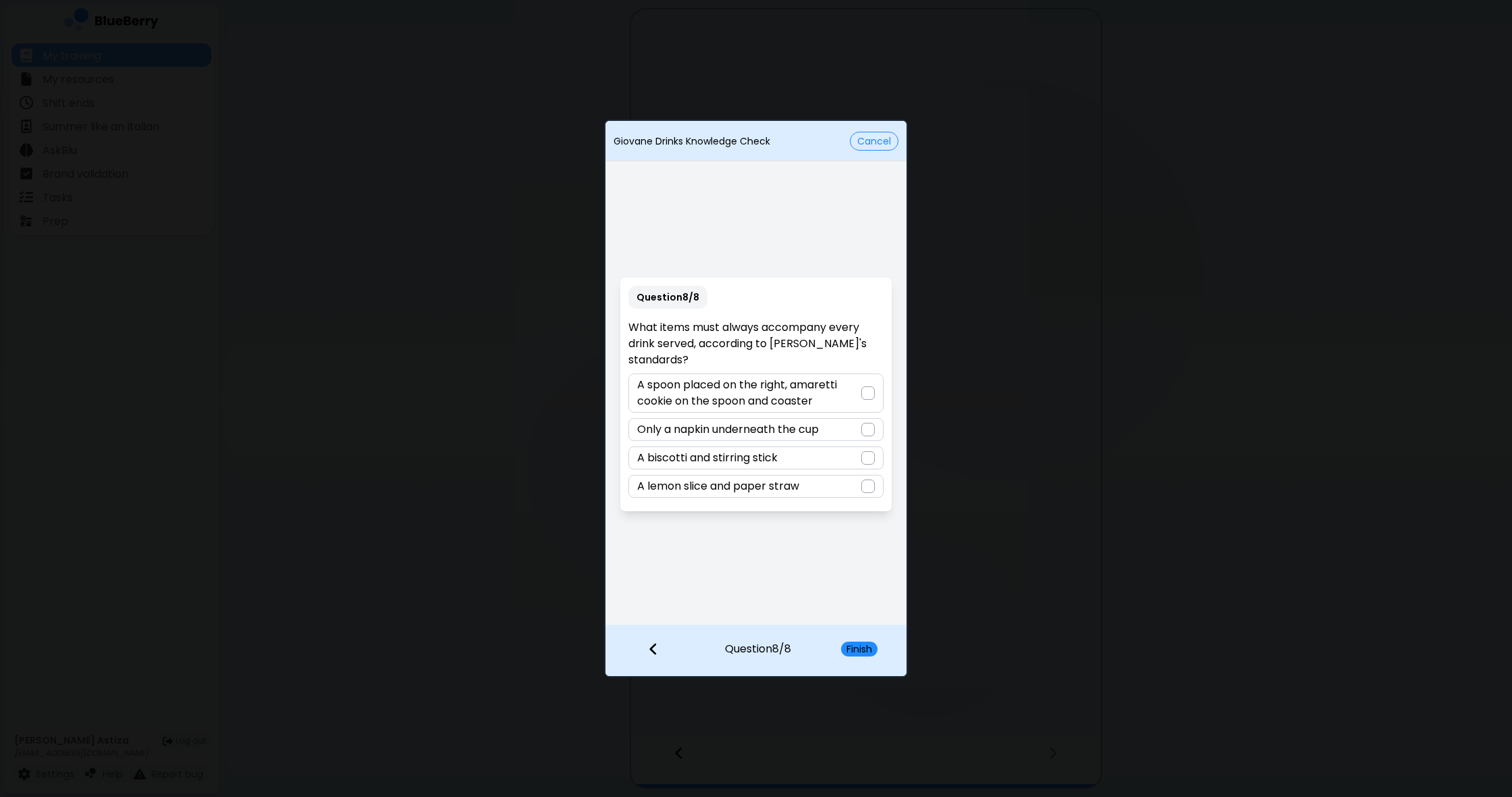
click at [863, 394] on div at bounding box center [868, 393] width 14 height 14
click at [861, 651] on button "Finish" at bounding box center [859, 649] width 37 height 15
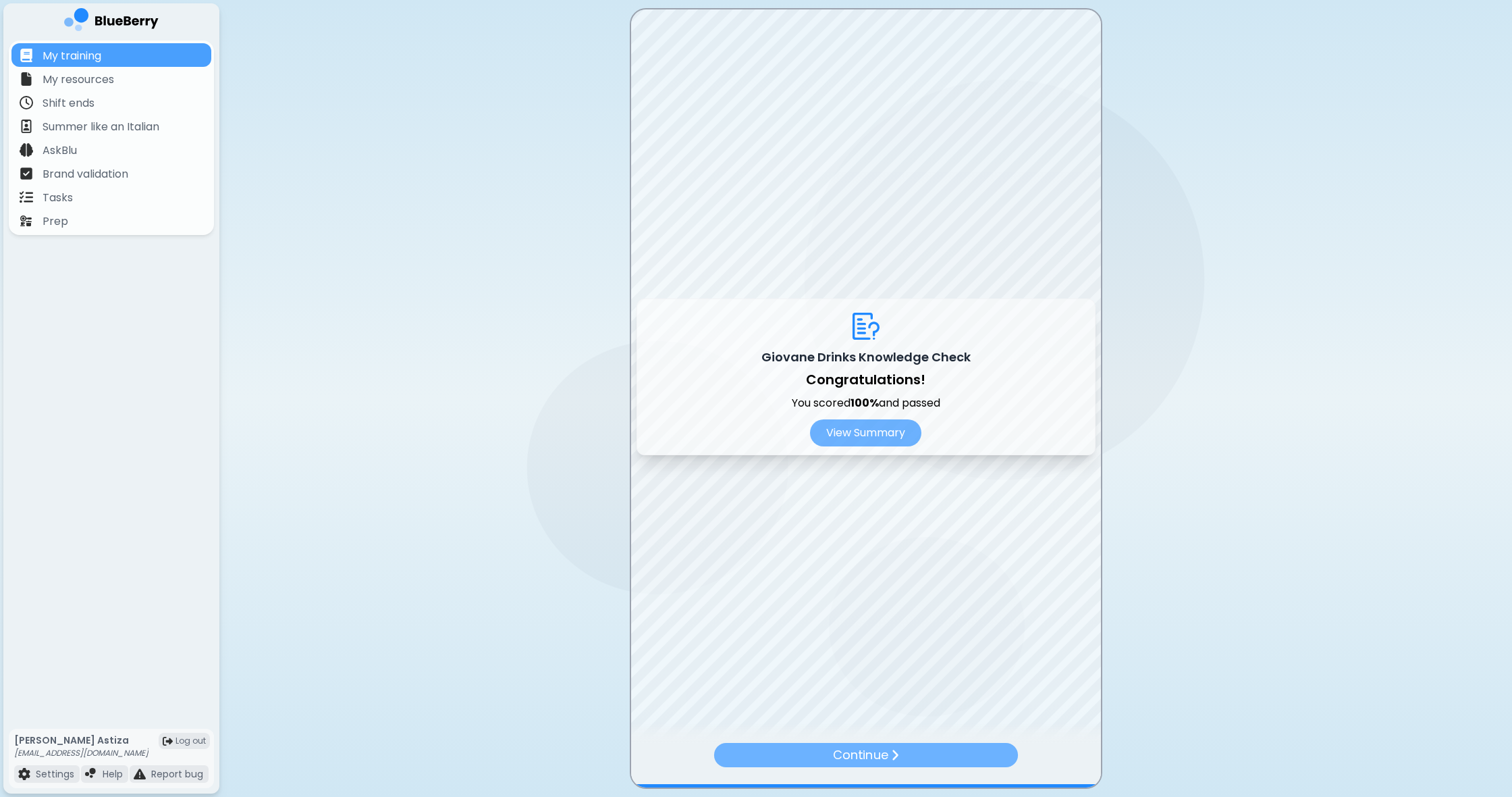
click at [906, 755] on div "Continue" at bounding box center [865, 755] width 304 height 24
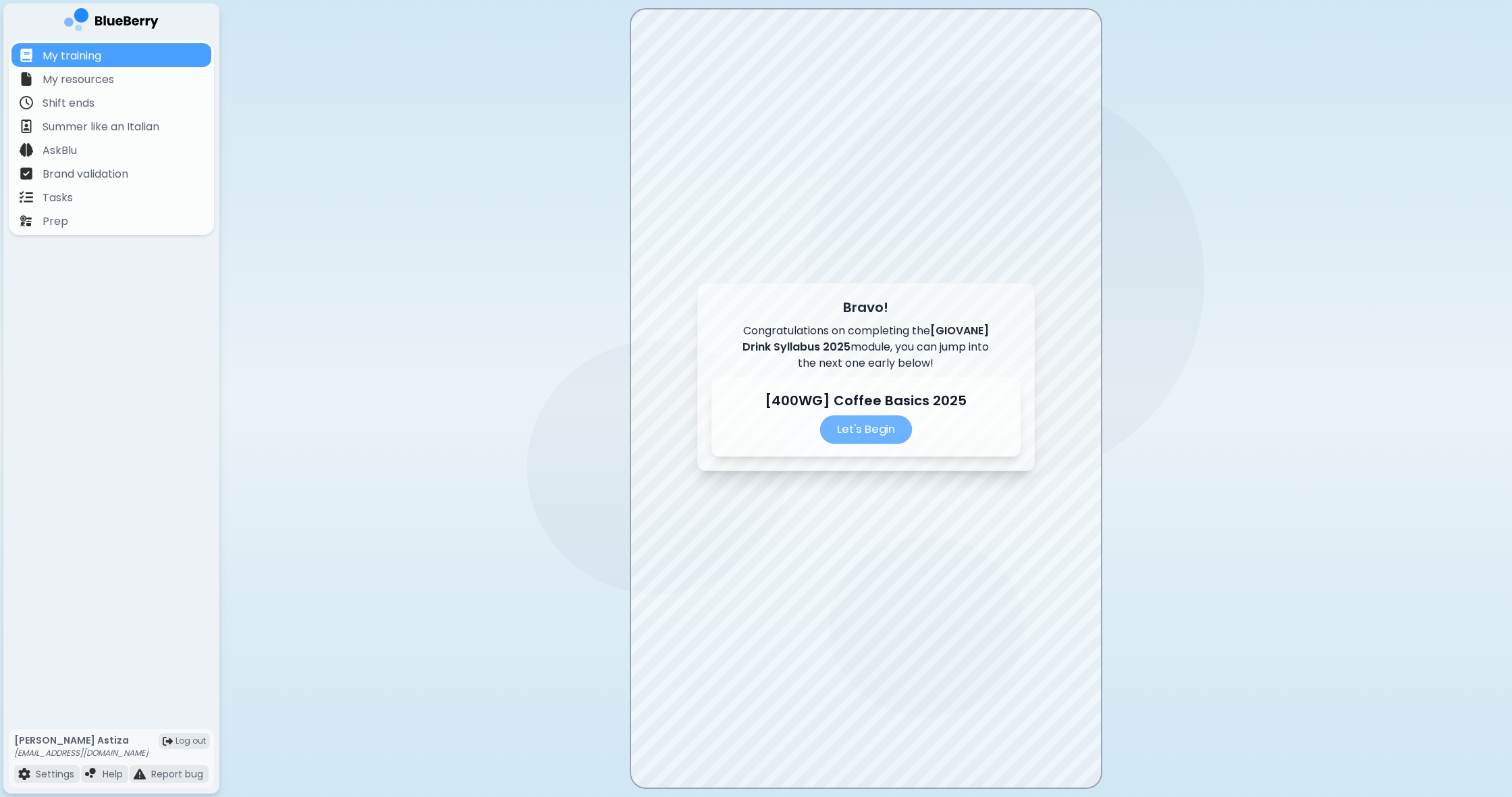
click at [868, 435] on p "Let's Begin" at bounding box center [866, 429] width 93 height 28
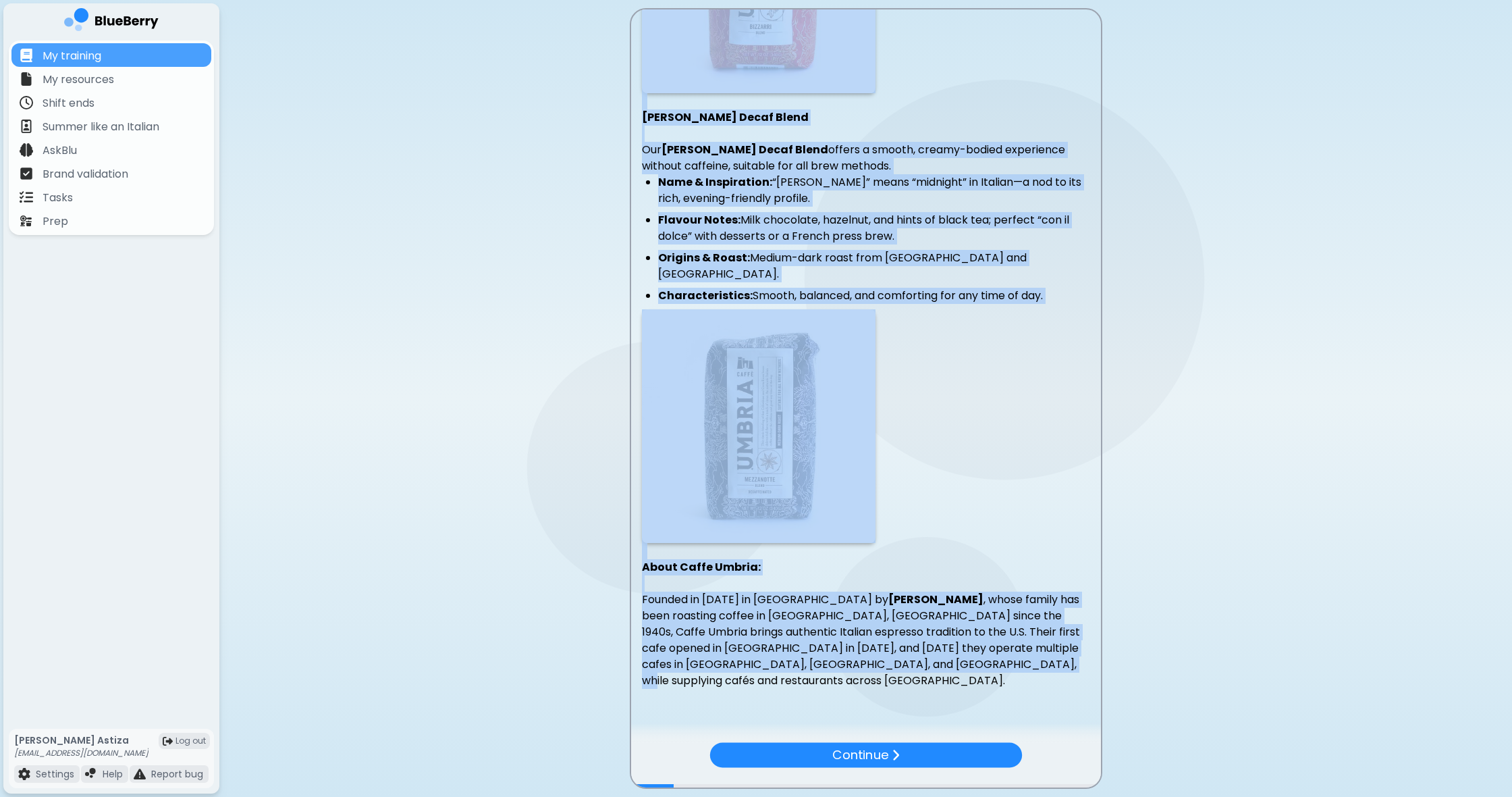
drag, startPoint x: 947, startPoint y: 663, endPoint x: 441, endPoint y: 231, distance: 665.3
click at [441, 231] on main "Which Coffee Beans Do We Use? Caffè Umbria Bizzarri Blend We proudly serve Caff…" at bounding box center [756, 398] width 1512 height 797
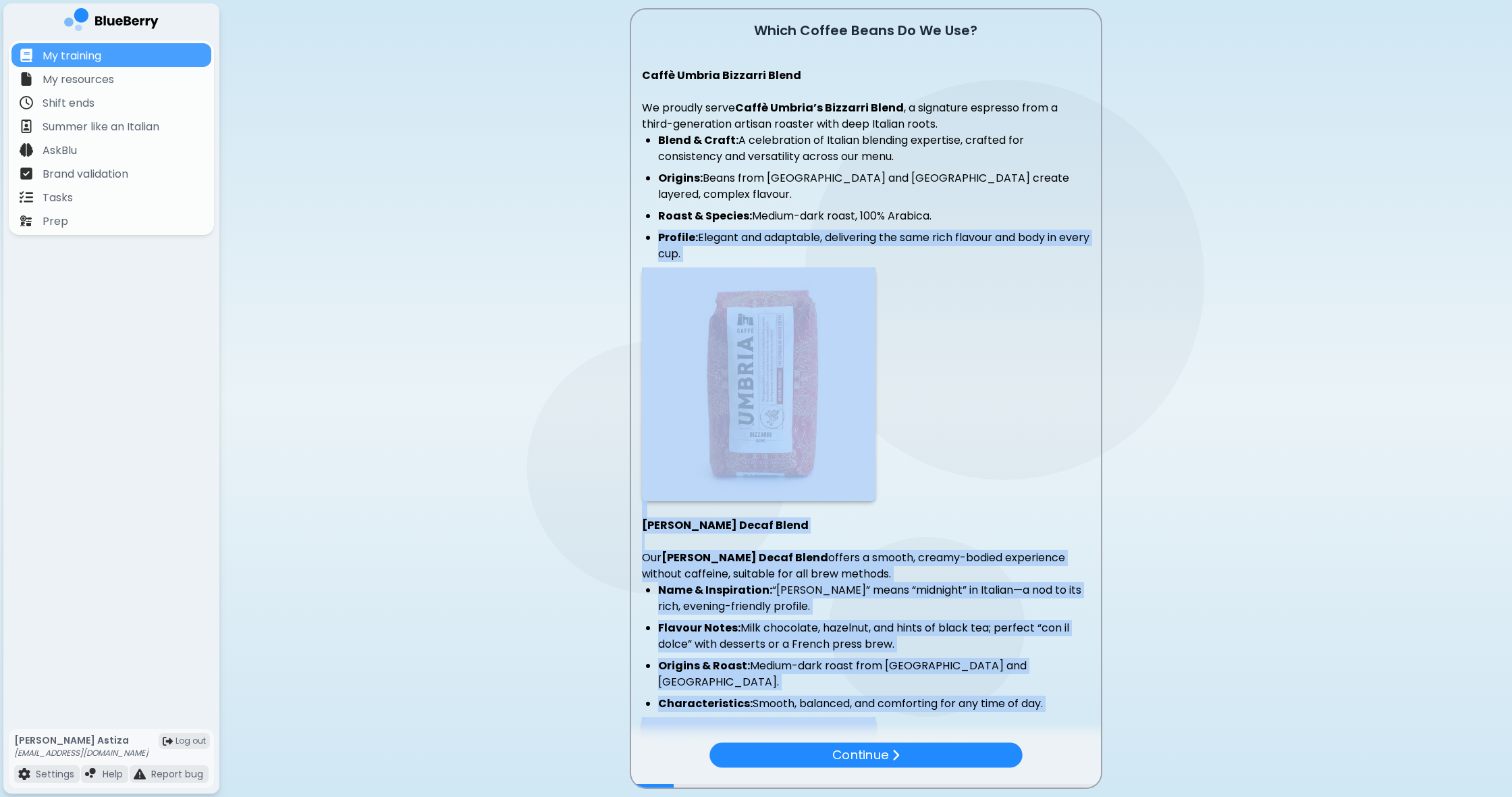
drag, startPoint x: 902, startPoint y: 319, endPoint x: 881, endPoint y: 318, distance: 21.0
click at [902, 319] on p at bounding box center [866, 384] width 448 height 234
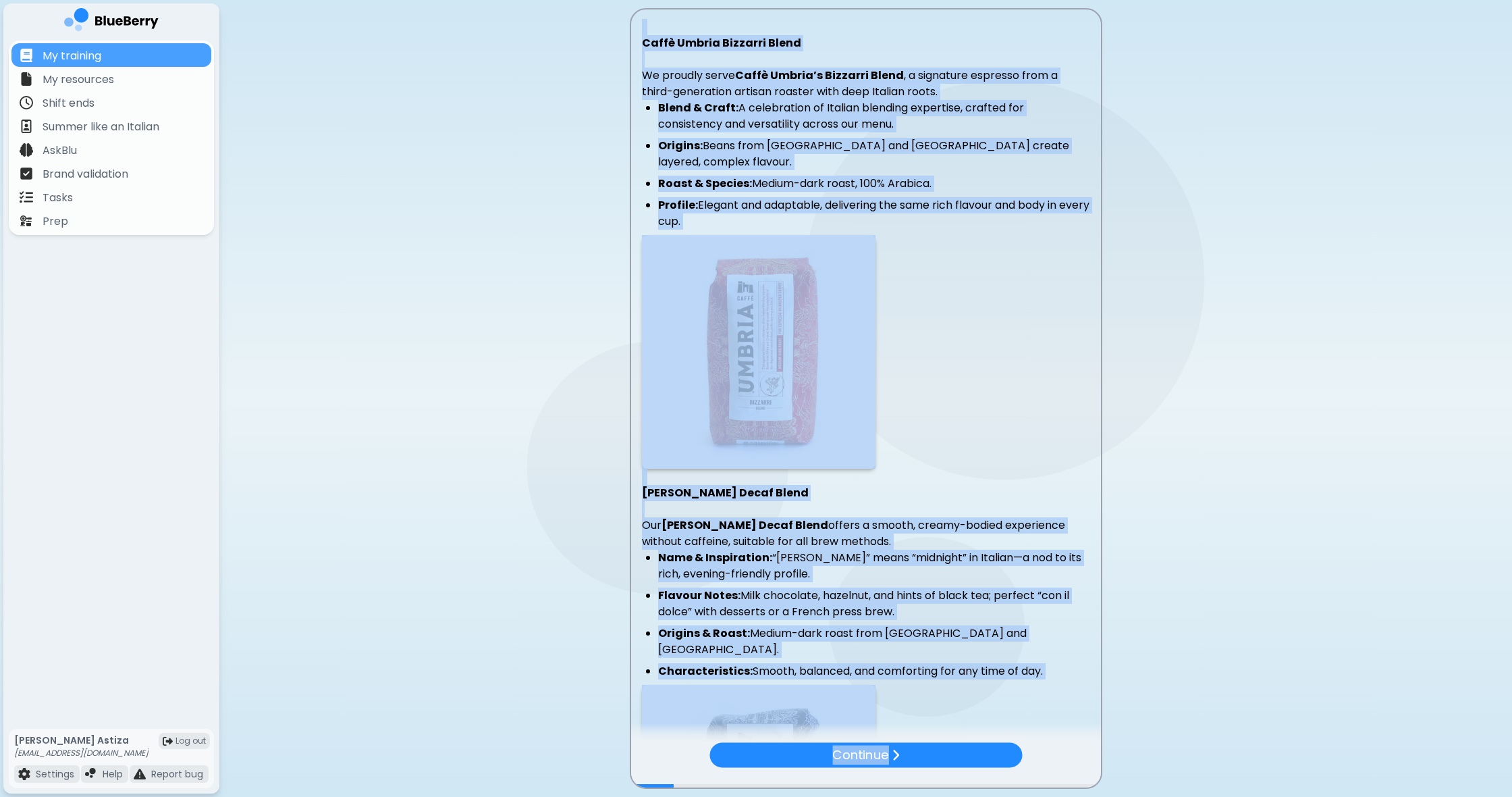
scroll to position [0, 1]
drag, startPoint x: 764, startPoint y: 33, endPoint x: 963, endPoint y: 694, distance: 690.3
click at [967, 704] on div "Which Coffee Beans Do We Use? Caffè Umbria Bizzarri Blend We proudly serve Caff…" at bounding box center [865, 565] width 470 height 1175
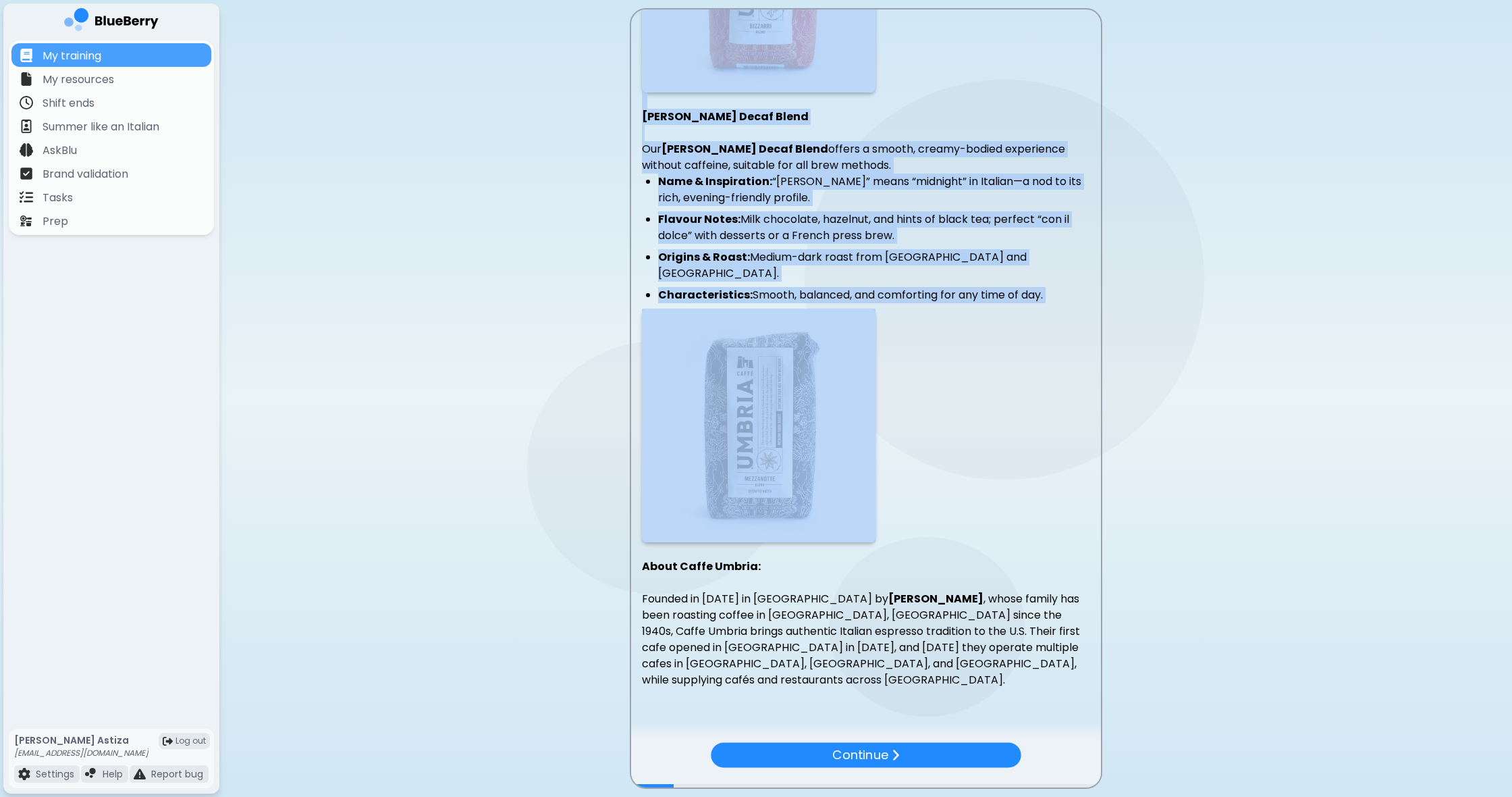
scroll to position [408, 0]
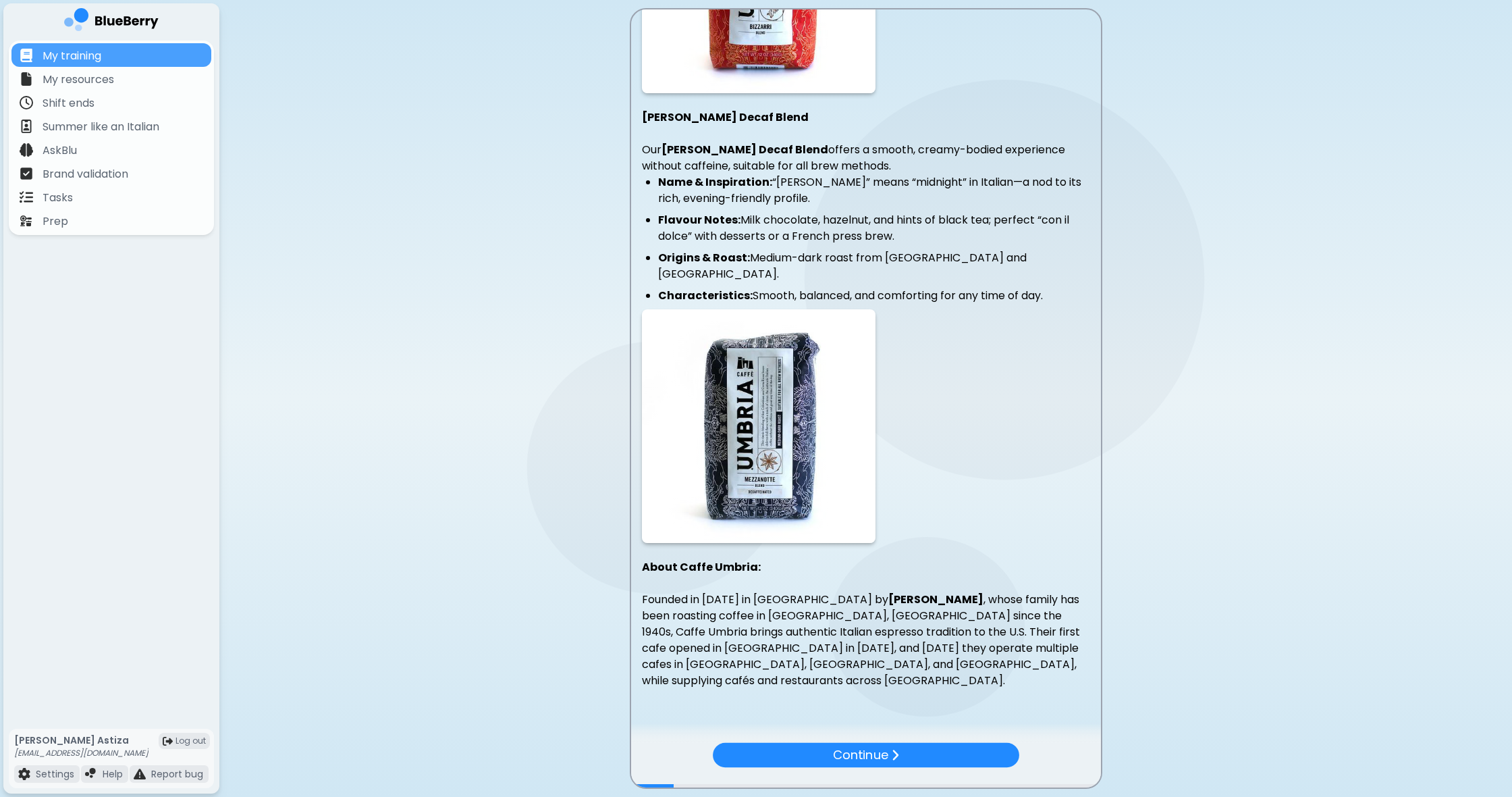
drag, startPoint x: 929, startPoint y: 668, endPoint x: 935, endPoint y: 664, distance: 7.2
click at [929, 668] on div "Caffè Umbria Bizzarri Blend We proudly serve Caffè Umbria’s Bizzarri Blend , a …" at bounding box center [865, 173] width 470 height 1059
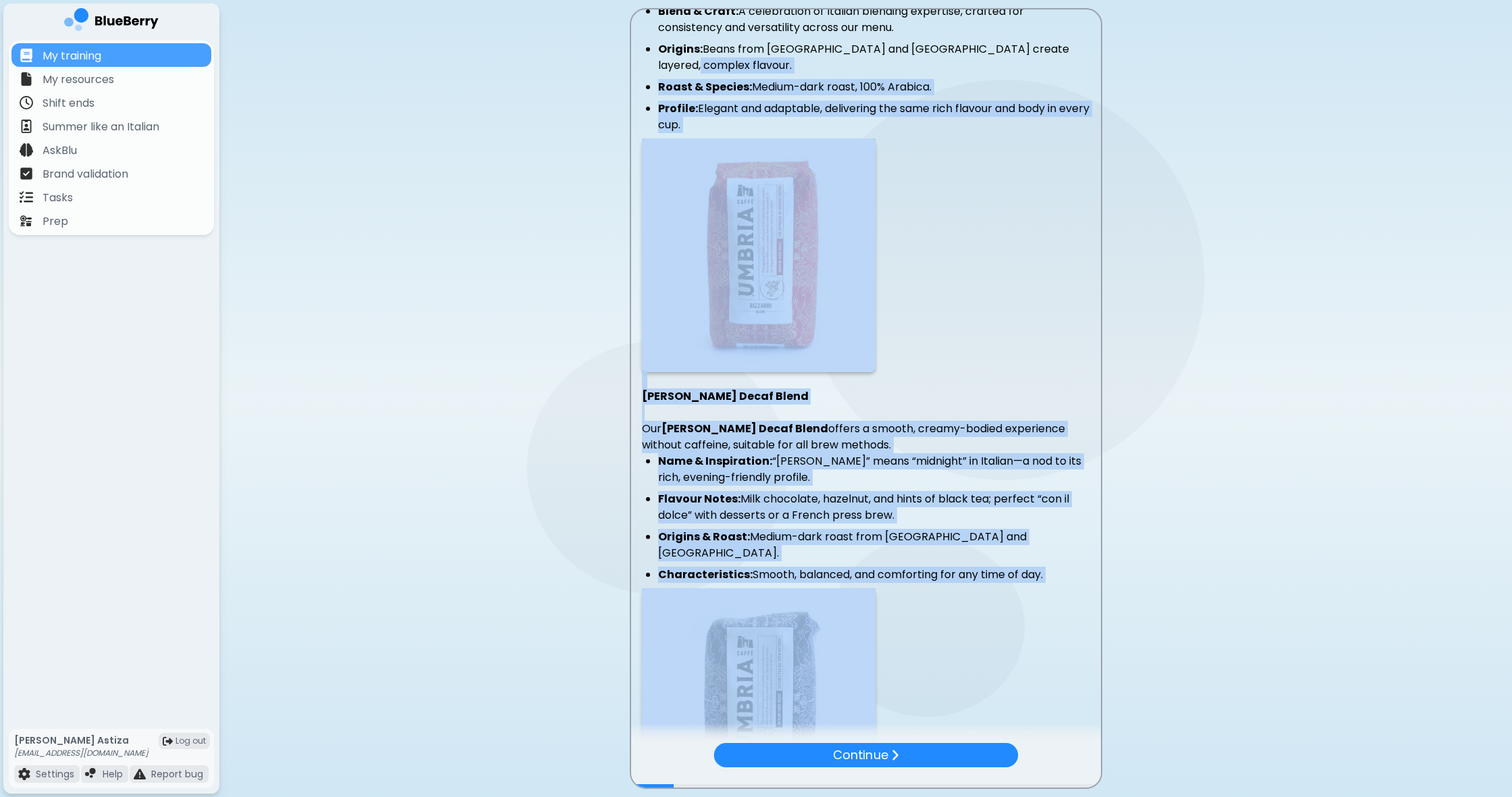
scroll to position [40, 0]
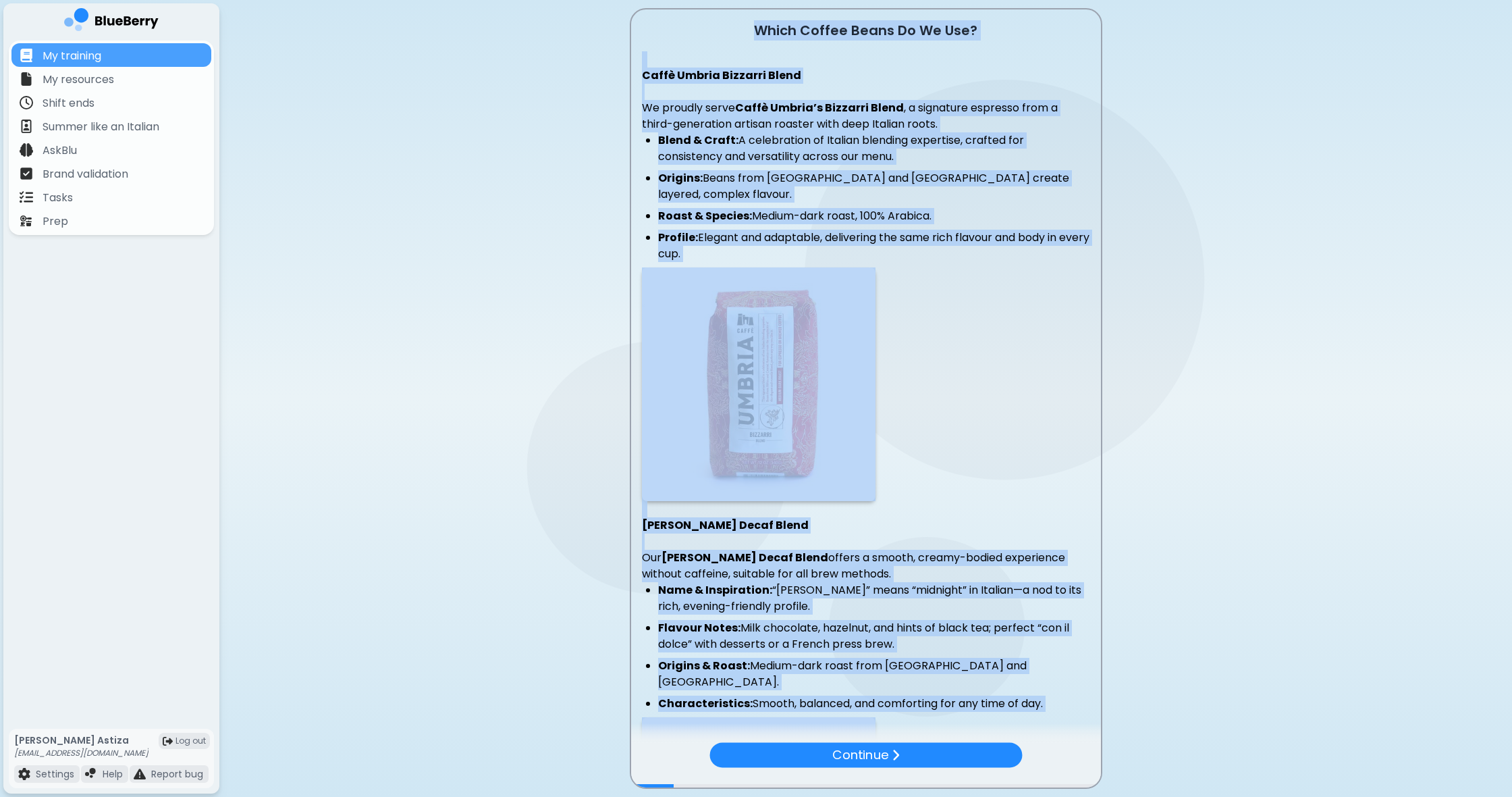
drag, startPoint x: 956, startPoint y: 652, endPoint x: 682, endPoint y: 14, distance: 694.3
click at [686, 6] on div "Which Coffee Beans Do We Use? Caffè Umbria Bizzarri Blend We proudly serve Caff…" at bounding box center [866, 32] width 605 height 65
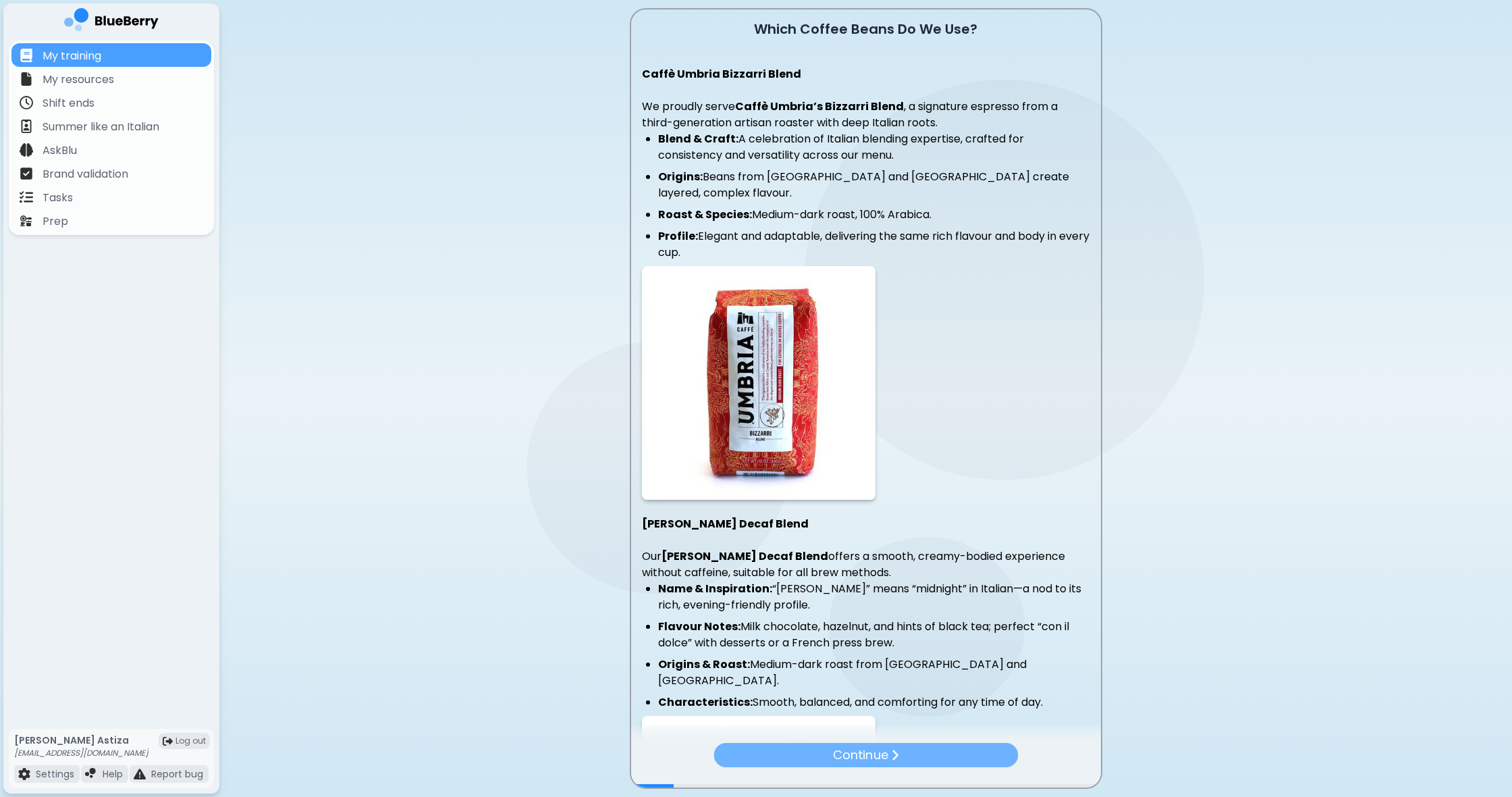
click at [910, 752] on div "Continue" at bounding box center [866, 755] width 304 height 24
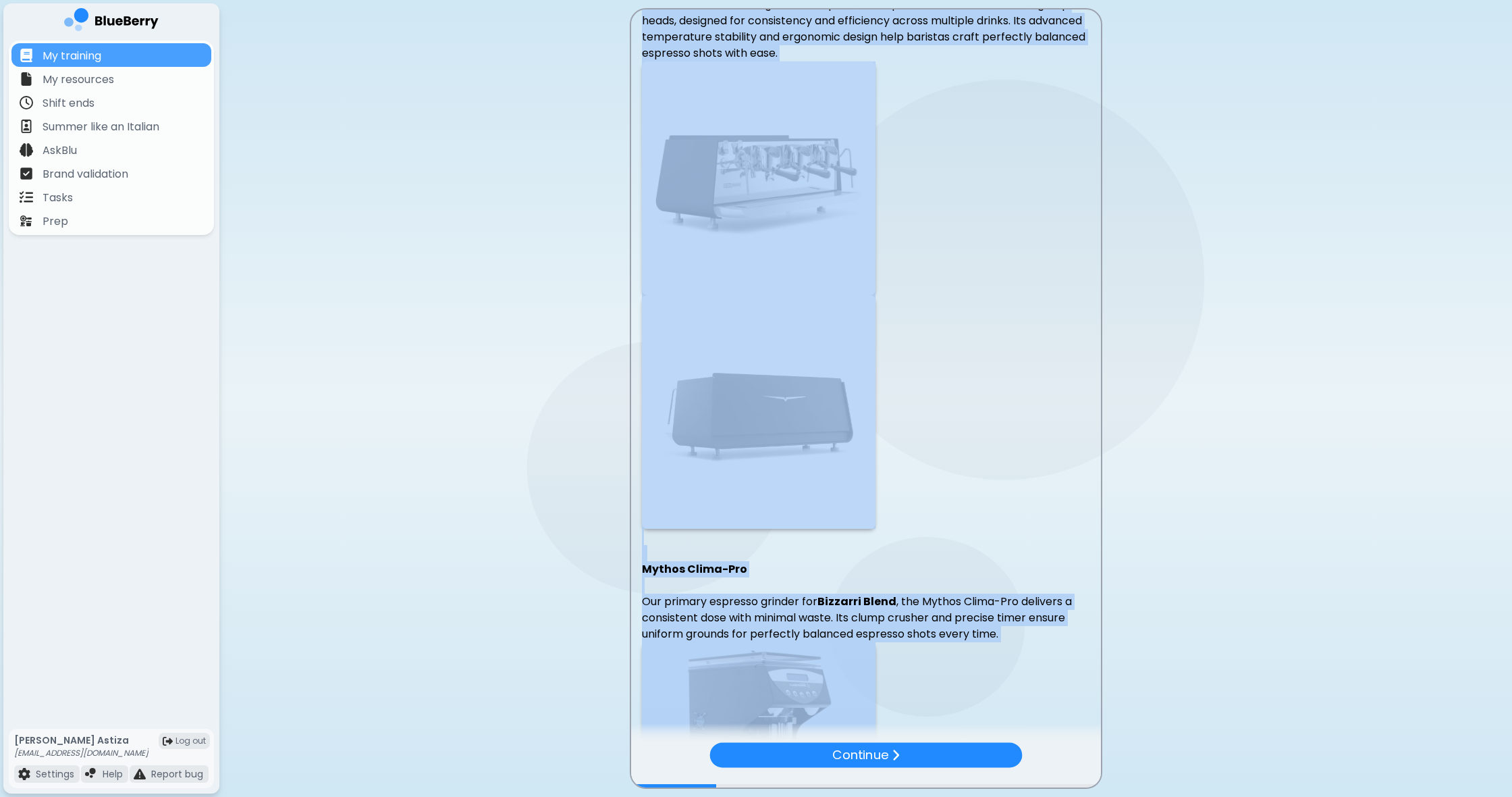
scroll to position [0, 0]
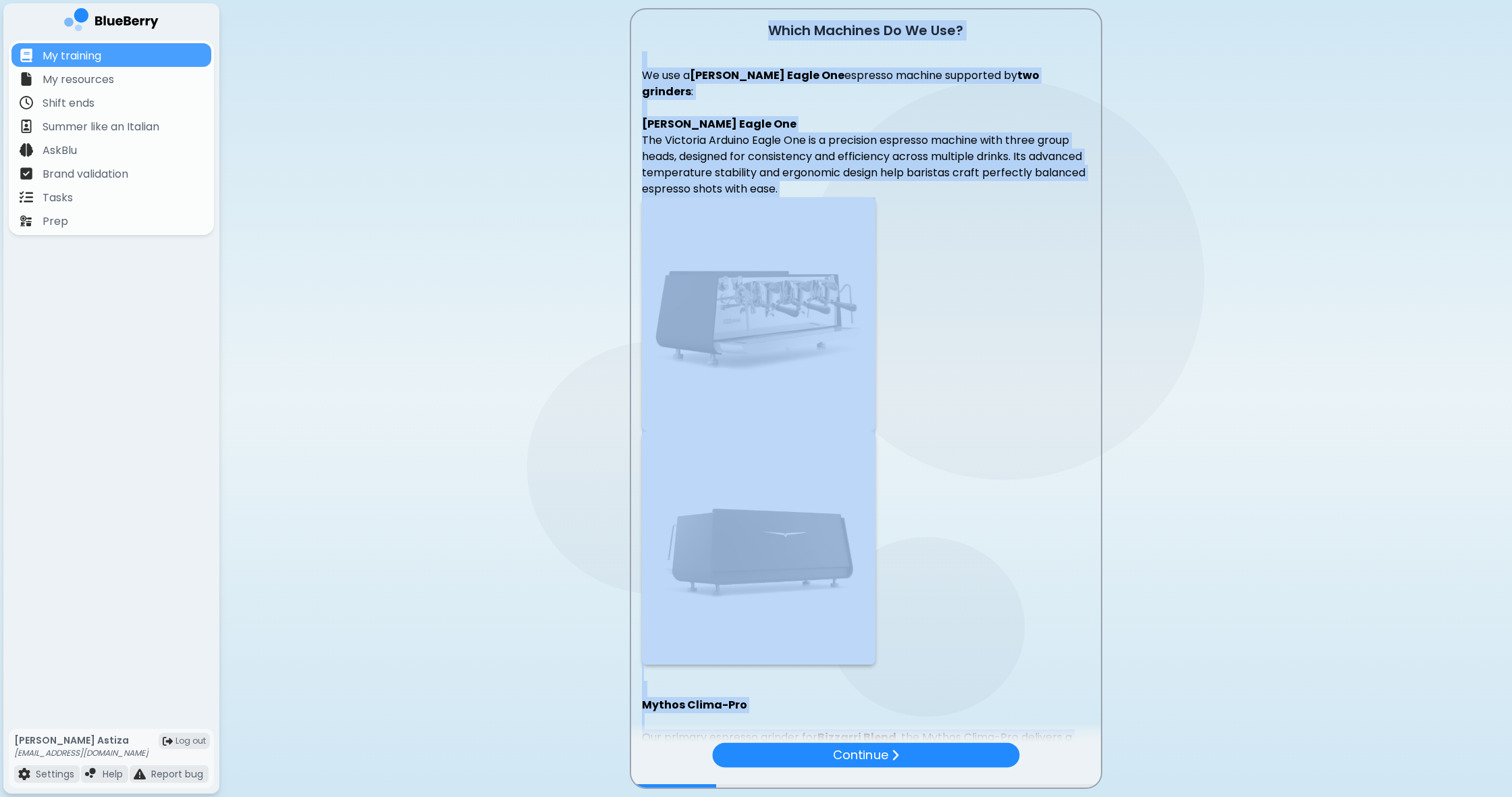
drag, startPoint x: 1082, startPoint y: 657, endPoint x: 601, endPoint y: -44, distance: 850.2
click at [601, 0] on html "My training My resources Shift ends Summer like an Italian AskBlu Brand validat…" at bounding box center [756, 398] width 1512 height 797
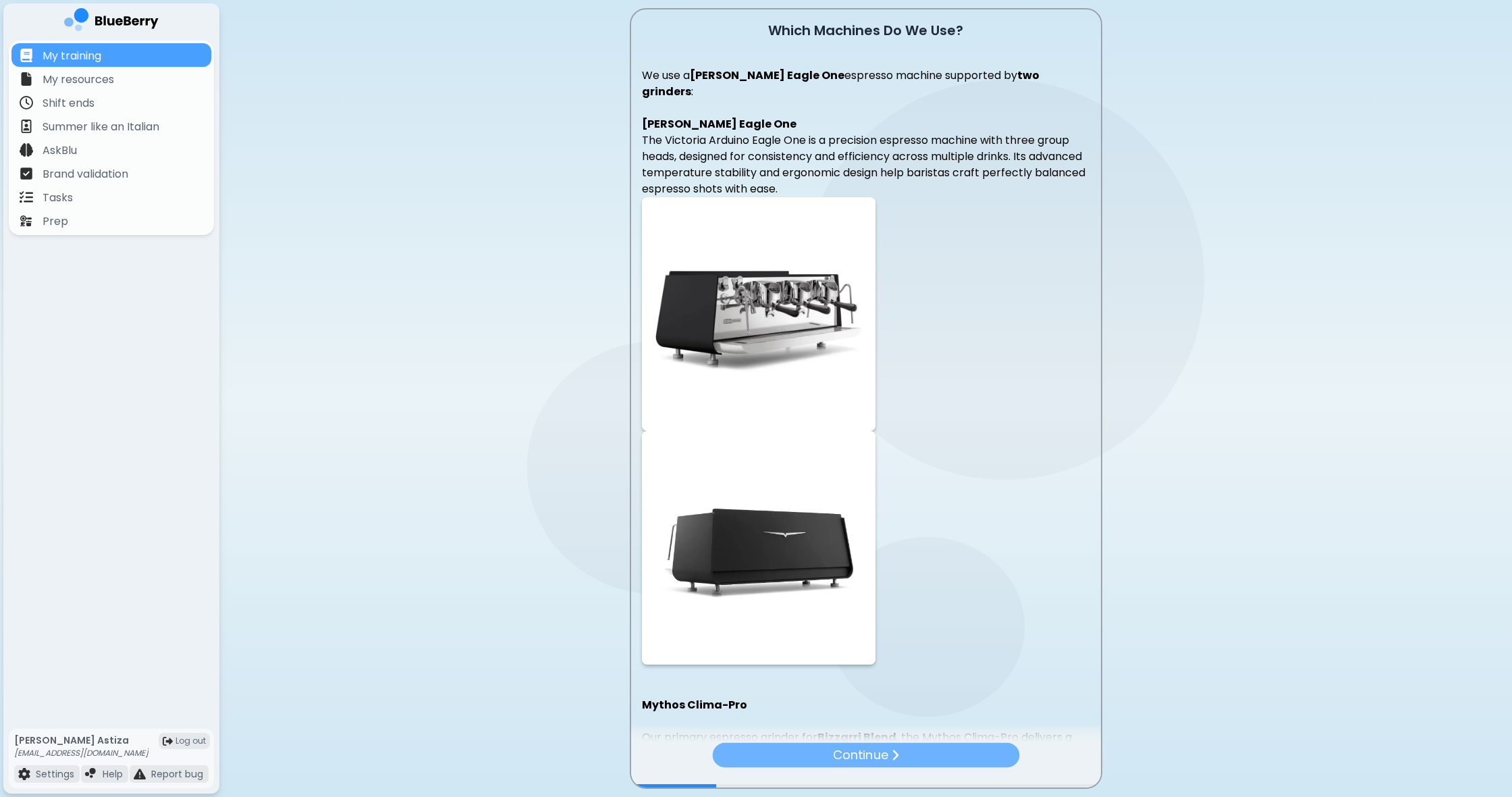
click at [906, 757] on div "Continue" at bounding box center [866, 755] width 307 height 24
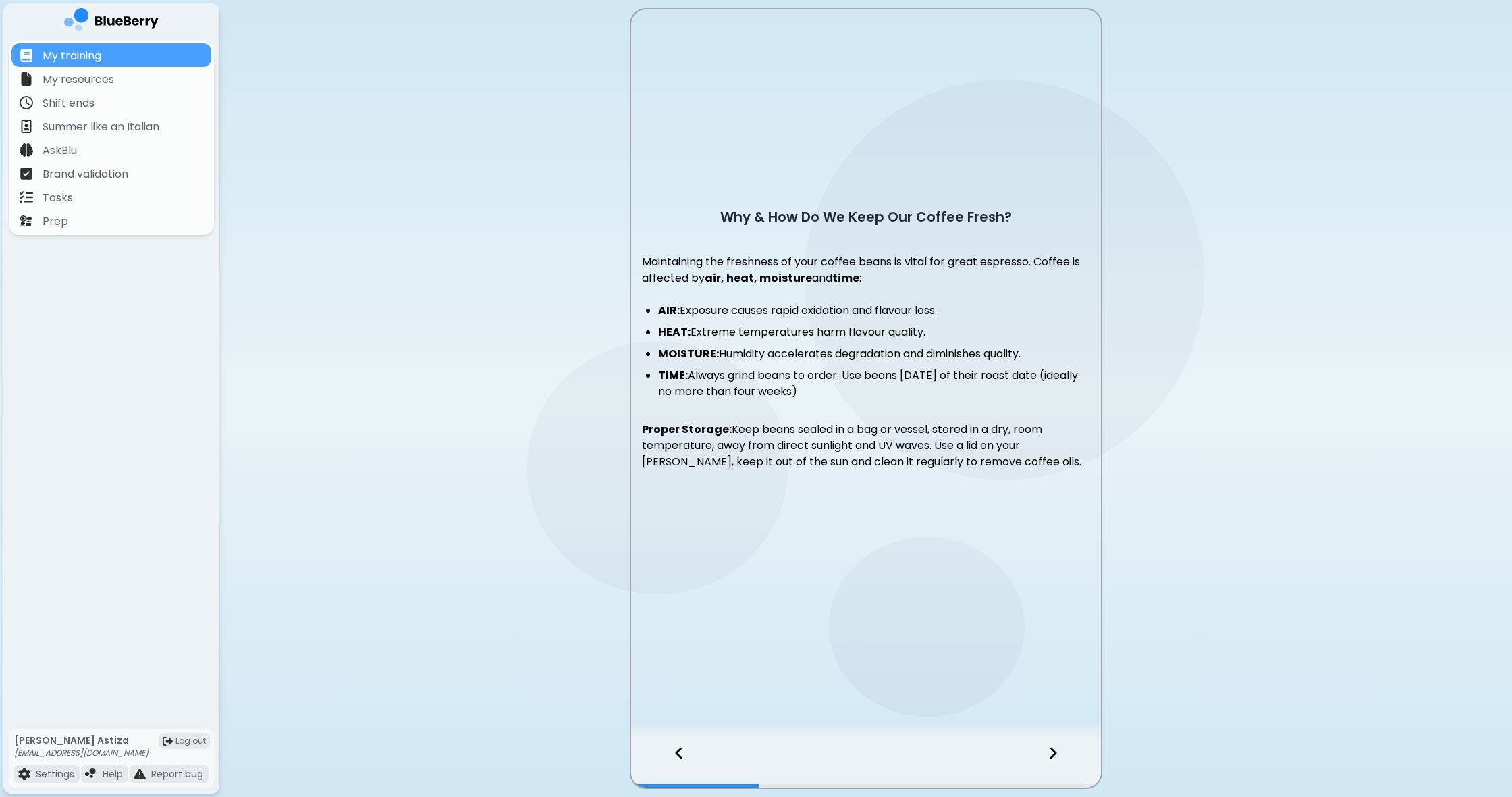
click at [1051, 757] on icon at bounding box center [1052, 753] width 7 height 11
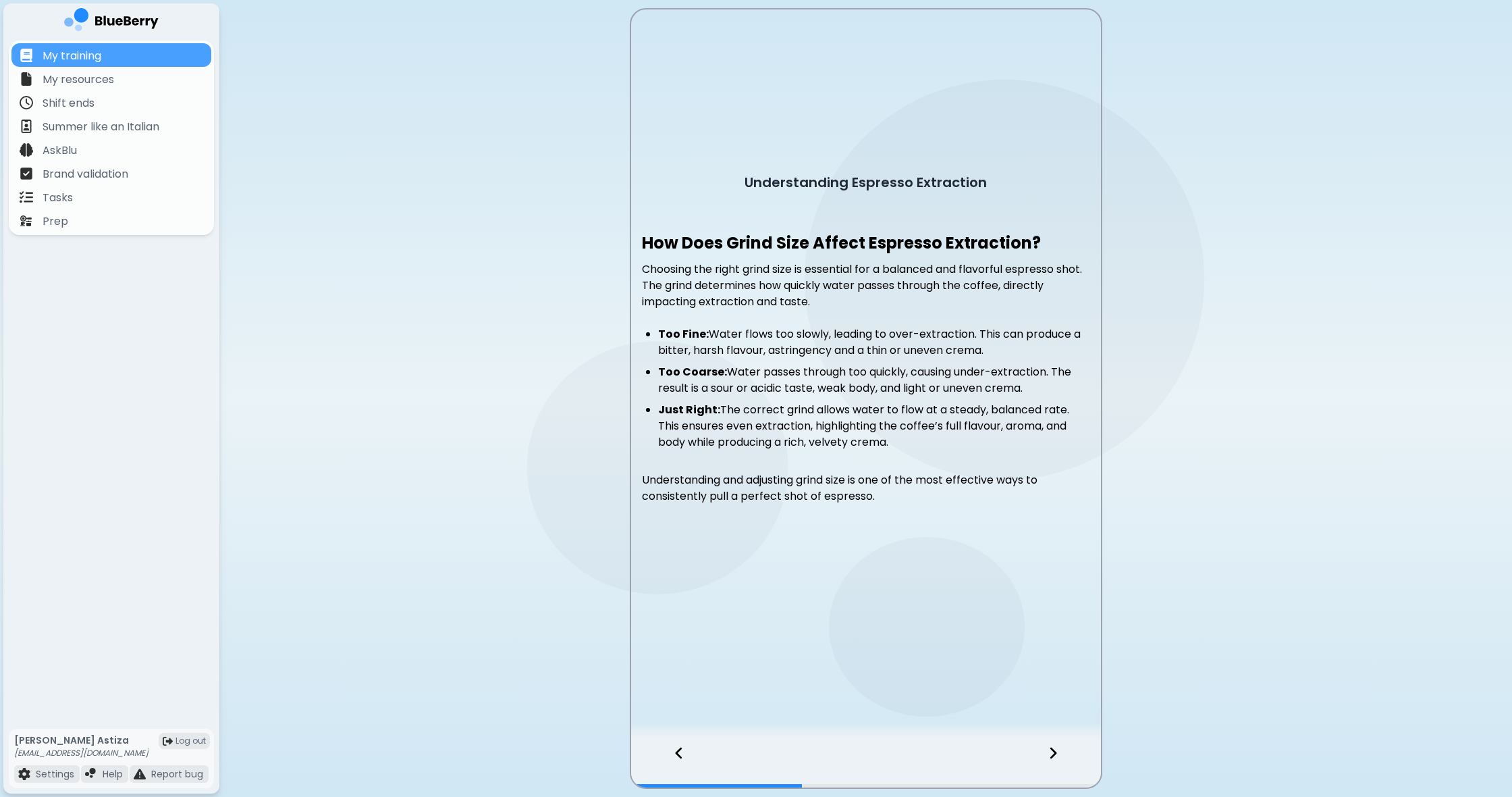
click at [679, 748] on icon at bounding box center [679, 753] width 9 height 15
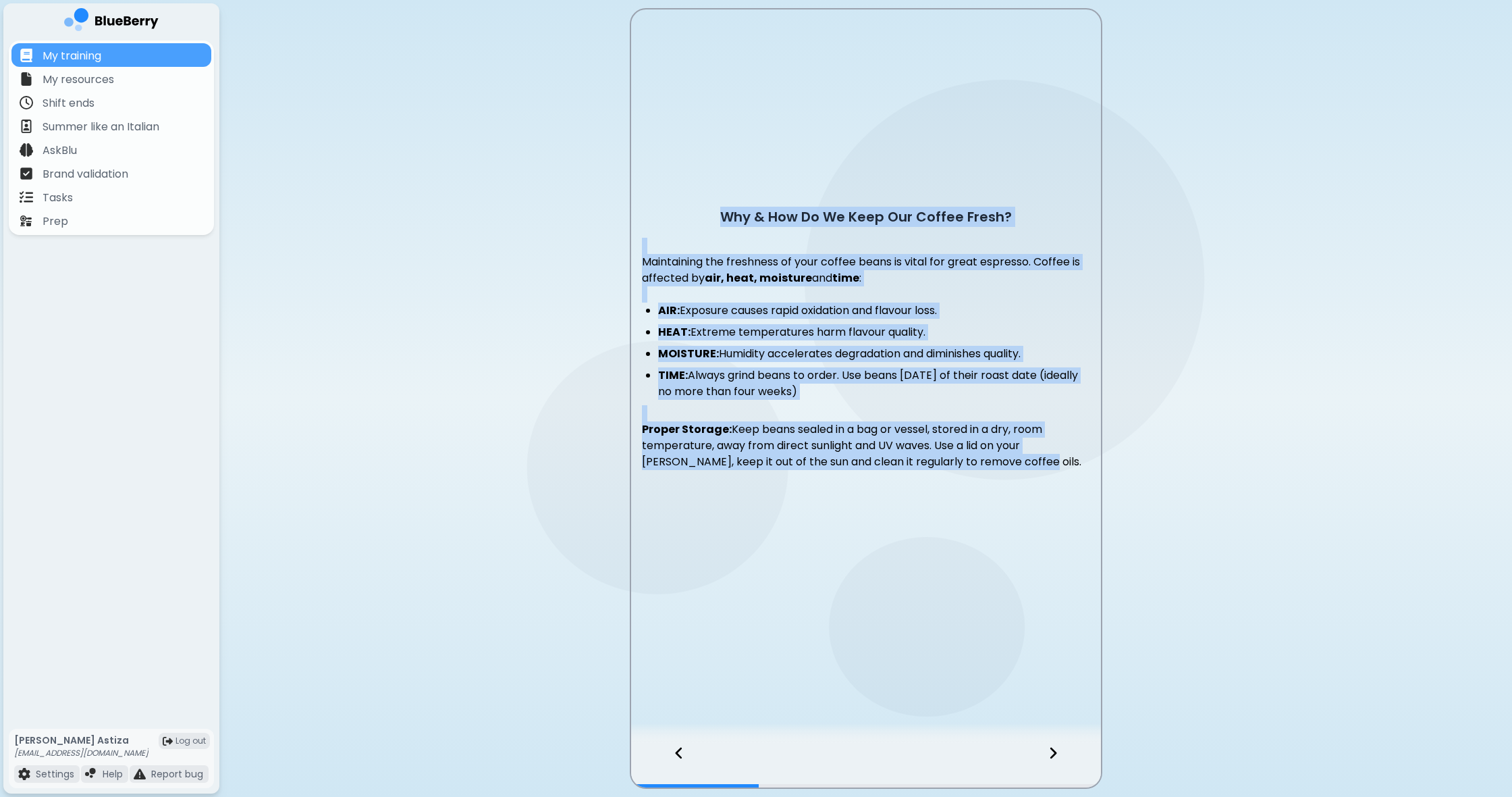
drag, startPoint x: 711, startPoint y: 214, endPoint x: 1112, endPoint y: 521, distance: 505.0
click at [1112, 521] on main "Why & How Do We Keep Our Coffee Fresh? Maintaining the freshness of your coffee…" at bounding box center [756, 398] width 1512 height 797
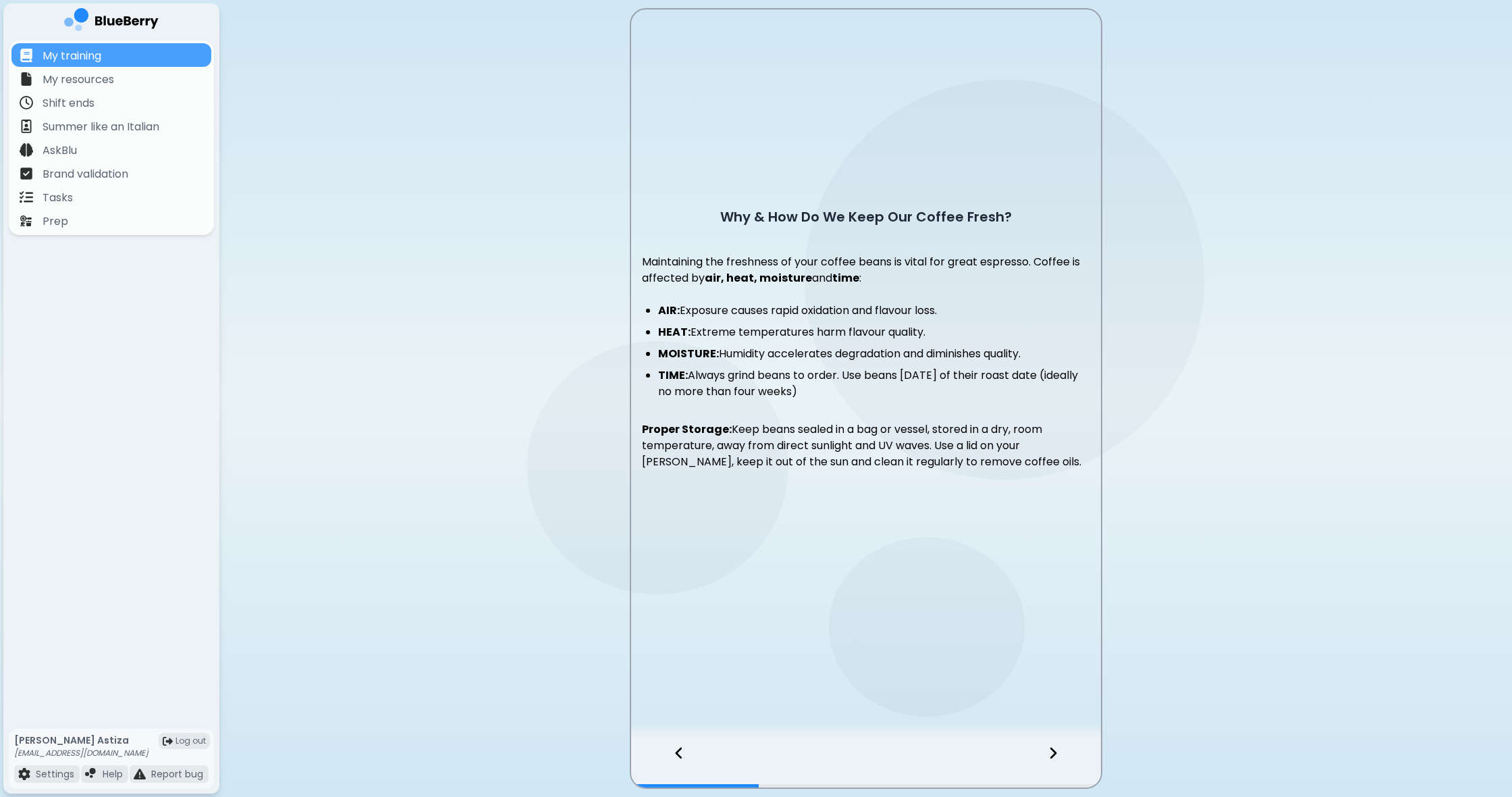
drag, startPoint x: 1056, startPoint y: 756, endPoint x: 1046, endPoint y: 755, distance: 10.0
click at [1056, 756] on icon at bounding box center [1053, 753] width 9 height 15
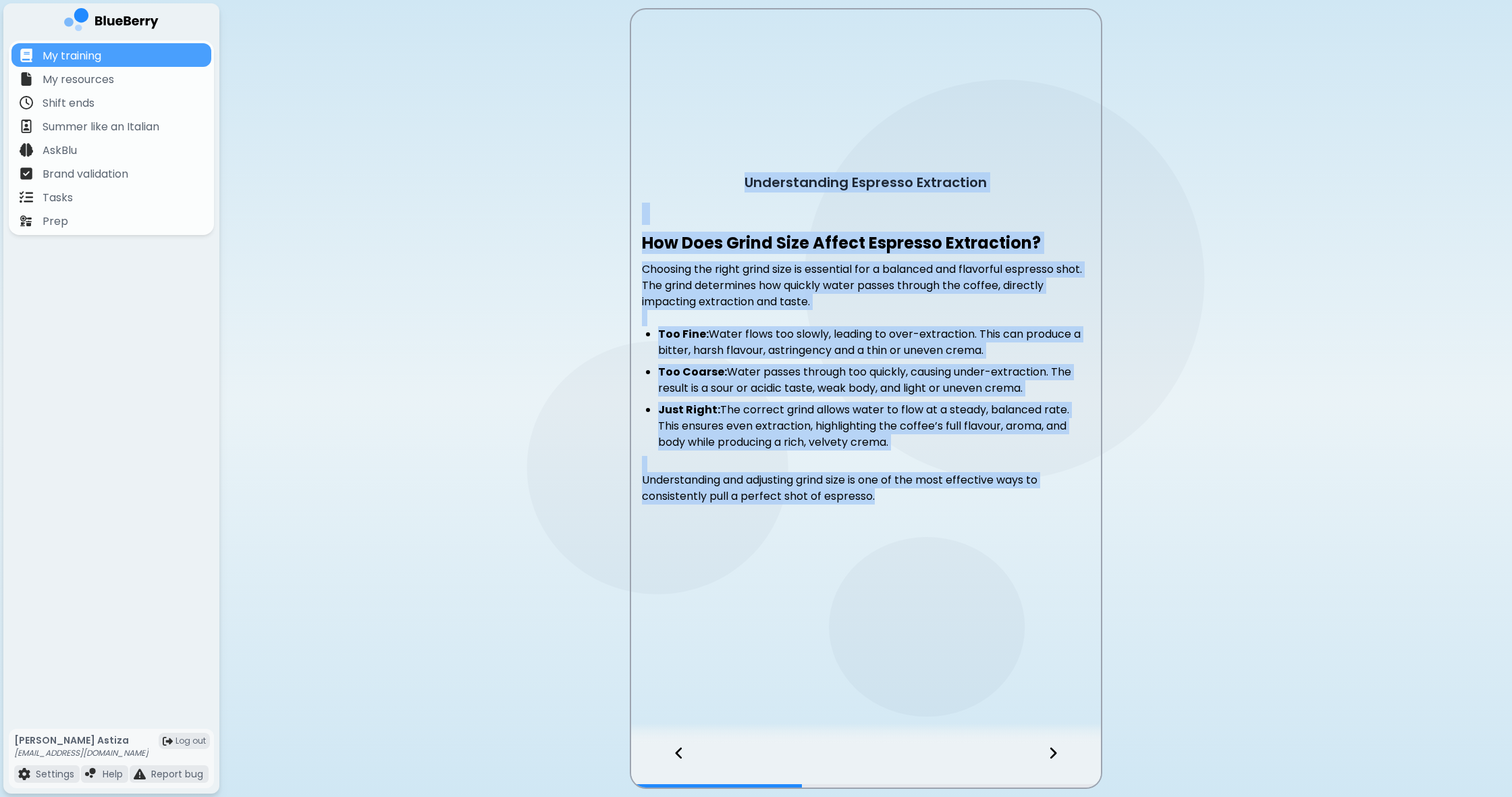
drag, startPoint x: 746, startPoint y: 177, endPoint x: 1101, endPoint y: 535, distance: 504.2
click at [1101, 536] on div "Understanding Espresso Extraction How Does Grind Size Affect Espresso Extractio…" at bounding box center [866, 399] width 473 height 781
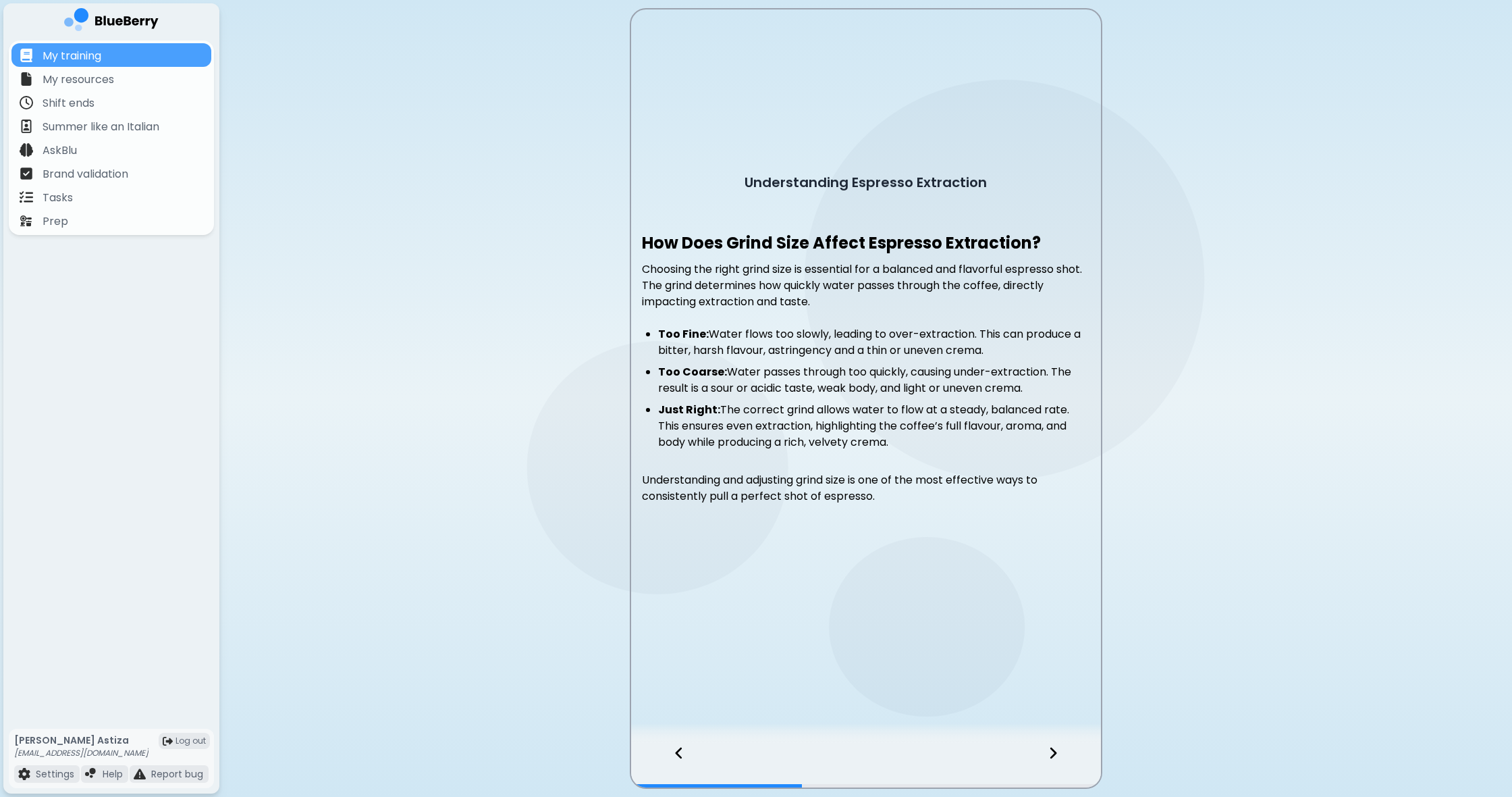
click at [683, 757] on icon at bounding box center [679, 753] width 9 height 15
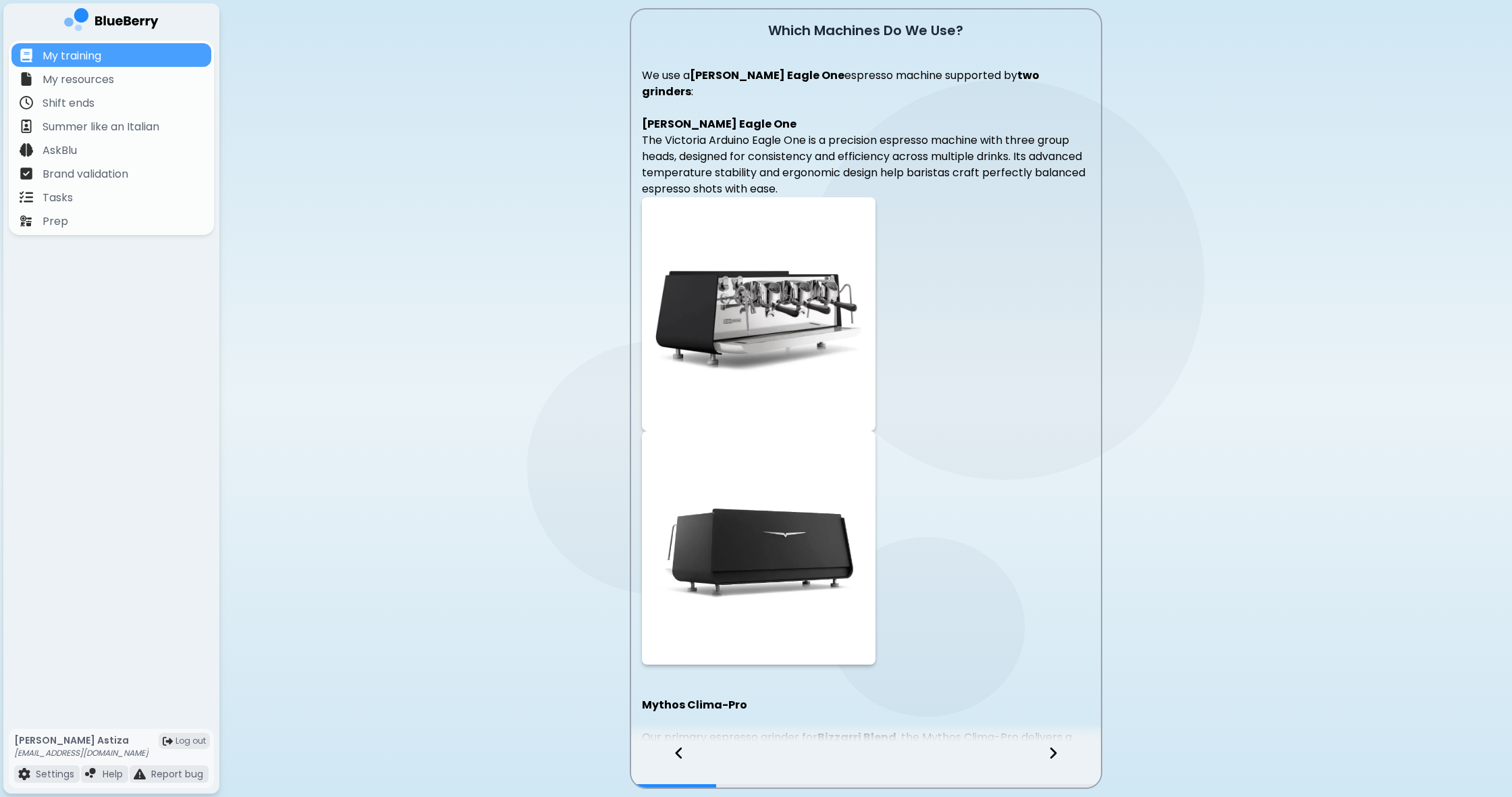
click at [1052, 757] on icon at bounding box center [1052, 753] width 7 height 11
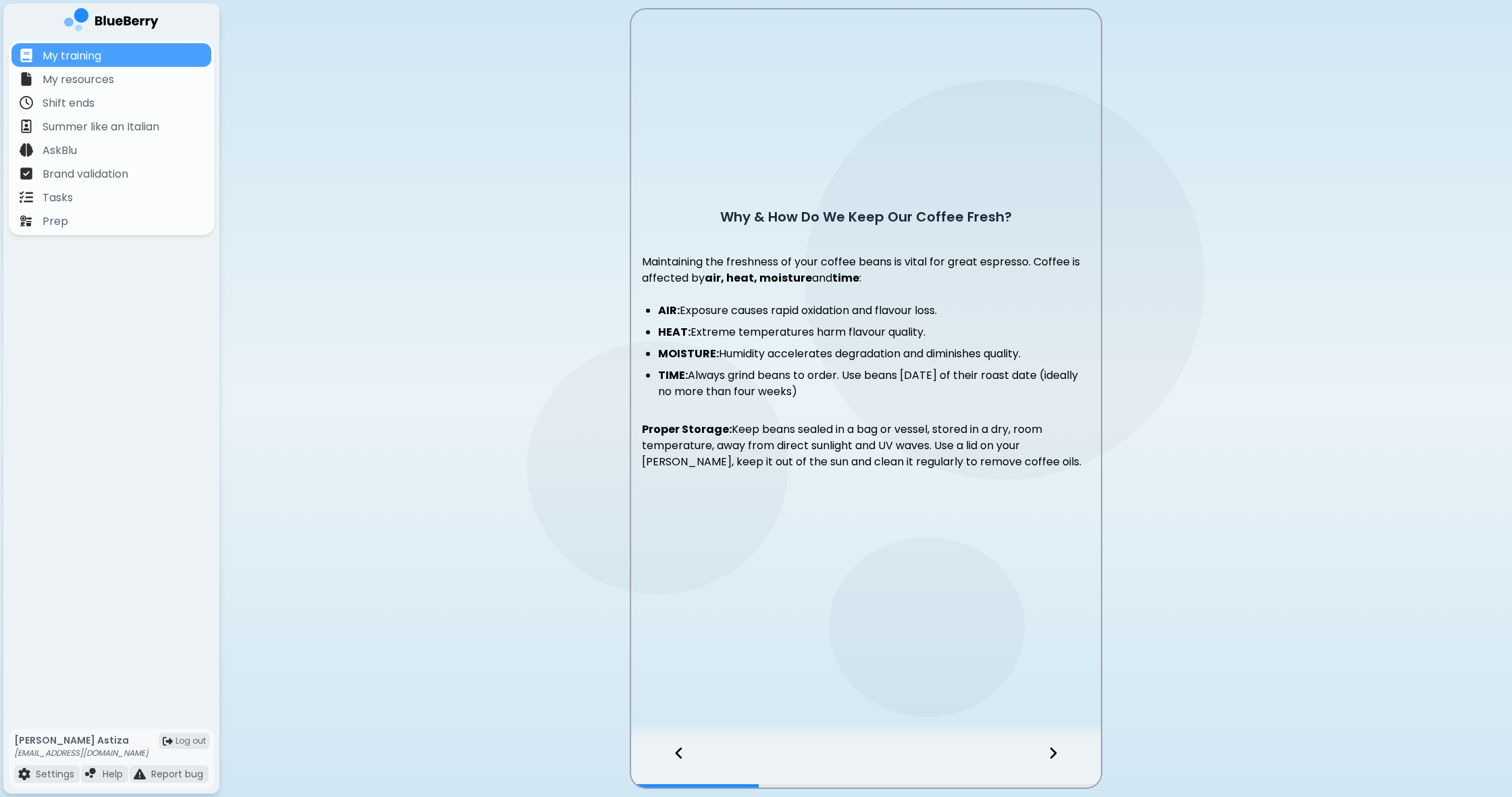
click at [1052, 757] on icon at bounding box center [1052, 753] width 7 height 11
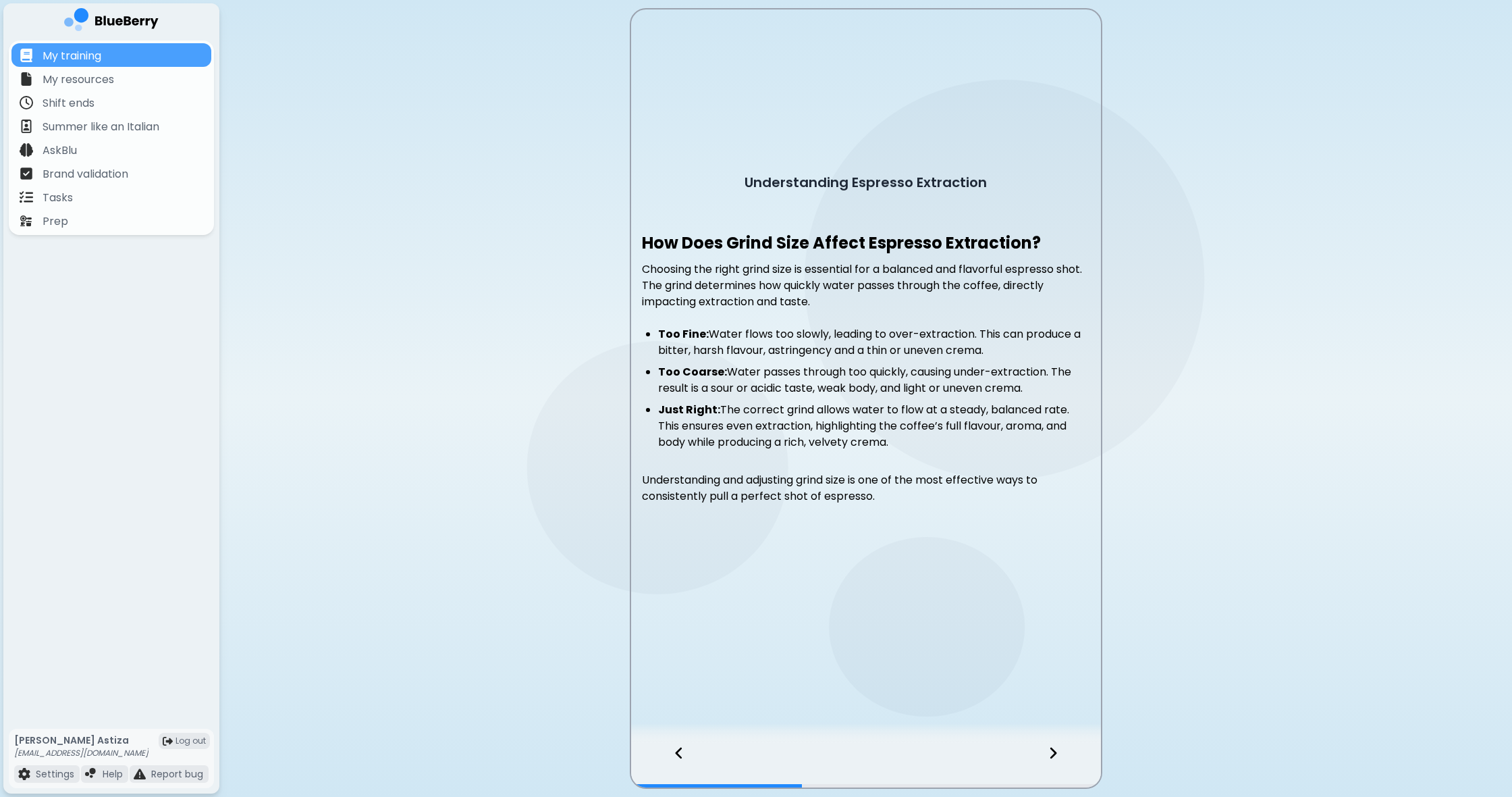
click at [1052, 757] on icon at bounding box center [1052, 753] width 7 height 11
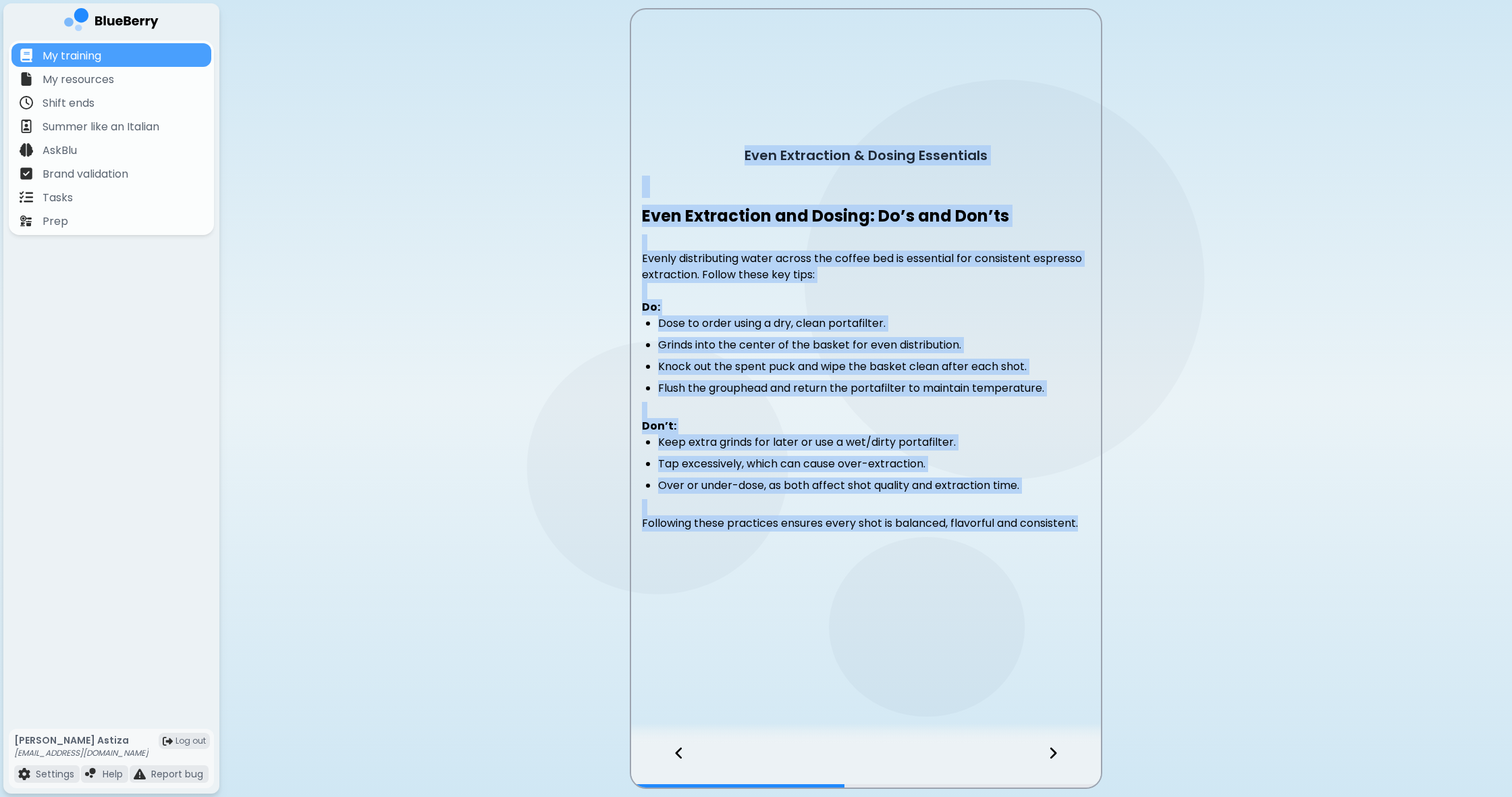
drag, startPoint x: 740, startPoint y: 142, endPoint x: 1077, endPoint y: 559, distance: 536.2
click at [1078, 561] on div "Even Extraction & Dosing Essentials Even Extraction and Dosing: Do’s and Don’ts…" at bounding box center [865, 377] width 470 height 485
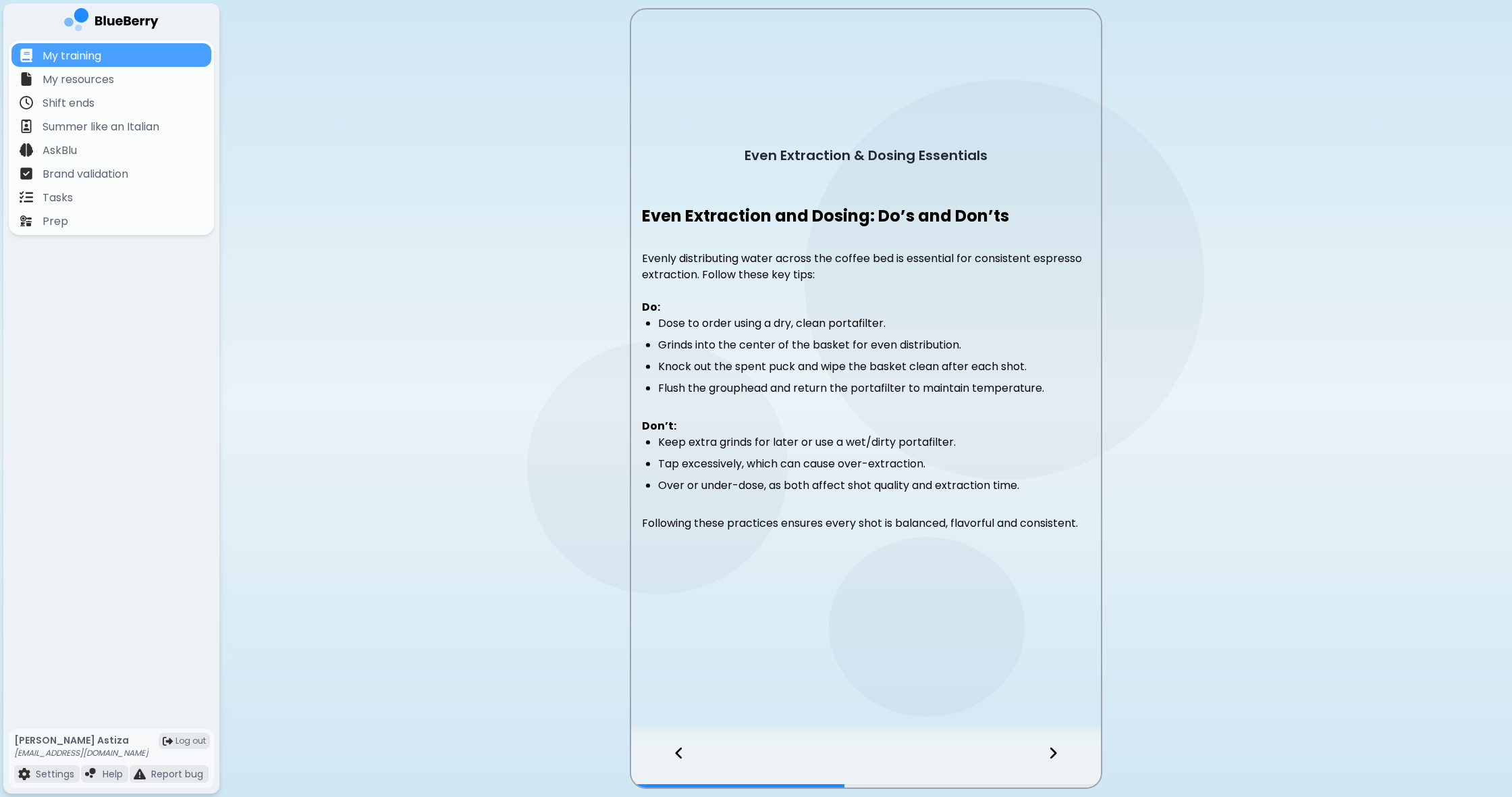
click at [1057, 754] on icon at bounding box center [1053, 753] width 9 height 15
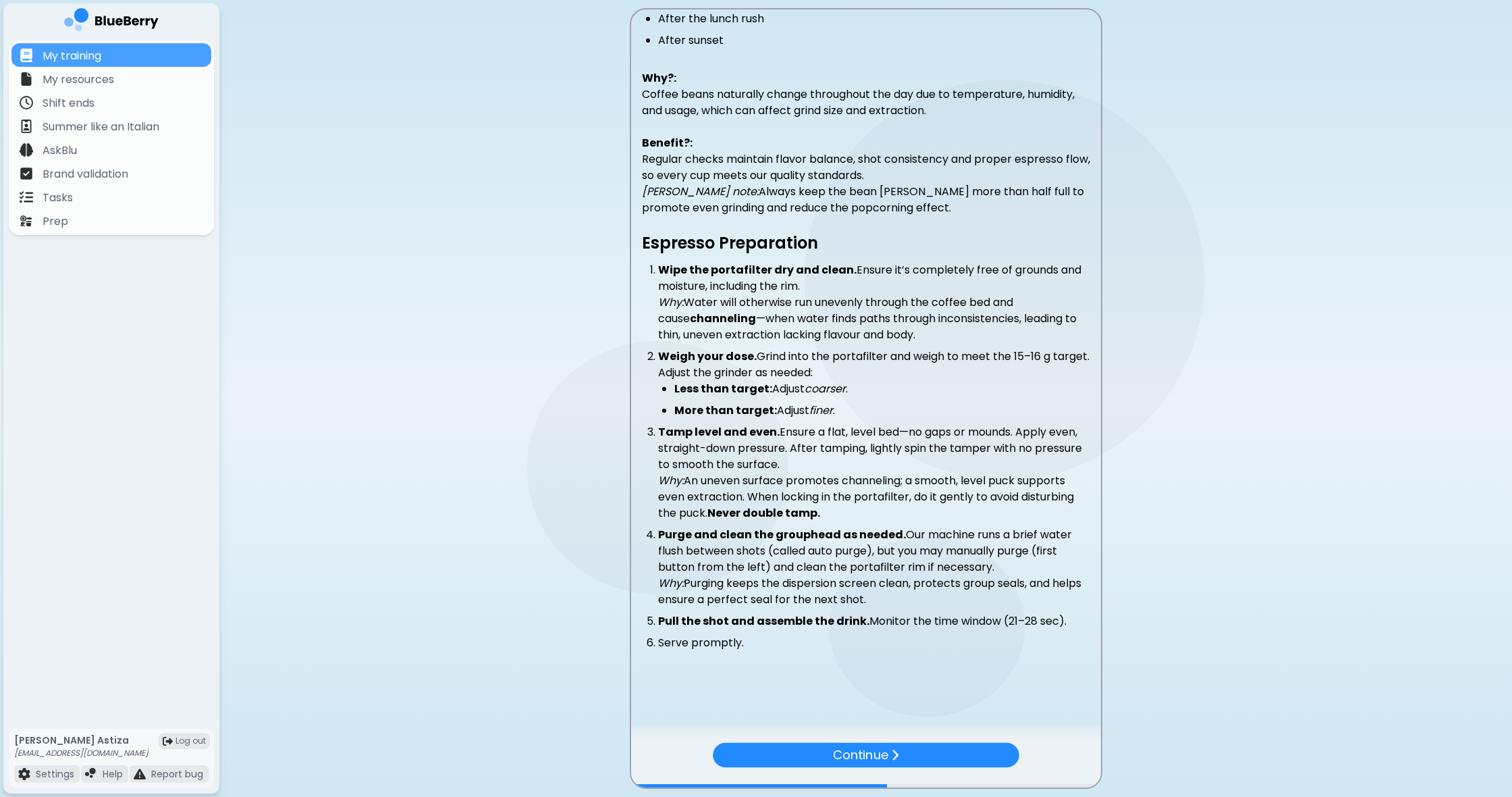
scroll to position [225, 0]
drag, startPoint x: 766, startPoint y: 660, endPoint x: 683, endPoint y: 631, distance: 87.9
click at [682, 633] on div "Espresso Target Specs Dry dose (weigh-in): 15–16 g Time: 21–28 seconds Grinder …" at bounding box center [865, 249] width 470 height 843
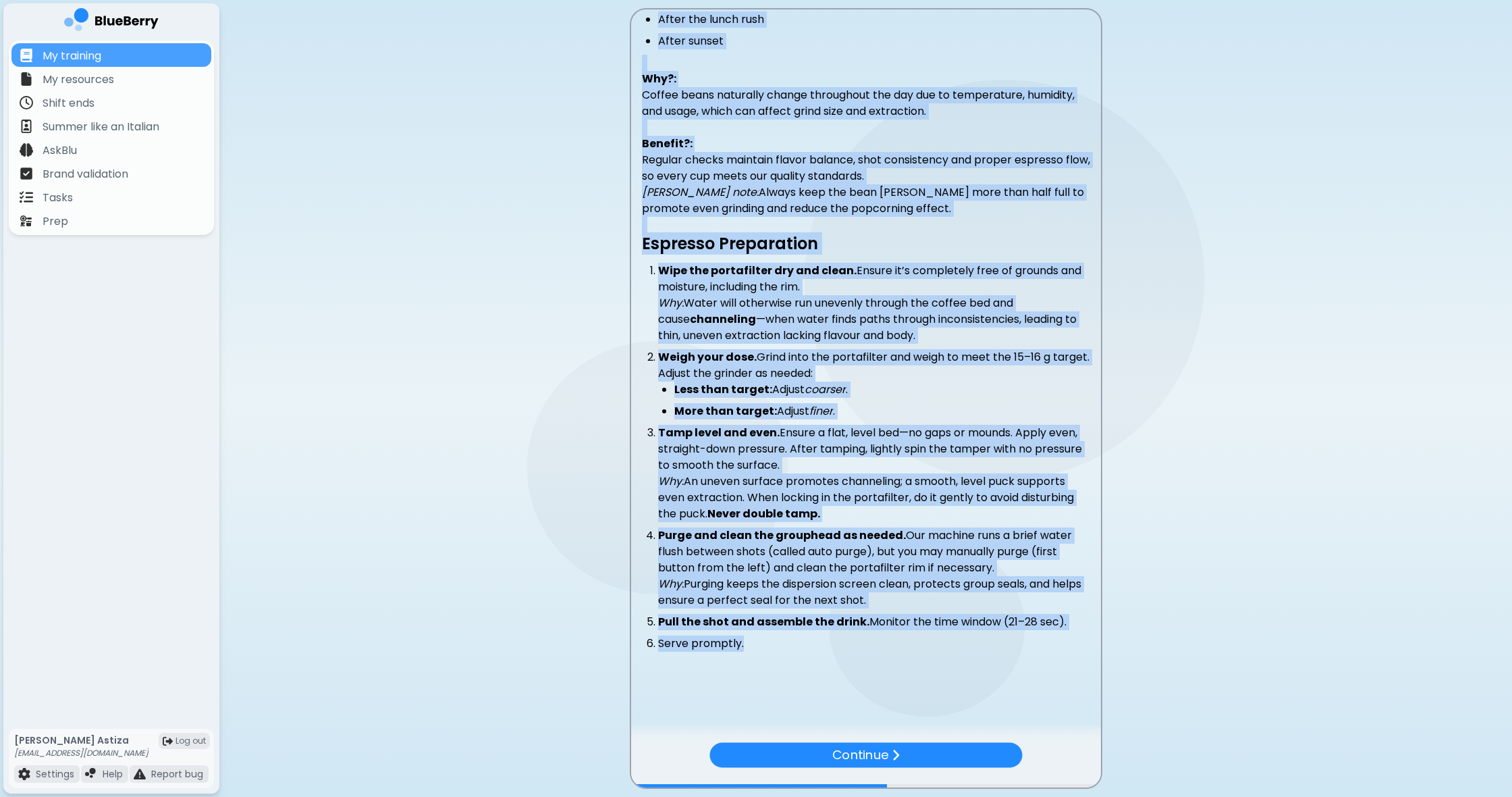
drag, startPoint x: 667, startPoint y: 115, endPoint x: 815, endPoint y: 687, distance: 590.8
click at [816, 687] on div "KT Espresso Setting & Espresso Preparation Espresso Target Specs Dry dose (weig…" at bounding box center [865, 265] width 470 height 960
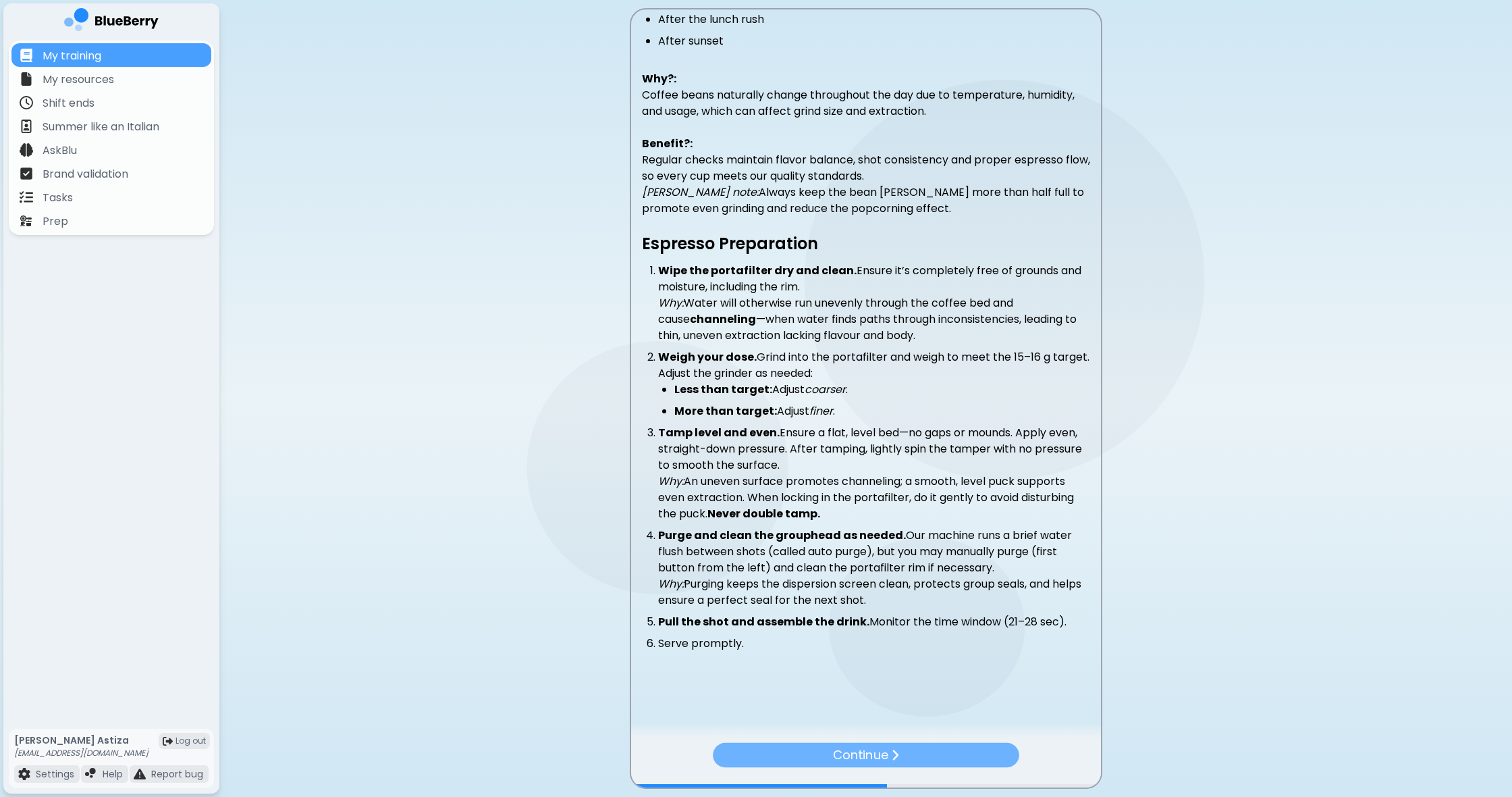
click at [883, 753] on p "Continue" at bounding box center [861, 754] width 56 height 19
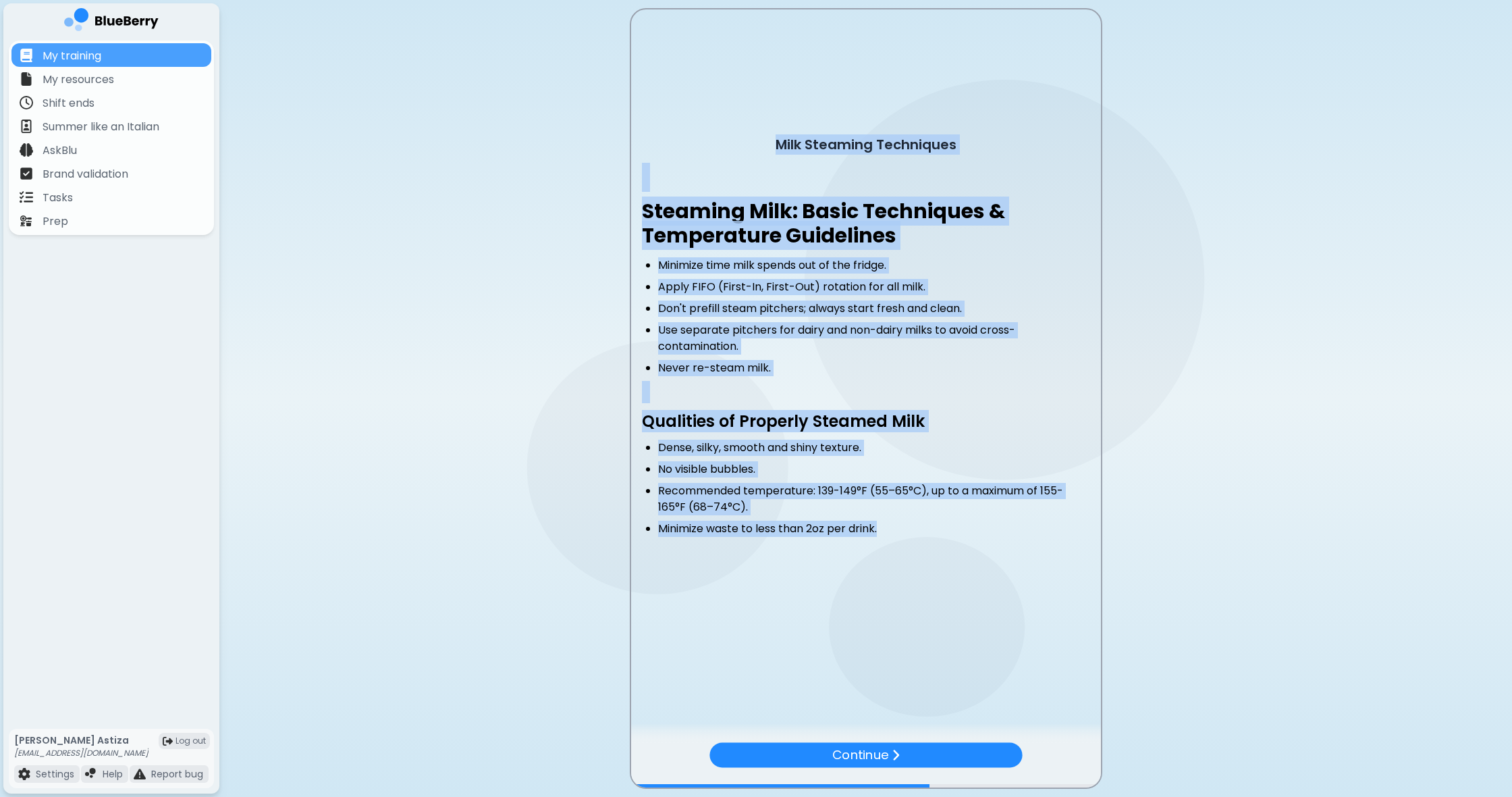
drag, startPoint x: 777, startPoint y: 138, endPoint x: 1065, endPoint y: 553, distance: 505.1
click at [1065, 553] on div "Milk Steaming Techniques Steaming Milk: Basic Techniques & Temperature Guidelin…" at bounding box center [865, 376] width 470 height 506
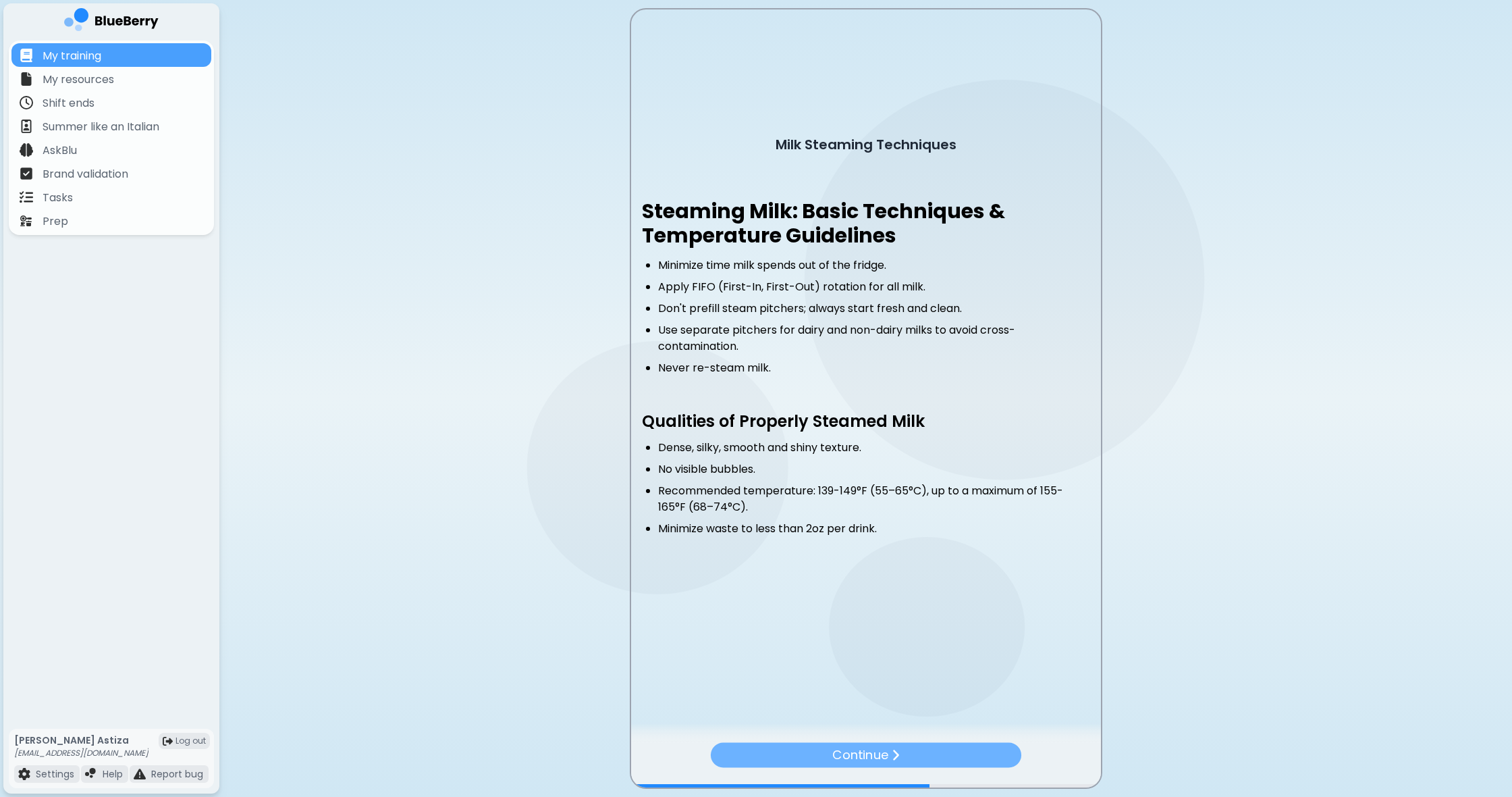
click at [844, 746] on p "Continue" at bounding box center [861, 755] width 56 height 20
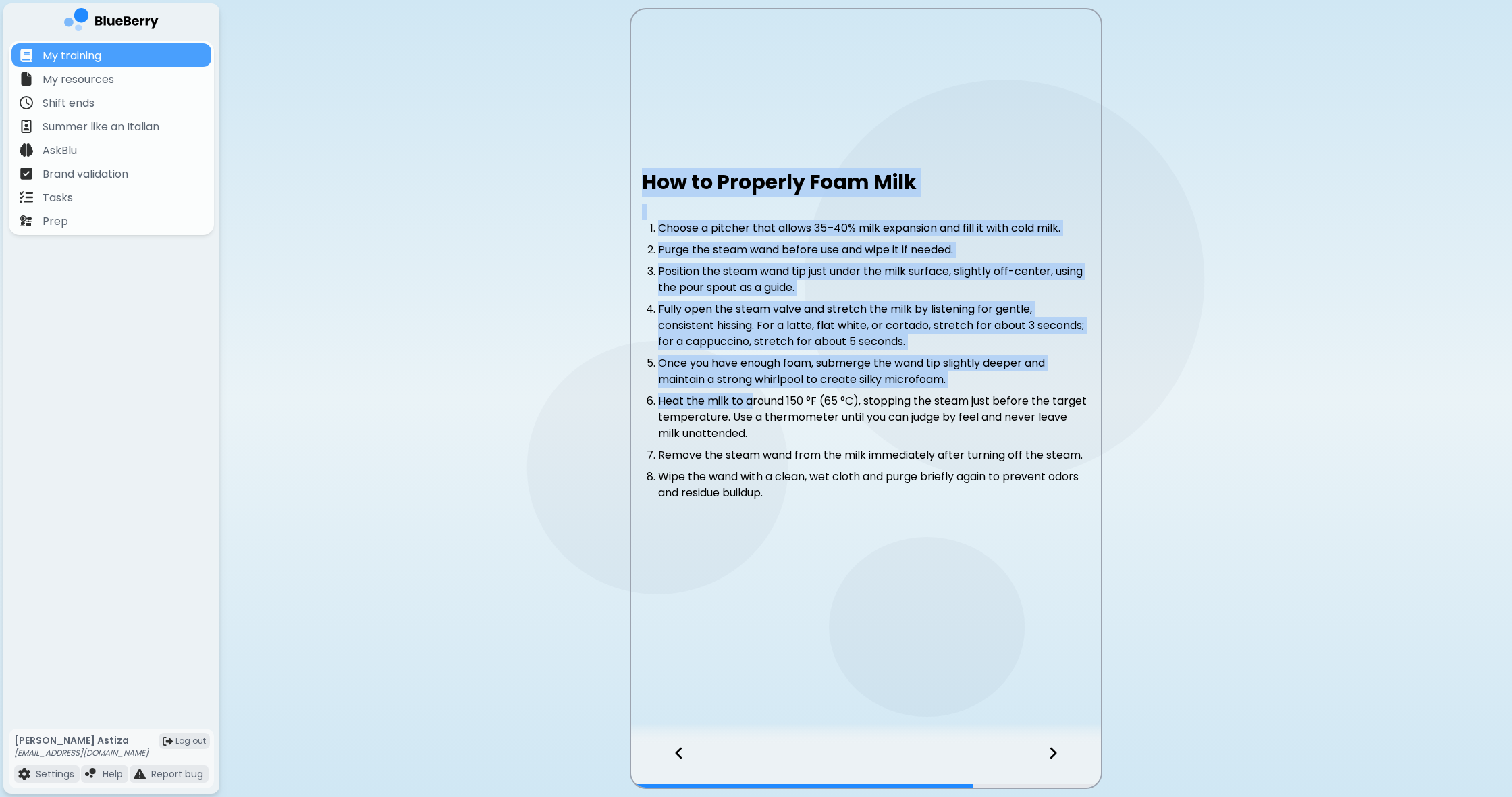
drag, startPoint x: 645, startPoint y: 179, endPoint x: 755, endPoint y: 454, distance: 296.2
click at [750, 432] on div "How to Properly Foam Milk Choose a pitcher that allows 35–40% milk expansion an…" at bounding box center [865, 346] width 470 height 350
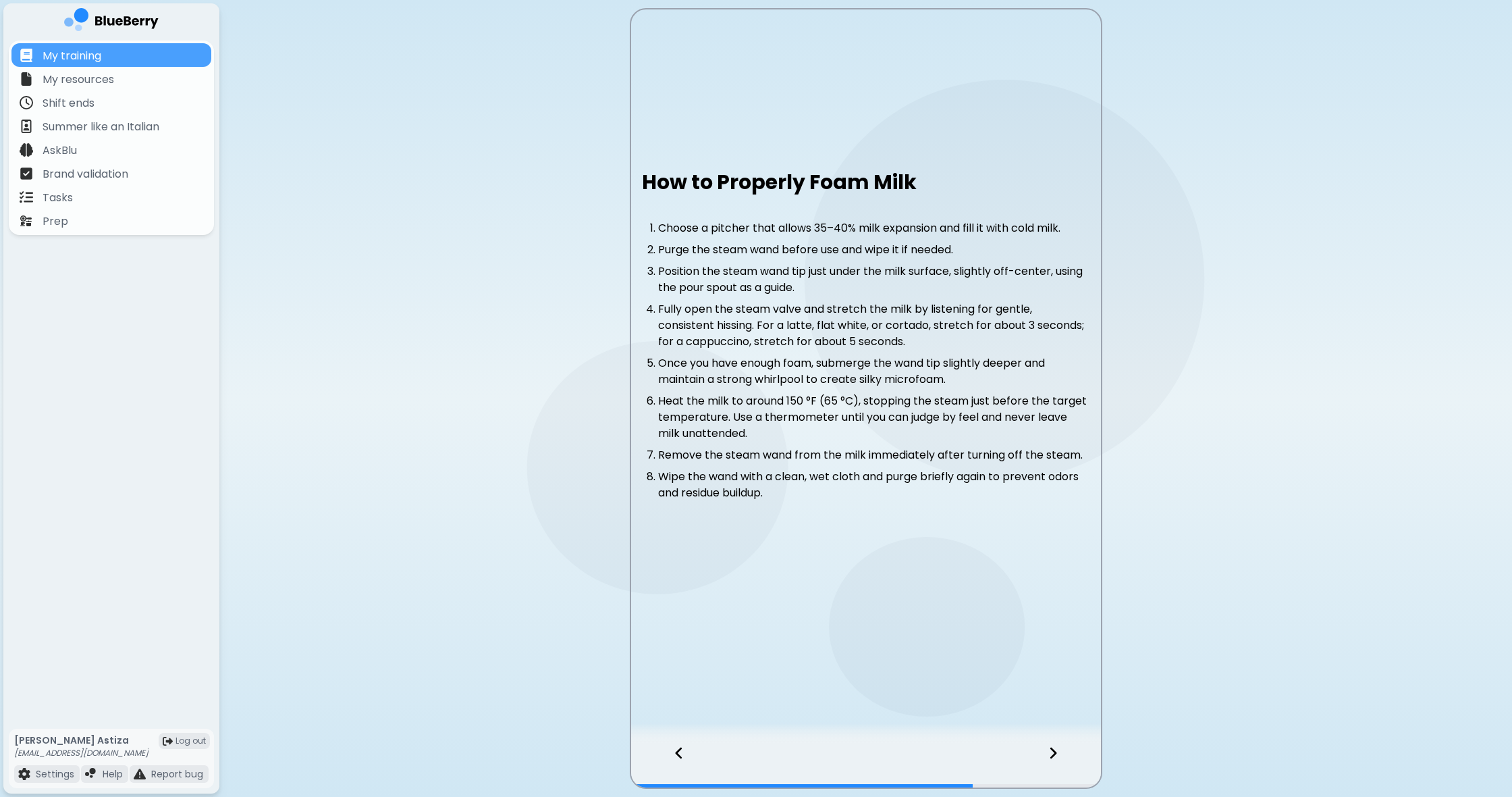
click at [776, 505] on div "How to Properly Foam Milk Choose a pitcher that allows 35–40% milk expansion an…" at bounding box center [865, 346] width 470 height 350
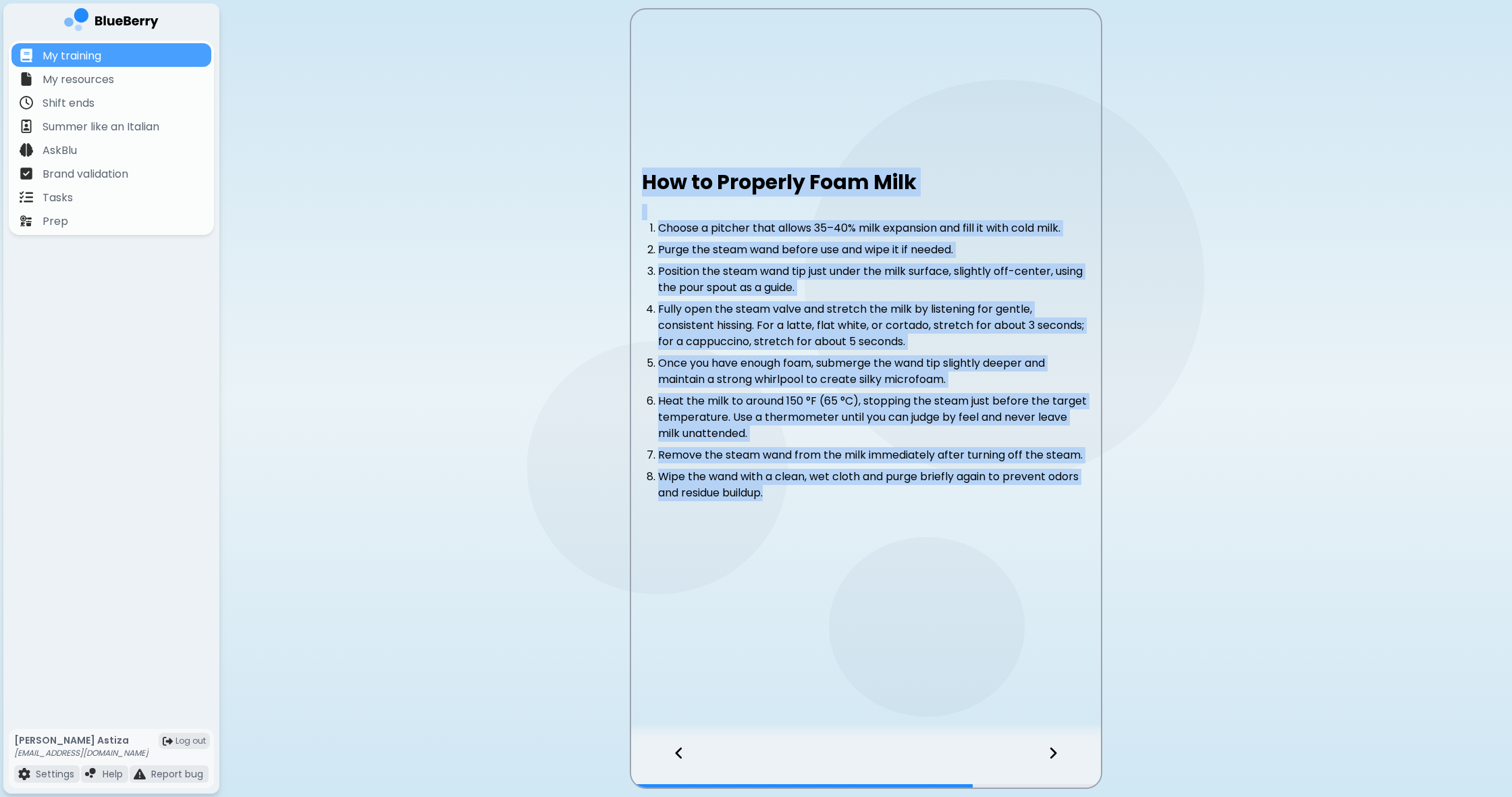
drag, startPoint x: 770, startPoint y: 502, endPoint x: 618, endPoint y: 182, distance: 354.3
click at [619, 175] on main "How to Properly Foam Milk Choose a pitcher that allows 35–40% milk expansion an…" at bounding box center [756, 398] width 1512 height 797
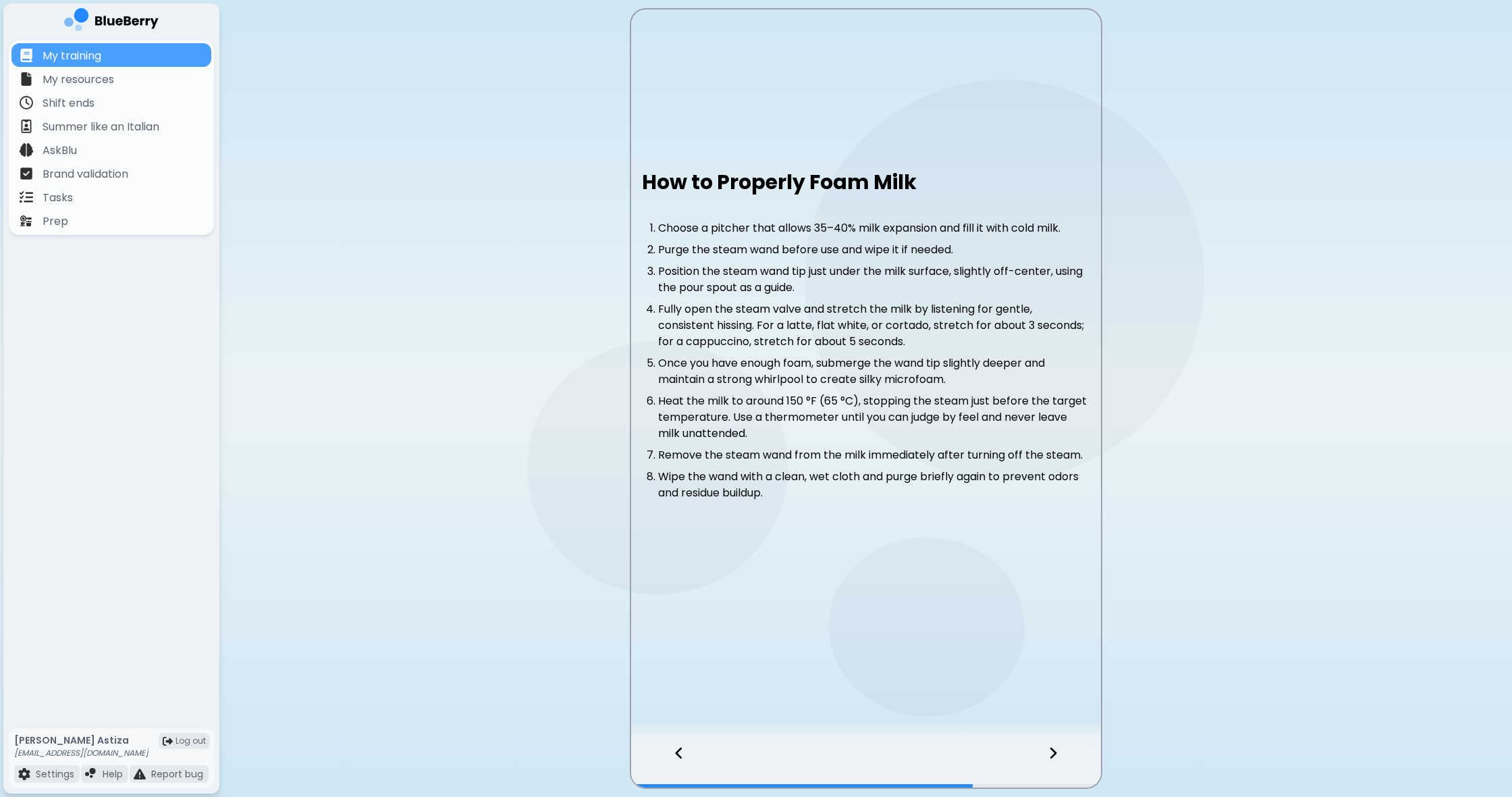
click at [1052, 757] on icon at bounding box center [1052, 753] width 7 height 11
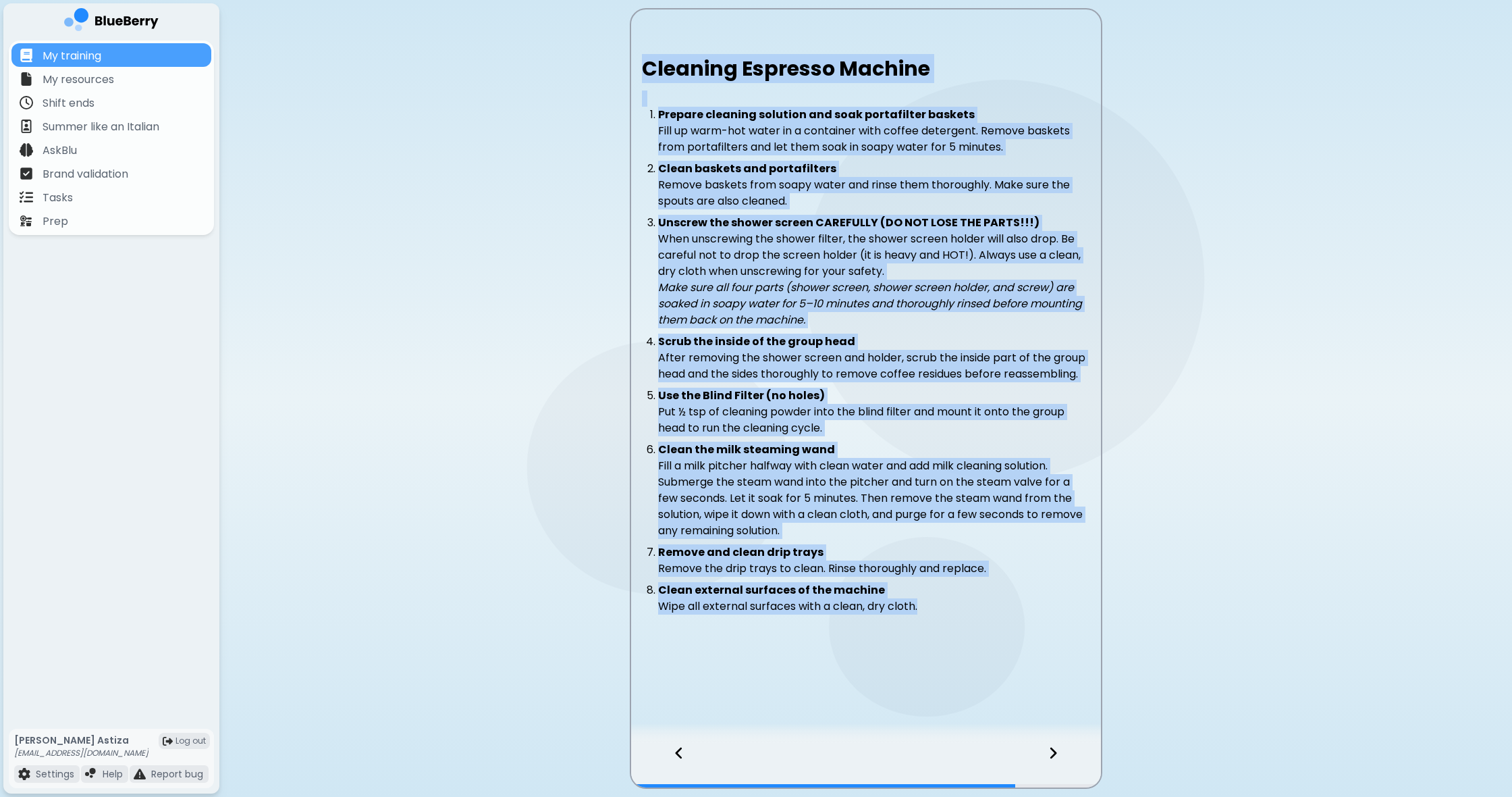
drag, startPoint x: 639, startPoint y: 68, endPoint x: 1074, endPoint y: 656, distance: 731.4
click at [1084, 666] on div "Cleaning Espresso Machine Prepare cleaning solution and soak portafilter basket…" at bounding box center [865, 376] width 470 height 662
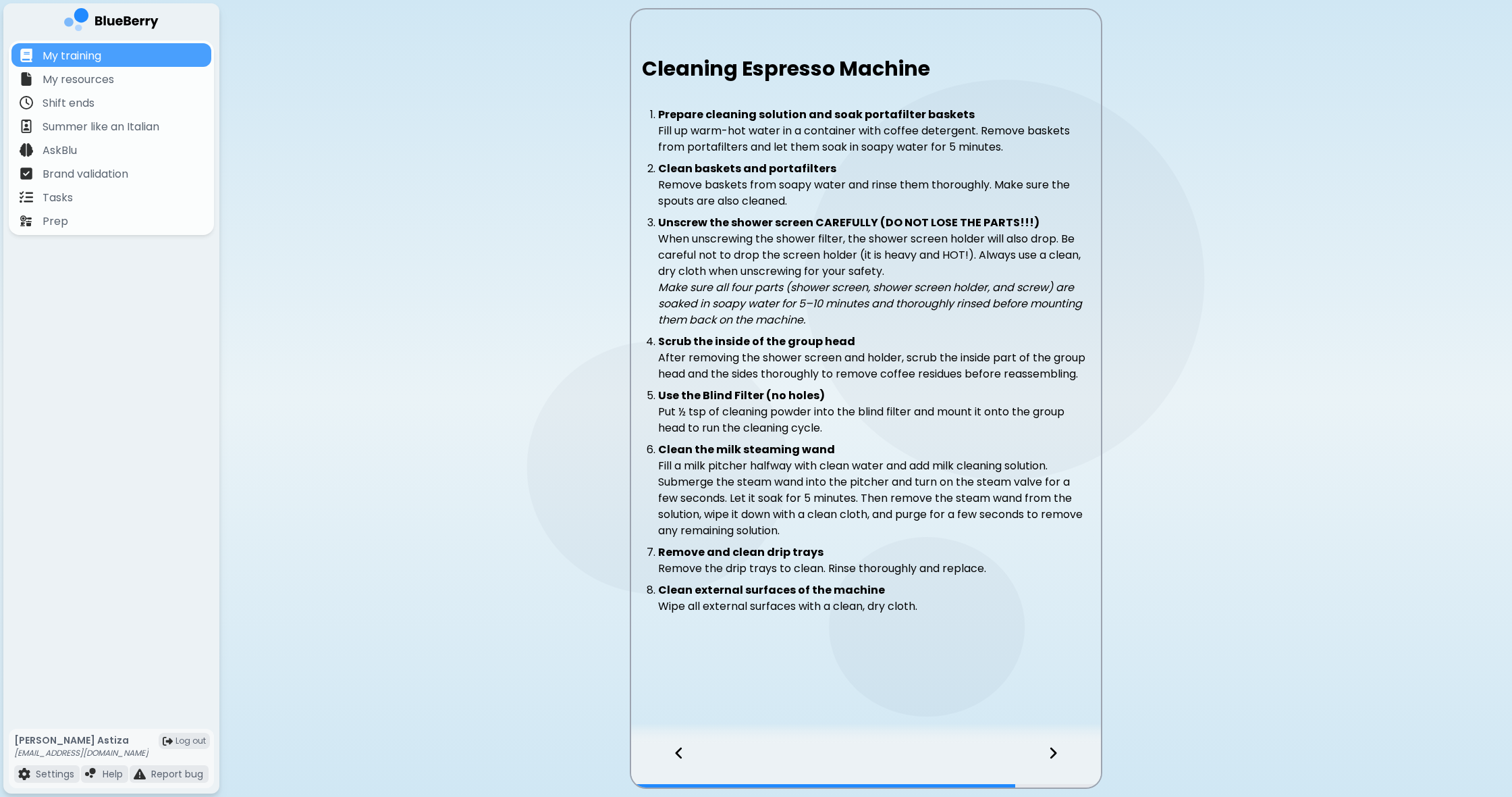
click at [1054, 757] on icon at bounding box center [1053, 753] width 9 height 15
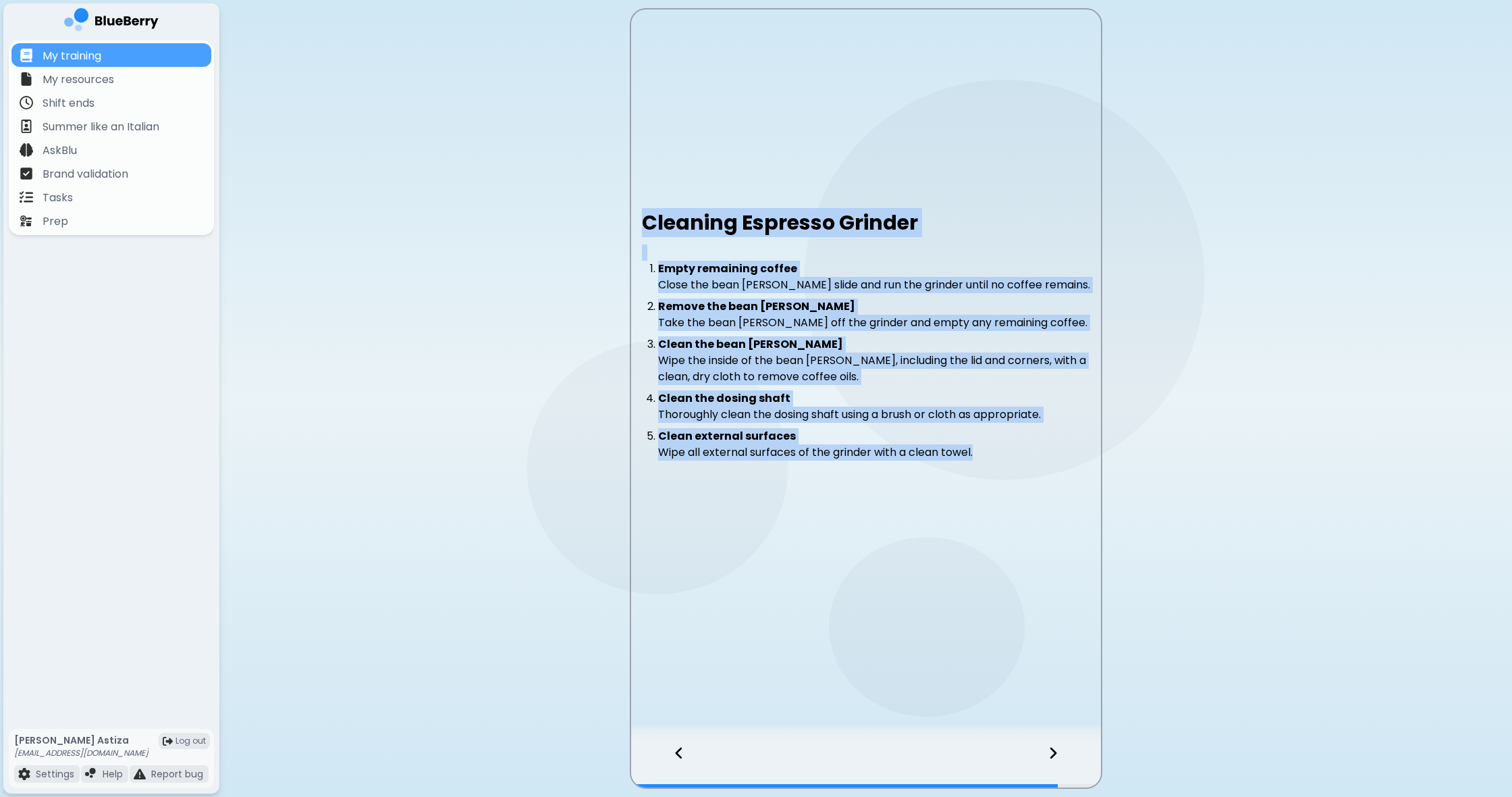
drag, startPoint x: 664, startPoint y: 239, endPoint x: 1001, endPoint y: 497, distance: 424.4
click at [1001, 496] on div "Cleaning Espresso Grinder Empty remaining coffee Close the bean [PERSON_NAME] s…" at bounding box center [865, 377] width 470 height 354
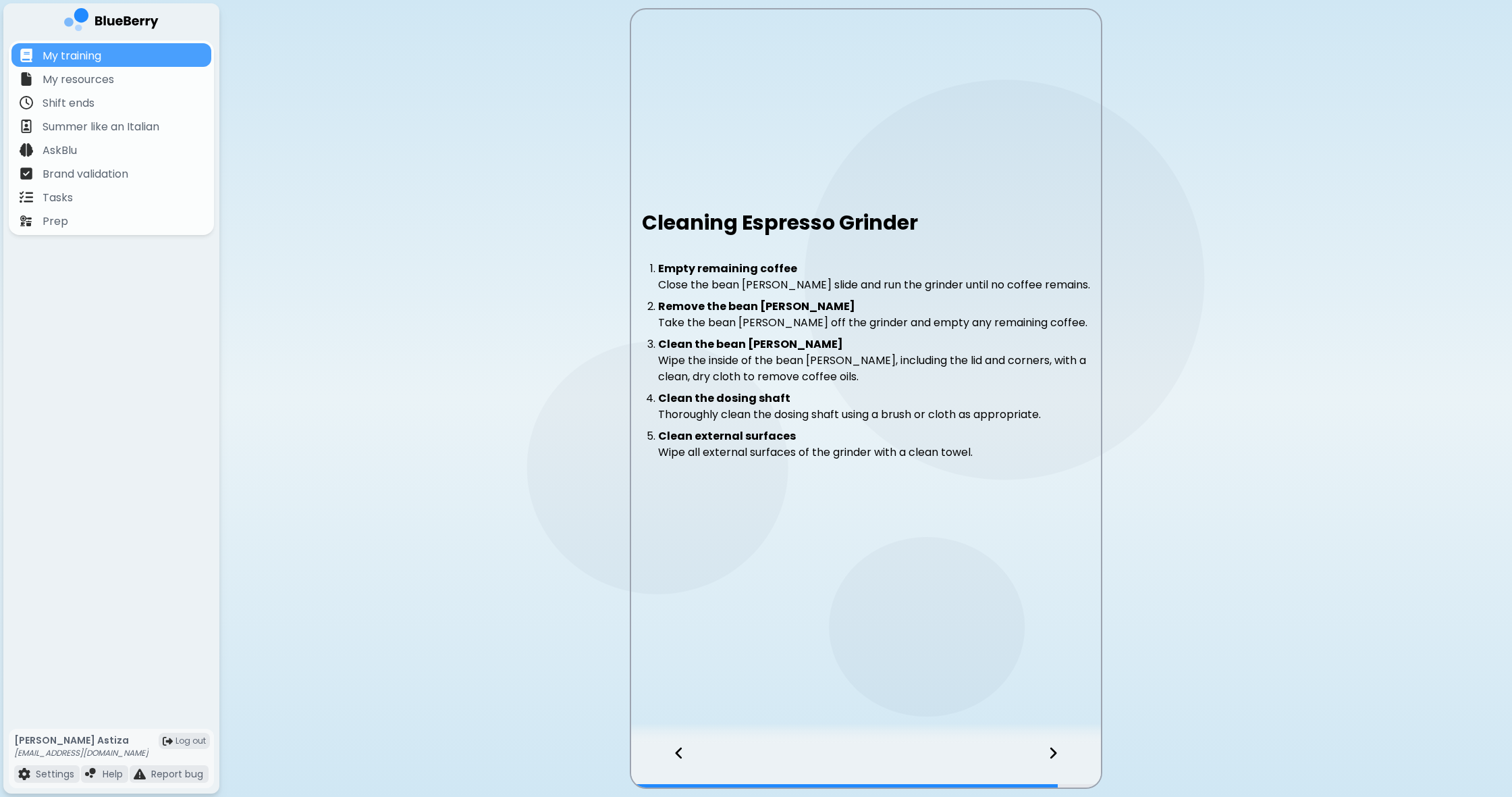
click at [1053, 751] on icon at bounding box center [1052, 753] width 7 height 11
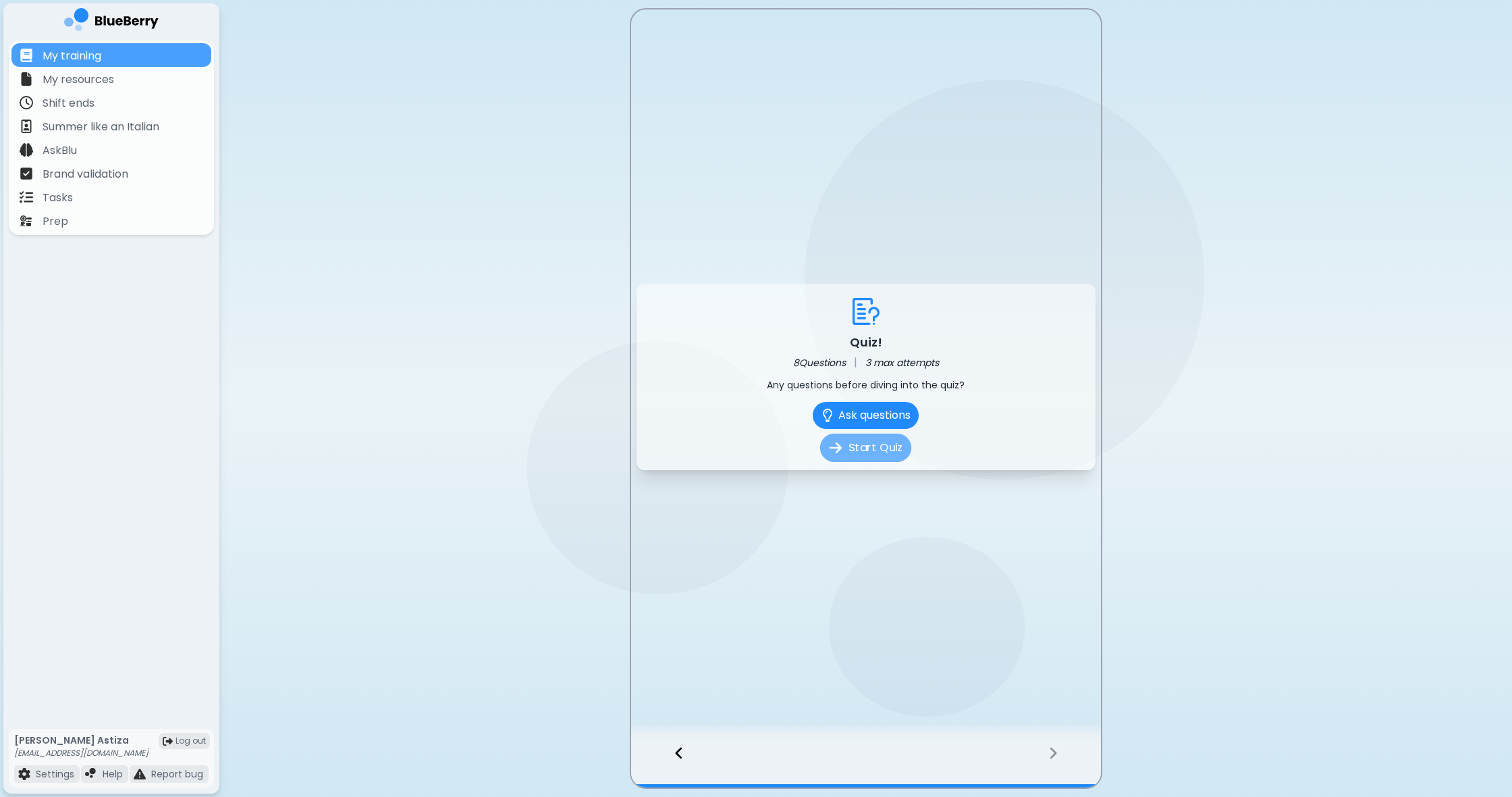
click at [864, 451] on button "Start Quiz" at bounding box center [866, 448] width 91 height 28
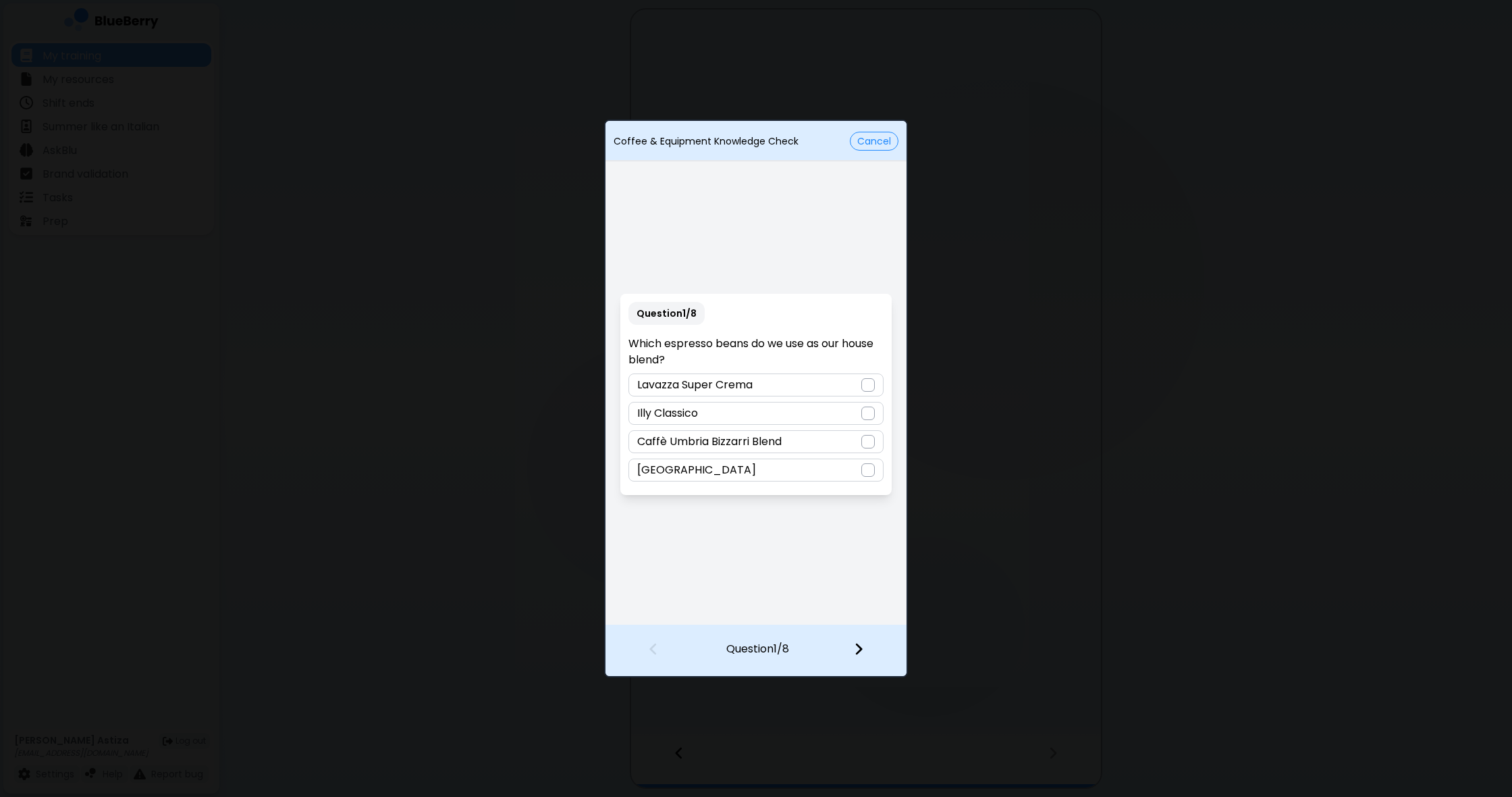
drag, startPoint x: 871, startPoint y: 442, endPoint x: 864, endPoint y: 475, distance: 33.7
click at [871, 442] on div at bounding box center [868, 442] width 14 height 14
click at [859, 652] on img at bounding box center [858, 649] width 9 height 15
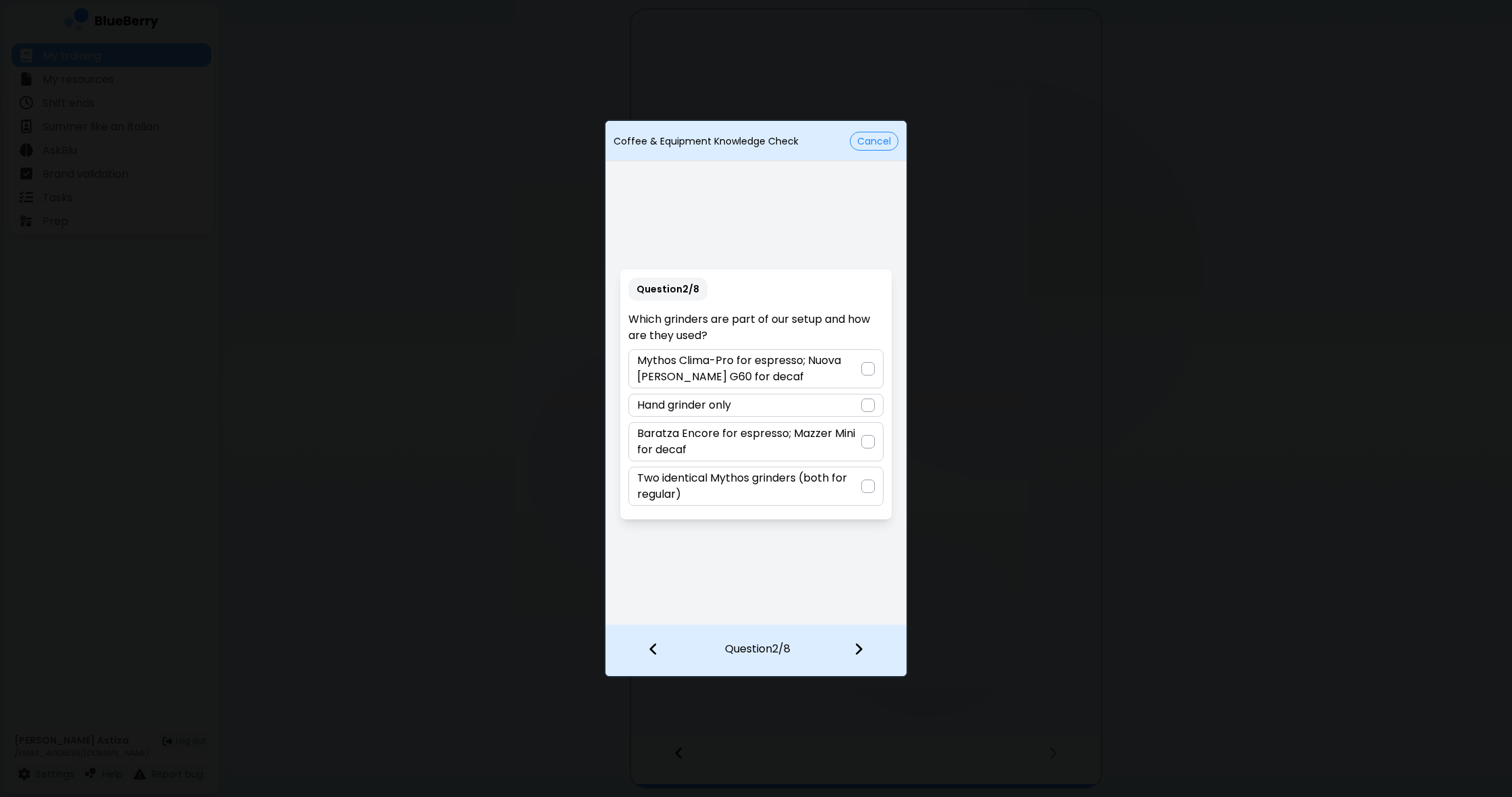
click at [867, 369] on div at bounding box center [868, 368] width 14 height 14
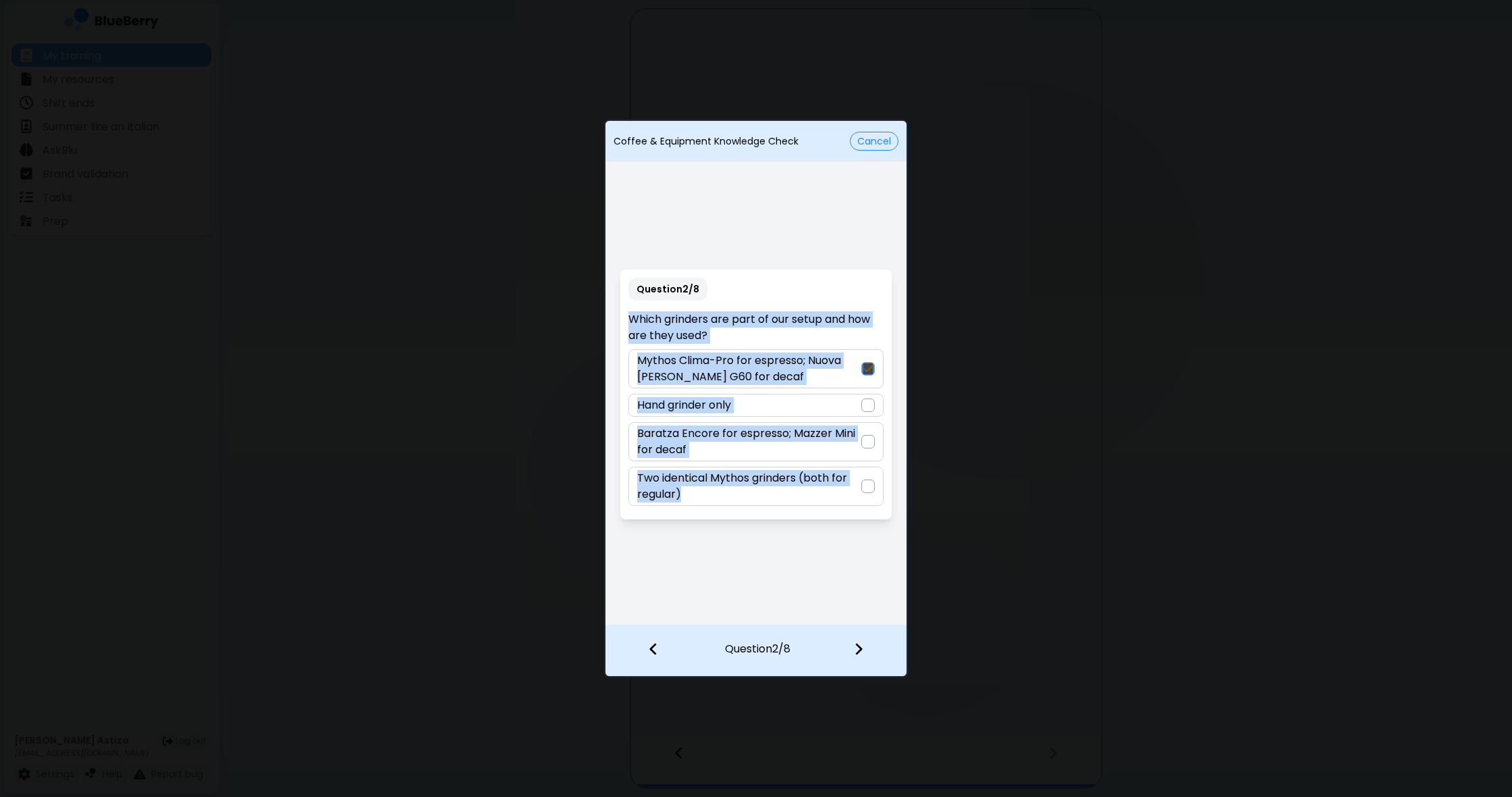
drag, startPoint x: 633, startPoint y: 317, endPoint x: 857, endPoint y: 544, distance: 318.9
click at [857, 545] on div "Question 2 / 8 Which grinders are part of our setup and how are they used? Myth…" at bounding box center [756, 394] width 301 height 460
click at [843, 525] on div "Question 2 / 8 Which grinders are part of our setup and how are they used? Myth…" at bounding box center [756, 394] width 301 height 460
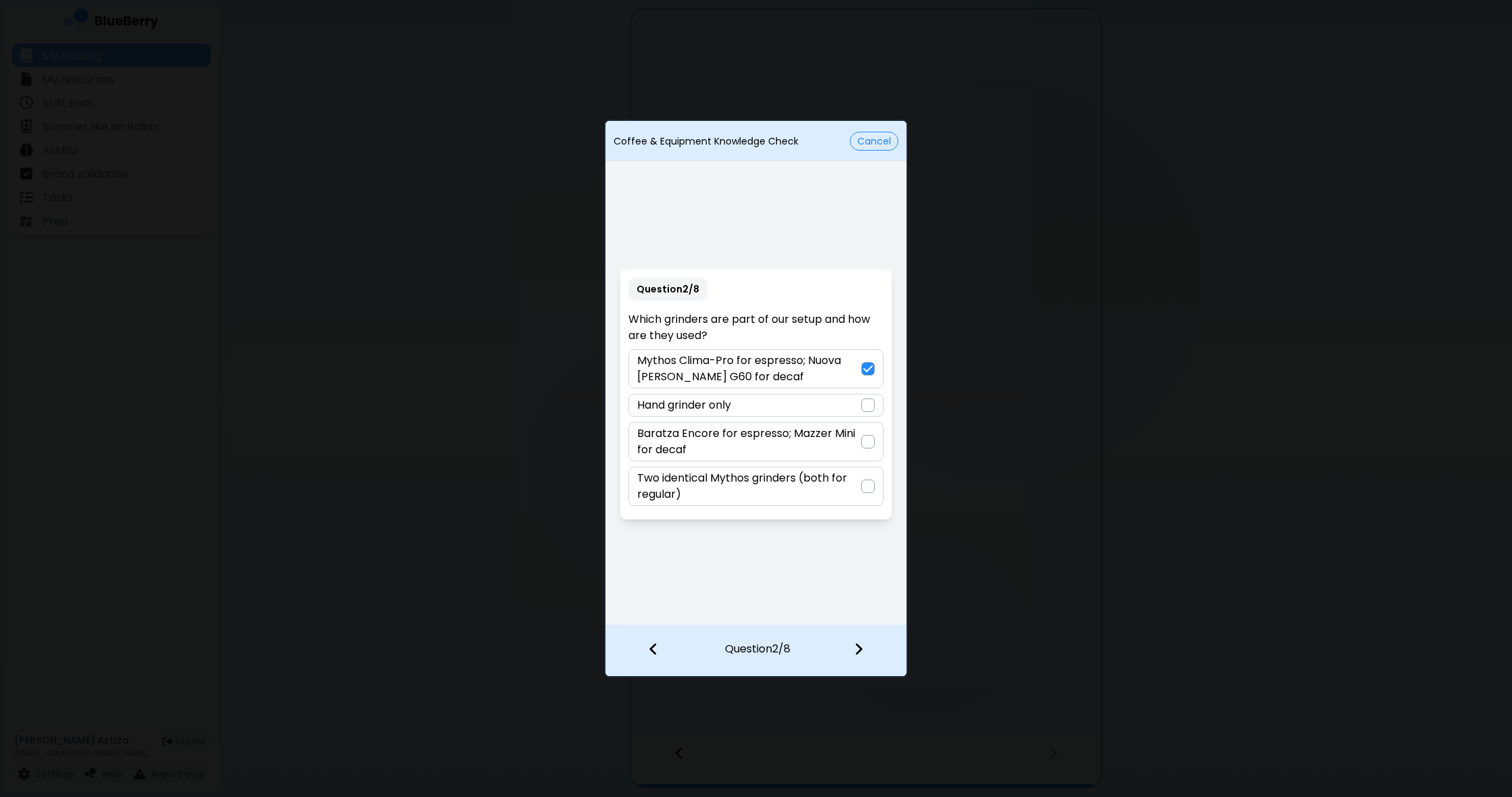
click at [858, 653] on img at bounding box center [858, 649] width 9 height 15
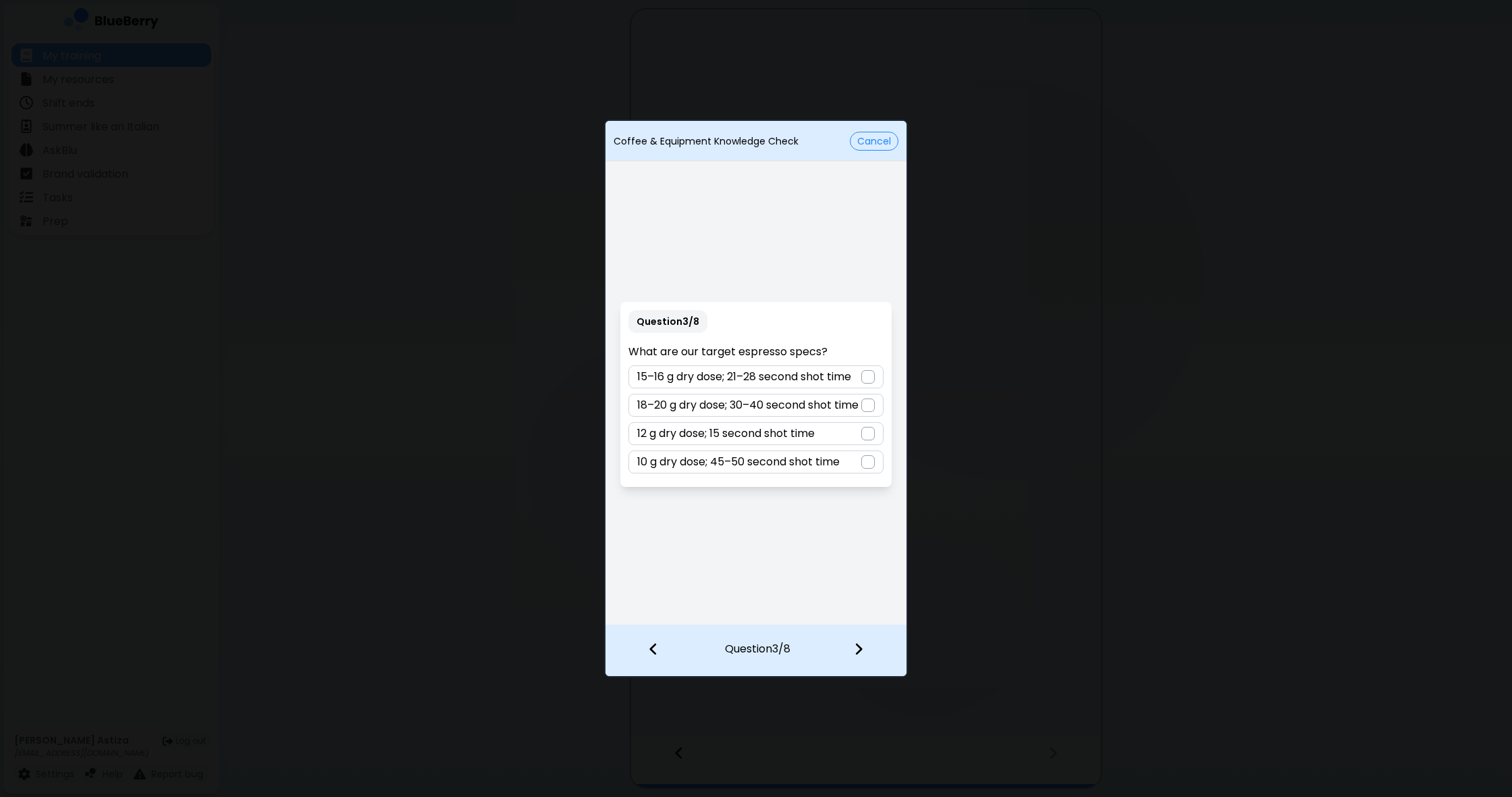
click at [867, 373] on div at bounding box center [868, 377] width 14 height 14
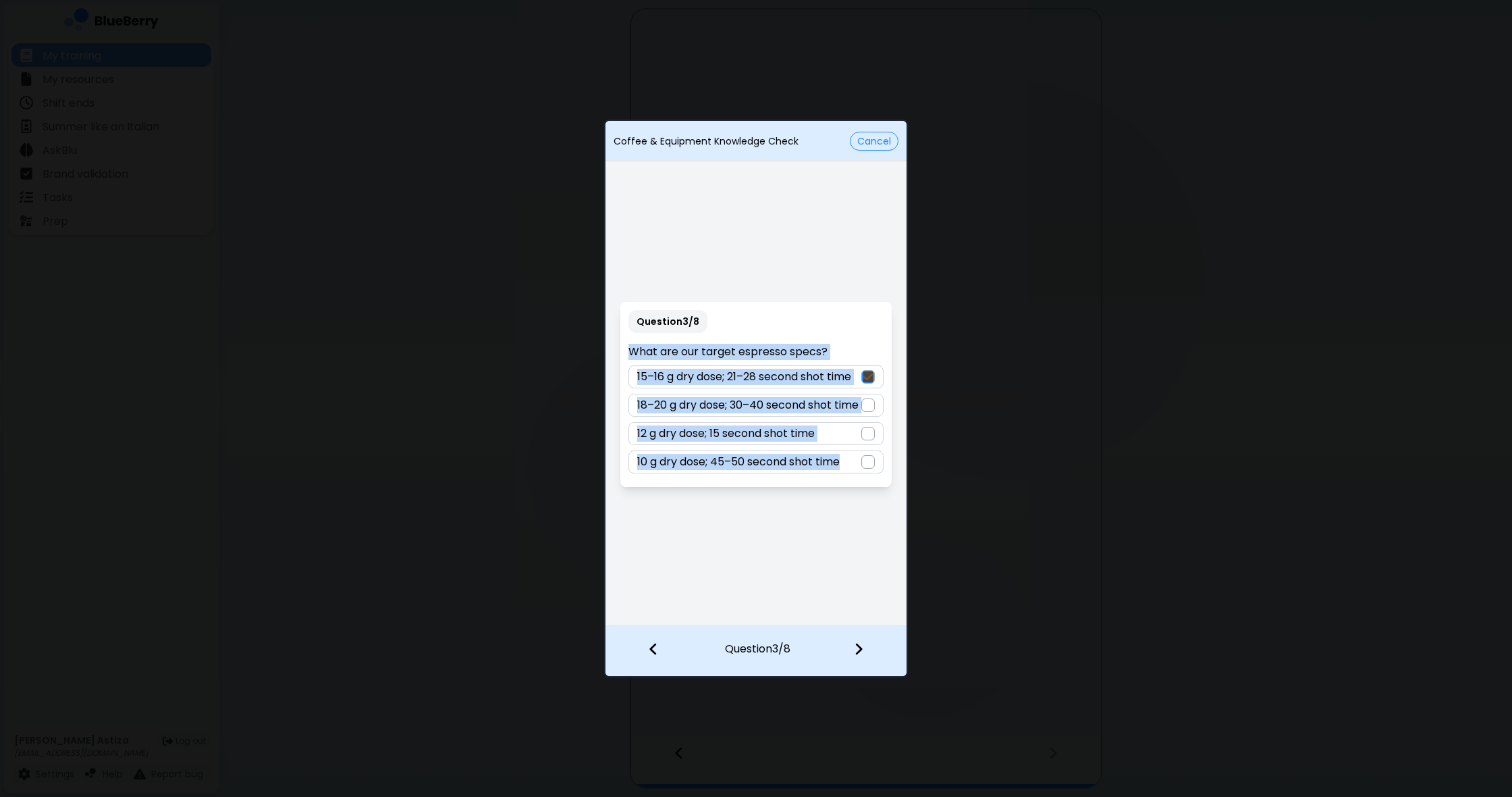
drag, startPoint x: 631, startPoint y: 341, endPoint x: 906, endPoint y: 504, distance: 319.7
click at [906, 505] on div "Question 3 / 8 What are our target espresso specs? 15–16 g dry dose; 21–28 seco…" at bounding box center [756, 394] width 301 height 460
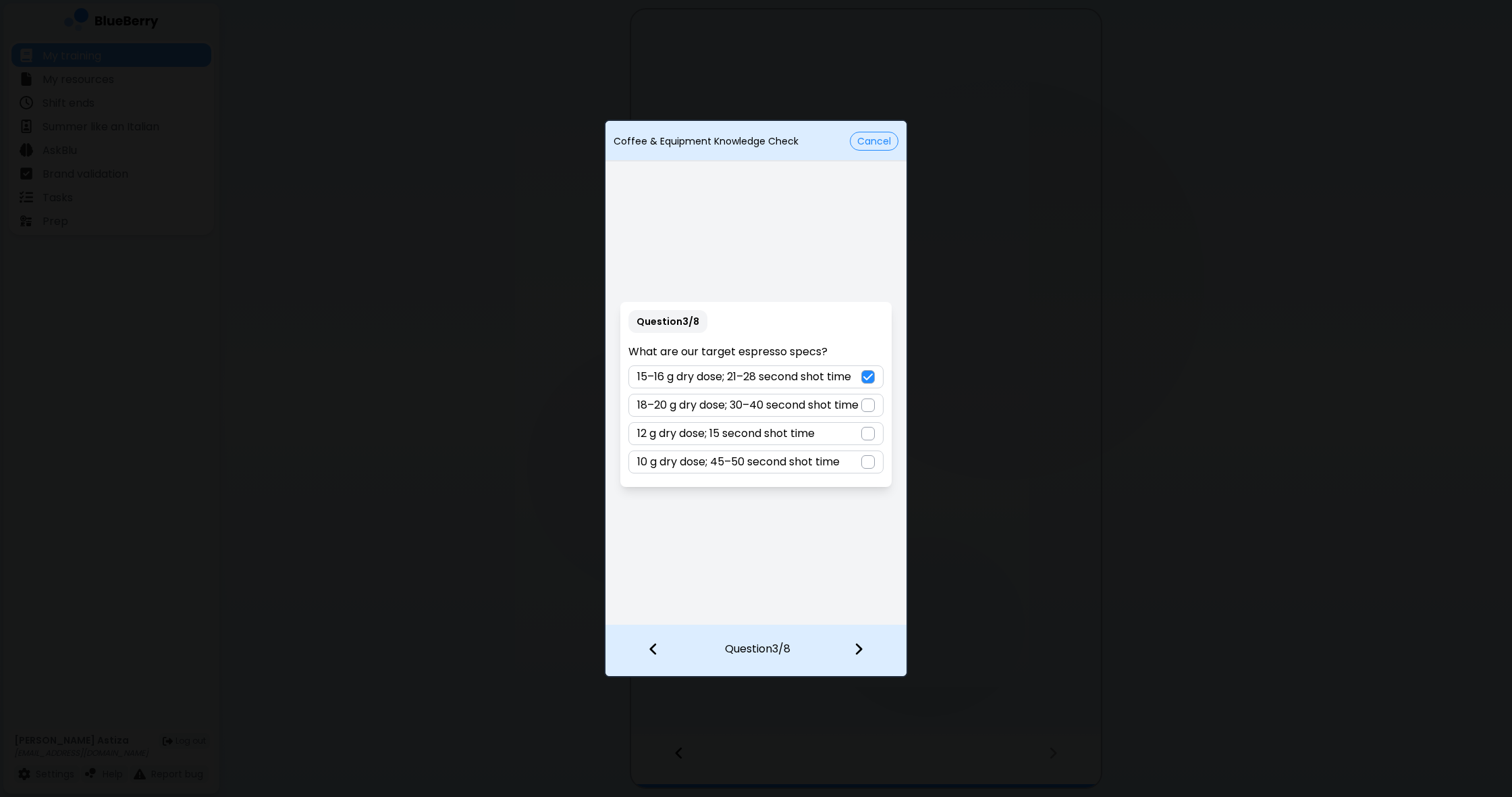
click at [867, 646] on div at bounding box center [867, 650] width 80 height 50
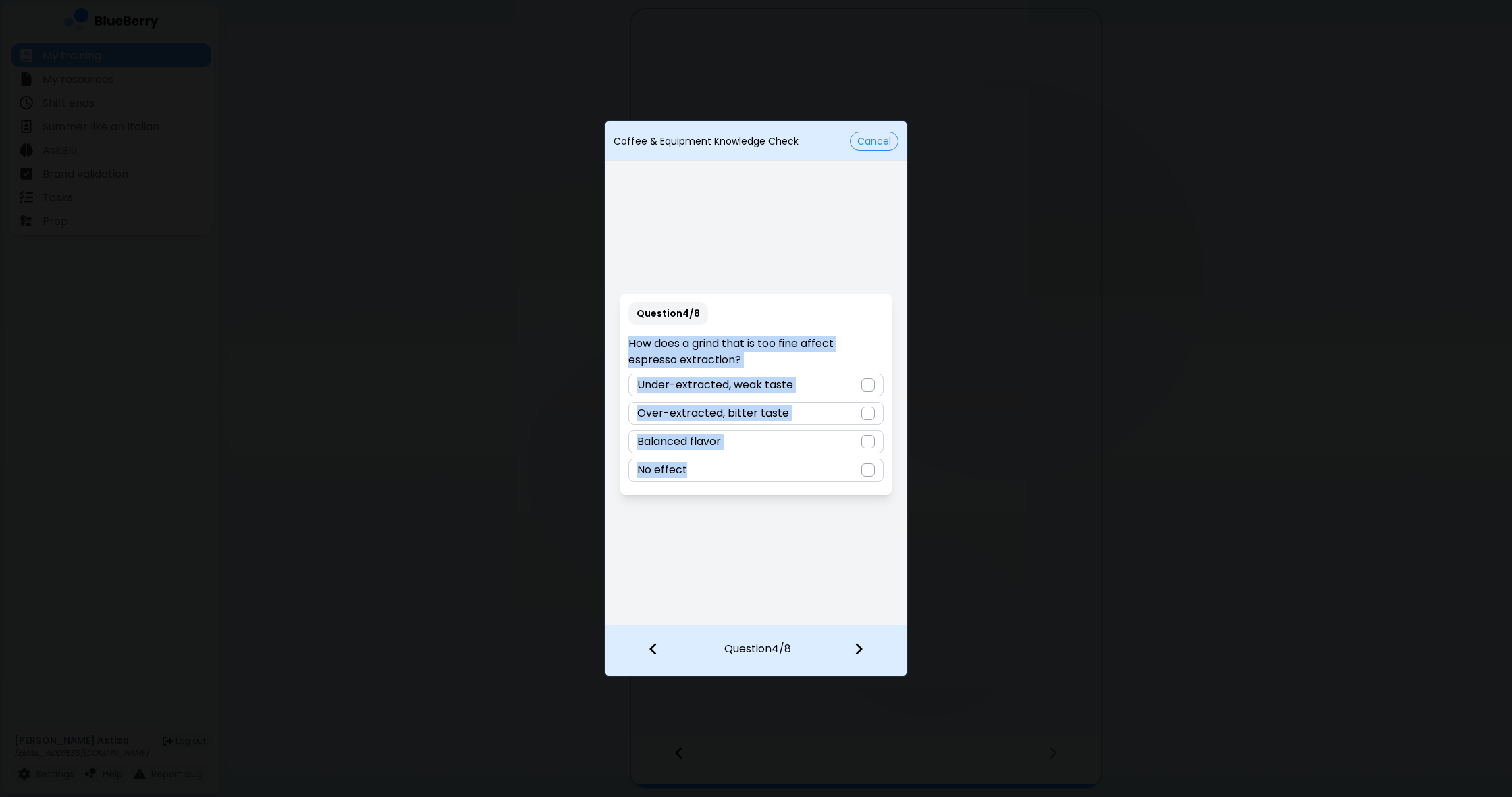
drag, startPoint x: 625, startPoint y: 338, endPoint x: 862, endPoint y: 477, distance: 274.8
click at [868, 482] on div "Question 4 / 8 How does a grind that is too fine affect espresso extraction? Un…" at bounding box center [756, 394] width 271 height 201
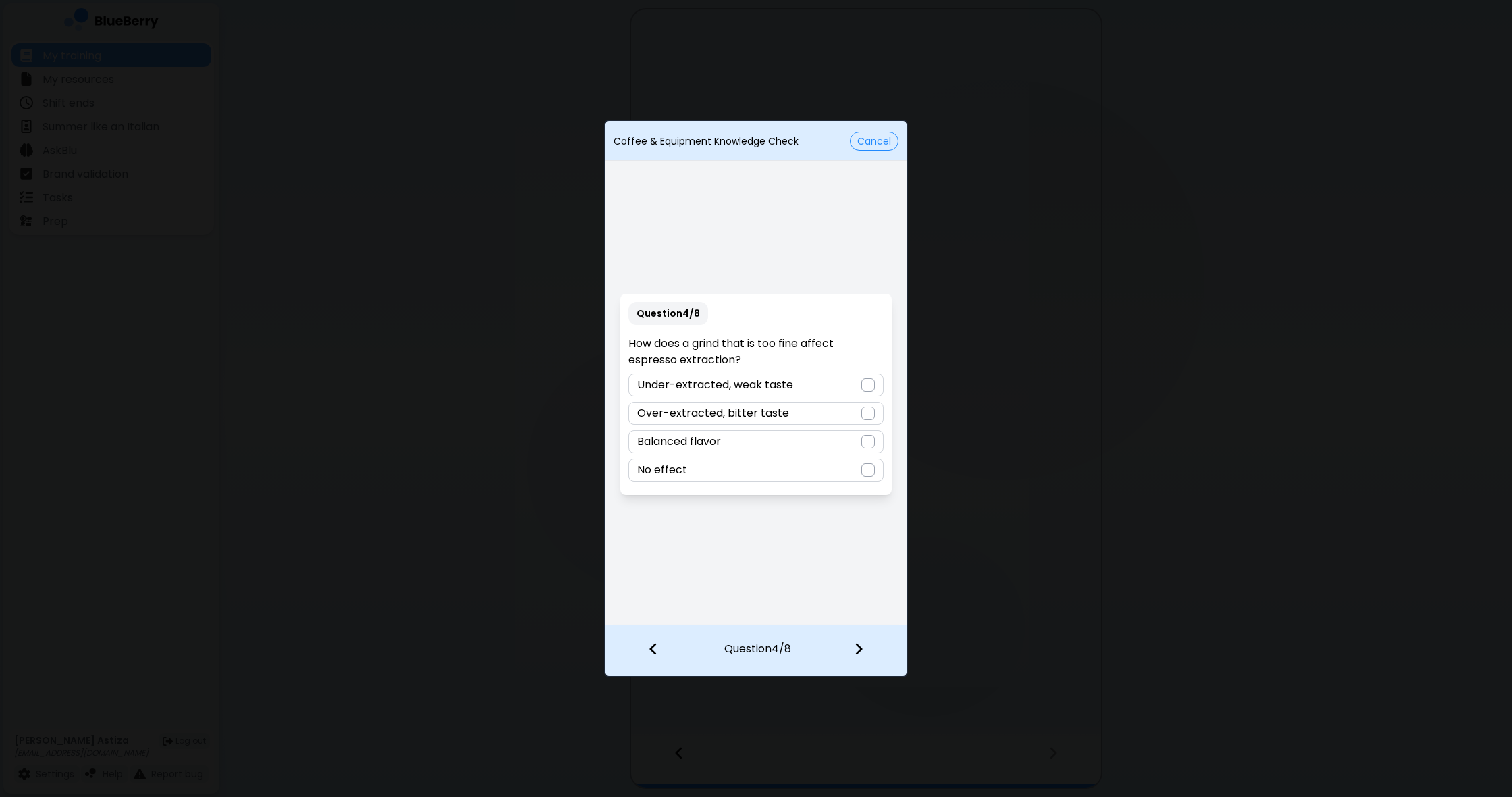
click at [752, 476] on div "No effect" at bounding box center [756, 470] width 254 height 23
click at [864, 410] on div at bounding box center [868, 413] width 14 height 14
click at [861, 652] on img at bounding box center [858, 649] width 9 height 15
click at [868, 410] on div at bounding box center [868, 413] width 14 height 14
click at [702, 473] on div "Question 5 / 8 How much coffee should you dose for a standard espresso shot? 10…" at bounding box center [756, 394] width 271 height 201
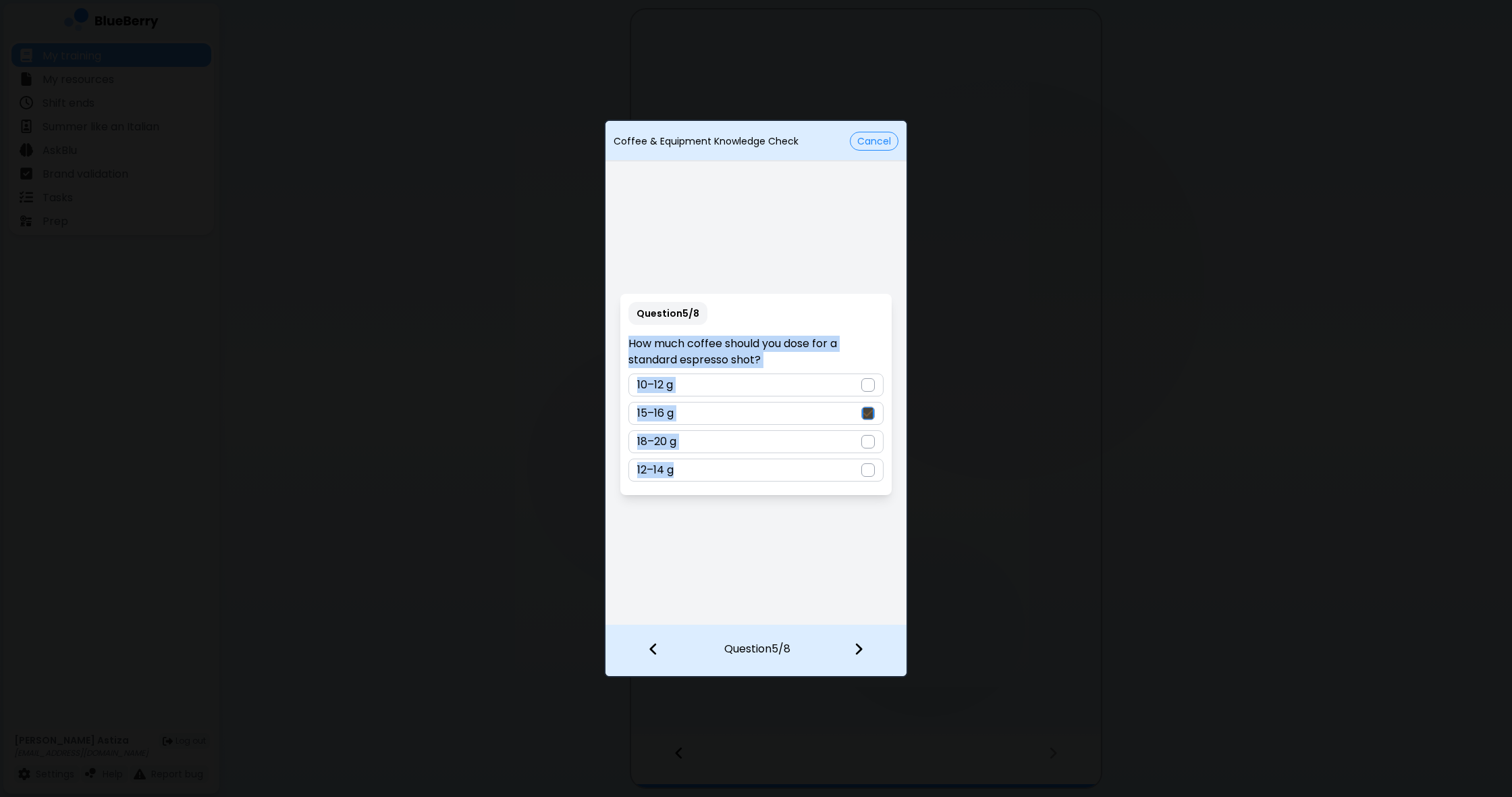
drag, startPoint x: 629, startPoint y: 340, endPoint x: 902, endPoint y: 501, distance: 316.9
click at [902, 502] on div "Question 5 / 8 How much coffee should you dose for a standard espresso shot? 10…" at bounding box center [756, 394] width 301 height 460
click at [851, 646] on div at bounding box center [867, 650] width 80 height 50
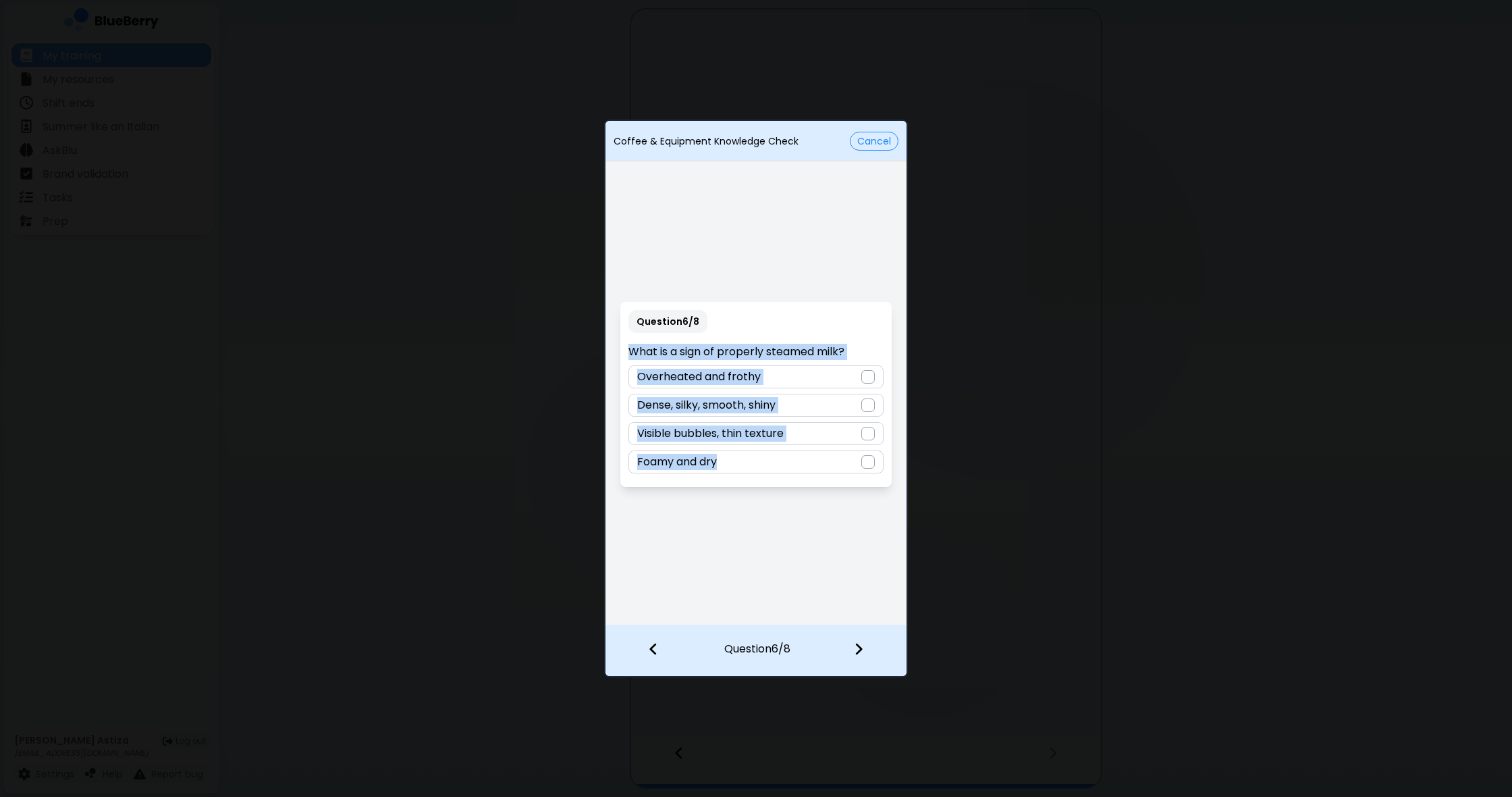
drag, startPoint x: 631, startPoint y: 350, endPoint x: 808, endPoint y: 496, distance: 229.4
click at [808, 496] on div "Question 6 / 8 What is a sign of properly steamed milk? Overheated and frothy D…" at bounding box center [756, 394] width 301 height 460
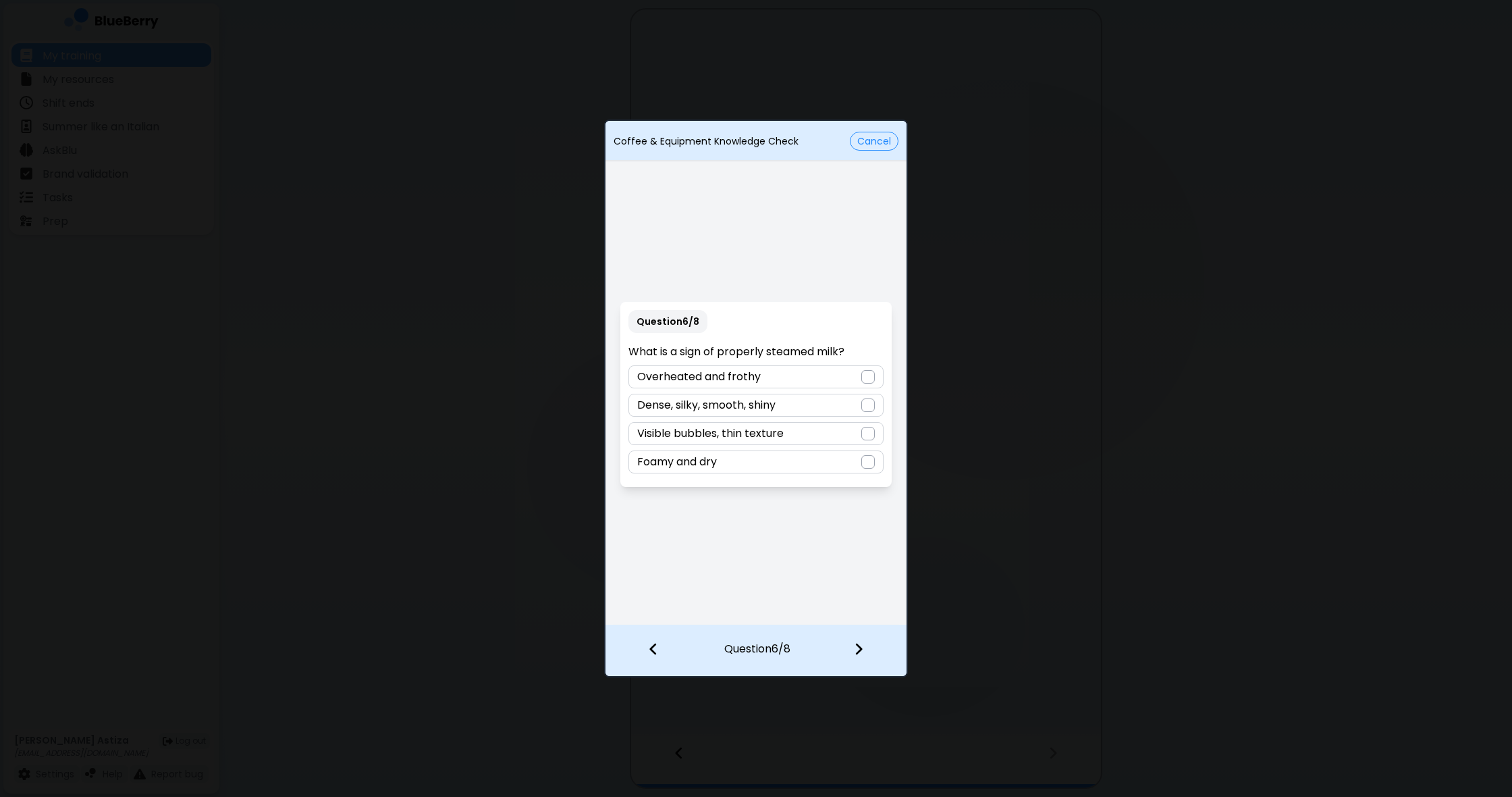
drag, startPoint x: 868, startPoint y: 406, endPoint x: 854, endPoint y: 441, distance: 37.7
click at [867, 408] on div at bounding box center [868, 405] width 14 height 14
click at [858, 649] on img at bounding box center [858, 649] width 9 height 15
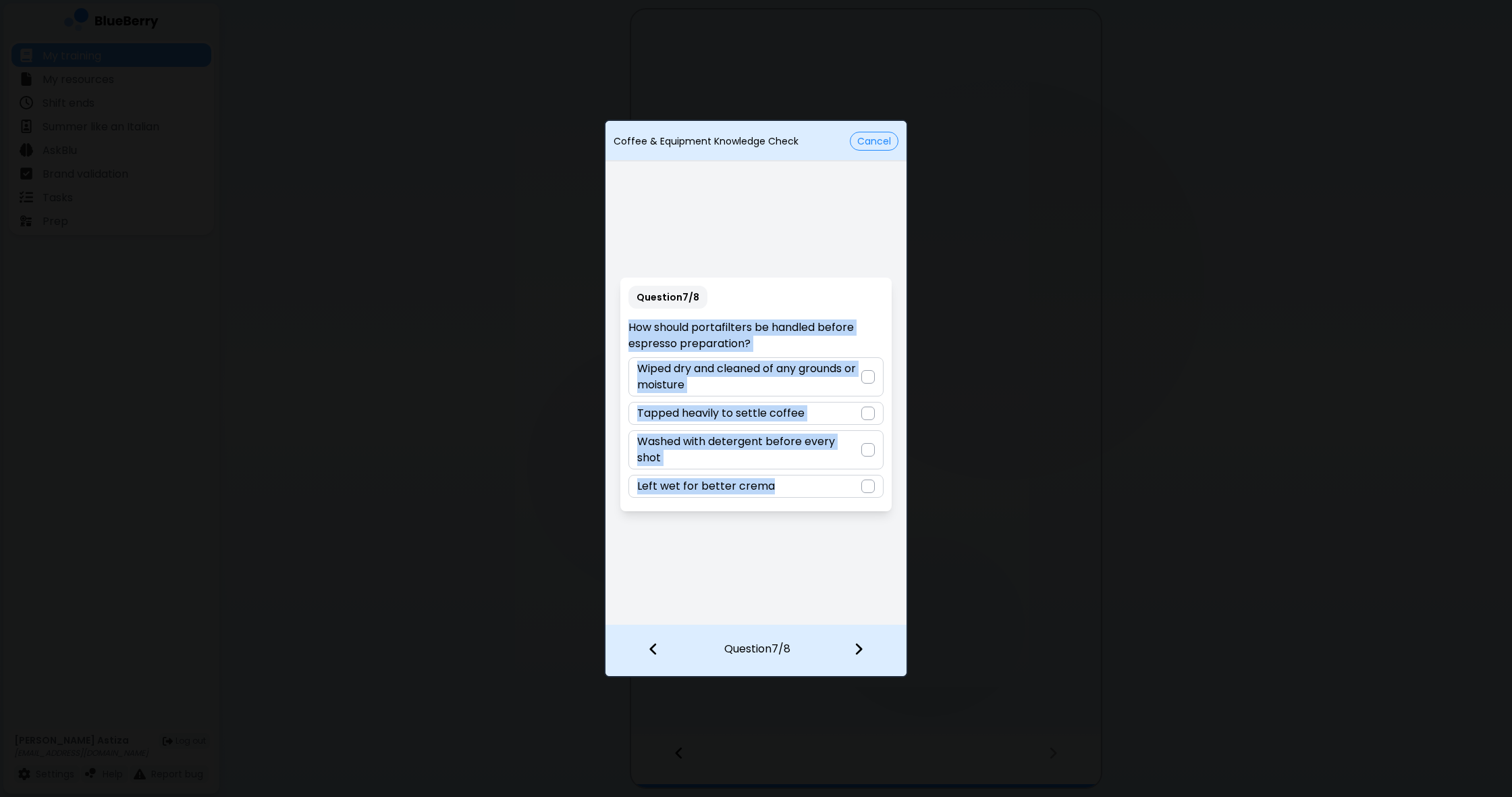
drag, startPoint x: 625, startPoint y: 332, endPoint x: 829, endPoint y: 540, distance: 291.3
click at [831, 540] on div "Question 7 / 8 How should portafilters be handled before espresso preparation? …" at bounding box center [756, 394] width 301 height 460
click at [816, 556] on div "Question 7 / 8 How should portafilters be handled before espresso preparation? …" at bounding box center [756, 394] width 301 height 460
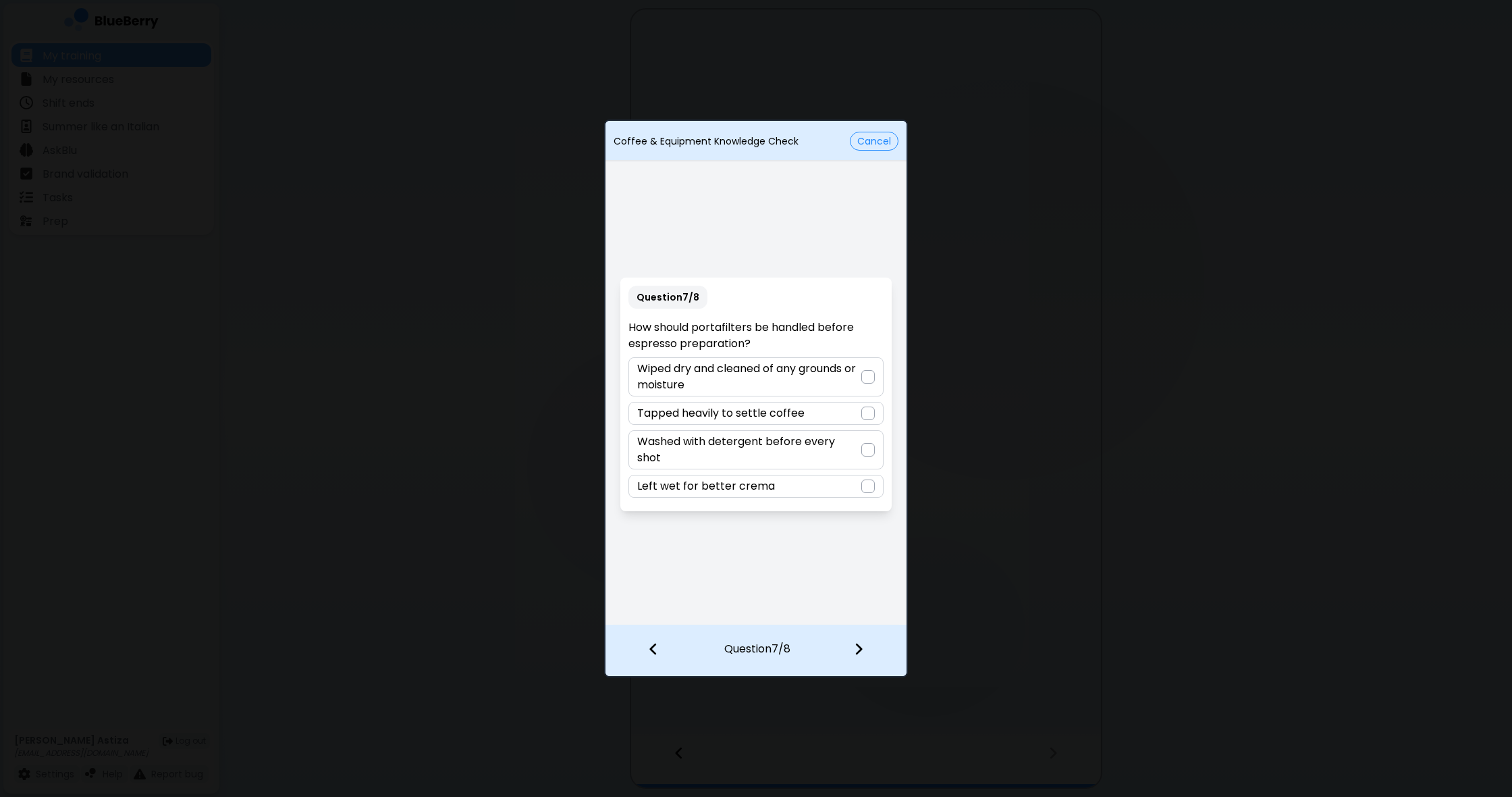
click at [867, 384] on div at bounding box center [868, 377] width 14 height 14
click at [854, 649] on img at bounding box center [858, 649] width 9 height 15
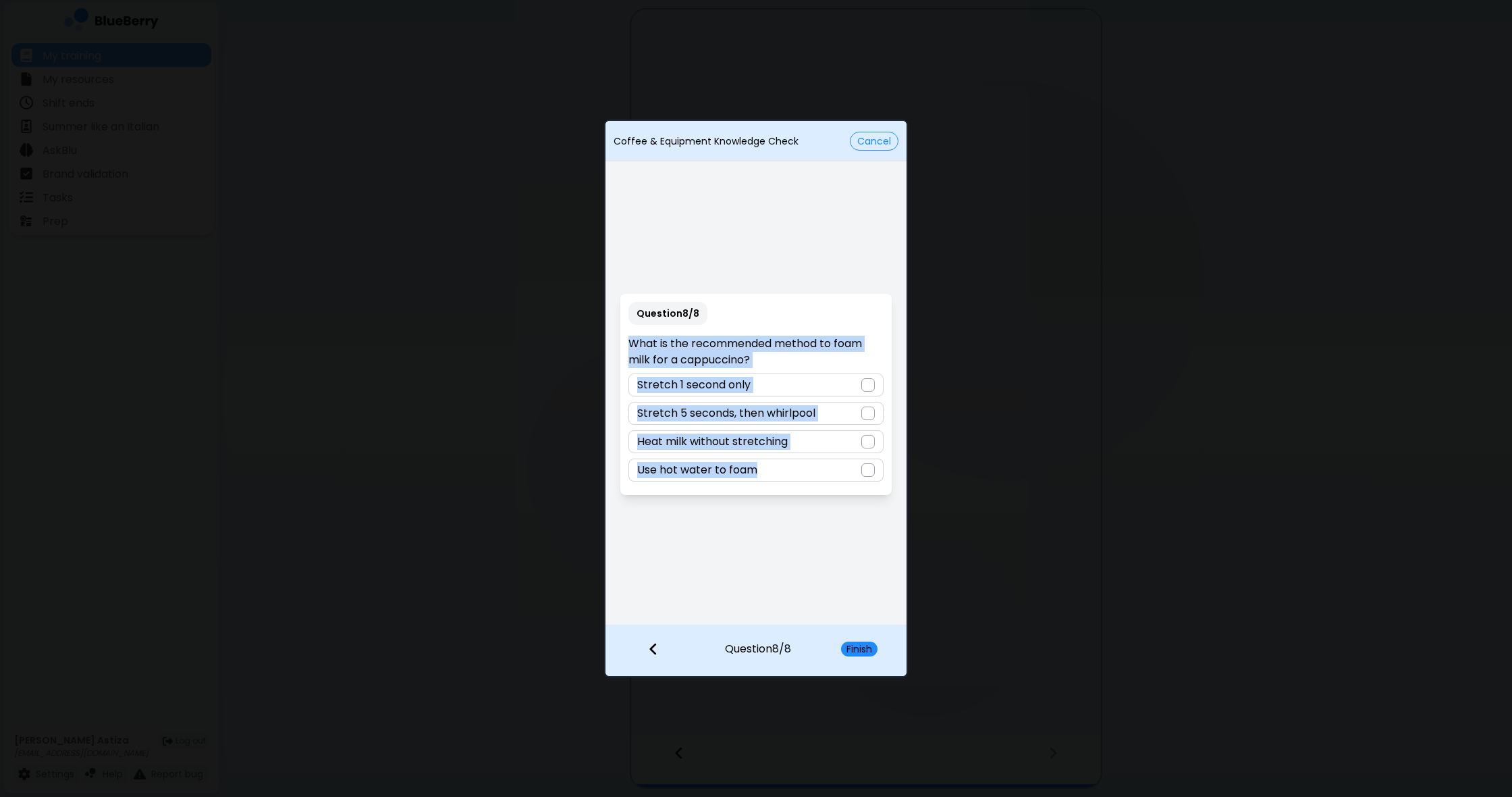
drag, startPoint x: 625, startPoint y: 341, endPoint x: 848, endPoint y: 521, distance: 286.6
click at [848, 521] on div "Question 8 / 8 What is the recommended method to foam milk for a cappuccino? St…" at bounding box center [756, 394] width 301 height 460
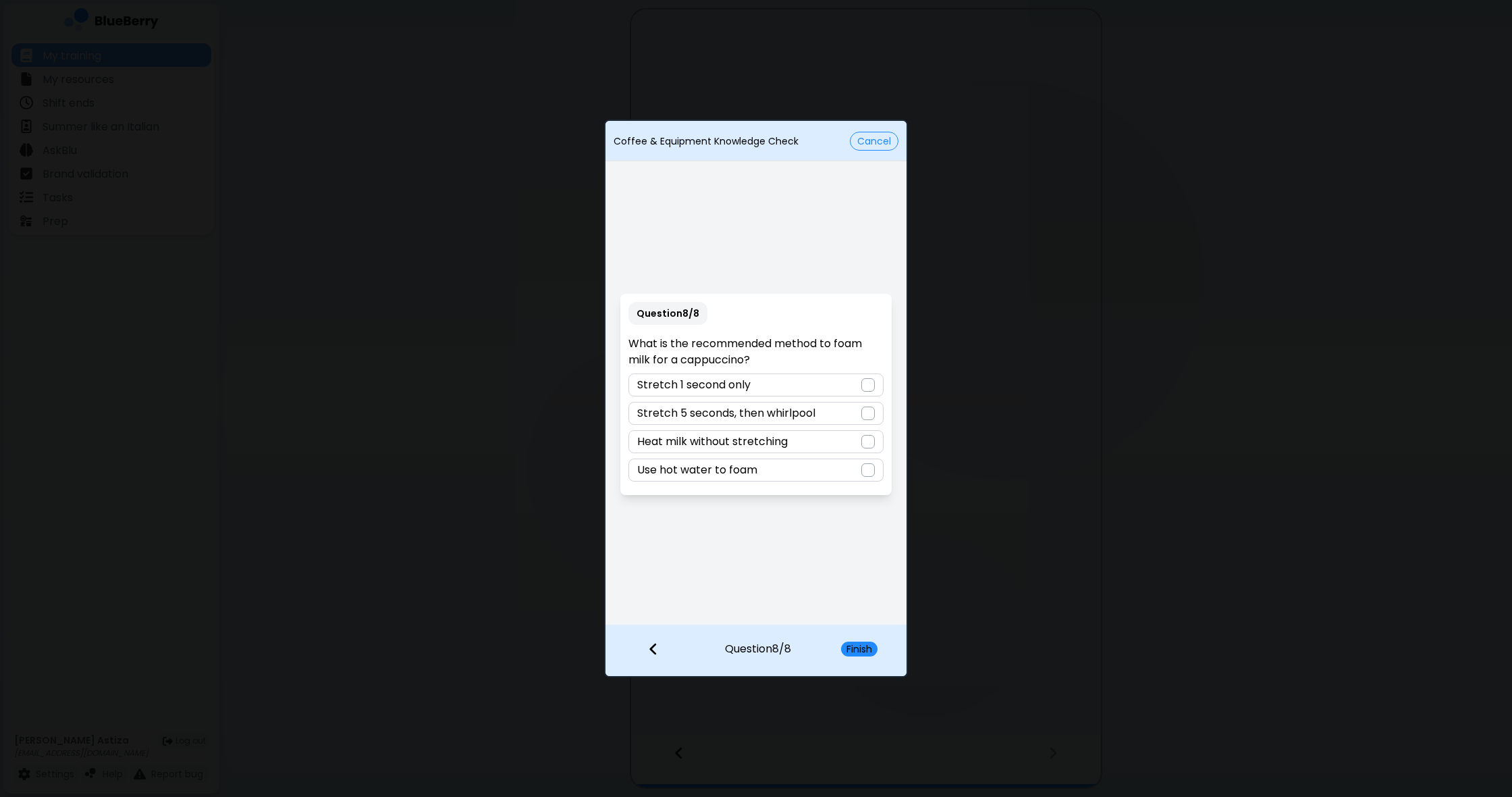
click at [869, 415] on div at bounding box center [868, 413] width 14 height 14
click at [864, 649] on button "Finish" at bounding box center [859, 649] width 37 height 15
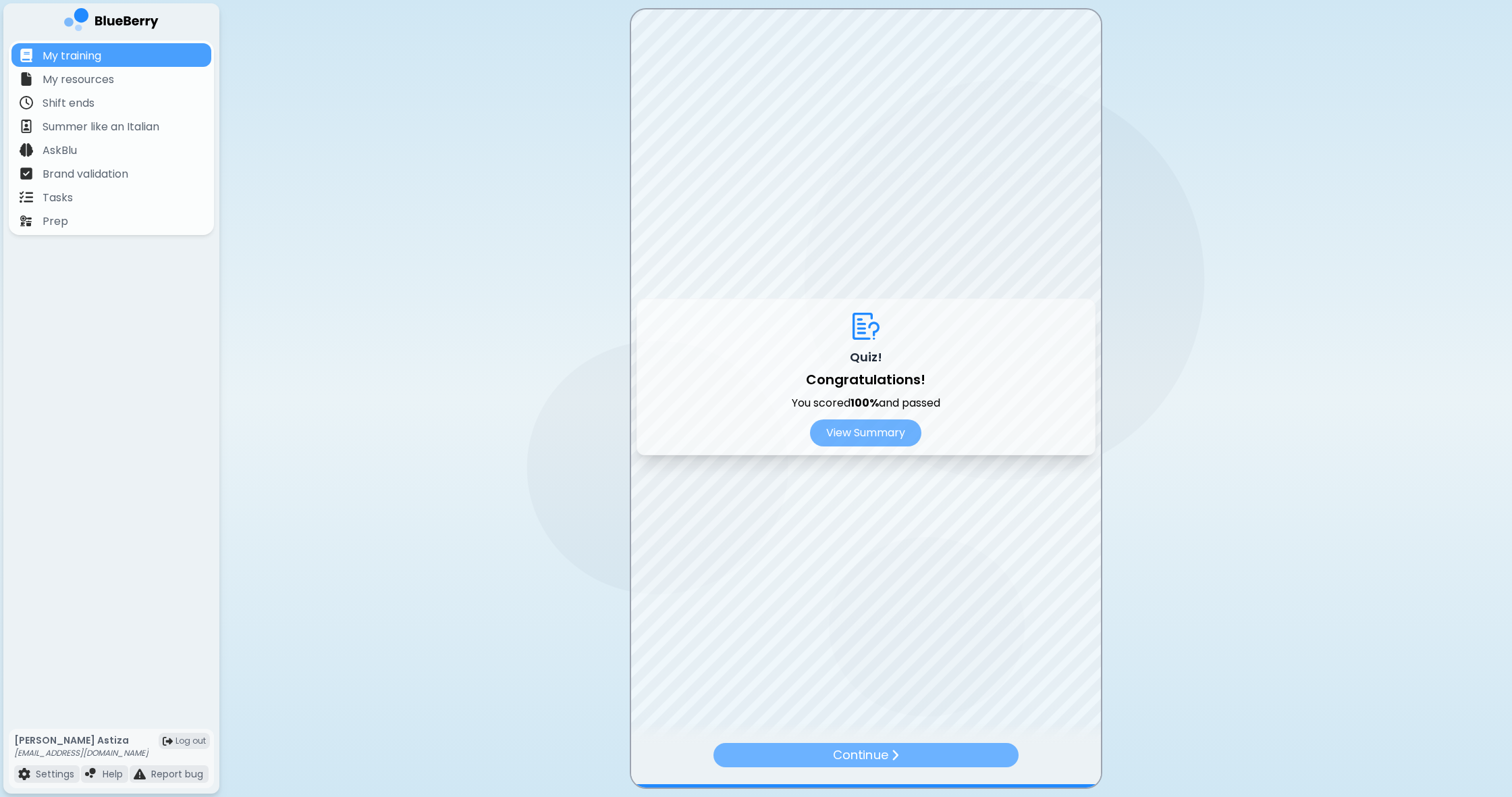
click at [871, 757] on p "Continue" at bounding box center [861, 754] width 55 height 19
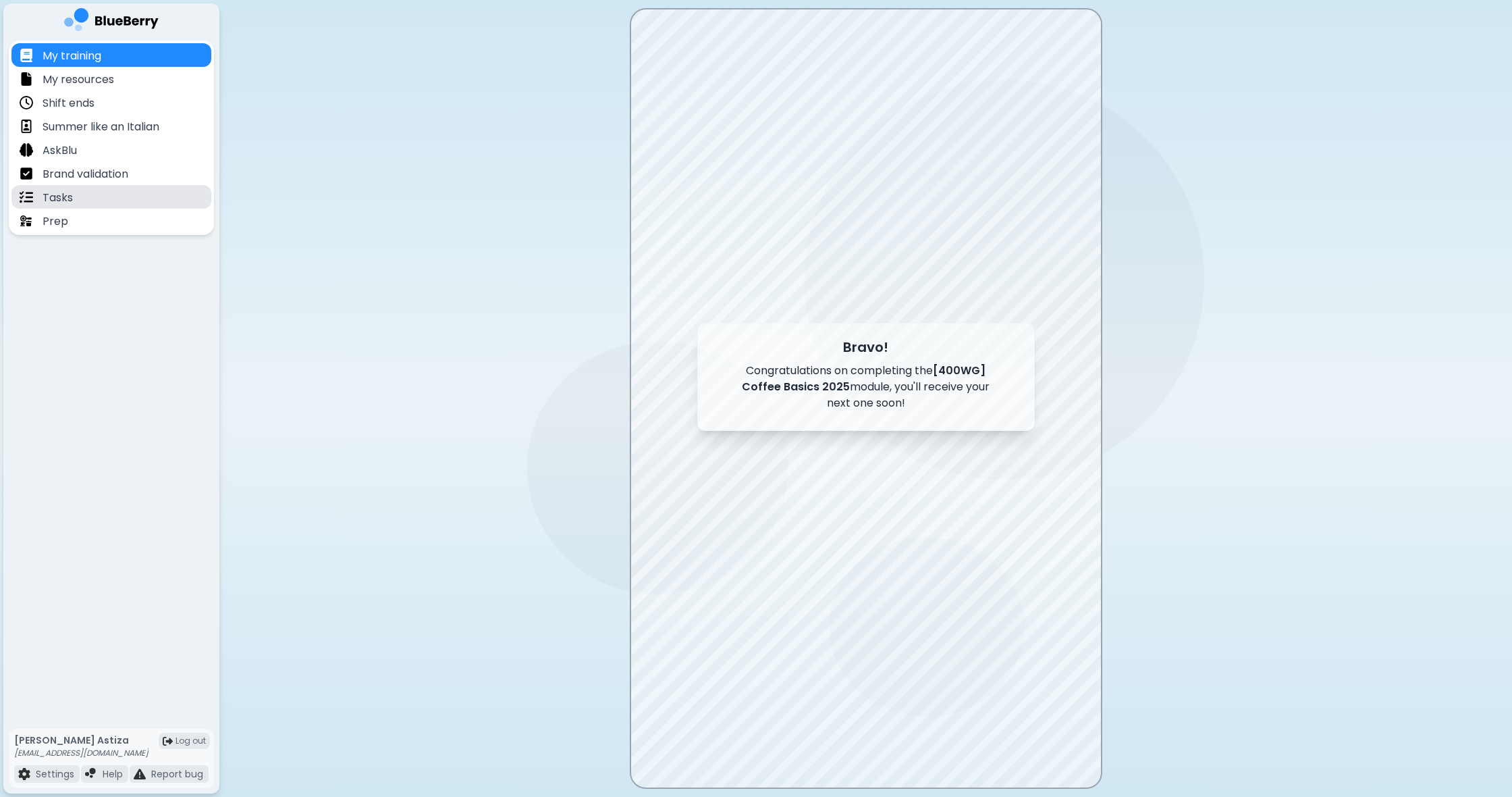
click at [88, 197] on div "Tasks" at bounding box center [111, 196] width 200 height 24
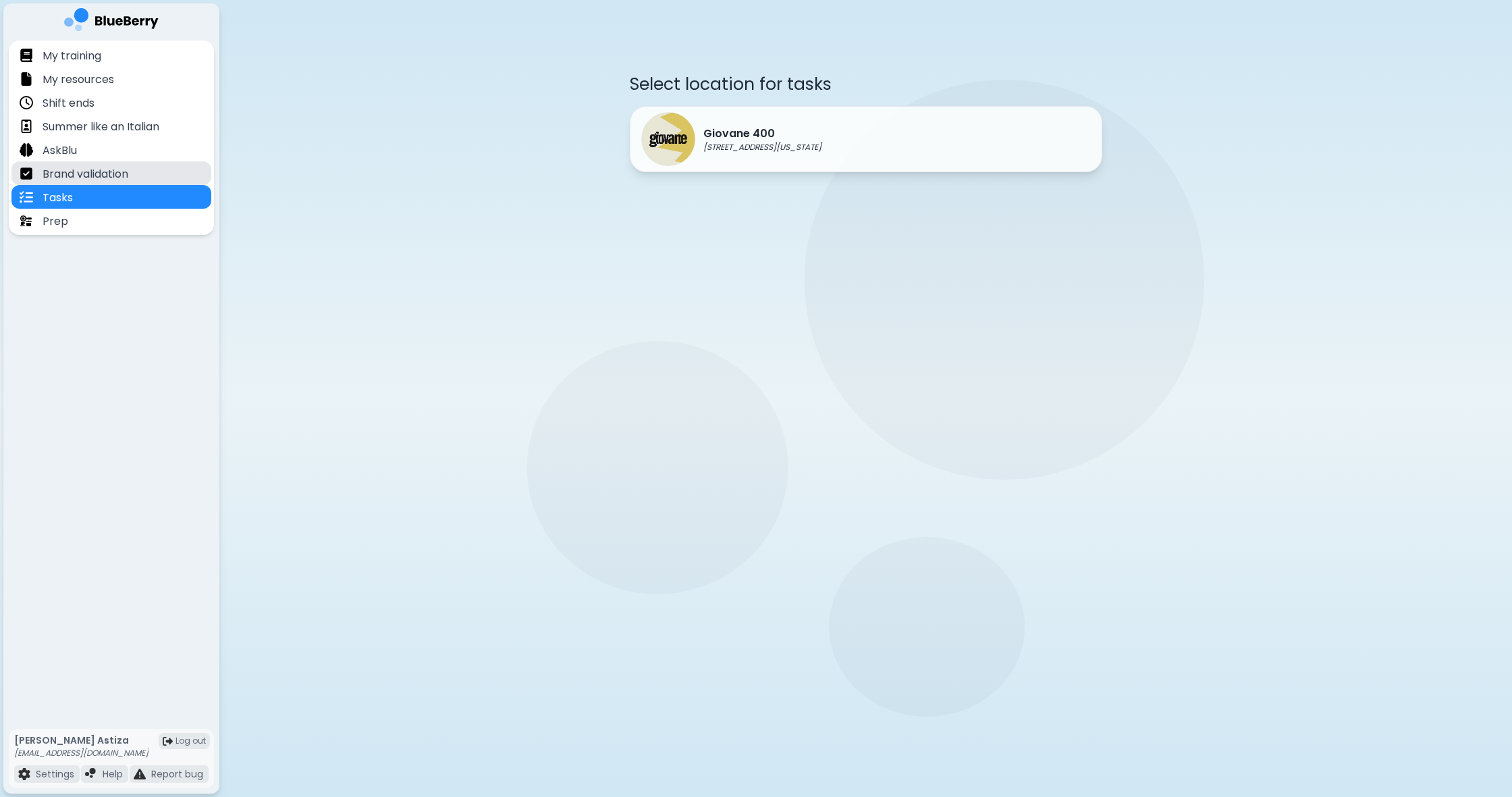
click at [116, 180] on p "Brand validation" at bounding box center [85, 174] width 86 height 16
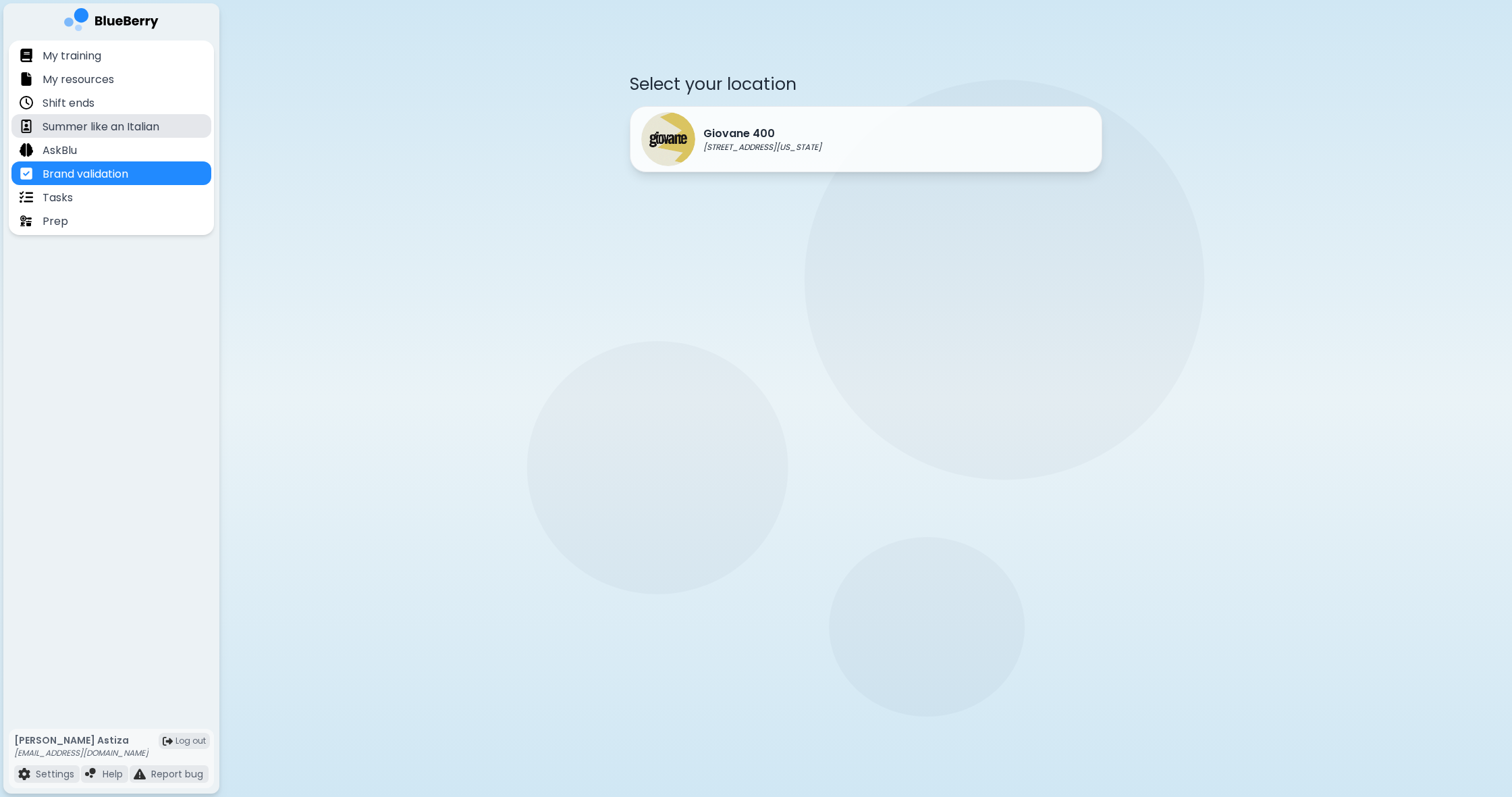
click at [148, 132] on p "Summer like an Italian" at bounding box center [100, 126] width 116 height 16
click at [145, 95] on div "Shift ends" at bounding box center [111, 102] width 200 height 24
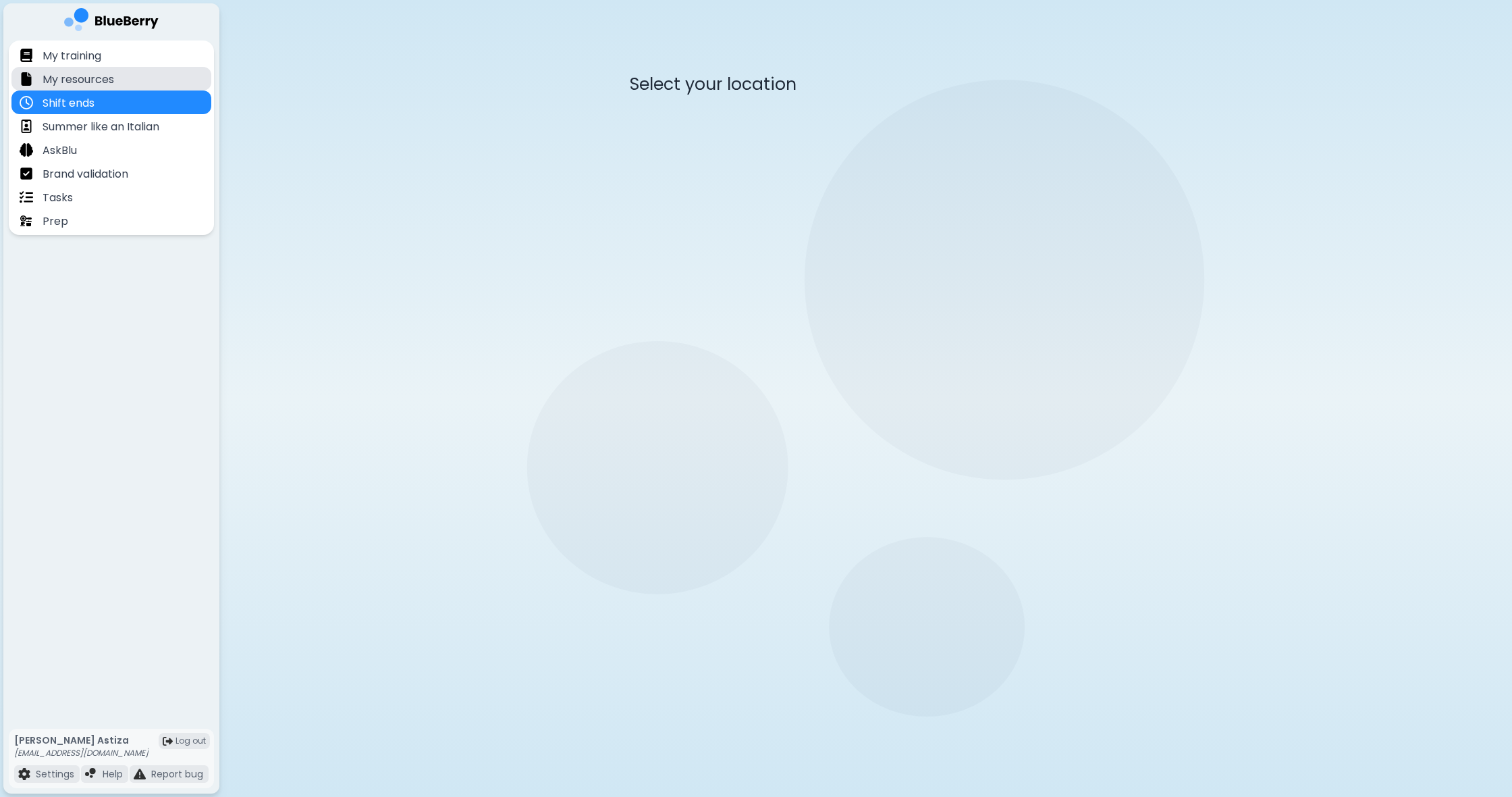
click at [146, 75] on div "My resources" at bounding box center [111, 78] width 200 height 24
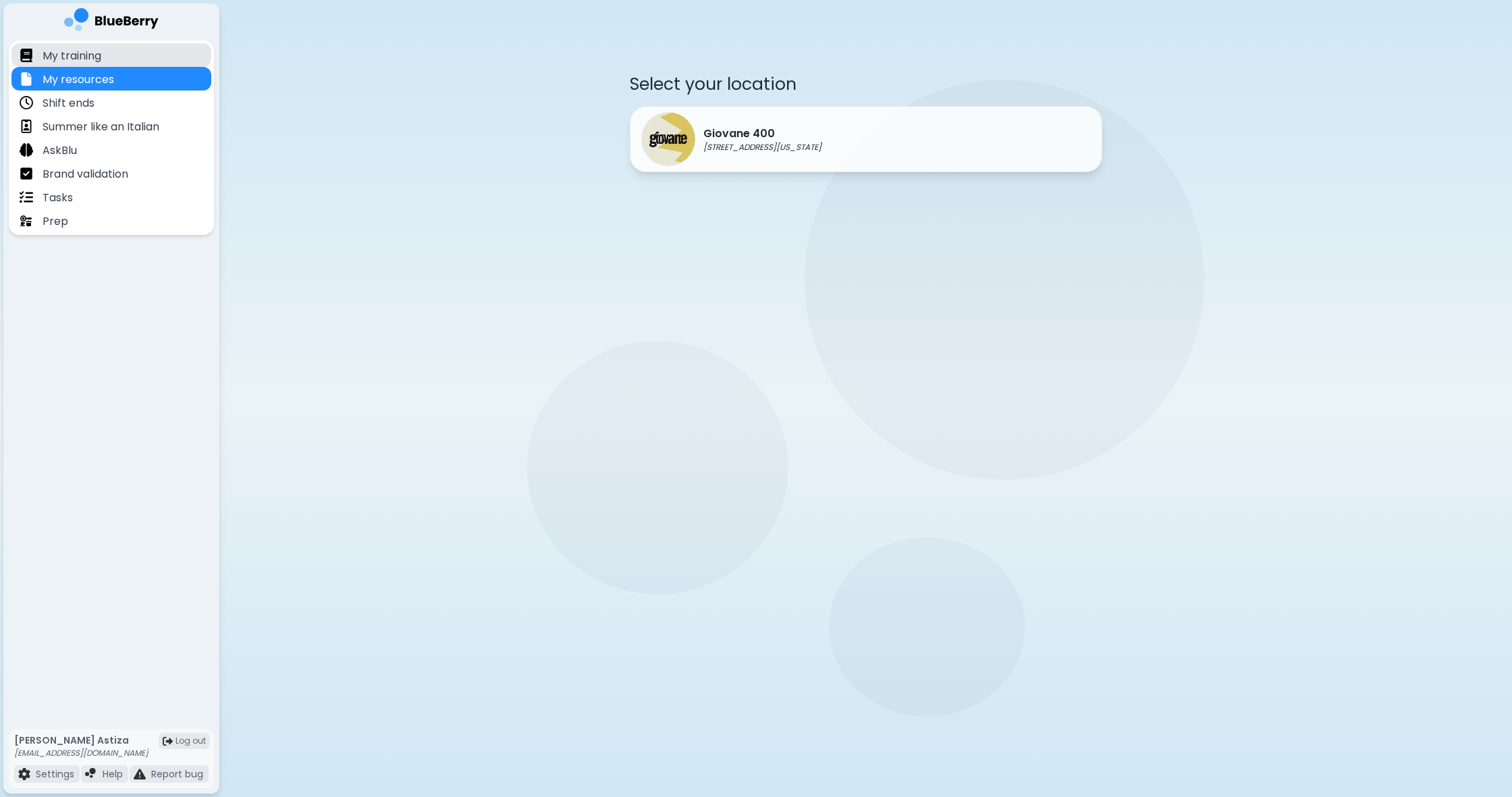
click at [151, 62] on div "My training" at bounding box center [111, 55] width 200 height 24
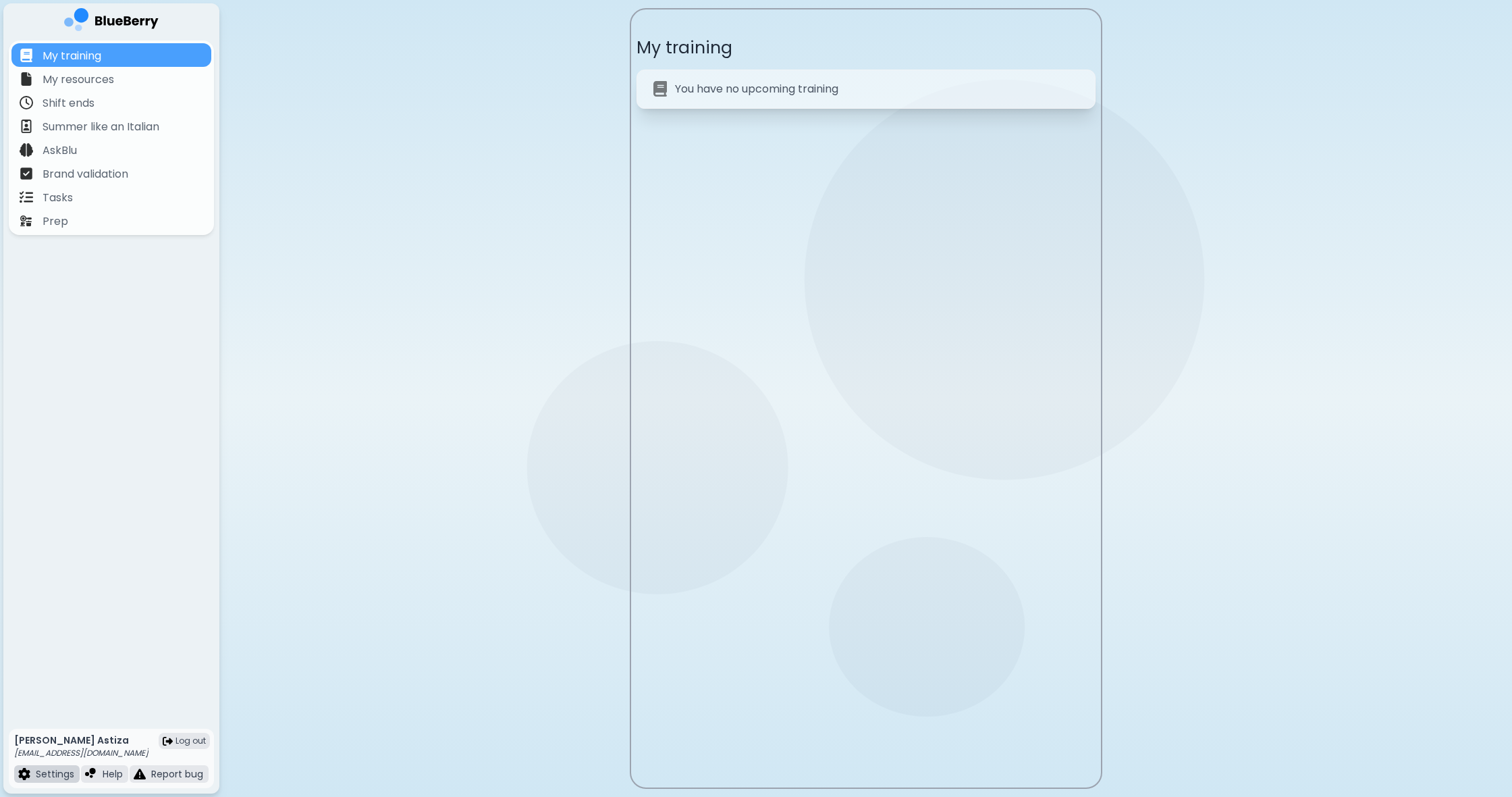
click at [55, 776] on p "Settings" at bounding box center [55, 774] width 39 height 12
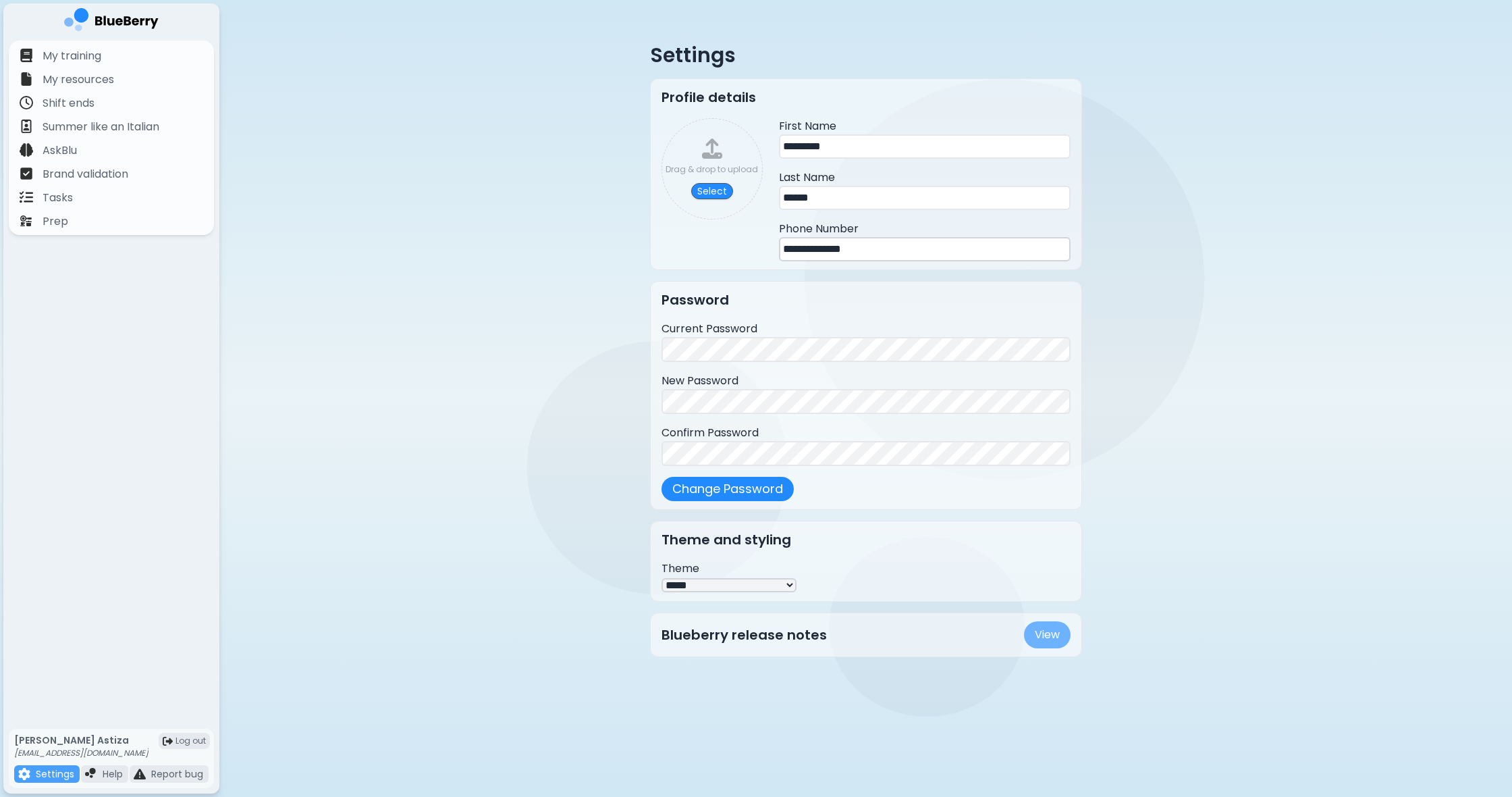
scroll to position [0, 1]
click at [1039, 648] on link "View" at bounding box center [1047, 634] width 46 height 27
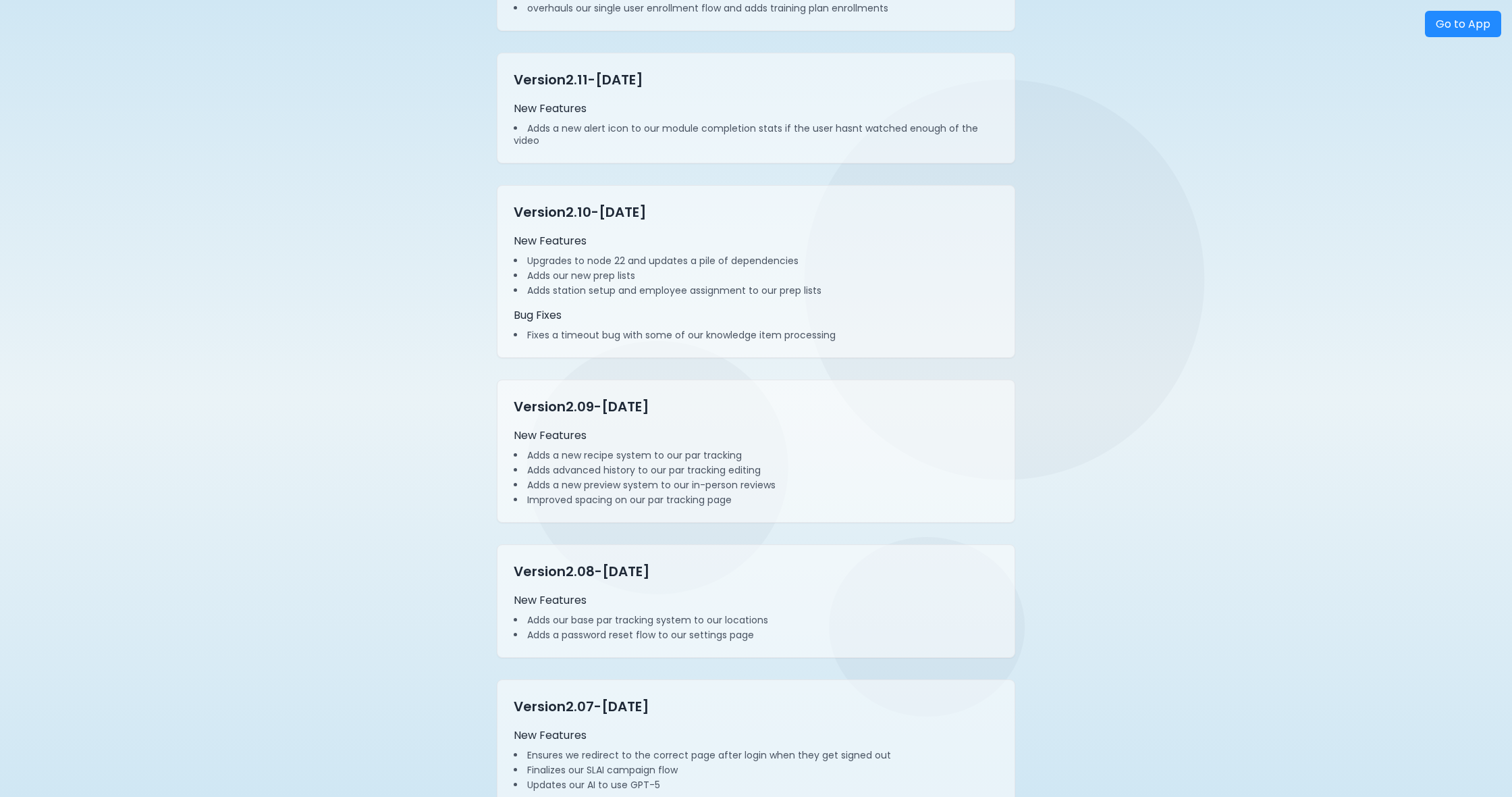
scroll to position [4506, 0]
